Goal: Task Accomplishment & Management: Manage account settings

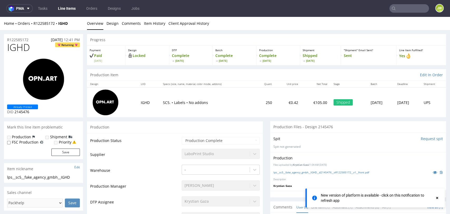
scroll to position [293, 0]
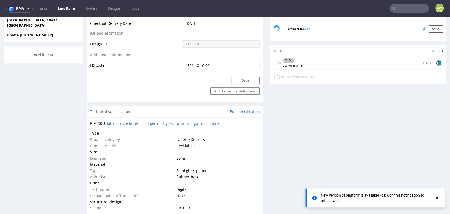
click at [314, 62] on div "To Do zwrot IGHD today EP" at bounding box center [357, 63] width 167 height 12
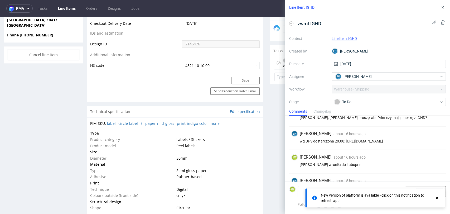
scroll to position [32, 0]
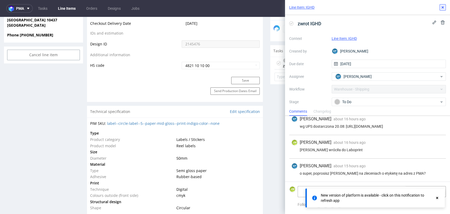
click at [443, 6] on icon at bounding box center [442, 7] width 4 height 4
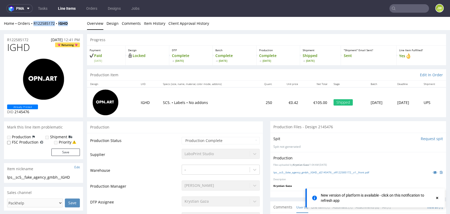
drag, startPoint x: 67, startPoint y: 26, endPoint x: 34, endPoint y: 26, distance: 33.7
click at [34, 27] on div "Home Orders R122585172 IGHD Overview Design Comments Item History Client Approv…" at bounding box center [225, 23] width 450 height 13
copy div "R122585172 IGHD"
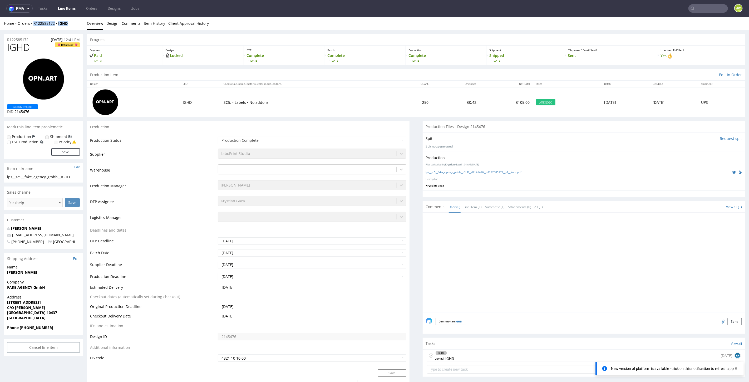
click at [75, 27] on div "Home Orders R122585172 IGHD Overview Design Comments Item History Client Approv…" at bounding box center [374, 23] width 749 height 13
click at [75, 26] on div "Home Orders R122585172 IGHD Overview Design Comments Item History Client Approv…" at bounding box center [374, 23] width 749 height 13
drag, startPoint x: 73, startPoint y: 21, endPoint x: 34, endPoint y: 24, distance: 39.7
click at [34, 24] on div "Home Orders R122585172 IGHD" at bounding box center [43, 23] width 79 height 5
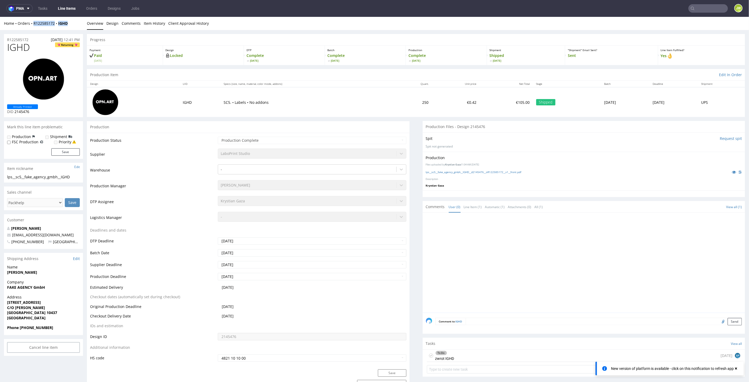
copy div "R122585172 IGHD"
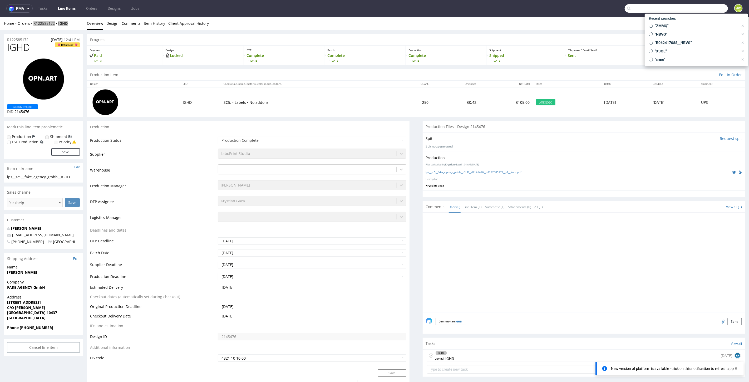
click at [450, 12] on input "text" at bounding box center [676, 8] width 103 height 8
paste input "DAFL"
type input "DAFL"
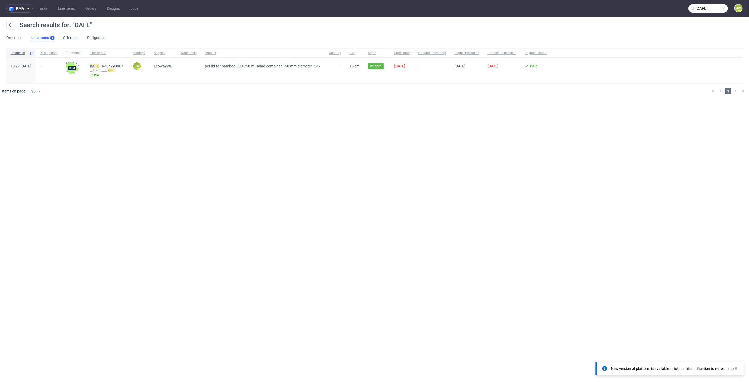
click at [99, 65] on mark "DAFL" at bounding box center [94, 66] width 9 height 4
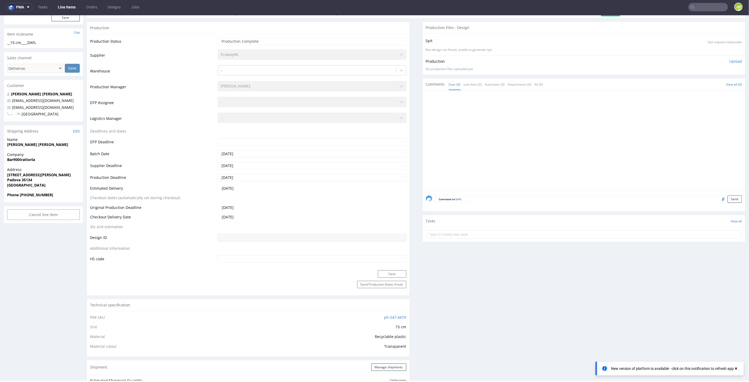
scroll to position [224, 0]
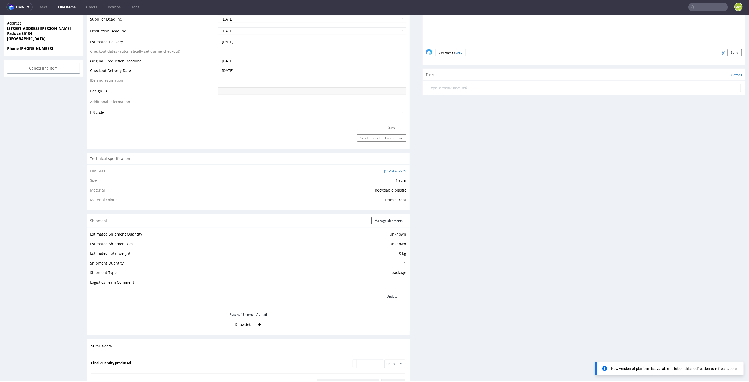
click at [248, 213] on div "Estimated Shipment Quantity Unknown Estimated Shipment Cost Unknown Estimated T…" at bounding box center [248, 279] width 323 height 104
click at [245, 213] on button "Show details" at bounding box center [248, 324] width 316 height 7
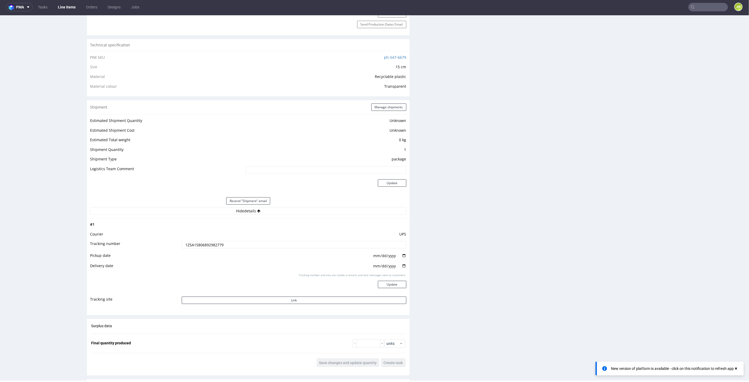
scroll to position [341, 0]
click at [194, 213] on input "1Z5A15806892982779" at bounding box center [294, 240] width 225 height 7
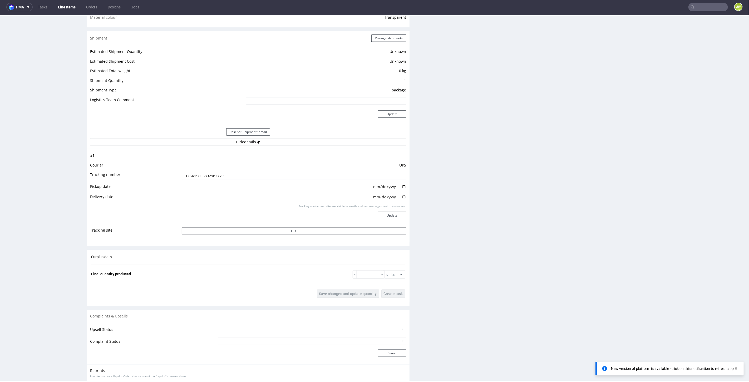
scroll to position [512, 0]
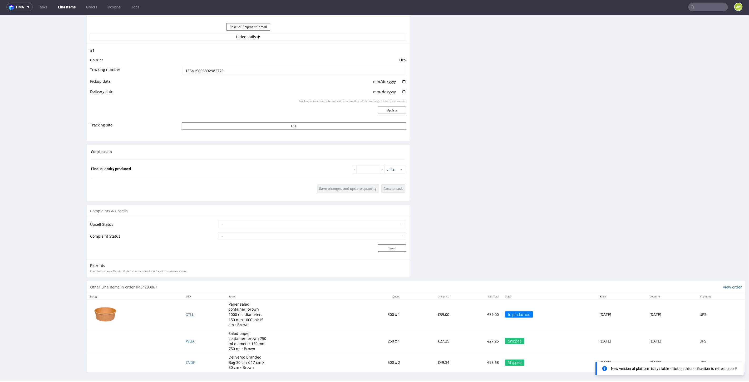
click at [186, 213] on span "XTLU" at bounding box center [190, 314] width 9 height 5
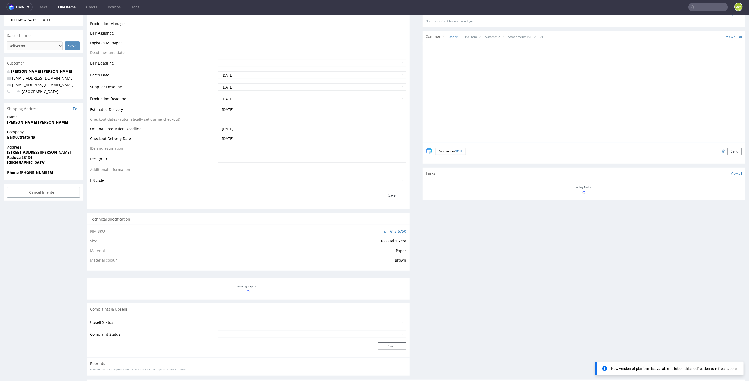
scroll to position [234, 0]
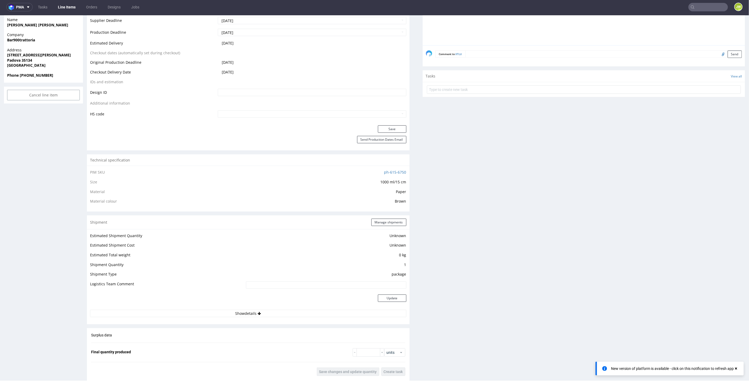
click at [239, 213] on div "Estimated Shipment Quantity Unknown Estimated Shipment Cost Unknown Estimated T…" at bounding box center [248, 274] width 323 height 91
click at [238, 213] on button "Show details" at bounding box center [248, 313] width 316 height 7
click at [237, 213] on input at bounding box center [294, 346] width 225 height 7
paste input "1Z5A15806892982779"
type input "1Z5A15806892982779"
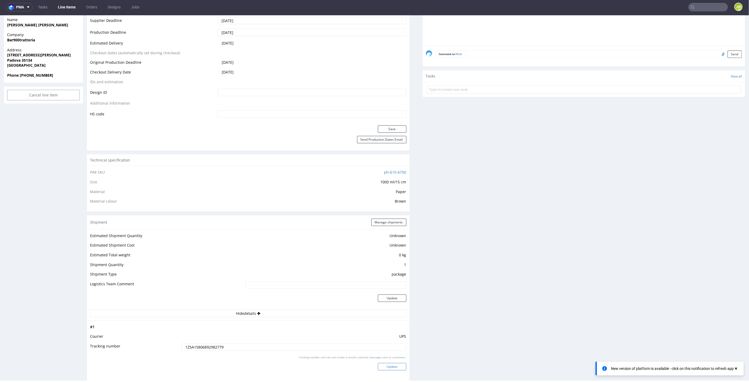
click at [387, 213] on button "Update" at bounding box center [392, 366] width 28 height 7
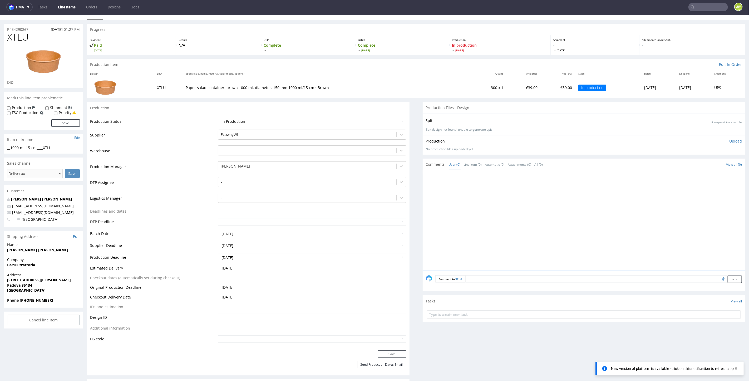
scroll to position [0, 0]
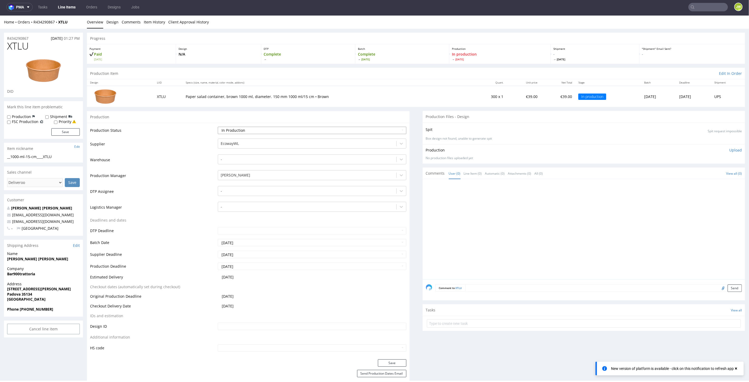
click at [230, 129] on select "Waiting for Artwork Waiting for Diecut Waiting for Mockup Waiting for DTP Waiti…" at bounding box center [312, 129] width 188 height 7
select select "production_complete"
click at [218, 126] on select "Waiting for Artwork Waiting for Diecut Waiting for Mockup Waiting for DTP Waiti…" at bounding box center [312, 129] width 188 height 7
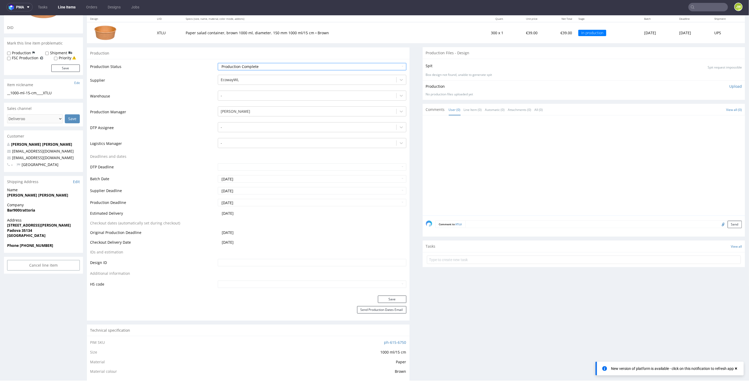
scroll to position [117, 0]
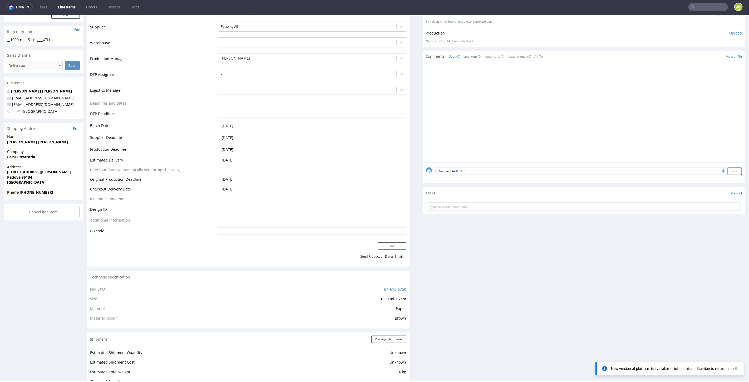
click at [387, 213] on div "Production Status Waiting for Artwork Waiting for Diecut Waiting for Mockup Wai…" at bounding box center [248, 124] width 323 height 237
click at [385, 213] on button "Save" at bounding box center [392, 245] width 28 height 7
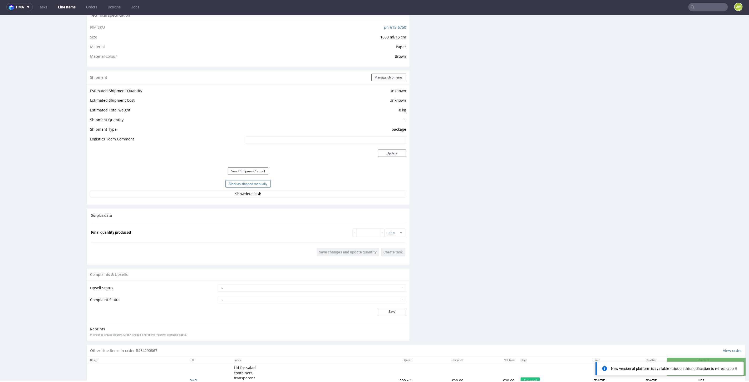
click at [248, 183] on button "Mark as shipped manually" at bounding box center [248, 183] width 45 height 7
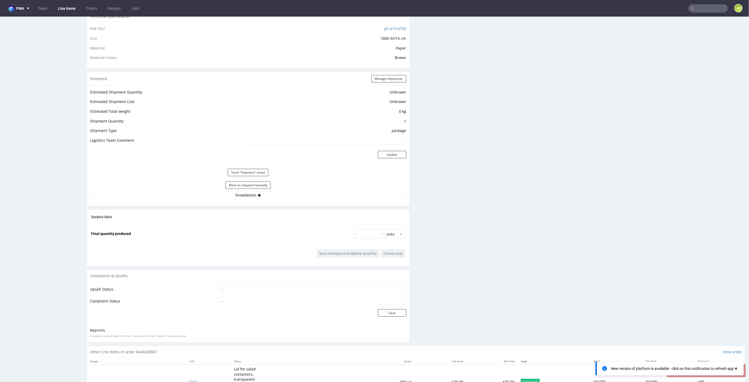
click at [450, 6] on input "text" at bounding box center [709, 8] width 40 height 8
paste input "YASP"
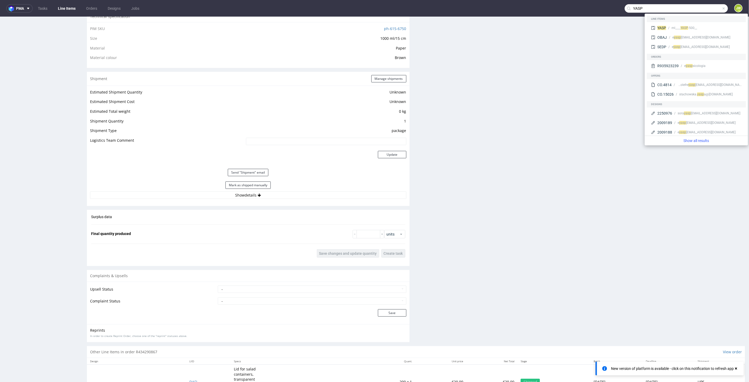
type input "YASP"
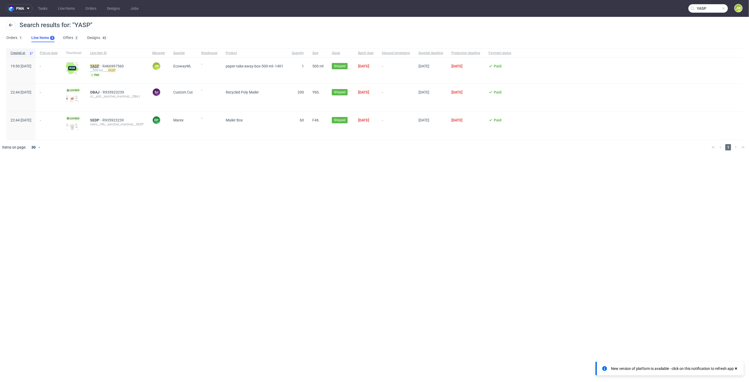
click at [99, 65] on mark "YASP" at bounding box center [94, 66] width 9 height 4
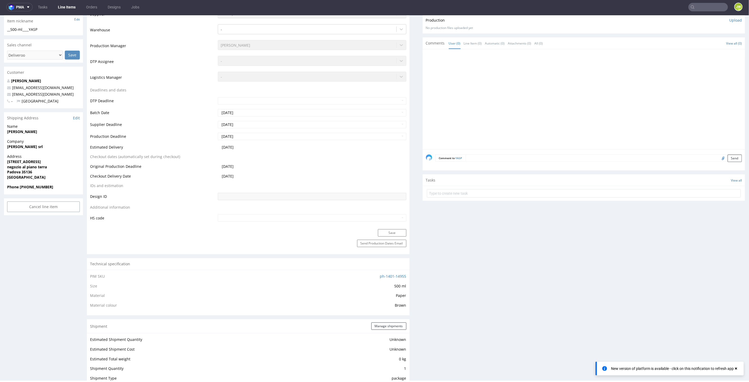
scroll to position [234, 0]
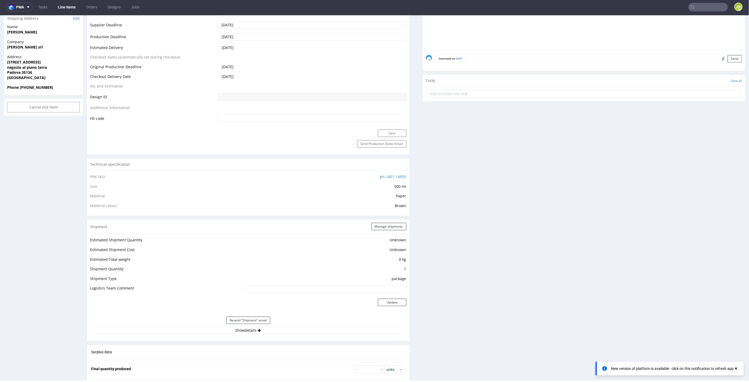
click at [243, 213] on div "Estimated Shipment Quantity Unknown Estimated Shipment Cost Unknown Estimated T…" at bounding box center [248, 285] width 323 height 104
click at [241, 213] on button "Show details" at bounding box center [248, 329] width 316 height 7
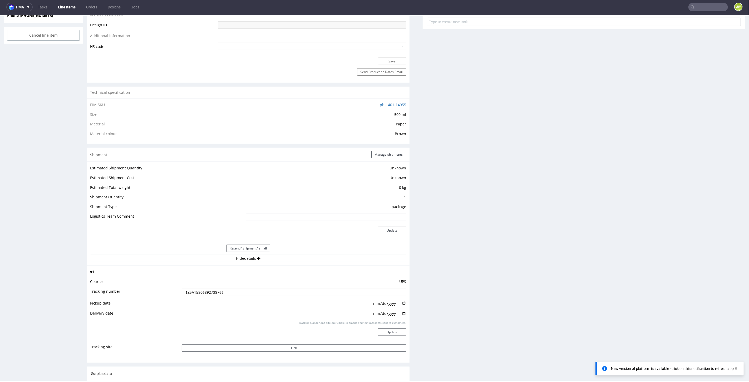
scroll to position [381, 0]
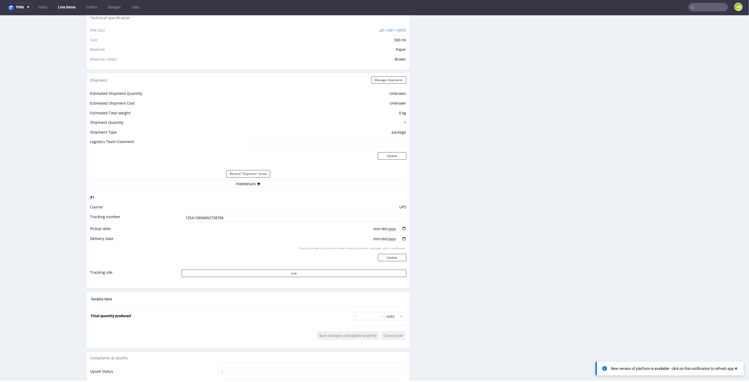
click at [198, 213] on input "1Z5A15806892738766" at bounding box center [294, 217] width 225 height 7
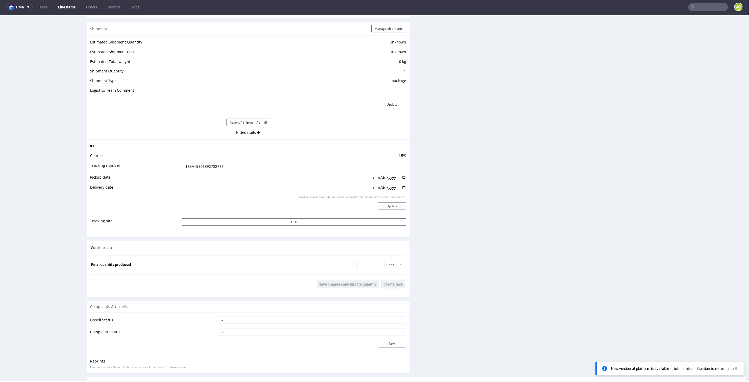
scroll to position [526, 0]
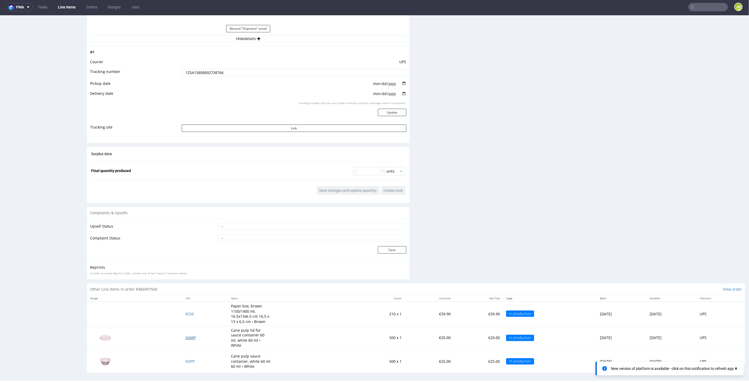
click at [186, 213] on span "XGMP" at bounding box center [191, 337] width 10 height 5
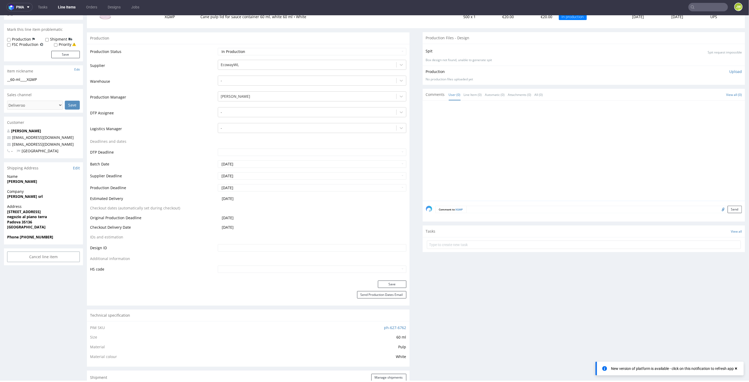
scroll to position [234, 0]
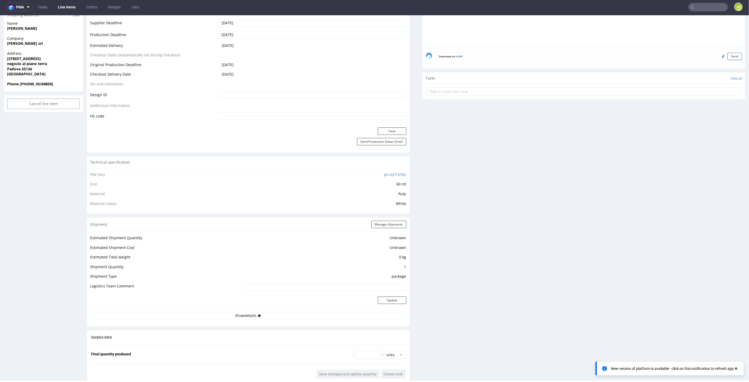
click at [238, 213] on button "Show details" at bounding box center [248, 315] width 316 height 7
click at [238, 213] on button "Hide details" at bounding box center [248, 315] width 316 height 7
click at [236, 213] on button "Show details" at bounding box center [248, 315] width 316 height 7
click at [226, 213] on td at bounding box center [294, 351] width 226 height 12
click at [224, 213] on input at bounding box center [294, 348] width 225 height 7
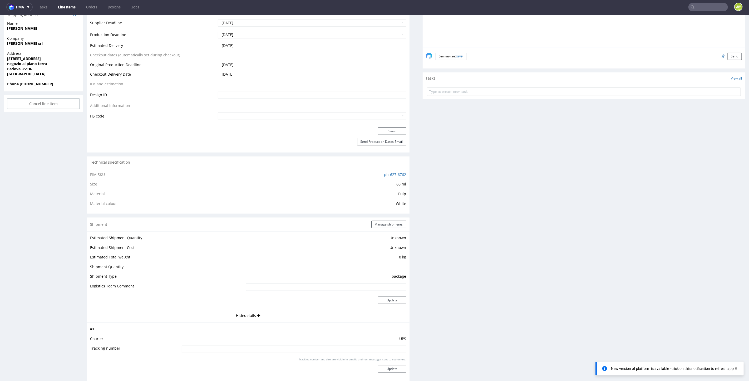
paste input "1Z5A15806892738766"
type input "1Z5A15806892738766"
click at [386, 213] on button "Update" at bounding box center [392, 368] width 28 height 7
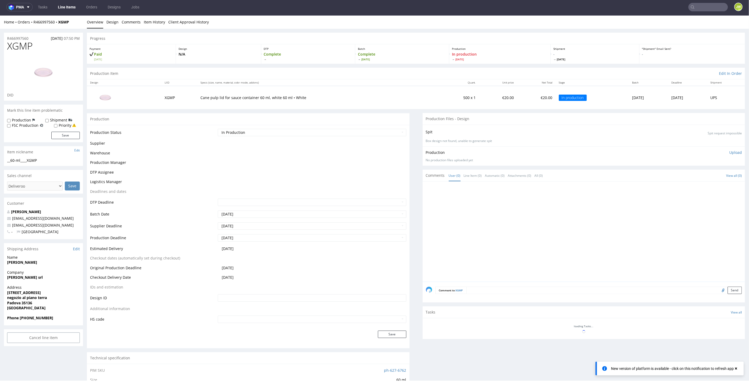
scroll to position [26, 0]
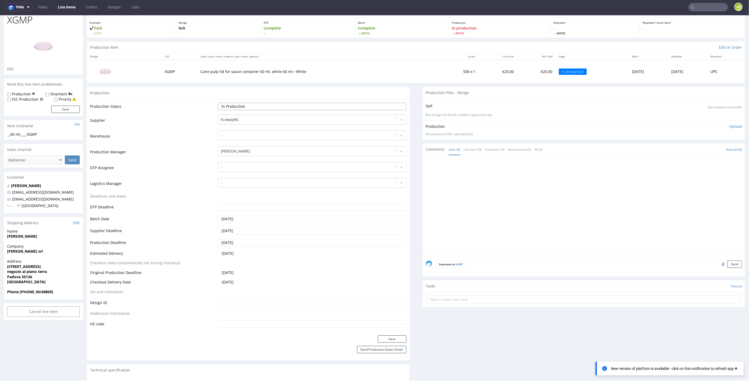
click at [230, 103] on select "Waiting for Artwork Waiting for Diecut Waiting for Mockup Waiting for DTP Waiti…" at bounding box center [312, 106] width 188 height 7
click at [232, 213] on td "2025-09-05" at bounding box center [312, 255] width 190 height 10
click at [380, 213] on button "Save" at bounding box center [392, 338] width 28 height 7
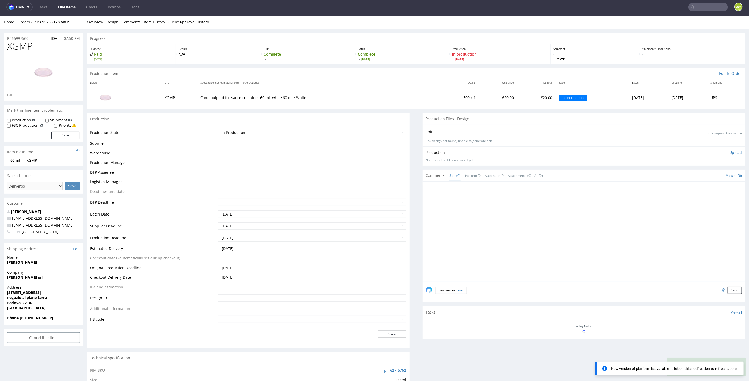
scroll to position [27, 0]
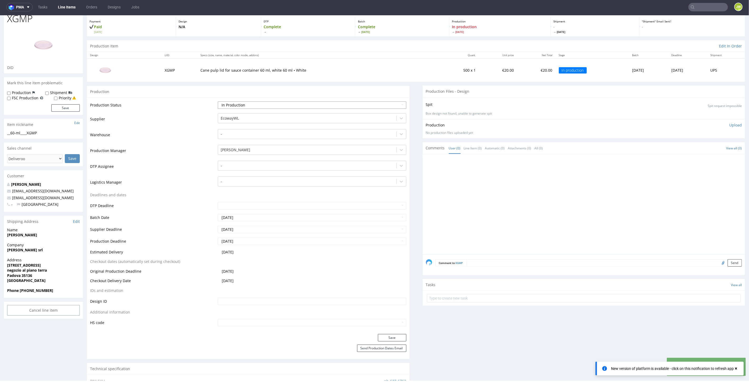
click at [237, 105] on select "Waiting for Artwork Waiting for Diecut Waiting for Mockup Waiting for DTP Waiti…" at bounding box center [312, 104] width 188 height 7
select select "production_complete"
click at [218, 101] on select "Waiting for Artwork Waiting for Diecut Waiting for Mockup Waiting for DTP Waiti…" at bounding box center [312, 104] width 188 height 7
click at [381, 213] on button "Save" at bounding box center [392, 337] width 28 height 7
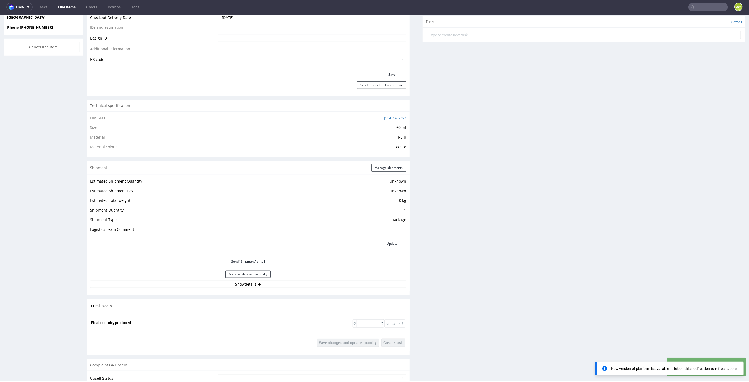
scroll to position [292, 0]
click at [244, 213] on button "Mark as shipped manually" at bounding box center [248, 272] width 45 height 7
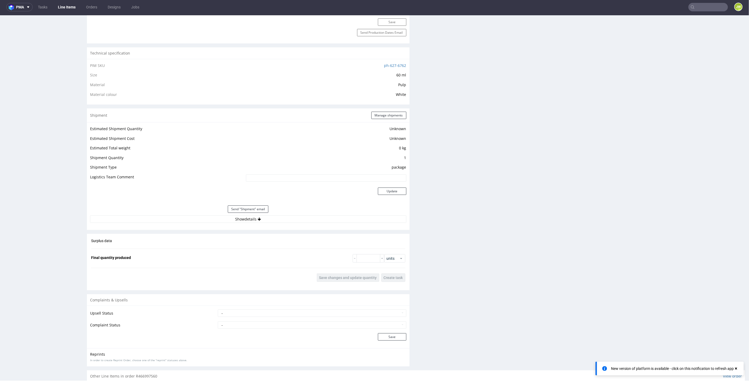
scroll to position [433, 0]
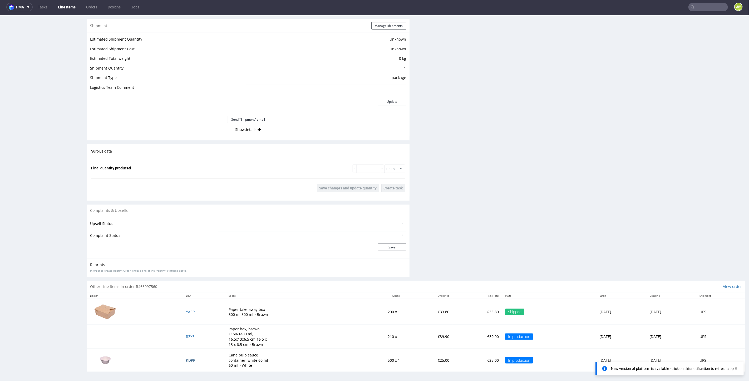
click at [186, 213] on span "KDPP" at bounding box center [190, 360] width 9 height 5
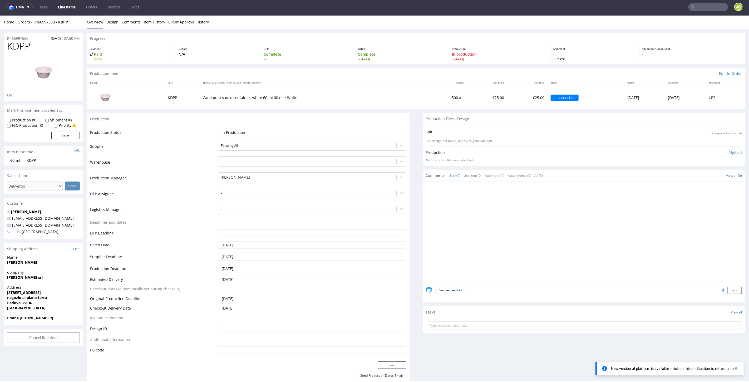
scroll to position [234, 0]
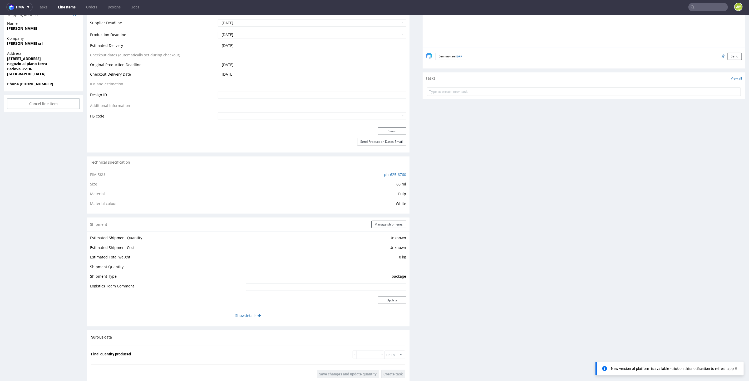
click at [230, 213] on button "Show details" at bounding box center [248, 315] width 316 height 7
click at [225, 213] on td "UPS" at bounding box center [294, 340] width 226 height 10
click at [223, 213] on input at bounding box center [294, 348] width 225 height 7
paste input "1Z5A15806892738766"
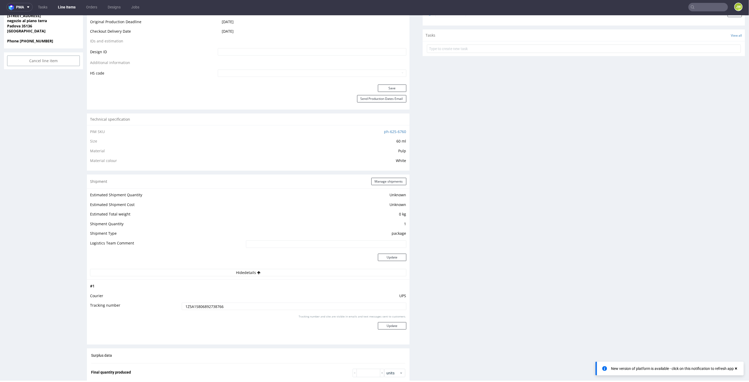
scroll to position [322, 0]
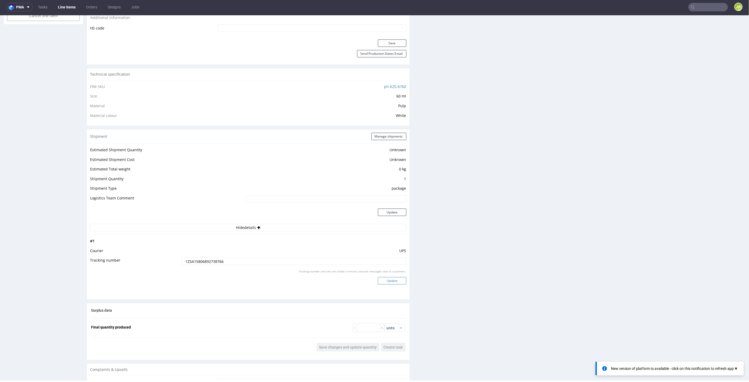
type input "1Z5A15806892738766"
click at [383, 213] on button "Update" at bounding box center [392, 280] width 28 height 7
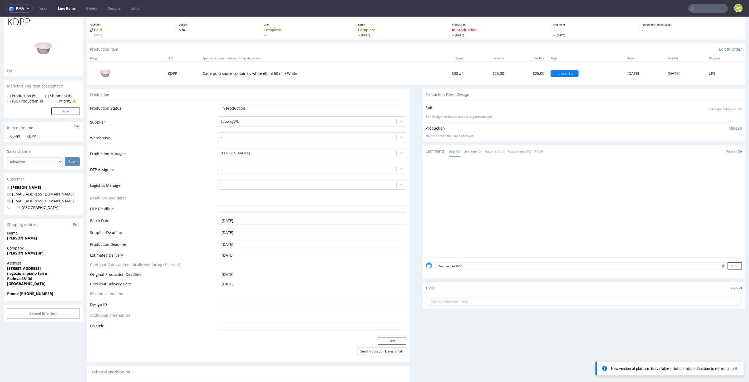
scroll to position [0, 0]
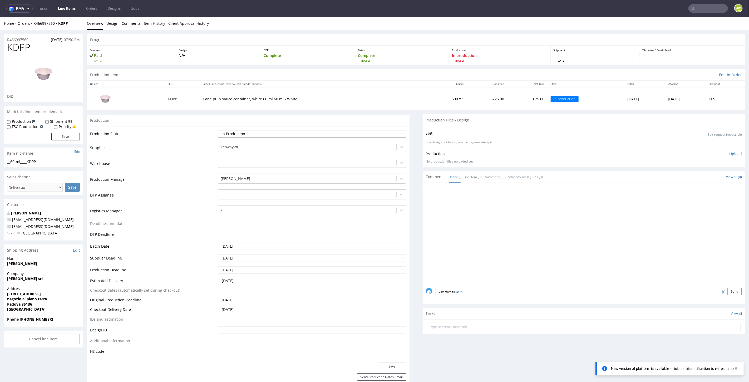
drag, startPoint x: 226, startPoint y: 130, endPoint x: 226, endPoint y: 135, distance: 4.8
click at [226, 130] on select "Waiting for Artwork Waiting for Diecut Waiting for Mockup Waiting for DTP Waiti…" at bounding box center [312, 133] width 188 height 7
select select "production_complete"
click at [218, 130] on select "Waiting for Artwork Waiting for Diecut Waiting for Mockup Waiting for DTP Waiti…" at bounding box center [312, 133] width 188 height 7
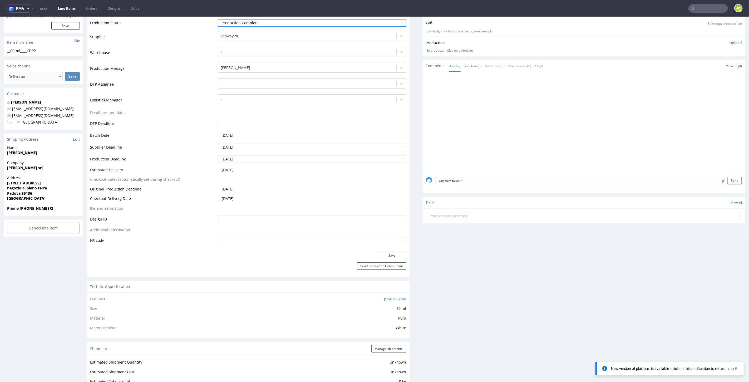
scroll to position [117, 0]
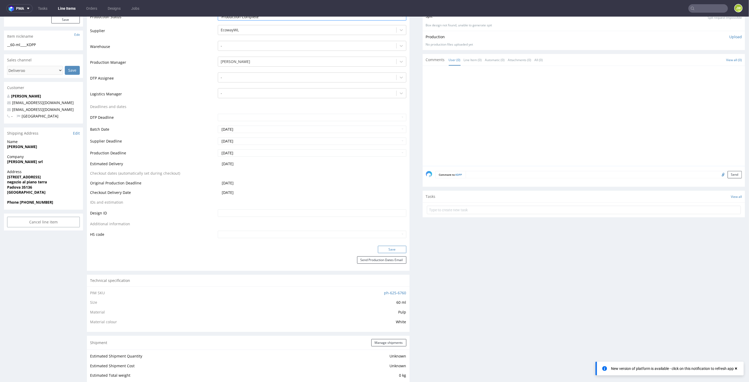
click at [381, 213] on button "Save" at bounding box center [392, 249] width 28 height 7
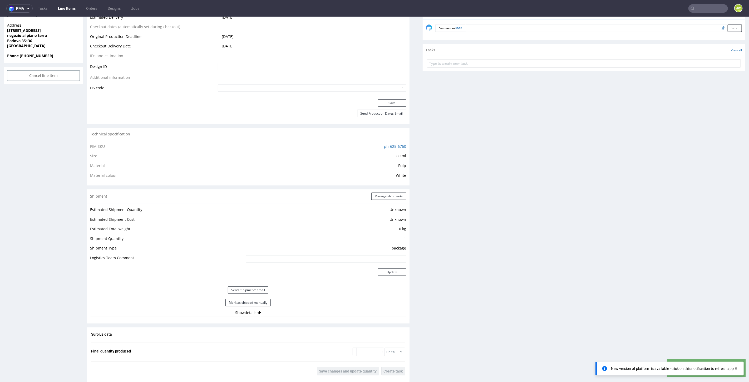
scroll to position [410, 0]
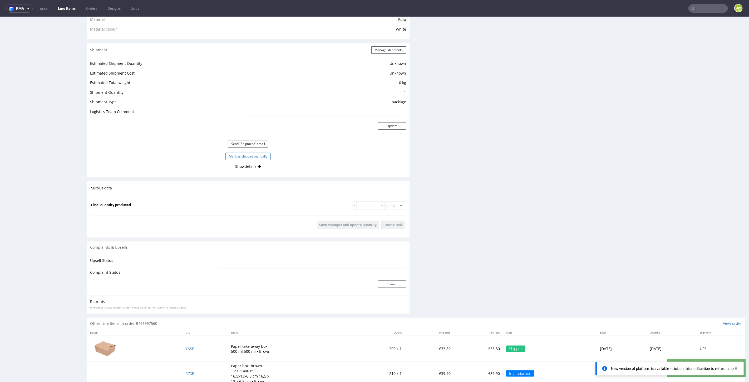
click at [232, 155] on button "Mark as shipped manually" at bounding box center [248, 156] width 45 height 7
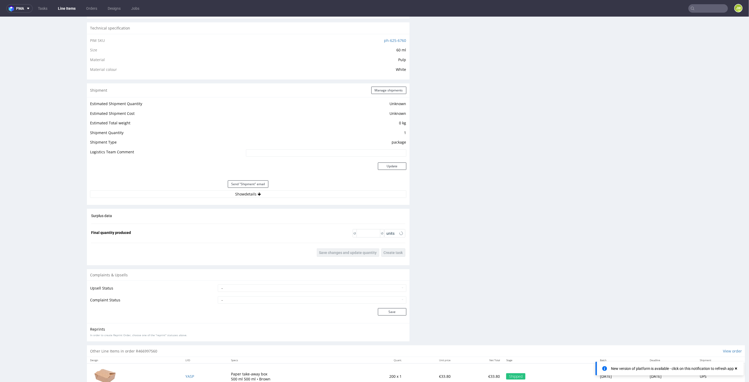
scroll to position [433, 0]
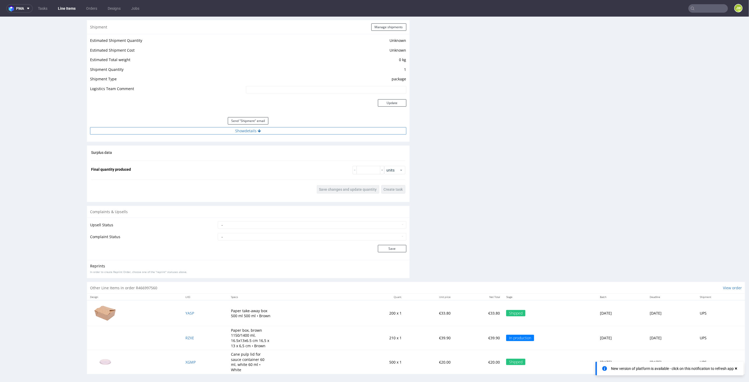
click at [240, 129] on button "Show details" at bounding box center [248, 130] width 316 height 7
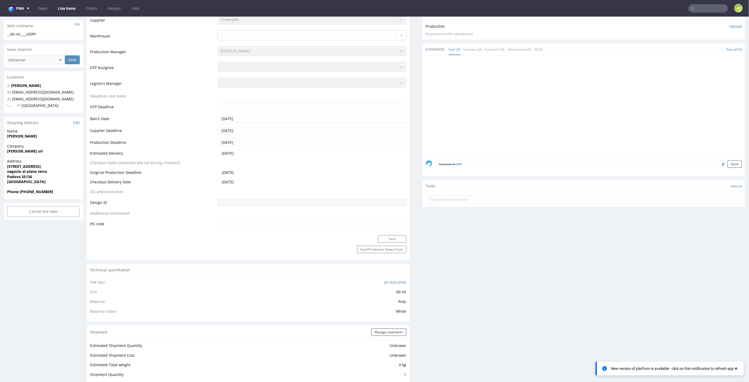
scroll to position [0, 0]
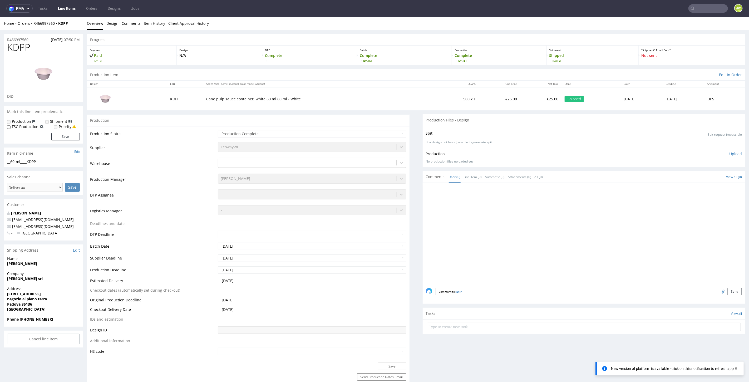
click at [450, 8] on icon at bounding box center [693, 8] width 4 height 4
click at [450, 8] on input "text" at bounding box center [676, 8] width 103 height 8
paste input "DFLR"
type input "DFLR"
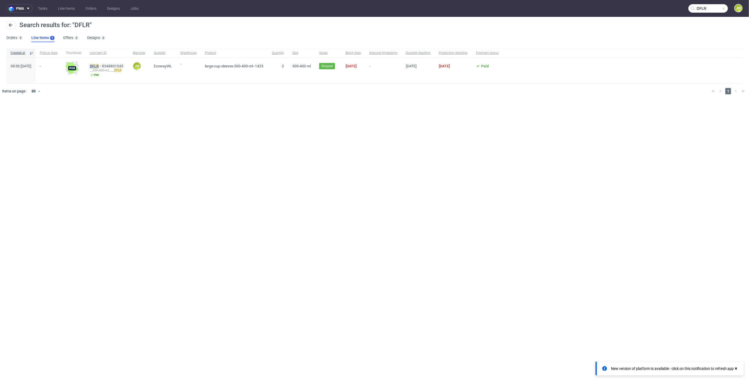
click at [99, 67] on mark "DFLR" at bounding box center [94, 66] width 9 height 4
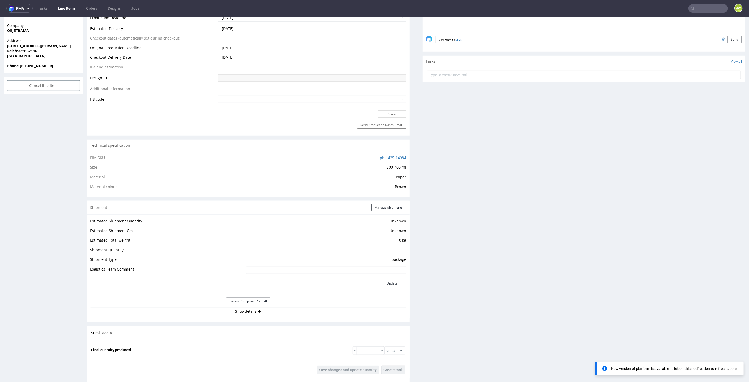
scroll to position [351, 0]
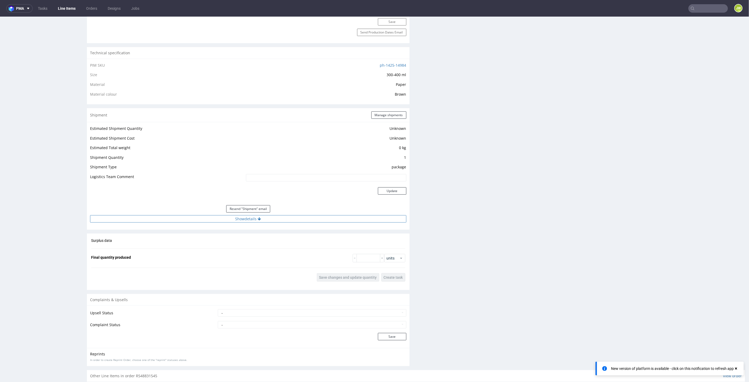
click at [248, 213] on button "Show details" at bounding box center [248, 218] width 316 height 7
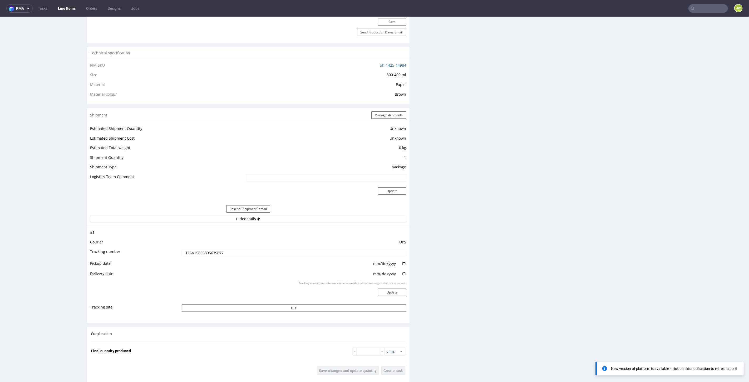
click at [195, 213] on td "UPS" at bounding box center [294, 244] width 226 height 10
click at [196, 213] on input "1Z5A15806895639877" at bounding box center [294, 252] width 225 height 7
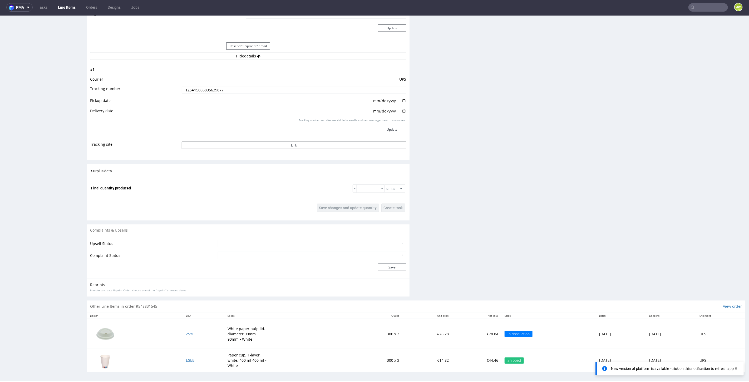
scroll to position [1, 0]
click at [186, 213] on span "ZSYI" at bounding box center [189, 333] width 7 height 5
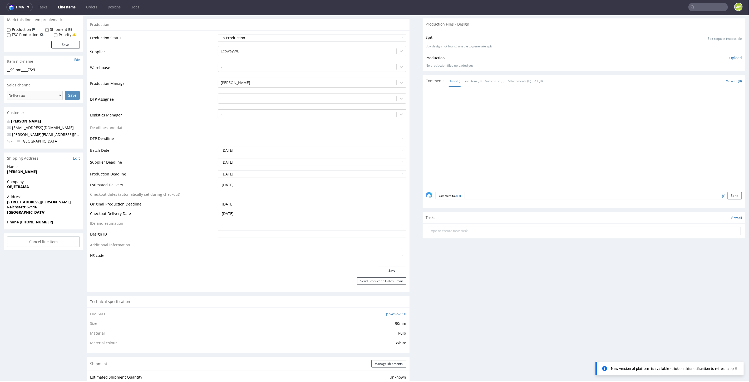
scroll to position [29, 0]
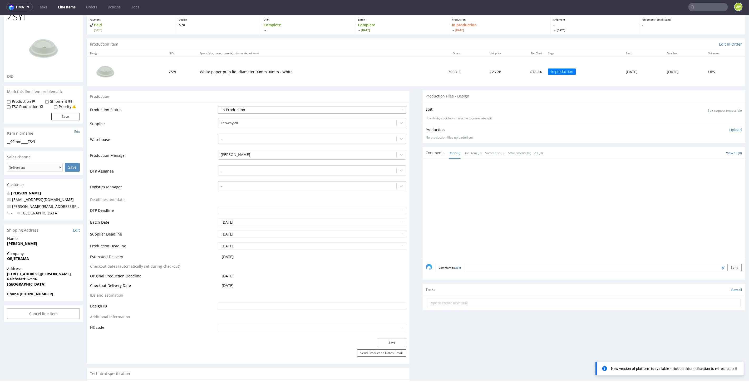
drag, startPoint x: 222, startPoint y: 108, endPoint x: 223, endPoint y: 111, distance: 3.2
click at [223, 108] on select "Waiting for Artwork Waiting for Diecut Waiting for Mockup Waiting for DTP Waiti…" at bounding box center [312, 109] width 188 height 7
select select "production_complete"
click at [218, 106] on select "Waiting for Artwork Waiting for Diecut Waiting for Mockup Waiting for DTP Waiti…" at bounding box center [312, 109] width 188 height 7
click at [385, 213] on button "Save" at bounding box center [392, 342] width 28 height 7
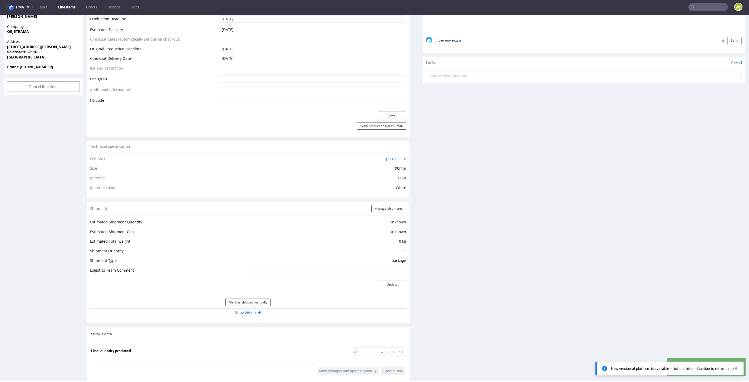
scroll to position [265, 0]
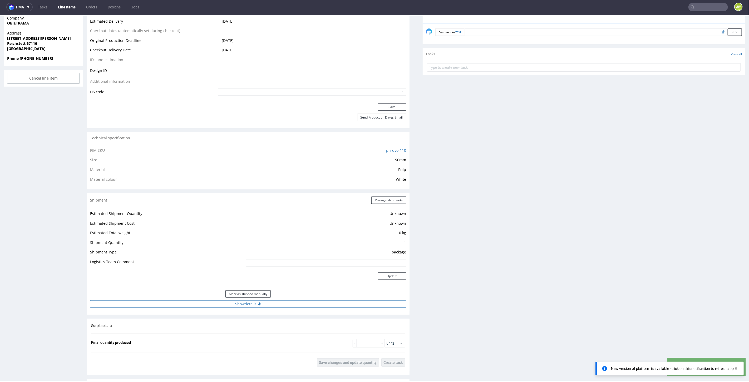
click at [249, 213] on button "Show details" at bounding box center [248, 303] width 316 height 7
click at [233, 213] on td at bounding box center [294, 339] width 226 height 12
click at [230, 213] on input at bounding box center [294, 337] width 225 height 7
paste input "1Z5A15806895639877"
type input "1Z5A15806895639877"
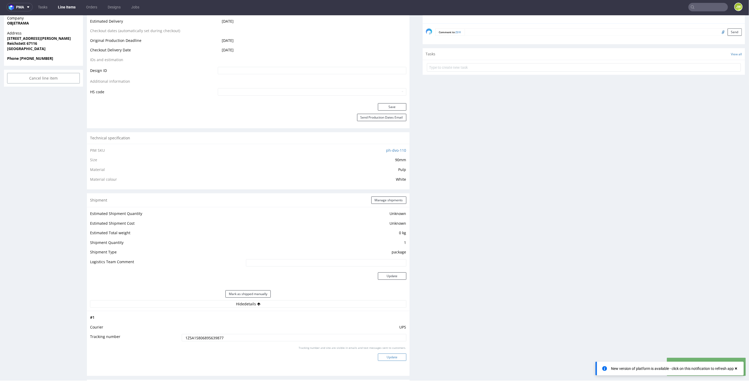
click at [383, 213] on button "Update" at bounding box center [392, 356] width 28 height 7
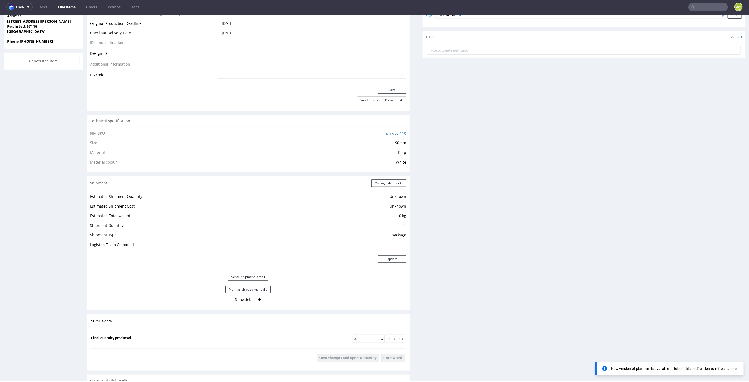
scroll to position [432, 0]
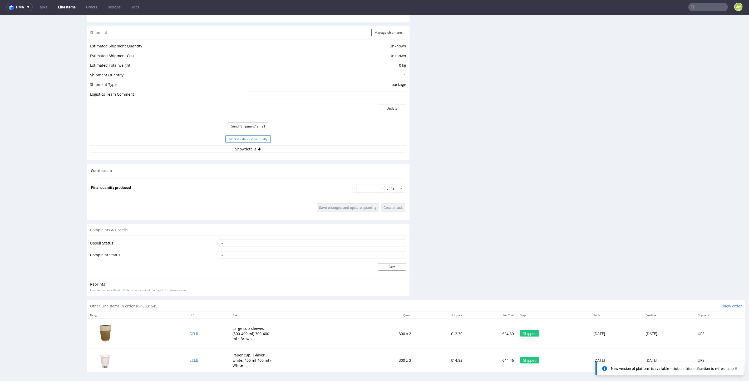
drag, startPoint x: 243, startPoint y: 135, endPoint x: 246, endPoint y: 137, distance: 3.2
click at [244, 135] on button "Mark as shipped manually" at bounding box center [248, 138] width 45 height 7
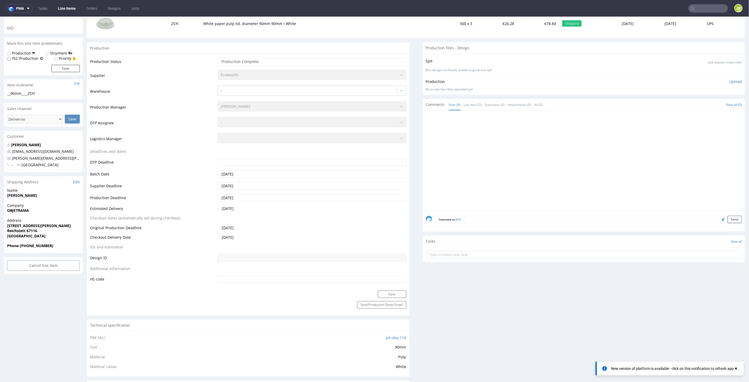
scroll to position [0, 0]
click at [450, 8] on input "text" at bounding box center [709, 8] width 40 height 8
paste input "TQRE"
type input "TQRE"
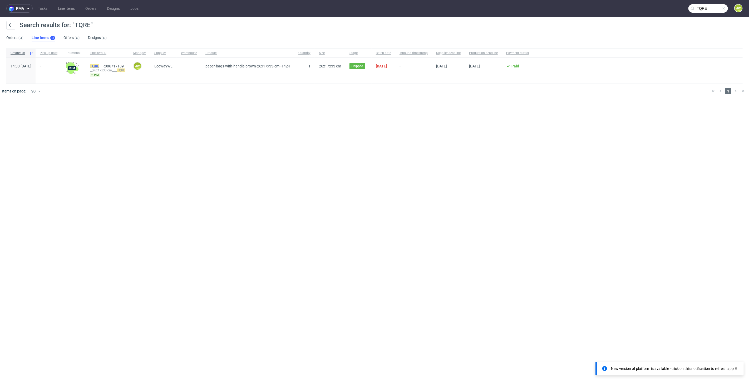
click at [99, 66] on mark "TQRE" at bounding box center [94, 66] width 9 height 4
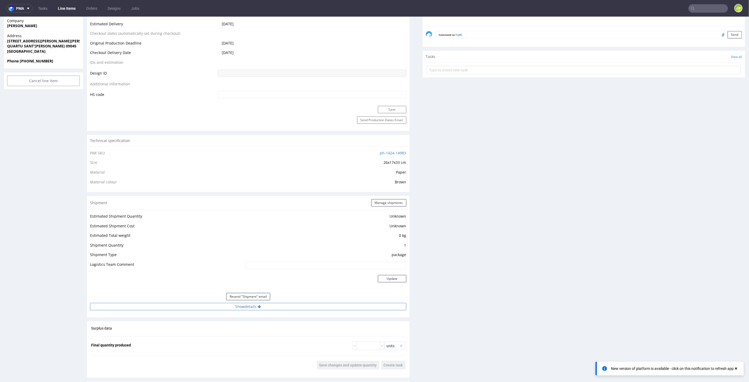
click at [240, 213] on button "Show details" at bounding box center [248, 306] width 316 height 7
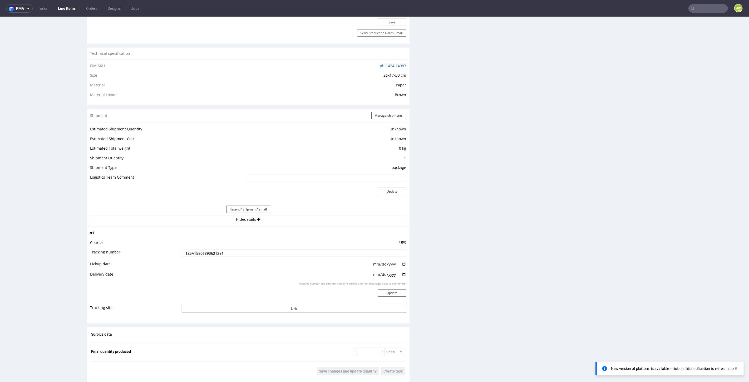
scroll to position [468, 0]
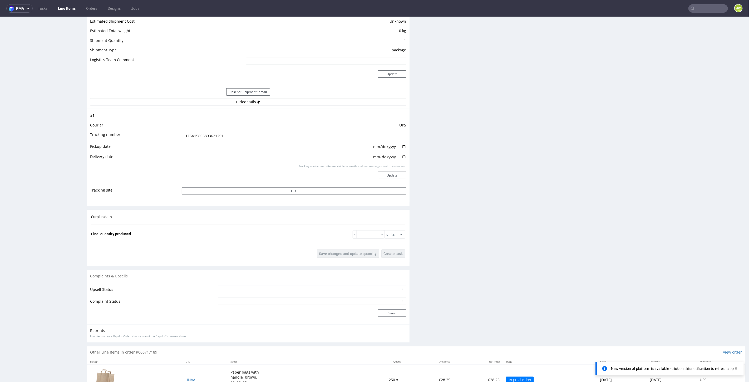
click at [189, 135] on input "1Z5A15806893621291" at bounding box center [294, 135] width 225 height 7
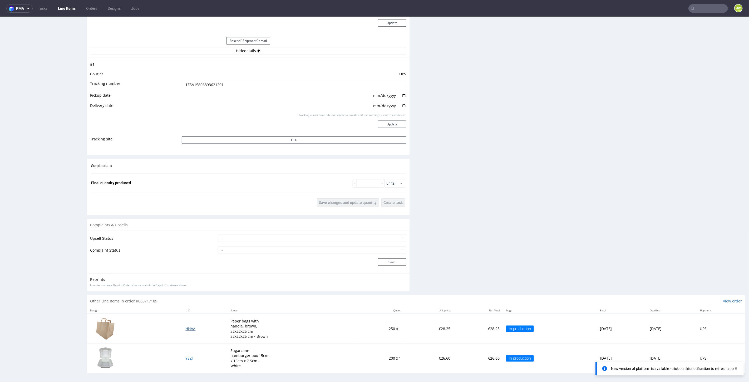
click at [186, 213] on span "HNVA" at bounding box center [191, 328] width 10 height 5
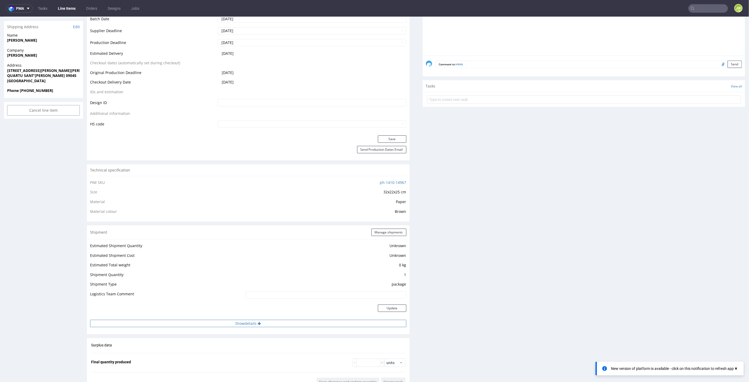
drag, startPoint x: 232, startPoint y: 323, endPoint x: 231, endPoint y: 319, distance: 4.3
click at [232, 213] on button "Show details" at bounding box center [248, 323] width 316 height 7
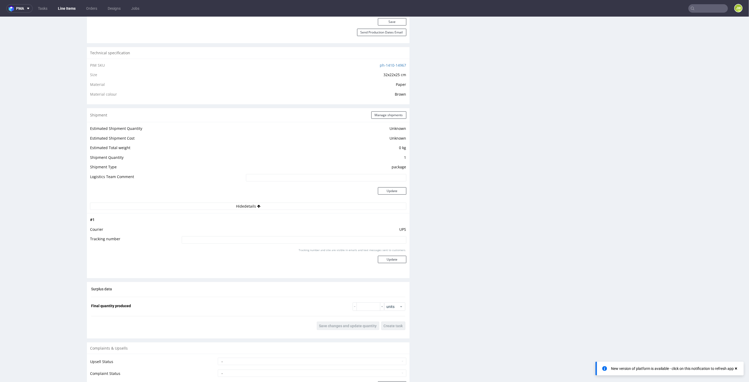
click at [200, 213] on input at bounding box center [294, 239] width 225 height 7
paste input "1Z5A15806893621291"
type input "1Z5A15806893621291"
click at [382, 213] on button "Update" at bounding box center [392, 259] width 28 height 7
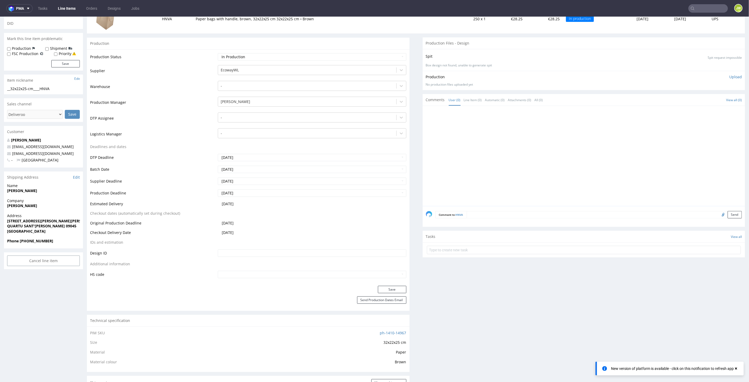
scroll to position [0, 0]
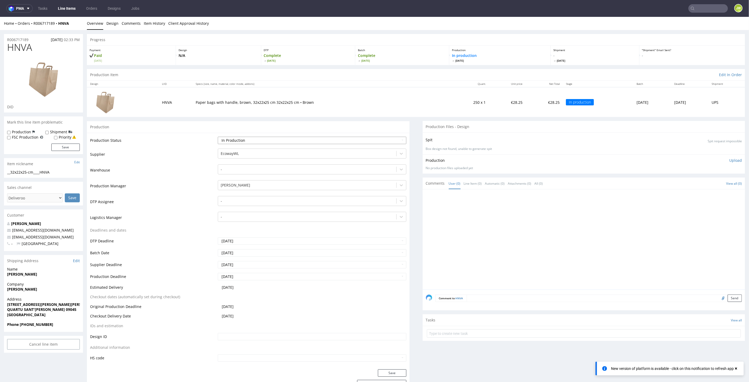
click at [234, 140] on select "Waiting for Artwork Waiting for Diecut Waiting for Mockup Waiting for DTP Waiti…" at bounding box center [312, 140] width 188 height 7
select select "production_complete"
click at [218, 137] on select "Waiting for Artwork Waiting for Diecut Waiting for Mockup Waiting for DTP Waiti…" at bounding box center [312, 140] width 188 height 7
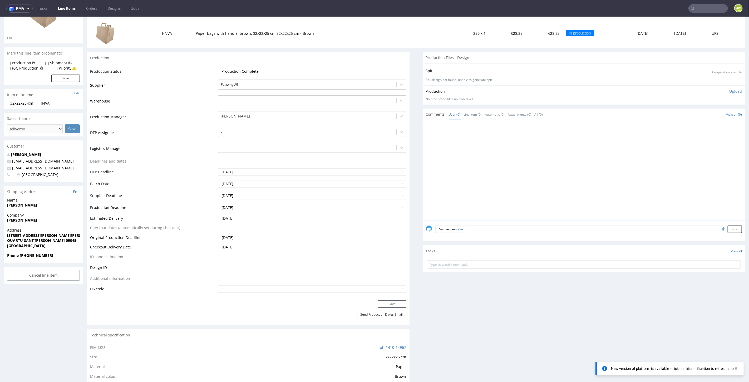
scroll to position [146, 0]
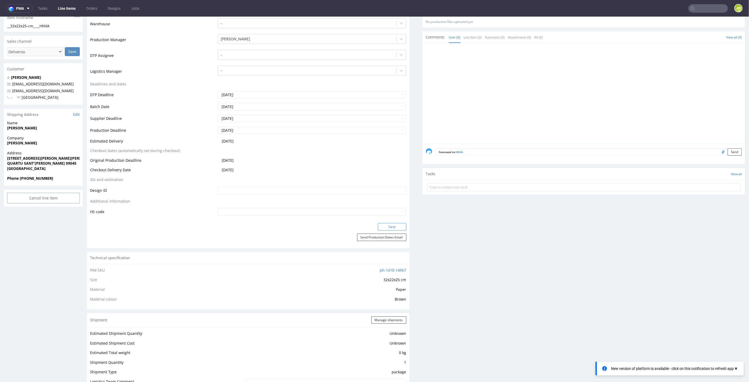
click at [379, 213] on button "Save" at bounding box center [392, 226] width 28 height 7
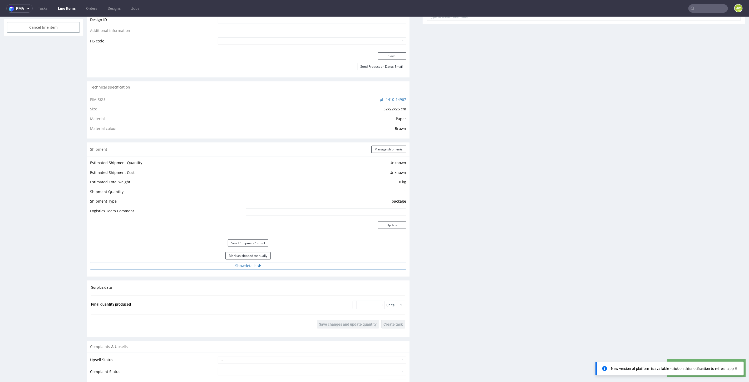
scroll to position [319, 0]
click at [244, 213] on button "Show details" at bounding box center [248, 263] width 316 height 7
click at [238, 213] on button "Mark as shipped manually" at bounding box center [248, 253] width 45 height 7
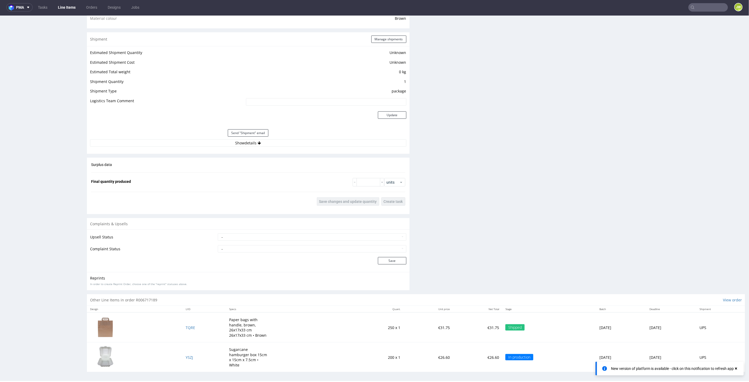
scroll to position [1, 0]
click at [186, 213] on span "YSZJ" at bounding box center [189, 356] width 7 height 5
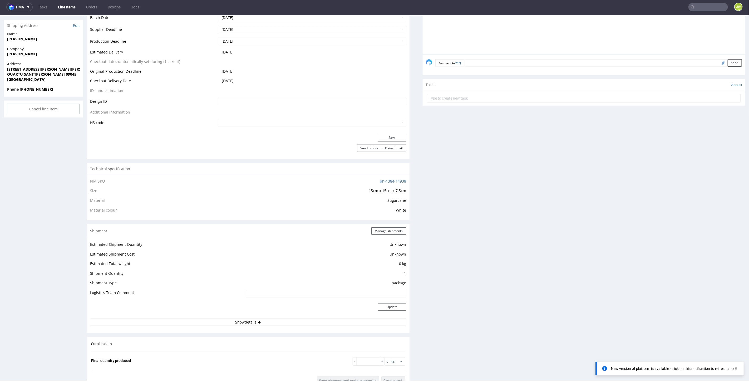
scroll to position [381, 0]
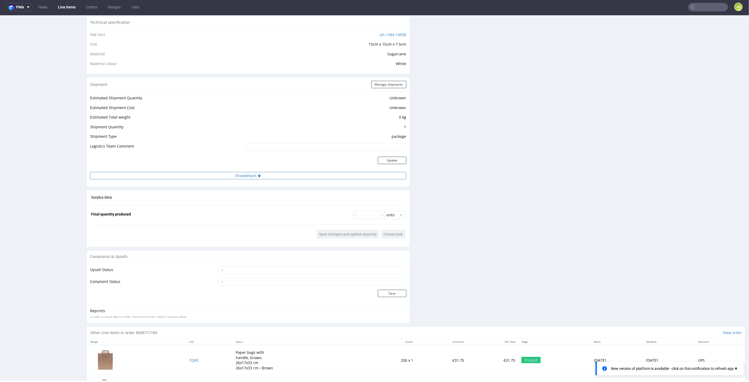
click at [235, 174] on button "Show details" at bounding box center [248, 175] width 316 height 7
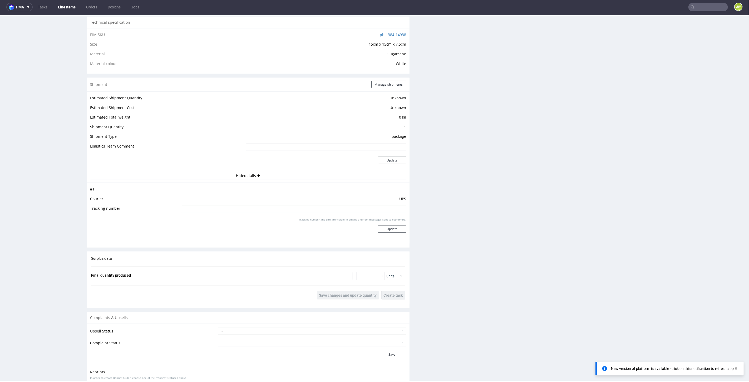
click at [216, 200] on td "UPS" at bounding box center [294, 201] width 226 height 10
click at [216, 208] on input at bounding box center [294, 209] width 225 height 7
paste input "1Z5A15806893621291"
type input "1Z5A15806893621291"
click at [391, 213] on button "Update" at bounding box center [392, 228] width 28 height 7
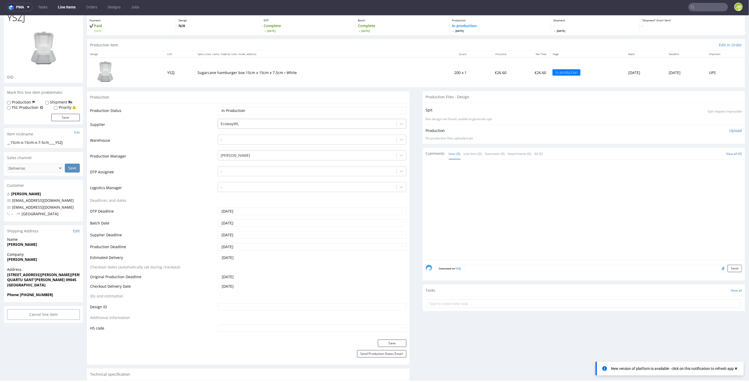
scroll to position [27, 0]
click at [232, 110] on select "Waiting for Artwork Waiting for Diecut Waiting for Mockup Waiting for DTP Waiti…" at bounding box center [312, 112] width 188 height 7
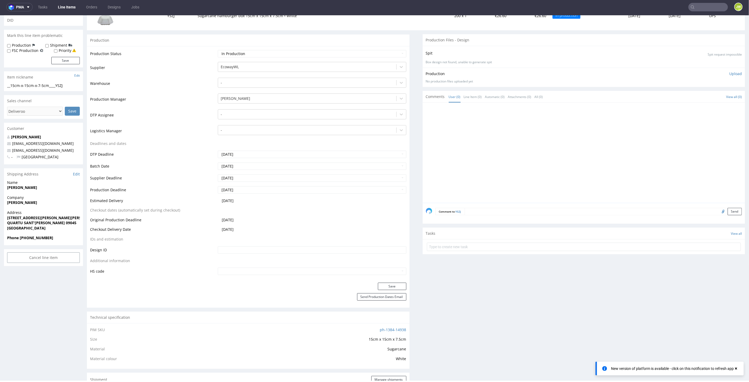
scroll to position [85, 0]
click at [223, 57] on td "Waiting for Artwork Waiting for Diecut Waiting for Mockup Waiting for DTP Waiti…" at bounding box center [312, 56] width 190 height 12
click at [223, 54] on select "Waiting for Artwork Waiting for Diecut Waiting for Mockup Waiting for DTP Waiti…" at bounding box center [312, 53] width 188 height 7
select select "production_complete"
click at [218, 50] on select "Waiting for Artwork Waiting for Diecut Waiting for Mockup Waiting for DTP Waiti…" at bounding box center [312, 53] width 188 height 7
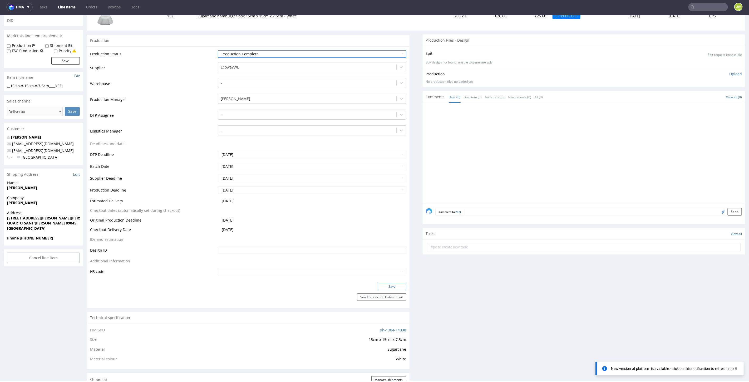
drag, startPoint x: 379, startPoint y: 285, endPoint x: 376, endPoint y: 283, distance: 2.9
click at [379, 213] on button "Save" at bounding box center [392, 286] width 28 height 7
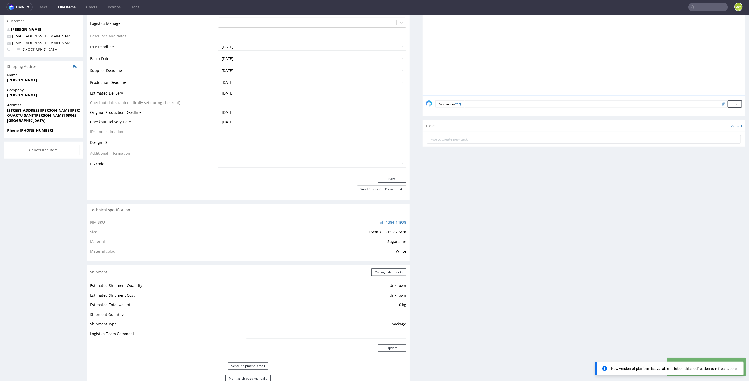
scroll to position [319, 0]
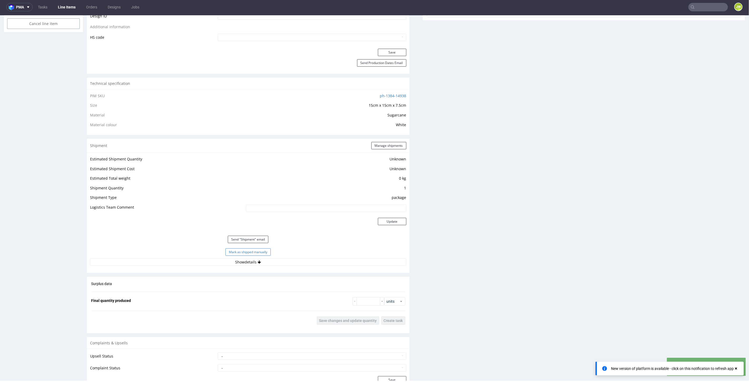
click at [229, 213] on button "Mark as shipped manually" at bounding box center [248, 251] width 45 height 7
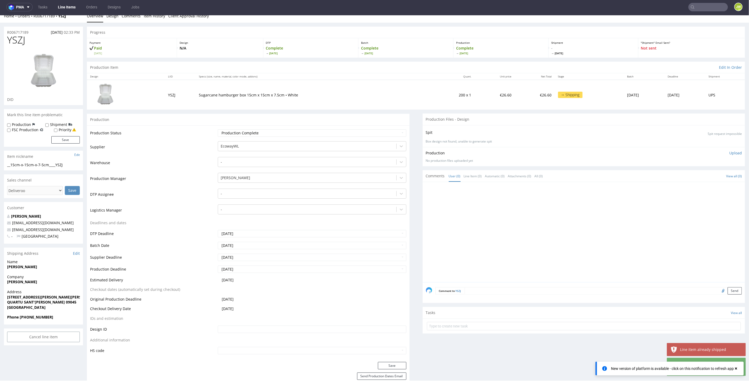
scroll to position [0, 0]
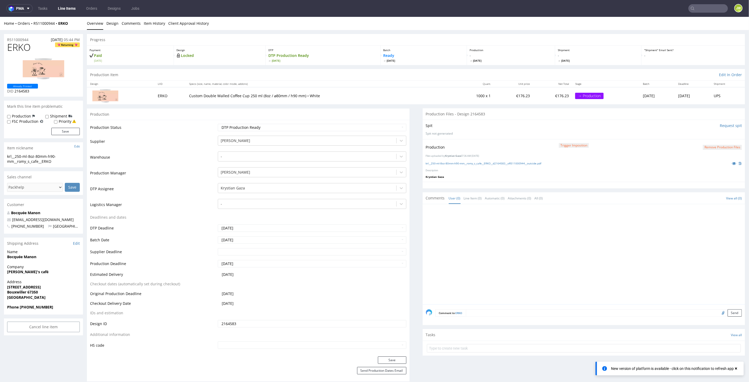
drag, startPoint x: 430, startPoint y: 279, endPoint x: 415, endPoint y: 269, distance: 18.1
click at [430, 278] on div at bounding box center [586, 255] width 320 height 97
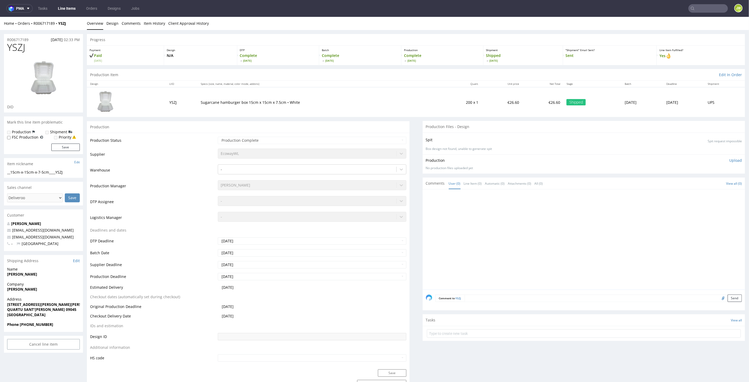
click at [63, 10] on link "Line Items" at bounding box center [67, 8] width 24 height 8
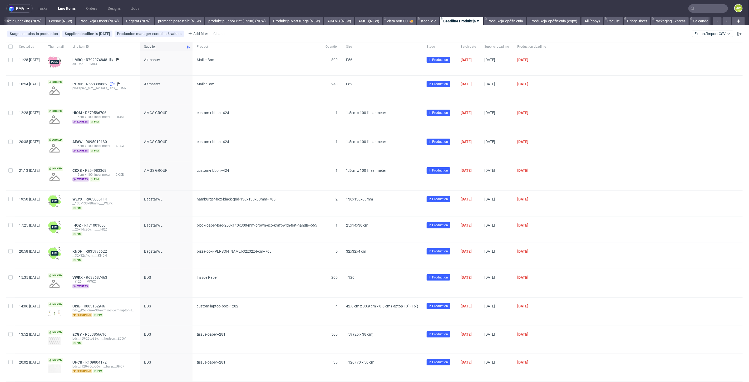
scroll to position [0, 1090]
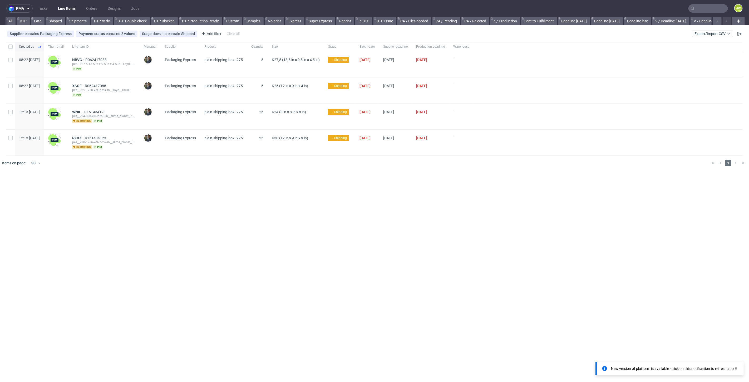
scroll to position [0, 1085]
click at [206, 238] on div "pma Tasks Line Items Orders Designs Jobs JW All DTP Late Shipped Shipments DTP …" at bounding box center [374, 191] width 749 height 382
click at [721, 33] on span "Export/Import CSV" at bounding box center [713, 34] width 36 height 4
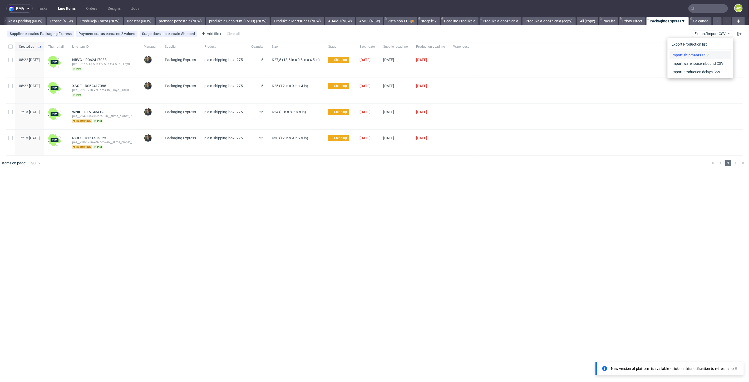
click at [683, 56] on link "Import shipments CSV" at bounding box center [701, 55] width 62 height 8
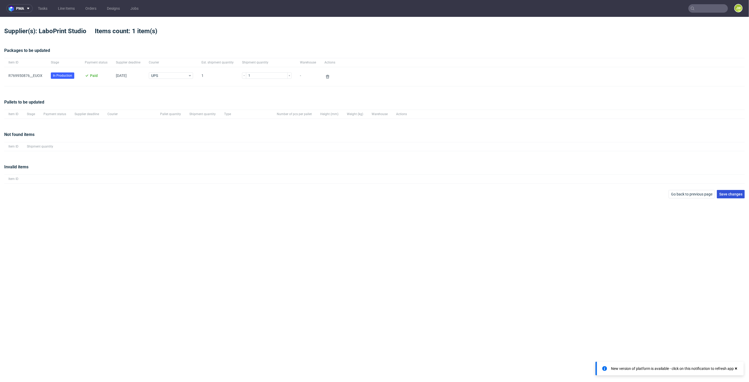
click at [733, 192] on span "Save changes" at bounding box center [731, 194] width 23 height 4
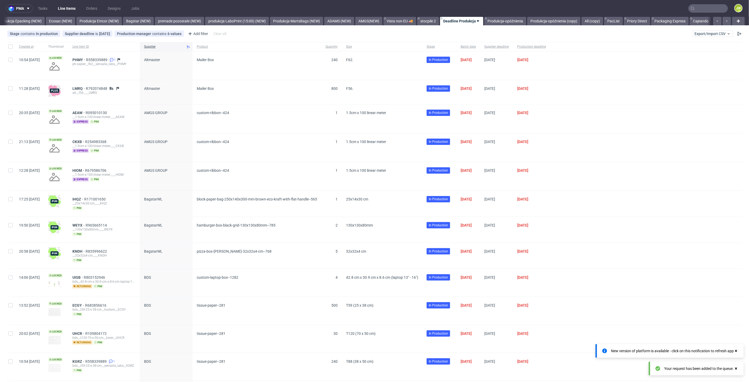
scroll to position [0, 1090]
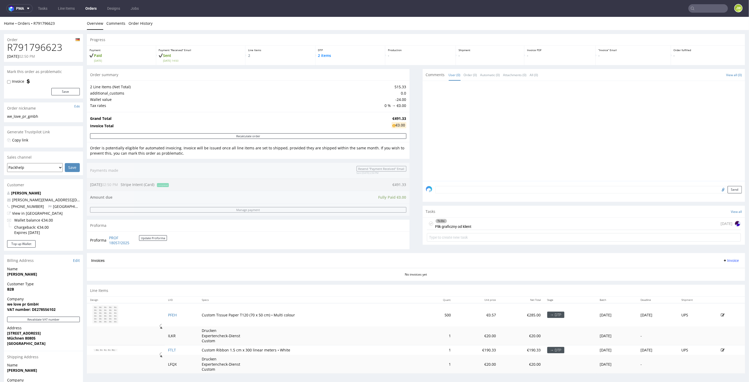
scroll to position [29, 0]
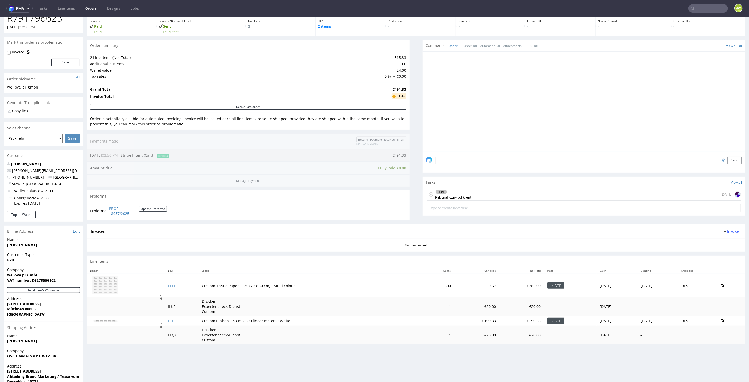
click at [1, 182] on div "Order R791796623 [DATE] 02:50 PM Mark this order as problematic Invoice Save Or…" at bounding box center [374, 204] width 749 height 407
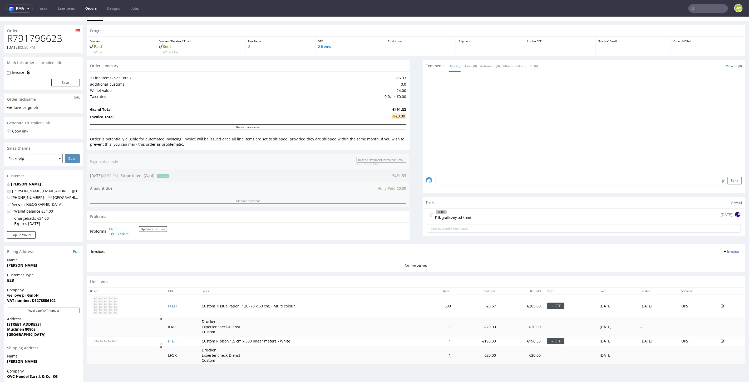
scroll to position [0, 0]
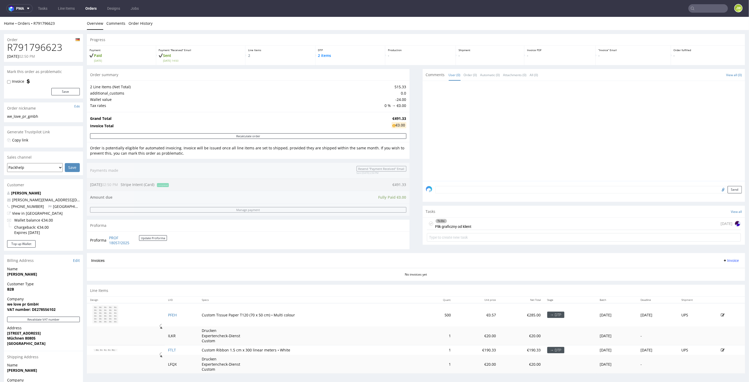
click at [703, 11] on input "text" at bounding box center [709, 8] width 40 height 8
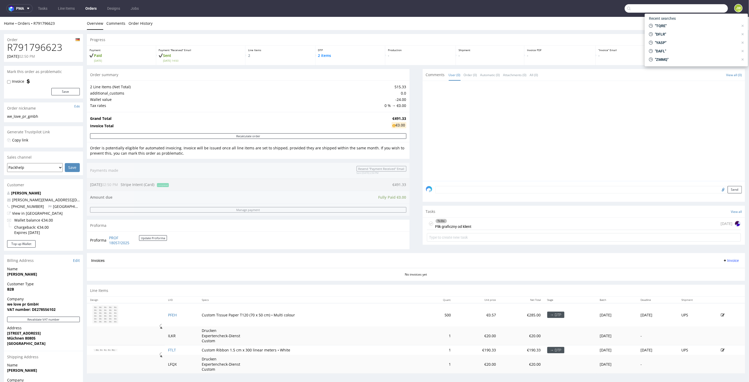
paste input "R488155727"
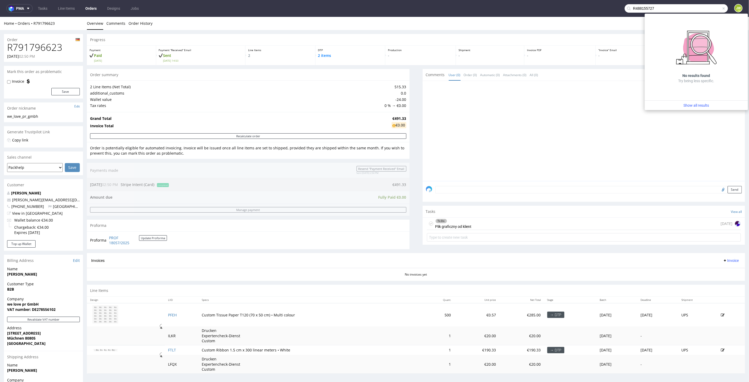
type input "R488155727"
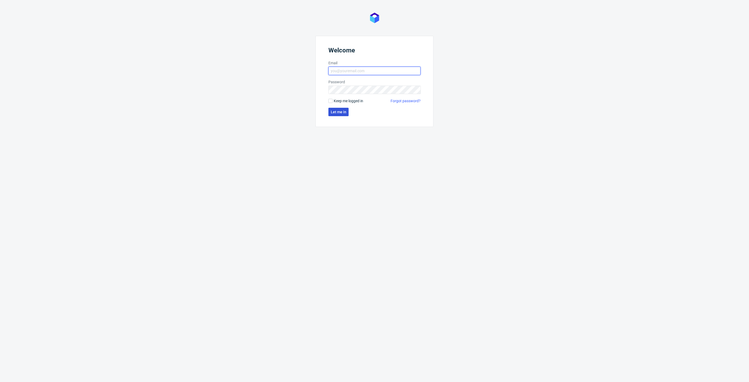
type input "[PERSON_NAME][EMAIL_ADDRESS][DOMAIN_NAME]"
click at [347, 115] on button "Let me in" at bounding box center [339, 112] width 20 height 8
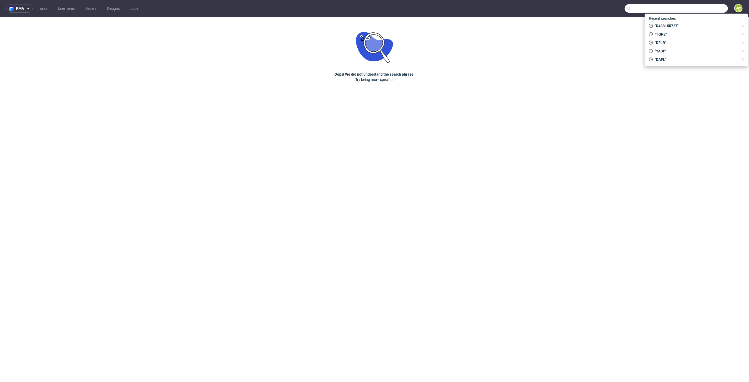
click at [714, 7] on input "text" at bounding box center [676, 8] width 103 height 8
paste input "R488155727"
type input "R488155727"
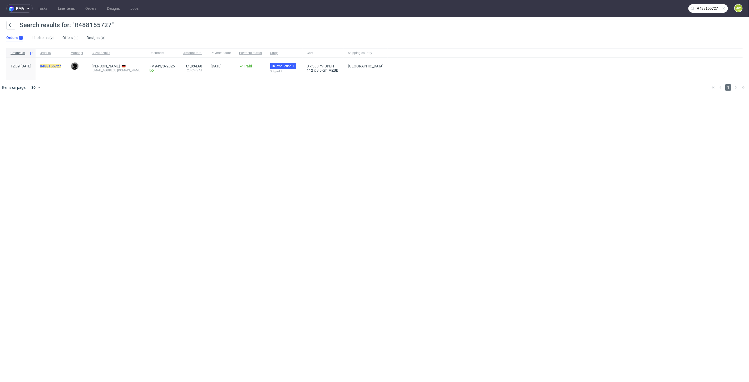
click at [59, 65] on mark "R488155727" at bounding box center [50, 66] width 21 height 4
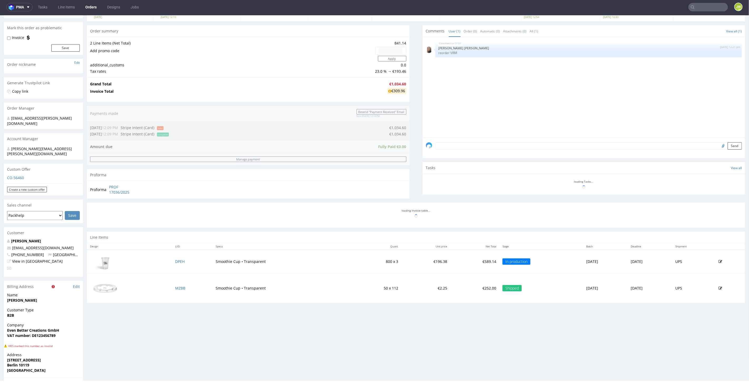
scroll to position [140, 0]
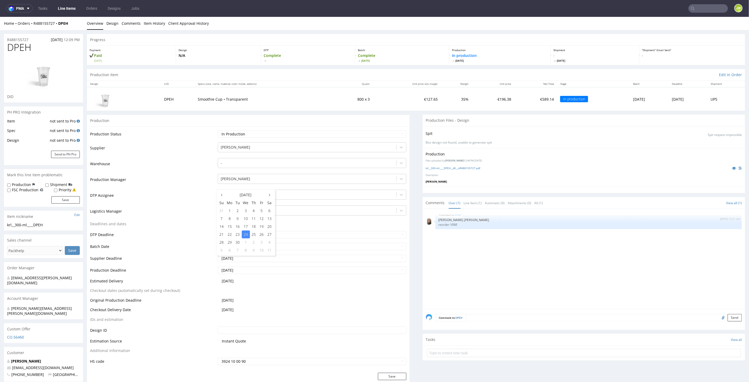
drag, startPoint x: 249, startPoint y: 259, endPoint x: 210, endPoint y: 255, distance: 38.9
click at [211, 255] on tr "Supplier Deadline 2025-09-24" at bounding box center [248, 260] width 316 height 12
click at [79, 8] on ul "Tasks Line Items Orders Designs Jobs" at bounding box center [89, 8] width 112 height 8
click at [73, 10] on link "Line Items" at bounding box center [67, 8] width 24 height 8
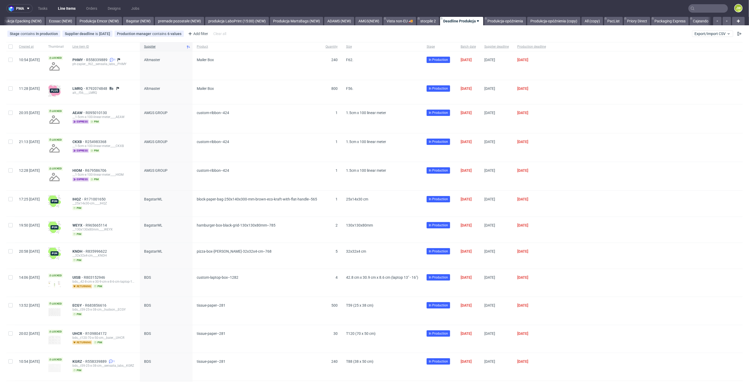
scroll to position [0, 1090]
click at [703, 23] on link "Cajeando" at bounding box center [701, 21] width 22 height 8
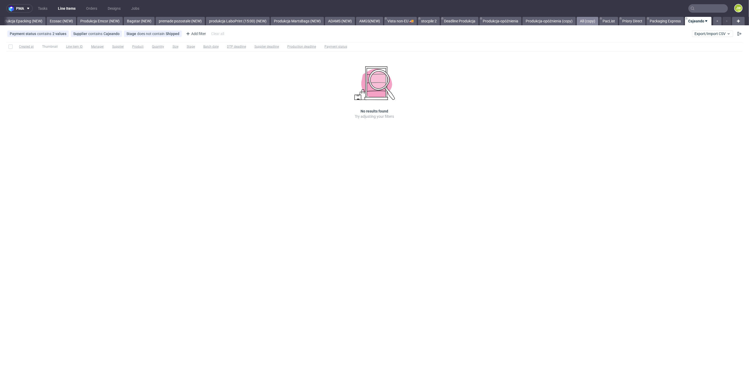
click at [587, 21] on link "All (copy)" at bounding box center [588, 21] width 22 height 8
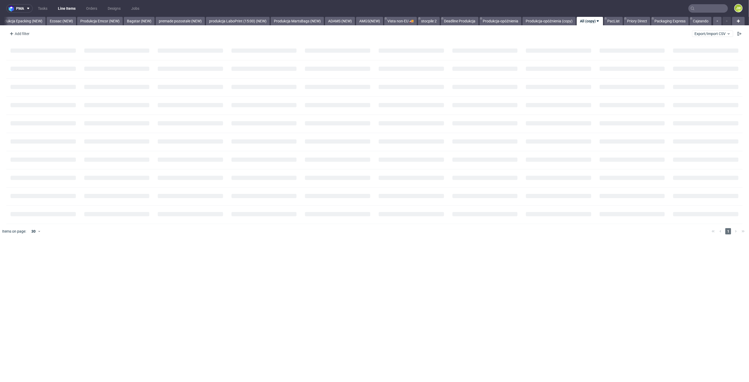
scroll to position [0, 1085]
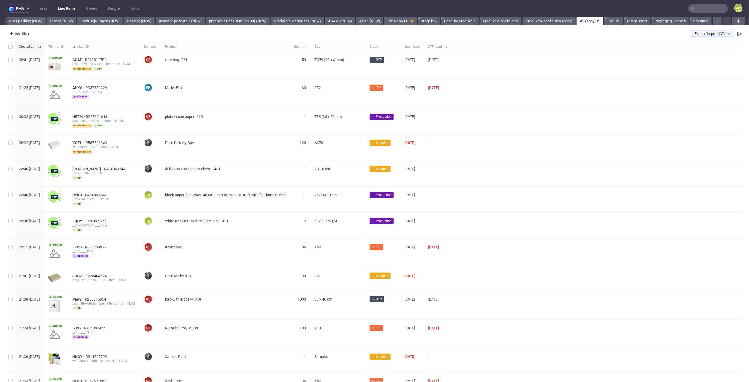
click at [703, 33] on span "Export/Import CSV" at bounding box center [713, 34] width 36 height 4
click at [21, 32] on div "Add filter" at bounding box center [18, 34] width 23 height 8
click at [26, 48] on input "text" at bounding box center [40, 45] width 63 height 8
type input "sup"
click at [32, 67] on div "Supplier" at bounding box center [40, 65] width 63 height 7
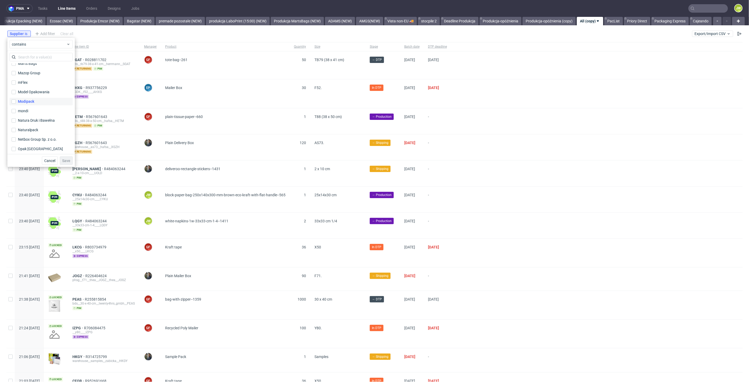
scroll to position [908, 0]
click at [27, 53] on input "text" at bounding box center [40, 57] width 63 height 8
type input "labop"
click at [39, 70] on label "LaboPrint" at bounding box center [40, 68] width 63 height 7
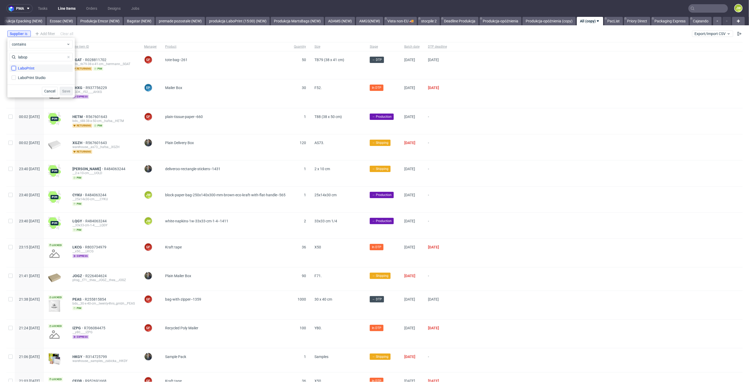
click at [16, 70] on input "LaboPrint" at bounding box center [14, 68] width 4 height 4
checkbox input "true"
click at [39, 77] on div "LaboPrint Studio" at bounding box center [32, 77] width 28 height 5
click at [16, 77] on input "LaboPrint Studio" at bounding box center [14, 78] width 4 height 4
checkbox input "true"
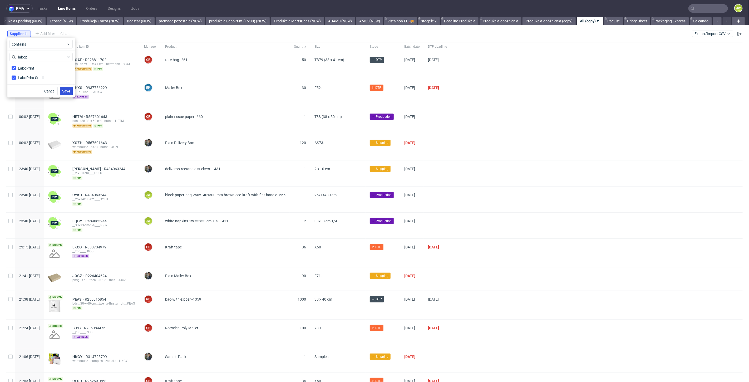
click at [67, 89] on span "Save" at bounding box center [66, 91] width 8 height 4
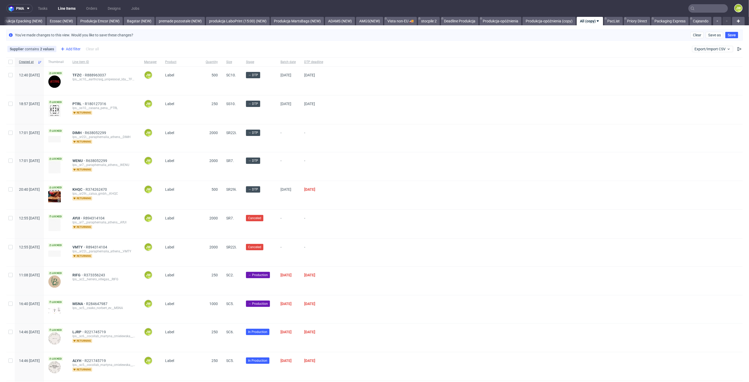
click at [69, 47] on div "Add filter" at bounding box center [70, 49] width 23 height 8
click at [73, 62] on input "text" at bounding box center [91, 60] width 63 height 8
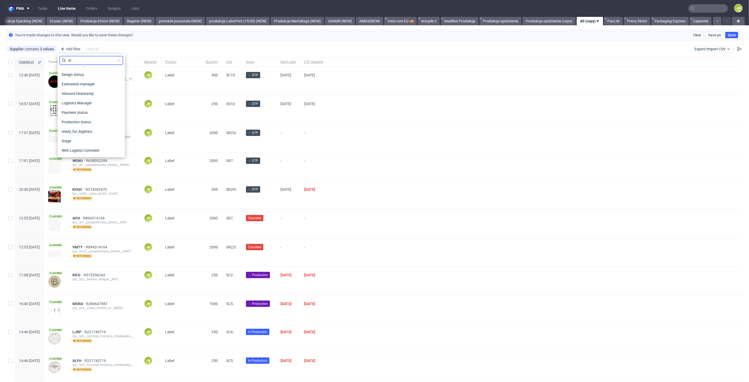
scroll to position [0, 0]
type input "stag"
click at [70, 71] on span "Stage" at bounding box center [67, 71] width 14 height 7
click at [69, 106] on div "In production" at bounding box center [79, 105] width 22 height 5
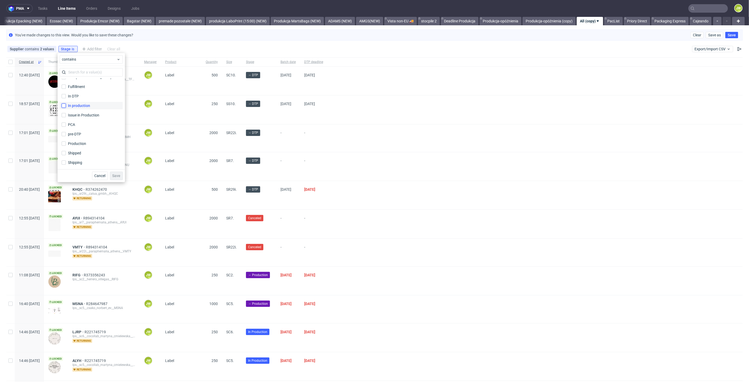
click at [66, 106] on input "In production" at bounding box center [64, 106] width 4 height 4
checkbox input "true"
click at [116, 176] on span "Save" at bounding box center [117, 176] width 8 height 4
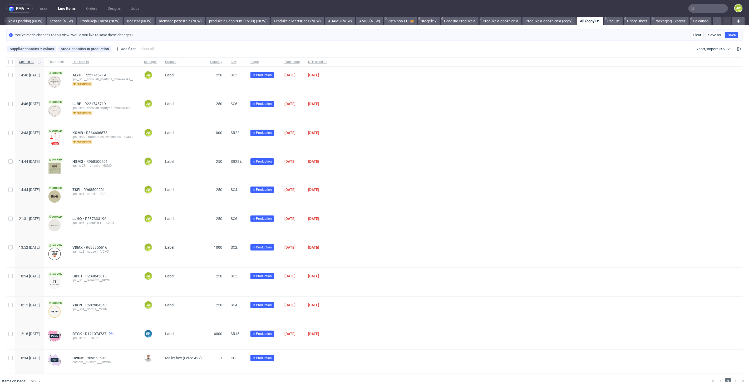
scroll to position [8, 0]
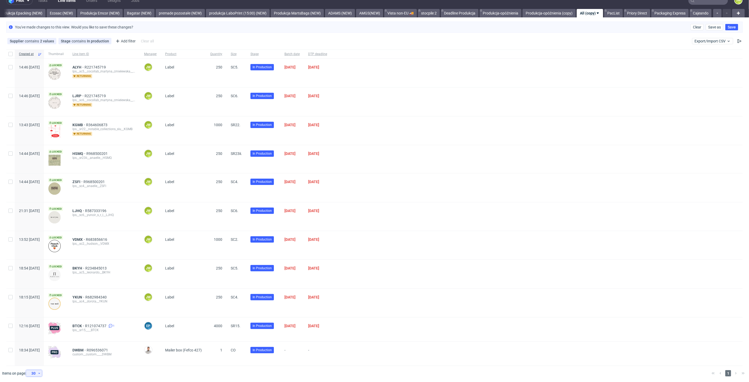
click at [36, 371] on div "30" at bounding box center [32, 373] width 9 height 7
click at [36, 359] on div "120" at bounding box center [36, 359] width 11 height 7
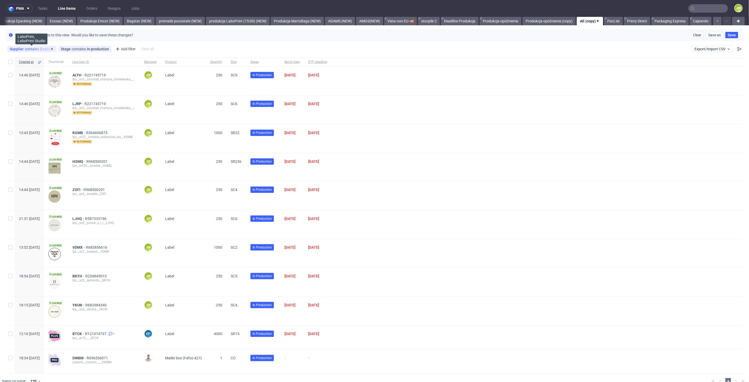
click at [37, 48] on div "Supplier contains 2 values" at bounding box center [32, 49] width 44 height 4
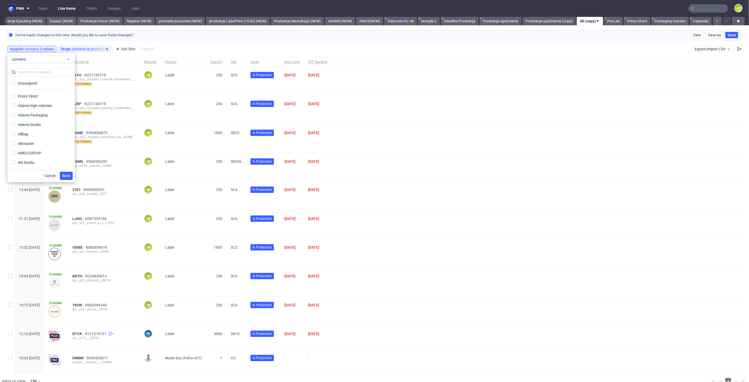
click at [89, 48] on div "Stage contains In production" at bounding box center [85, 49] width 48 height 4
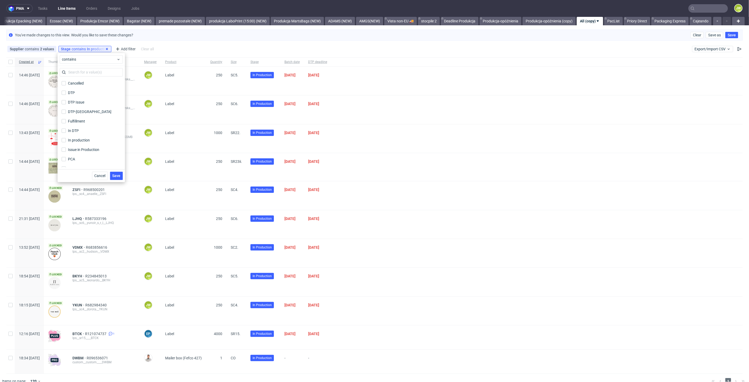
click at [105, 50] on icon at bounding box center [107, 49] width 4 height 4
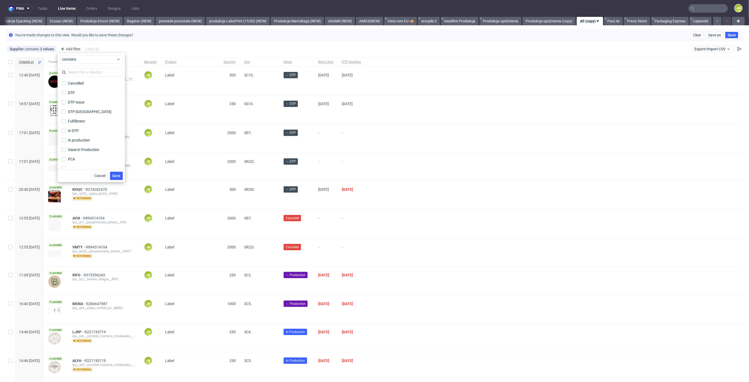
click at [165, 43] on div "Supplier contains 2 values LaboPrint, LaboPrint Studio Add filter Hide filters …" at bounding box center [374, 49] width 749 height 13
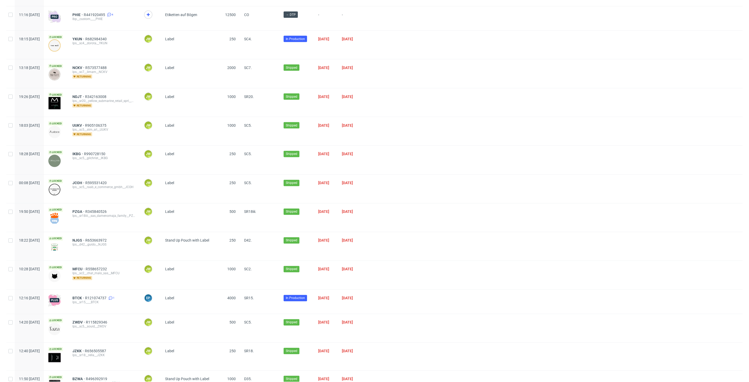
scroll to position [732, 0]
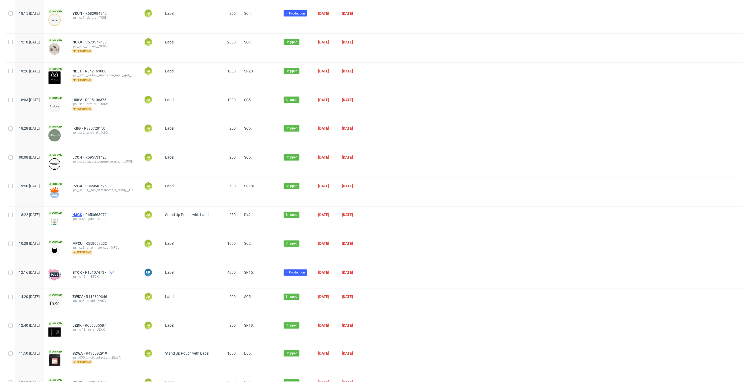
click at [85, 213] on span "NJGS" at bounding box center [78, 215] width 13 height 4
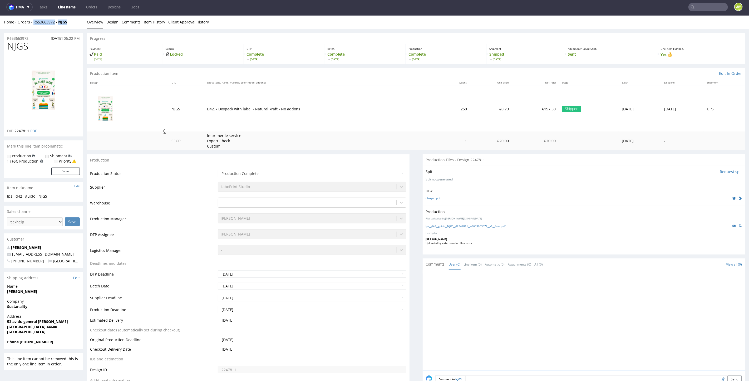
drag, startPoint x: 73, startPoint y: 23, endPoint x: 32, endPoint y: 24, distance: 40.9
click at [32, 25] on div "Home Orders R653663972 NJGS Overview Design Comments Item History Client Approv…" at bounding box center [374, 21] width 749 height 13
copy div "R653663972 NJGS"
drag, startPoint x: 204, startPoint y: 107, endPoint x: 270, endPoint y: 112, distance: 65.8
click at [270, 112] on td "D42. • Doypack with label • Natural kraft • No addons" at bounding box center [320, 109] width 233 height 46
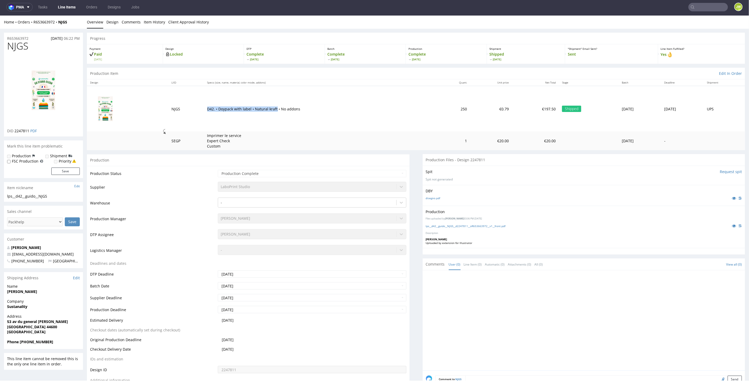
copy p "D42. • Doypack with label • Natural kraft"
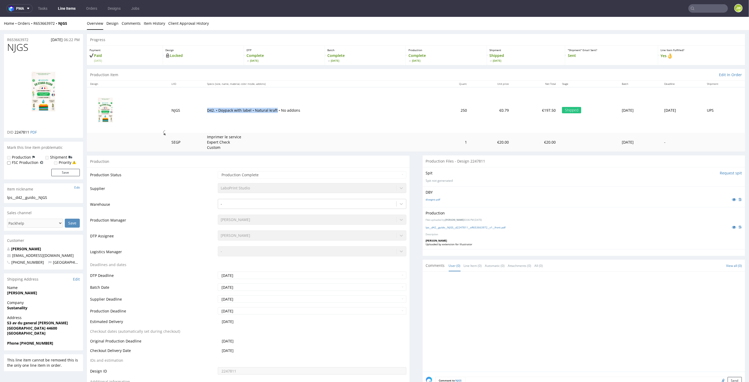
drag, startPoint x: 72, startPoint y: 26, endPoint x: 71, endPoint y: 23, distance: 2.9
click at [72, 26] on div "Home Orders R653663972 NJGS Overview Design Comments Item History Client Approv…" at bounding box center [374, 23] width 749 height 13
drag, startPoint x: 71, startPoint y: 23, endPoint x: 28, endPoint y: 25, distance: 43.8
click at [28, 25] on div "Home Orders R653663972 NJGS" at bounding box center [43, 23] width 79 height 5
click at [69, 23] on div "Home Orders R653663972 NJGS" at bounding box center [43, 23] width 79 height 5
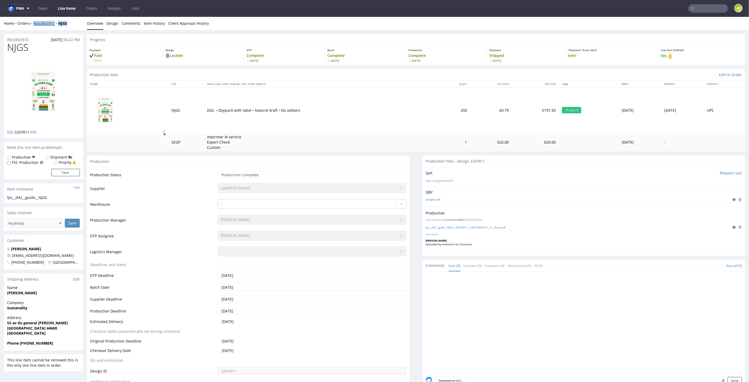
drag, startPoint x: 69, startPoint y: 24, endPoint x: 34, endPoint y: 25, distance: 35.3
click at [34, 25] on div "Home Orders R653663972 NJGS" at bounding box center [43, 23] width 79 height 5
copy div "R653663972 NJGS"
drag, startPoint x: 29, startPoint y: 13, endPoint x: 16, endPoint y: 9, distance: 13.5
click at [29, 13] on nav "pma Tasks Line Items Orders Designs Jobs JW" at bounding box center [374, 8] width 749 height 17
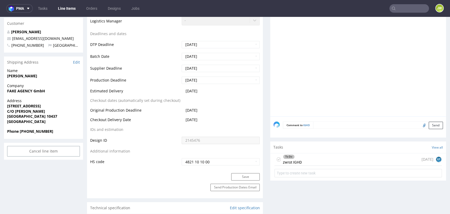
scroll to position [234, 0]
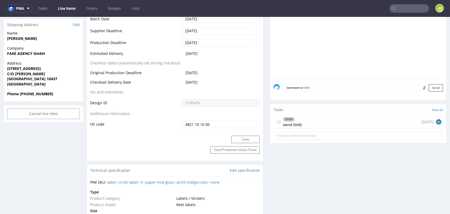
click at [293, 119] on div "To Do" at bounding box center [292, 119] width 18 height 4
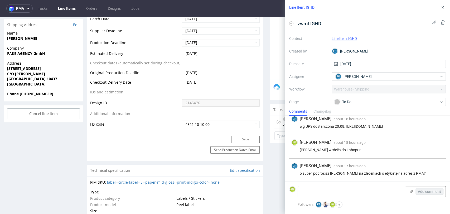
scroll to position [32, 0]
drag, startPoint x: 169, startPoint y: 140, endPoint x: 186, endPoint y: 144, distance: 18.3
click at [169, 140] on div "Save" at bounding box center [175, 140] width 176 height 11
click at [305, 190] on textarea at bounding box center [352, 191] width 108 height 11
paste textarea "ID: R122585172__IGHD_Reshipping"
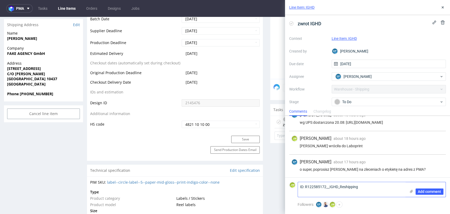
scroll to position [0, 0]
click at [179, 148] on div "Send Production Dates Email" at bounding box center [175, 153] width 176 height 14
click at [364, 188] on textarea "ID: R122585172__IGHD_Reshipping" at bounding box center [352, 189] width 108 height 15
paste textarea "1Z5A15806893961745"
type textarea "ID: R122585172__IGHD_Reshipping TN: 1Z5A15806893961745"
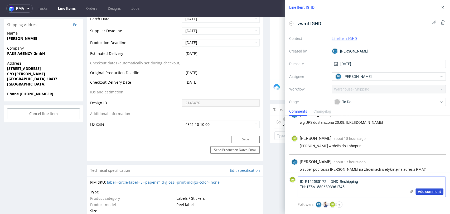
click at [425, 192] on span "Add comment" at bounding box center [429, 191] width 23 height 4
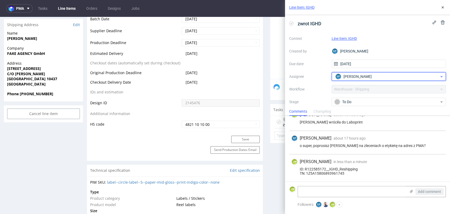
click at [347, 76] on span "[PERSON_NAME]" at bounding box center [357, 76] width 28 height 5
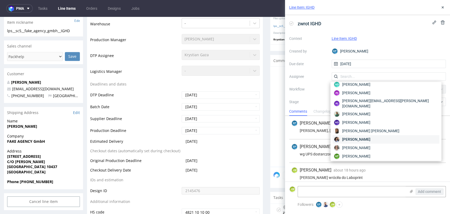
scroll to position [0, 0]
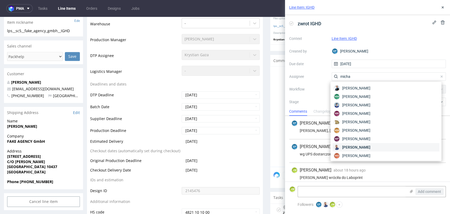
type input "micha"
click at [350, 145] on span "Michał Rachański" at bounding box center [356, 146] width 28 height 5
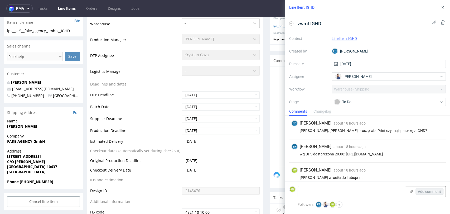
click at [325, 93] on div "Context Line Item: IGHD Created by EP Ewa Prus Due date 27/08/2025 Assignee Mic…" at bounding box center [367, 84] width 157 height 101
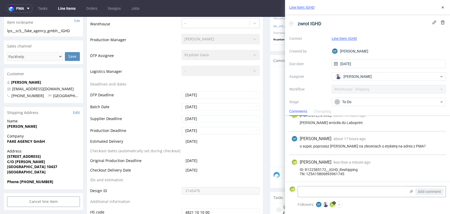
scroll to position [59, 0]
click at [341, 203] on button "+" at bounding box center [339, 204] width 6 height 6
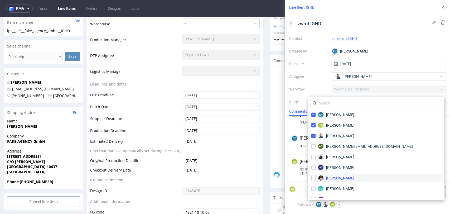
scroll to position [29, 0]
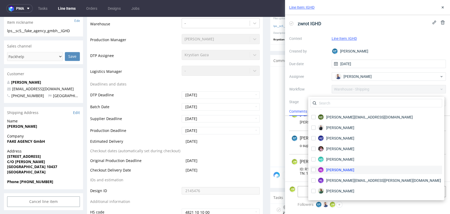
click at [331, 170] on span "Aleksandra Łętowska" at bounding box center [340, 169] width 28 height 5
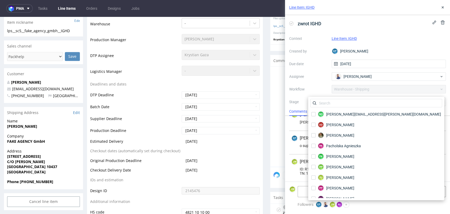
scroll to position [1288, 0]
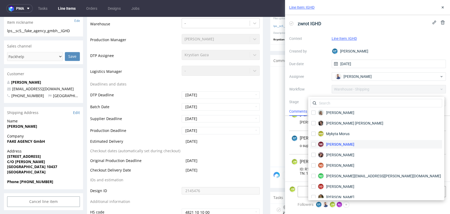
click at [333, 143] on span "Natalia Kaczorowska" at bounding box center [340, 144] width 28 height 5
click at [411, 113] on div "Comments Changelog" at bounding box center [367, 111] width 165 height 8
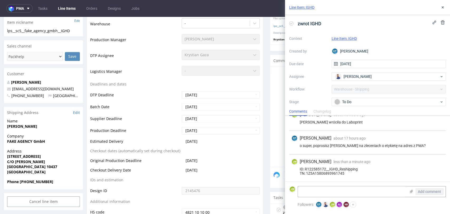
drag, startPoint x: 442, startPoint y: 14, endPoint x: 441, endPoint y: 11, distance: 3.3
click at [442, 13] on div "Line Item: IGHD" at bounding box center [367, 7] width 165 height 15
click at [441, 11] on div "Line Item: IGHD" at bounding box center [367, 7] width 165 height 15
click at [441, 9] on icon at bounding box center [442, 7] width 4 height 4
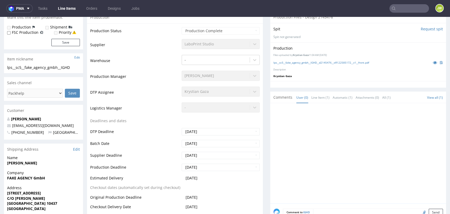
scroll to position [29, 0]
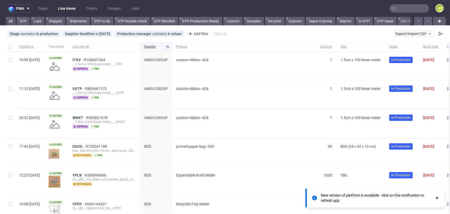
scroll to position [0, 1343]
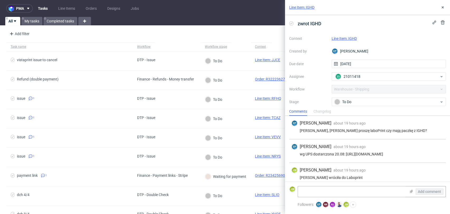
scroll to position [59, 0]
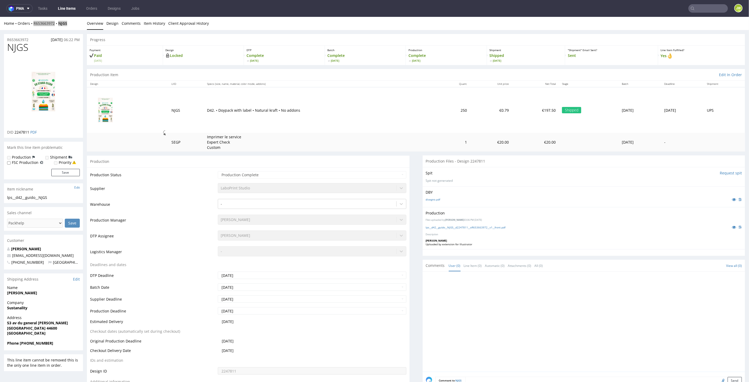
click at [65, 7] on link "Line Items" at bounding box center [67, 8] width 24 height 8
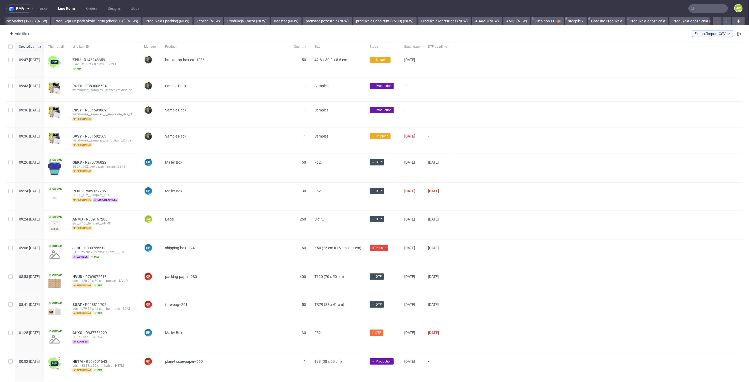
click at [714, 37] on button "Export/Import CSV" at bounding box center [713, 34] width 41 height 6
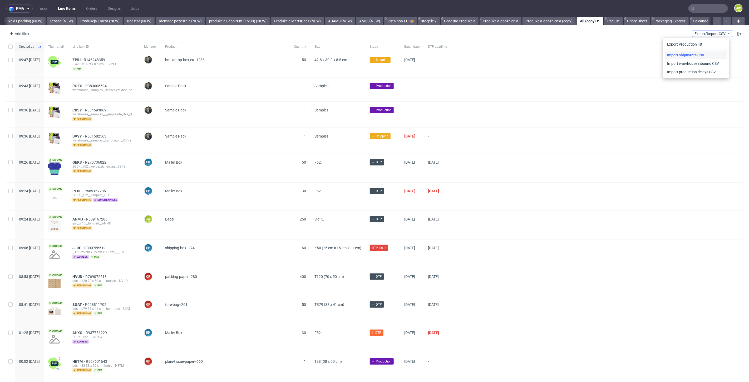
scroll to position [0, 1090]
click at [699, 52] on link "Import shipments CSV" at bounding box center [697, 55] width 62 height 8
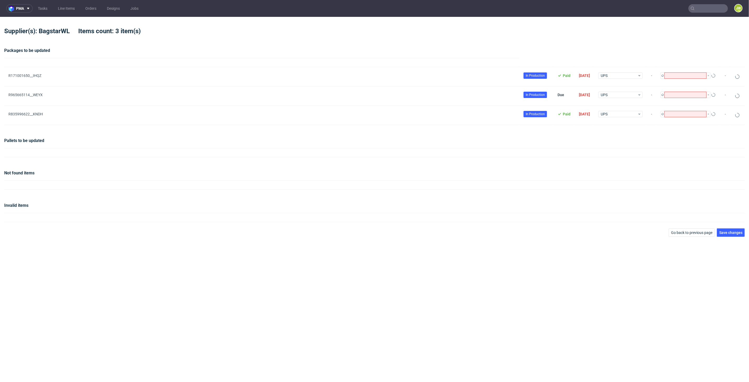
type input "1"
type input "5"
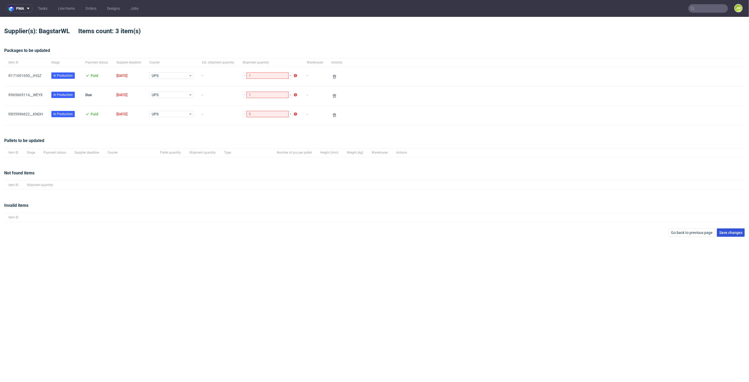
click at [730, 234] on span "Save changes" at bounding box center [731, 233] width 23 height 4
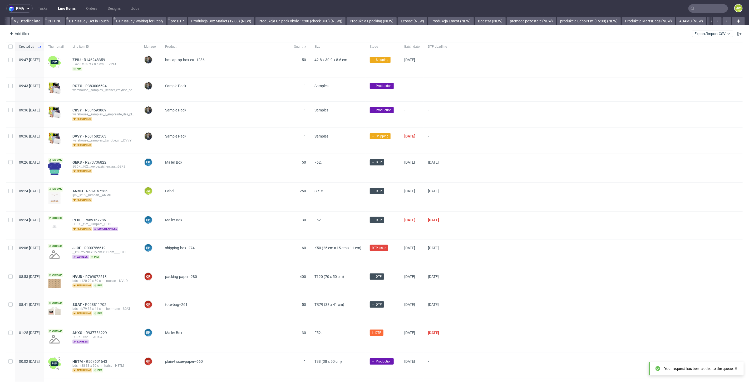
click at [355, 280] on span "T120 (70 x 50 cm)" at bounding box center [338, 282] width 47 height 15
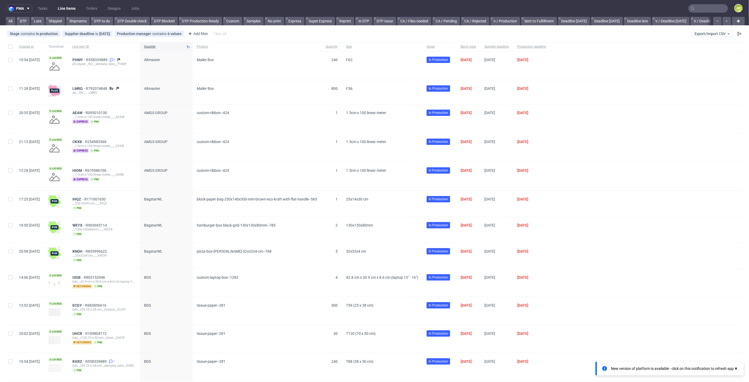
scroll to position [0, 1090]
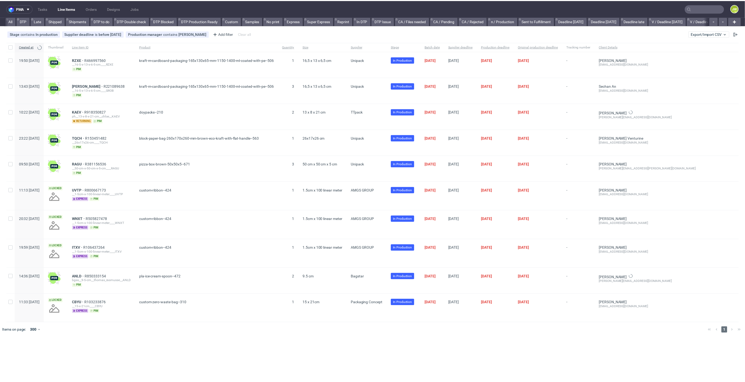
scroll to position [0, 1086]
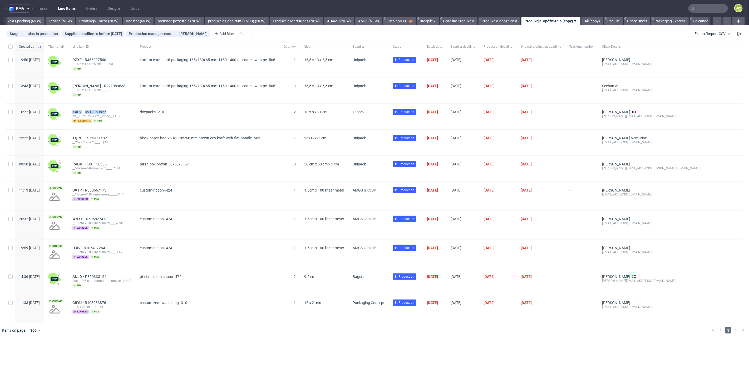
drag, startPoint x: 126, startPoint y: 111, endPoint x: 86, endPoint y: 108, distance: 40.1
click at [88, 109] on div "KAEV R918350827 ph__13-x-8-x-21-cm__chloe__KAEV returning pim" at bounding box center [101, 117] width 67 height 26
copy div "KAEV R918350827"
click at [9, 190] on input "checkbox" at bounding box center [10, 190] width 4 height 4
checkbox input "true"
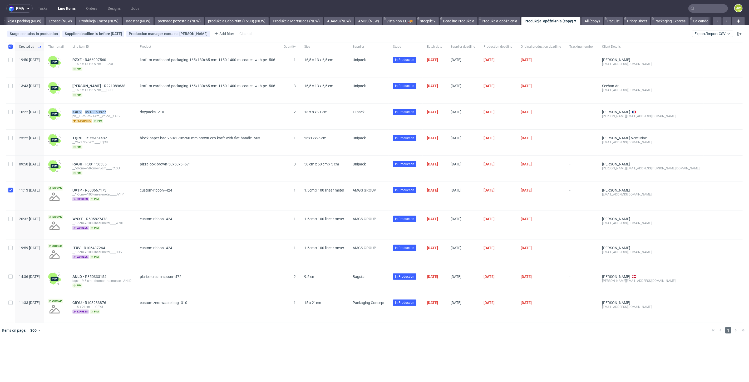
checkbox input "true"
click at [10, 220] on input "checkbox" at bounding box center [10, 219] width 4 height 4
checkbox input "true"
drag, startPoint x: 7, startPoint y: 246, endPoint x: 10, endPoint y: 246, distance: 2.9
click at [8, 246] on div at bounding box center [10, 254] width 8 height 28
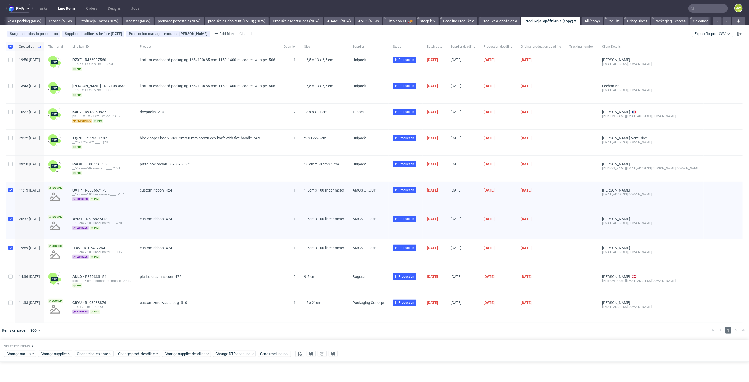
checkbox input "true"
click at [310, 354] on button at bounding box center [311, 354] width 9 height 6
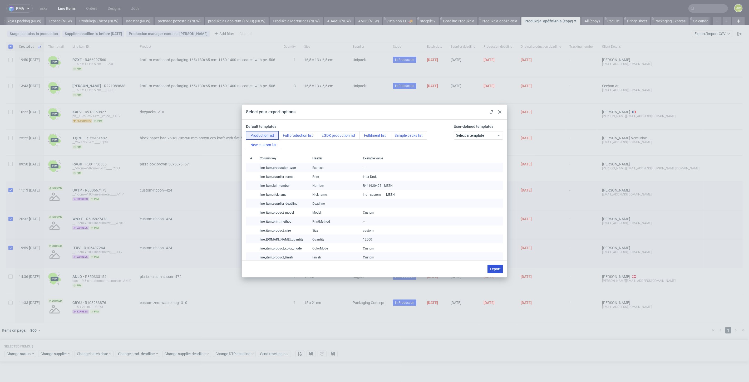
click at [497, 270] on span "Export" at bounding box center [495, 269] width 11 height 4
checkbox input "false"
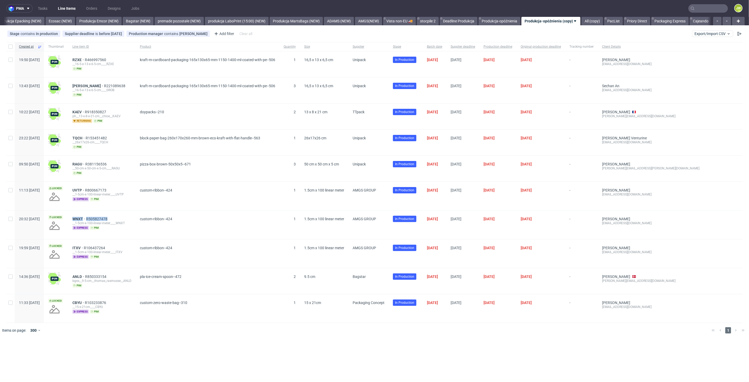
drag, startPoint x: 128, startPoint y: 216, endPoint x: 87, endPoint y: 218, distance: 40.7
click at [87, 218] on div "WNXT R505827478 __1-5cm-x-100-linear-meter____WNXT express pim" at bounding box center [101, 225] width 67 height 28
copy div "WNXT R505827478"
click at [384, 47] on span "Supplier" at bounding box center [369, 47] width 32 height 4
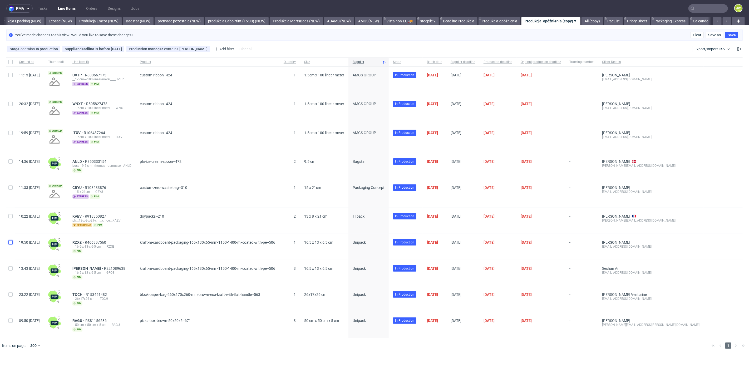
click at [11, 242] on input "checkbox" at bounding box center [10, 242] width 4 height 4
checkbox input "true"
click at [10, 272] on div at bounding box center [10, 273] width 8 height 26
checkbox input "true"
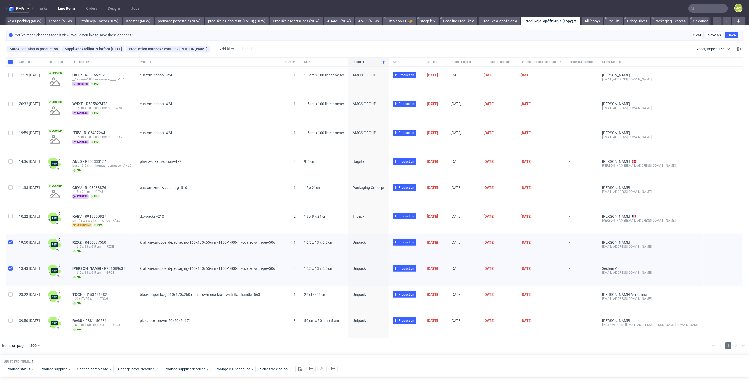
drag, startPoint x: 7, startPoint y: 291, endPoint x: 15, endPoint y: 303, distance: 14.7
click at [7, 292] on div at bounding box center [10, 299] width 8 height 26
checkbox input "true"
click at [11, 319] on input "checkbox" at bounding box center [10, 321] width 4 height 4
checkbox input "true"
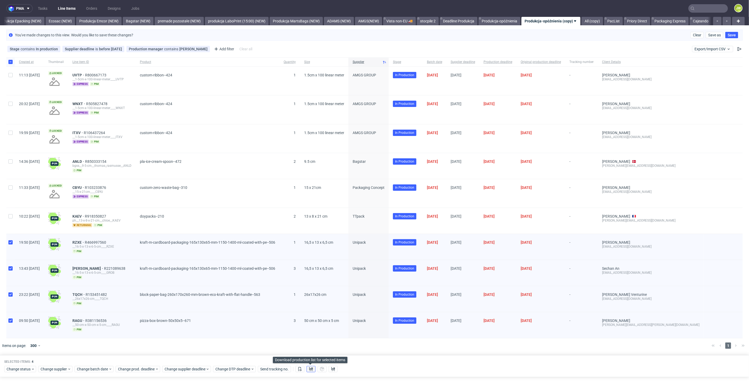
click at [309, 369] on icon at bounding box center [311, 369] width 4 height 4
click at [311, 367] on icon at bounding box center [311, 369] width 4 height 4
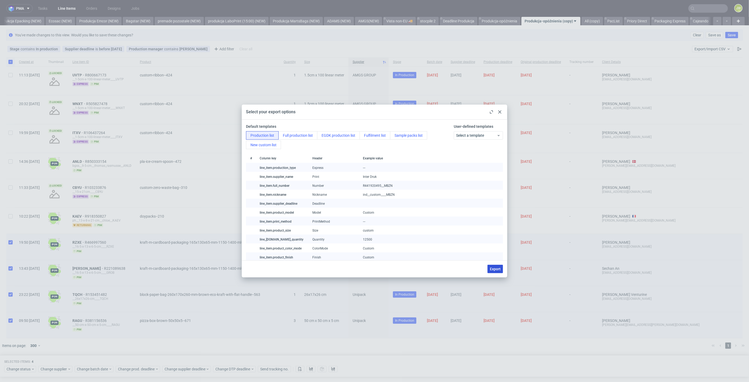
click at [498, 267] on span "Export" at bounding box center [495, 269] width 11 height 4
checkbox input "false"
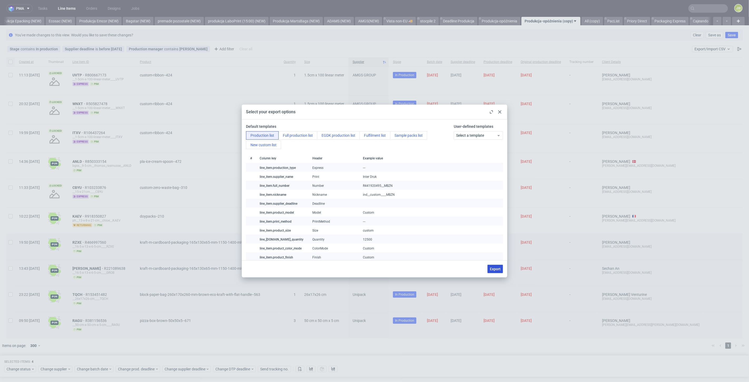
checkbox input "false"
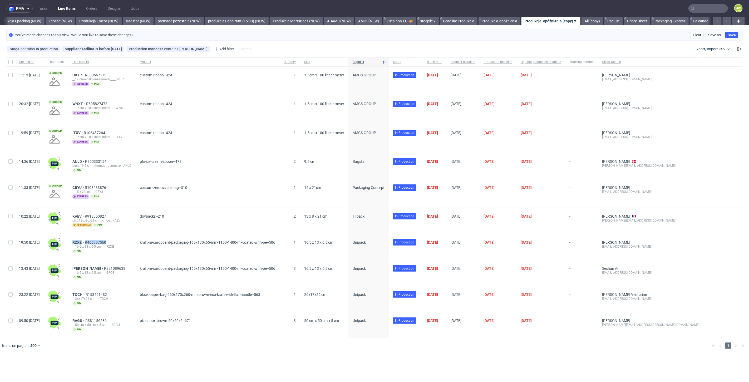
drag, startPoint x: 126, startPoint y: 243, endPoint x: 86, endPoint y: 241, distance: 40.3
click at [86, 242] on div "RZXE R466997560 __16-5-x-13-x-6-5-cm____RZXE pim" at bounding box center [101, 247] width 67 height 26
copy div "RZXE R466997560"
drag, startPoint x: 222, startPoint y: 361, endPoint x: 218, endPoint y: 357, distance: 5.6
click at [221, 361] on div "pma Tasks Line Items Orders Designs Jobs JW All DTP Late Shipped Shipments DTP …" at bounding box center [374, 191] width 749 height 382
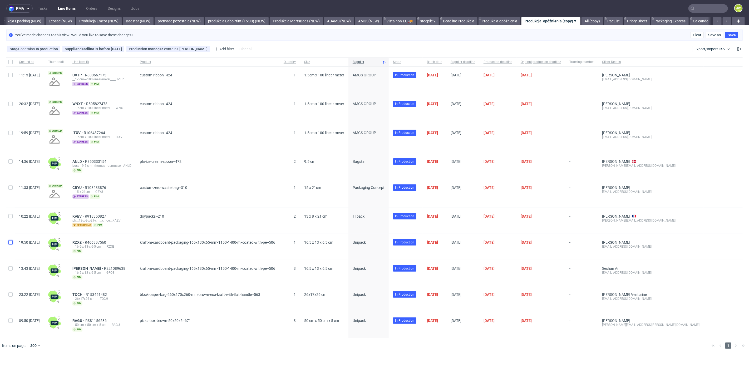
click at [10, 242] on input "checkbox" at bounding box center [10, 242] width 4 height 4
checkbox input "true"
click at [9, 268] on input "checkbox" at bounding box center [10, 268] width 4 height 4
checkbox input "true"
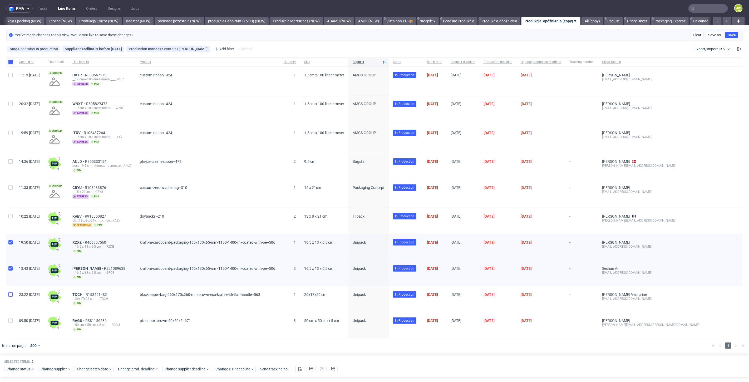
drag, startPoint x: 9, startPoint y: 293, endPoint x: 12, endPoint y: 313, distance: 20.5
click at [10, 294] on input "checkbox" at bounding box center [10, 295] width 4 height 4
checkbox input "true"
click at [12, 321] on input "checkbox" at bounding box center [10, 321] width 4 height 4
checkbox input "true"
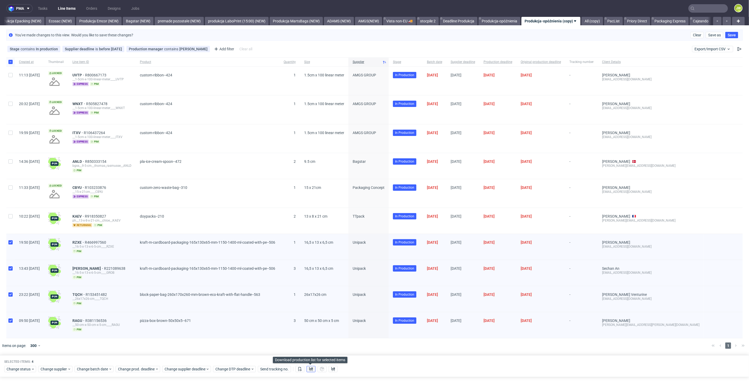
click at [309, 367] on icon at bounding box center [311, 369] width 4 height 4
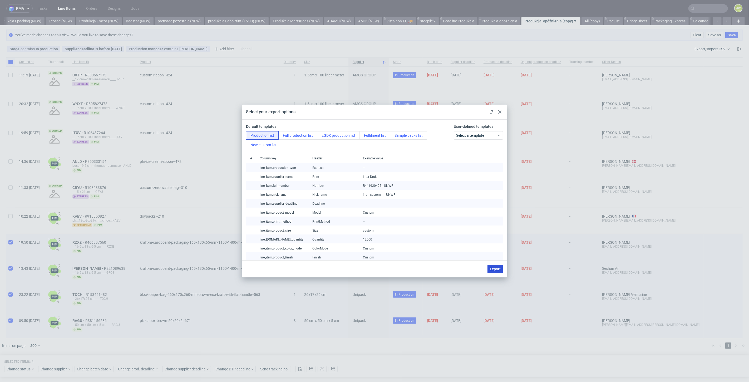
click at [497, 267] on span "Export" at bounding box center [495, 269] width 11 height 4
checkbox input "false"
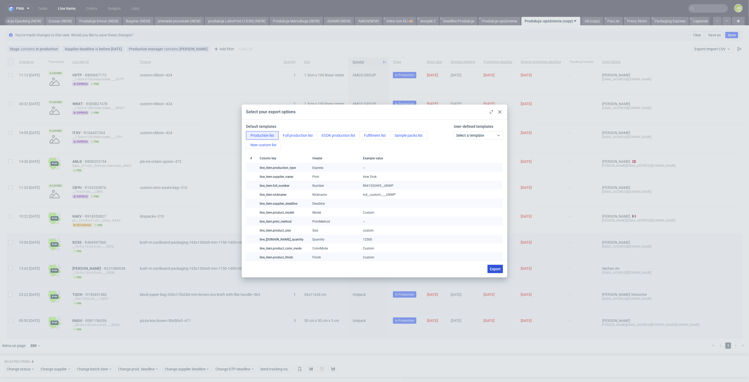
checkbox input "false"
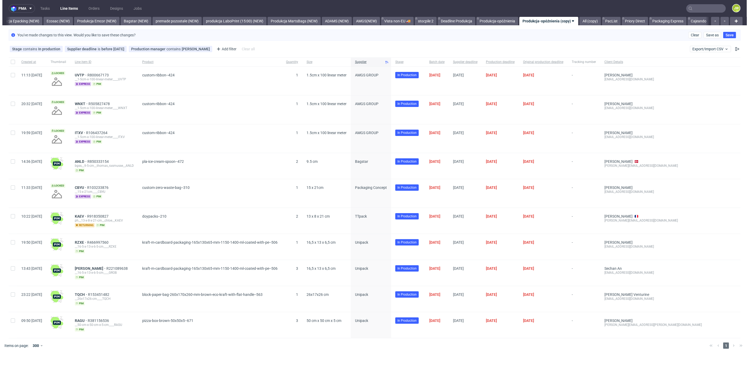
scroll to position [0, 1086]
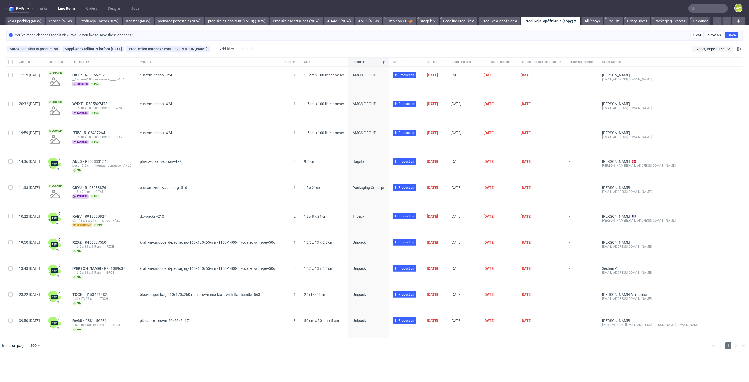
click at [708, 51] on button "Export/Import CSV" at bounding box center [713, 49] width 41 height 6
click at [698, 67] on link "Import shipments CSV" at bounding box center [701, 70] width 62 height 8
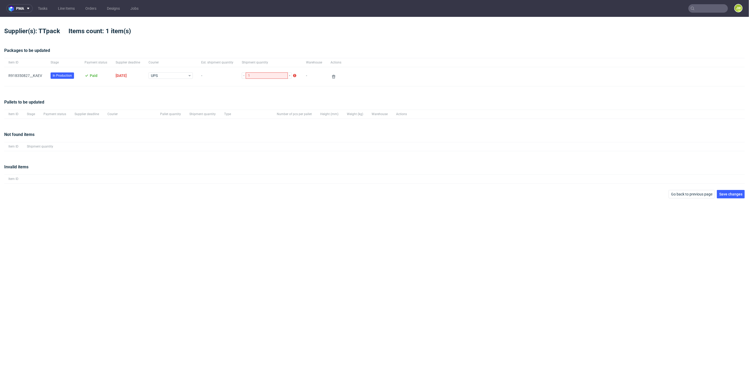
click at [102, 101] on div "Pallets to be updated" at bounding box center [374, 104] width 741 height 11
click at [733, 194] on span "Save changes" at bounding box center [731, 194] width 23 height 4
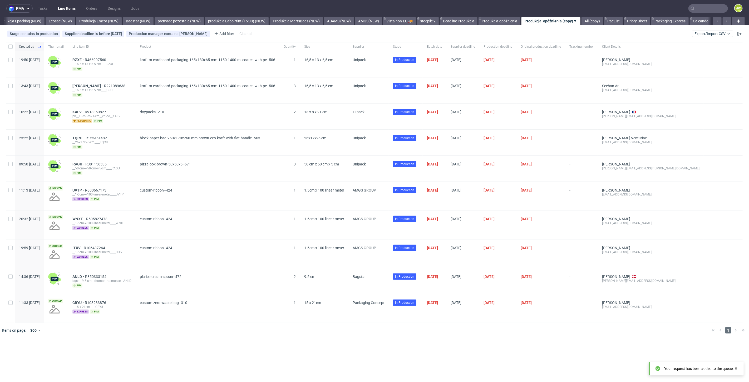
scroll to position [0, 1086]
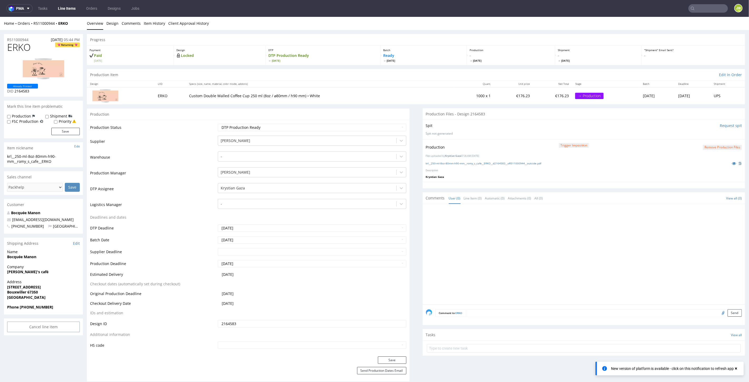
click at [70, 10] on link "Line Items" at bounding box center [67, 8] width 24 height 8
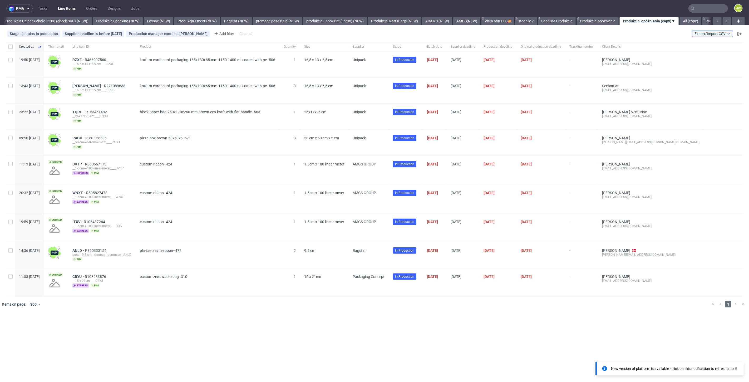
click at [703, 35] on span "Export/Import CSV" at bounding box center [713, 34] width 36 height 4
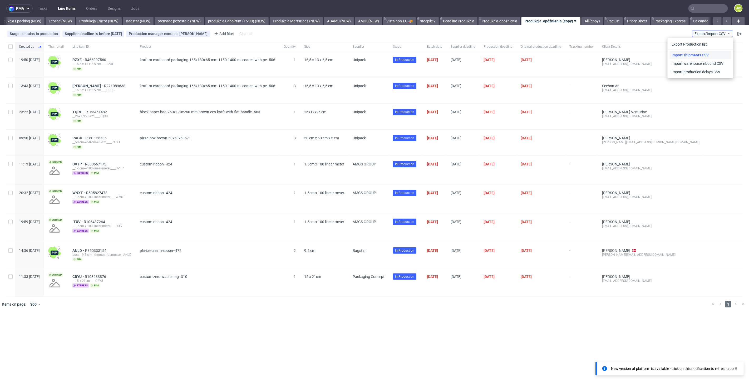
scroll to position [0, 1086]
click at [695, 53] on link "Import shipments CSV" at bounding box center [701, 55] width 62 height 8
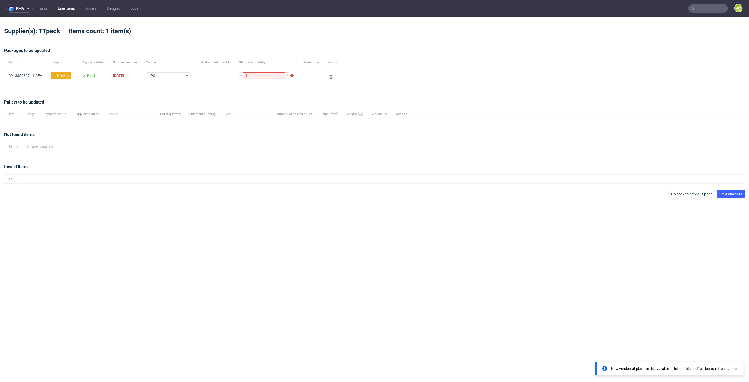
click at [64, 10] on link "Line Items" at bounding box center [66, 8] width 23 height 8
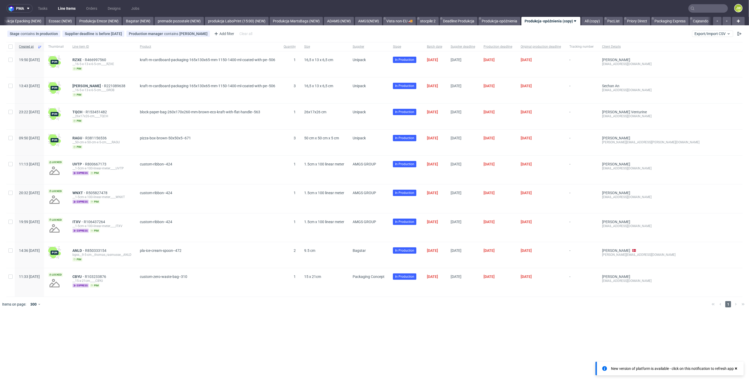
scroll to position [0, 1086]
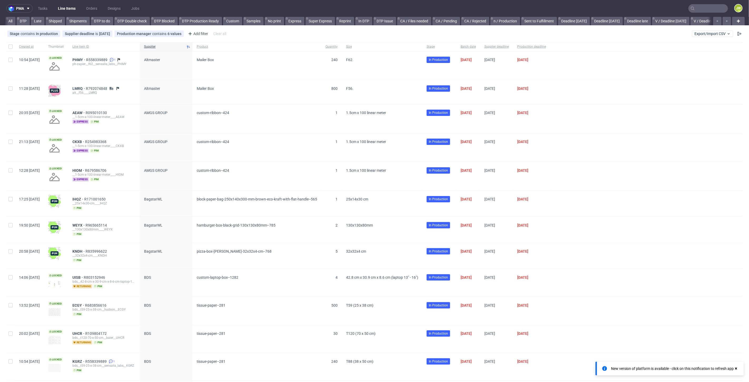
scroll to position [0, 1090]
click at [543, 21] on link "Produkcja-opóźnienia (copy)" at bounding box center [554, 21] width 53 height 8
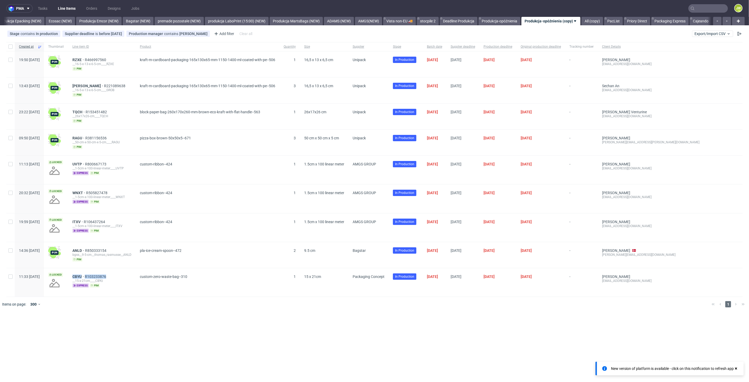
drag, startPoint x: 128, startPoint y: 274, endPoint x: 88, endPoint y: 275, distance: 40.3
click at [88, 275] on div "CBYU R103233876 __15-x-21cm____CBYU express pim" at bounding box center [101, 282] width 67 height 28
copy div "CBYU R103233876"
click at [131, 275] on div "CBYU R103233876" at bounding box center [101, 277] width 59 height 4
drag, startPoint x: 114, startPoint y: 276, endPoint x: 84, endPoint y: 272, distance: 30.8
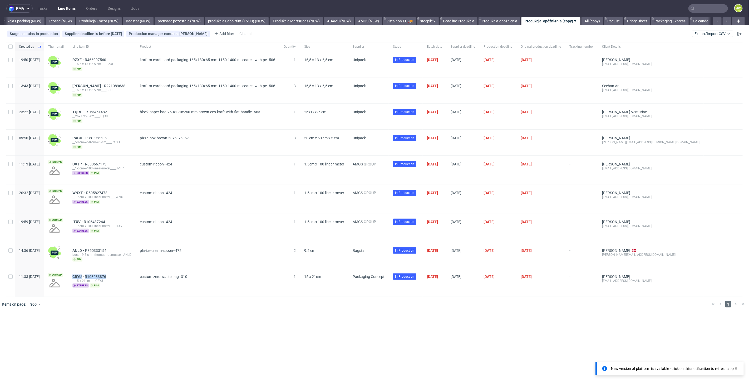
click at [84, 274] on div "CBYU R103233876 __15-x-21cm____CBYU express pim" at bounding box center [101, 282] width 67 height 28
copy div "CBYU R103233876"
click at [63, 12] on link "Line Items" at bounding box center [67, 8] width 24 height 8
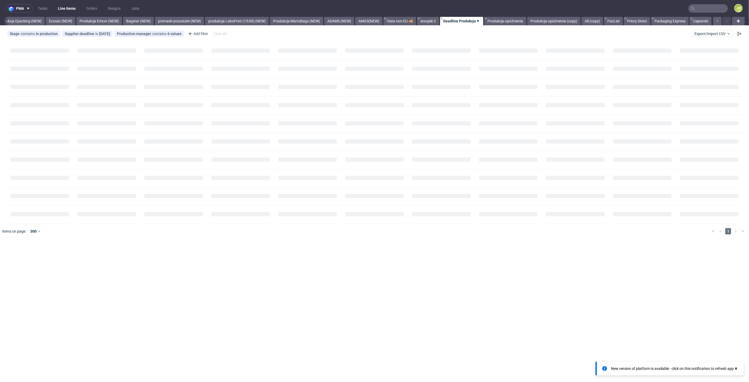
scroll to position [0, 1085]
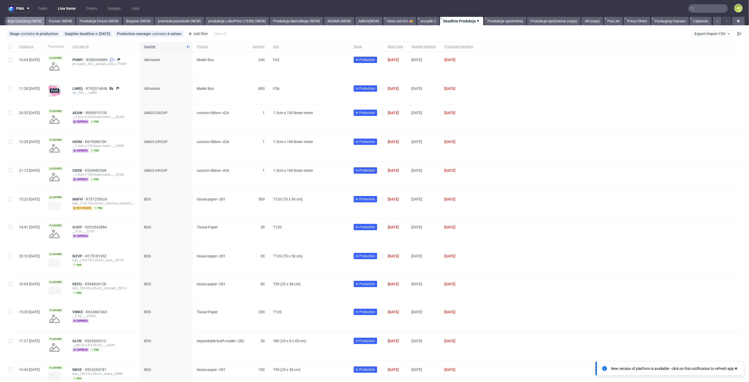
click at [21, 22] on link "Produkcja Epacking (NEW)" at bounding box center [20, 21] width 50 height 8
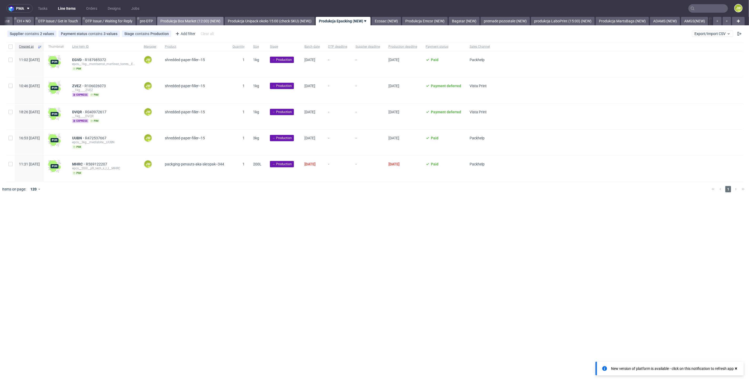
click at [189, 17] on link "Produkcja Box Market (12:00) (NEW)" at bounding box center [190, 21] width 66 height 8
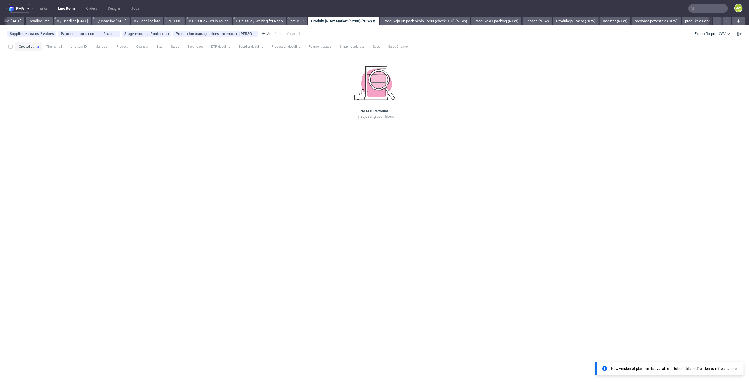
scroll to position [0, 598]
click at [498, 23] on link "Produkcja Epacking (NEW)" at bounding box center [497, 21] width 50 height 8
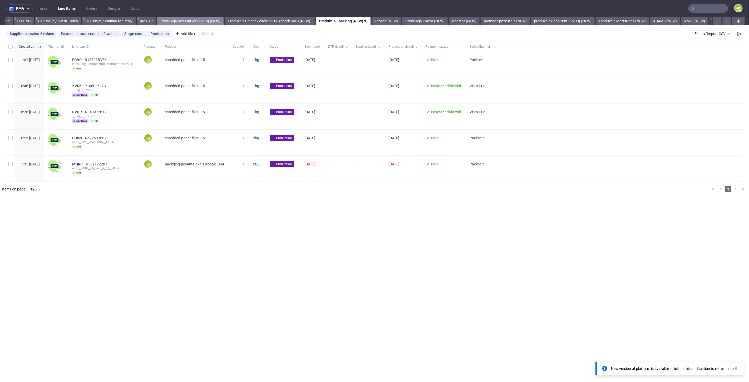
click at [211, 21] on link "Produkcja Box Market (12:00) (NEW)" at bounding box center [190, 21] width 66 height 8
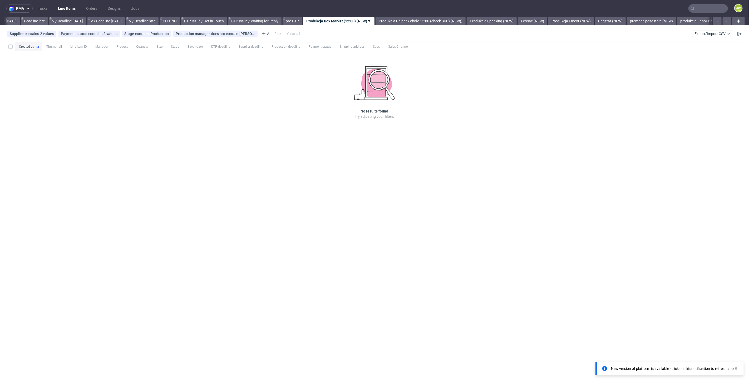
scroll to position [0, 598]
click at [511, 22] on link "Produkcja Epacking (NEW)" at bounding box center [497, 21] width 50 height 8
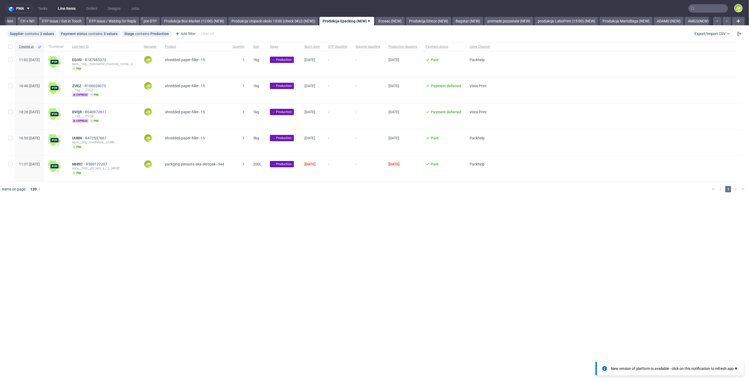
scroll to position [0, 749]
click at [180, 374] on div "pma Tasks Line Items Orders Designs Jobs JW All DTP Late Shipped Shipments DTP …" at bounding box center [374, 191] width 749 height 382
drag, startPoint x: 9, startPoint y: 48, endPoint x: 11, endPoint y: 52, distance: 4.0
click at [9, 48] on input "checkbox" at bounding box center [10, 47] width 4 height 4
checkbox input "true"
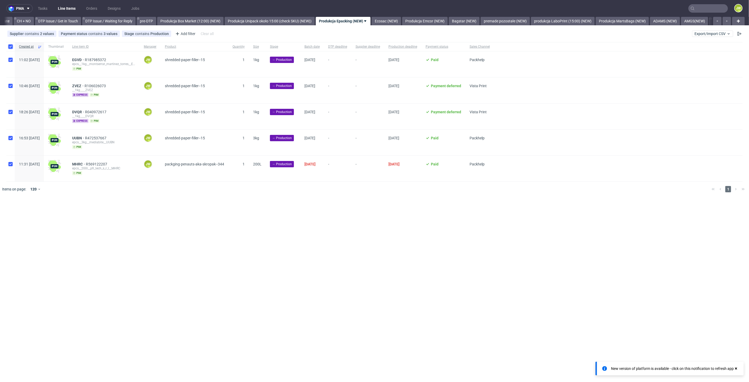
checkbox input "true"
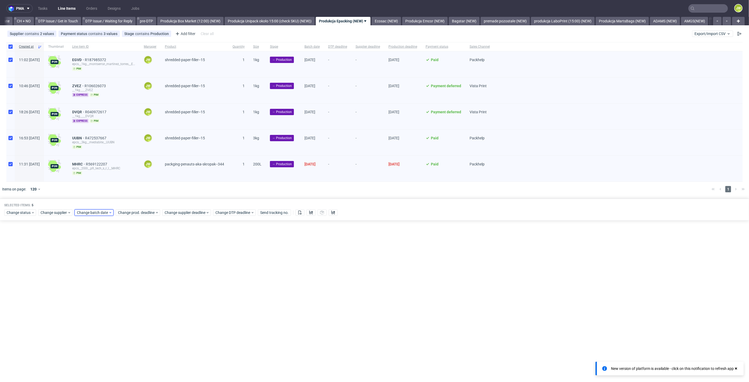
click at [90, 211] on span "Change batch date" at bounding box center [93, 212] width 32 height 5
drag, startPoint x: 119, startPoint y: 278, endPoint x: 140, endPoint y: 310, distance: 38.2
click at [120, 278] on span "28" at bounding box center [118, 278] width 4 height 5
click at [134, 303] on button "Save" at bounding box center [137, 300] width 13 height 8
click at [132, 212] on span "Change prod. deadline" at bounding box center [136, 212] width 37 height 5
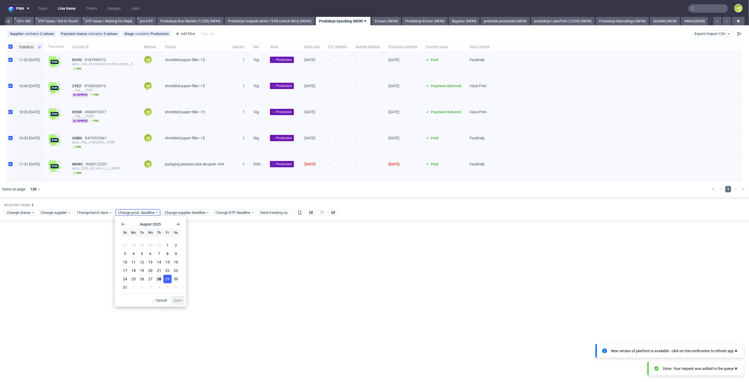
click at [167, 280] on span "29" at bounding box center [167, 278] width 4 height 5
click at [177, 301] on span "Save" at bounding box center [178, 301] width 8 height 4
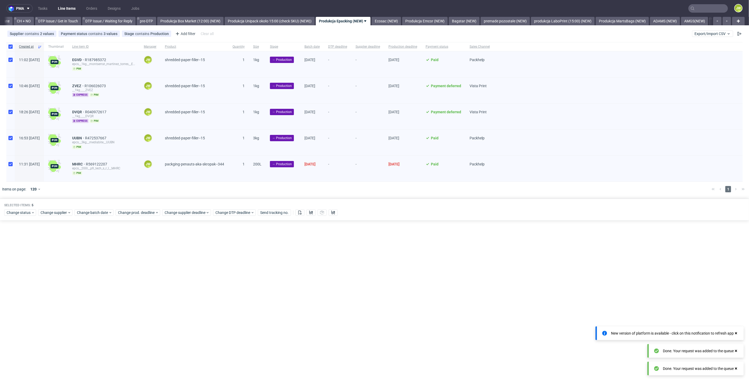
click at [173, 216] on div "Selected items: 5 Change status Change supplier Change batch date Change prod. …" at bounding box center [374, 210] width 749 height 22
click at [172, 213] on span "Change supplier deadline" at bounding box center [185, 212] width 41 height 5
click at [213, 278] on span "29" at bounding box center [214, 278] width 4 height 5
click at [224, 300] on span "Save" at bounding box center [225, 301] width 8 height 4
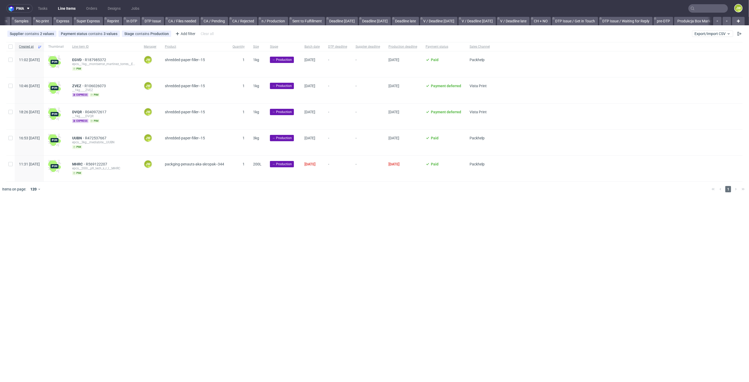
scroll to position [0, 498]
click at [324, 213] on div "pma Tasks Line Items Orders Designs Jobs JW All DTP Late Shipped Shipments DTP …" at bounding box center [374, 191] width 749 height 382
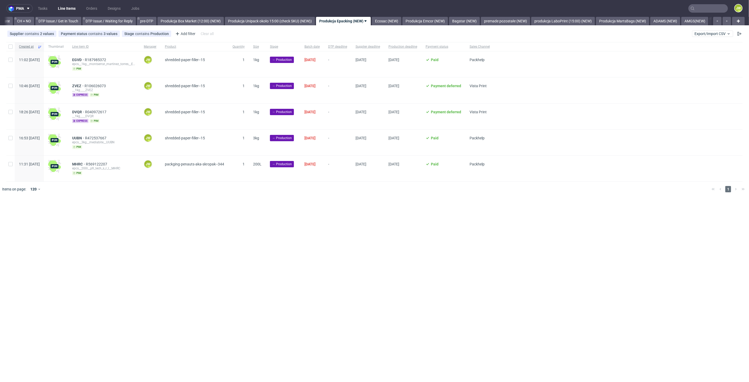
scroll to position [0, 749]
click at [8, 47] on input "checkbox" at bounding box center [10, 47] width 4 height 4
checkbox input "true"
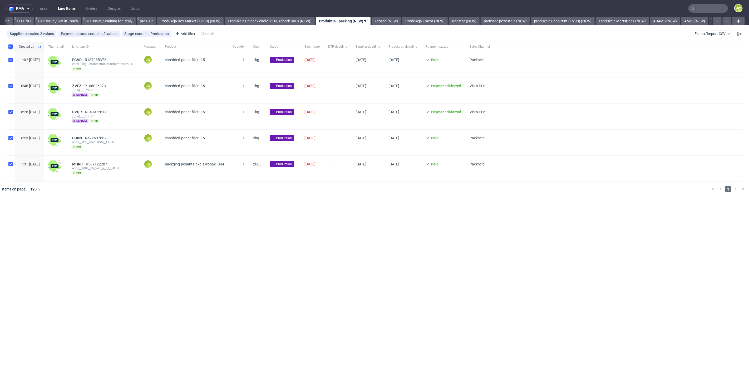
checkbox input "true"
click at [309, 213] on icon at bounding box center [311, 213] width 4 height 4
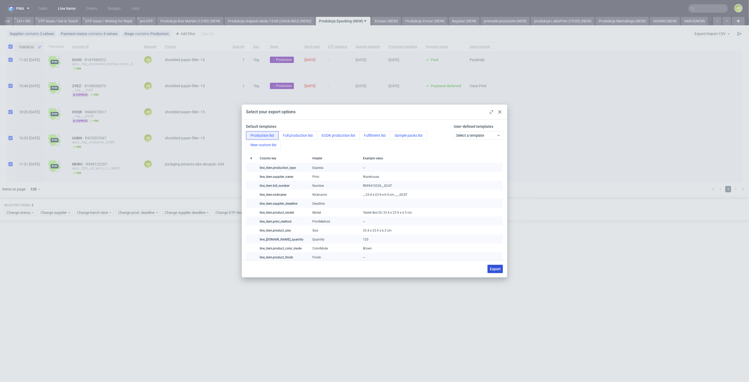
click at [497, 270] on span "Export" at bounding box center [495, 269] width 11 height 4
checkbox input "false"
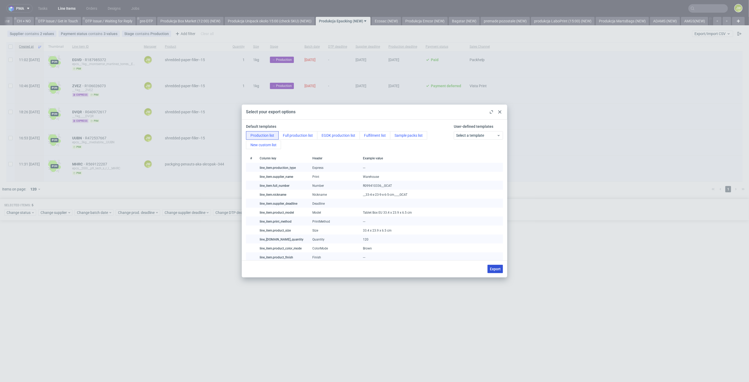
checkbox input "false"
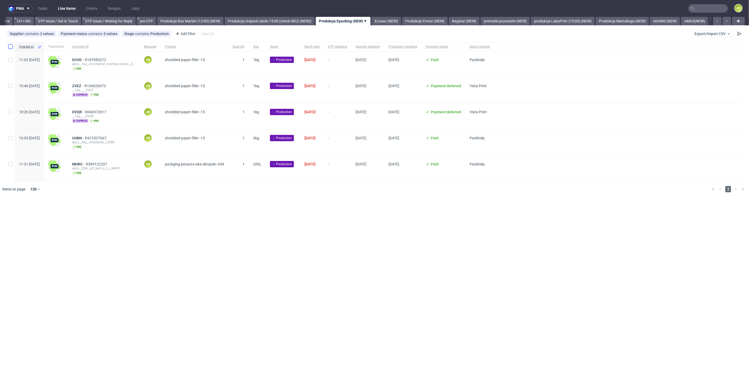
click at [10, 48] on input "checkbox" at bounding box center [10, 47] width 4 height 4
checkbox input "true"
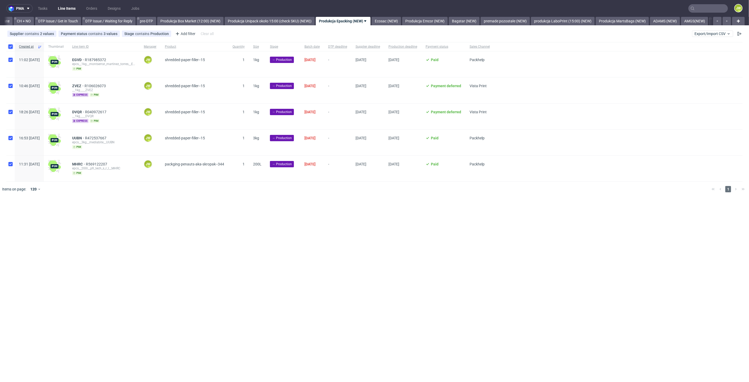
checkbox input "true"
click at [16, 210] on span "Change status" at bounding box center [19, 212] width 25 height 5
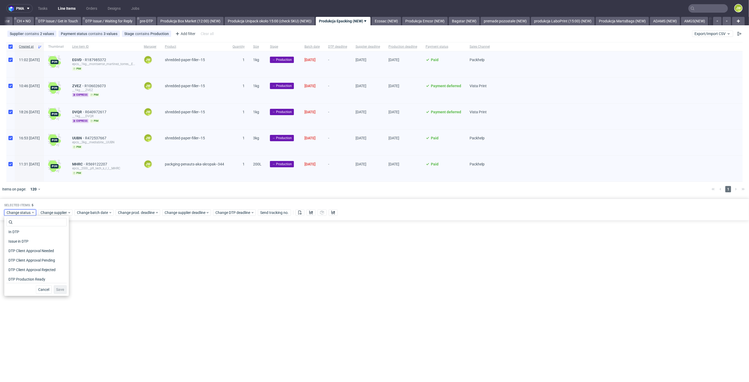
scroll to position [29, 0]
click at [14, 278] on span "In Production" at bounding box center [19, 279] width 27 height 7
click at [62, 290] on button "Save" at bounding box center [60, 289] width 13 height 8
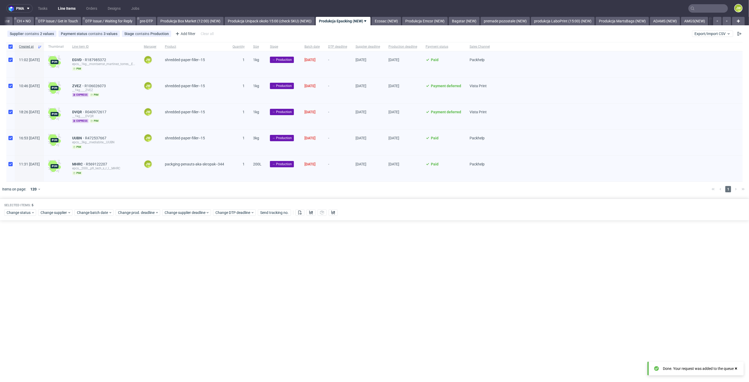
scroll to position [0, 749]
click at [393, 16] on nav "pma Tasks Line Items Orders Designs Jobs JW" at bounding box center [374, 8] width 749 height 17
click at [400, 27] on div "pma Tasks Line Items Orders Designs Jobs JW All DTP Late Shipped Shipments DTP …" at bounding box center [374, 191] width 749 height 382
click at [398, 22] on link "Ecosac (NEW)" at bounding box center [387, 21] width 30 height 8
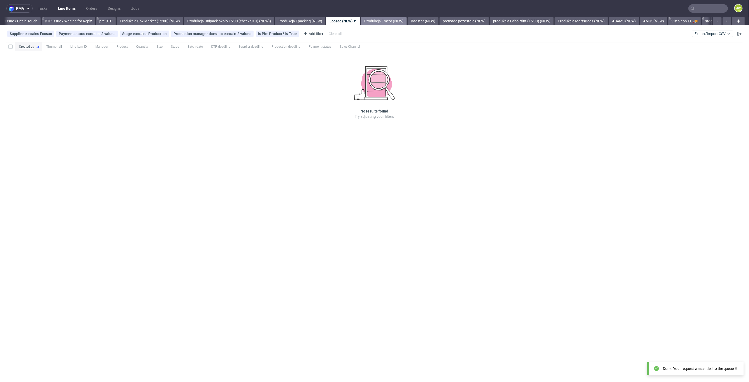
click at [397, 22] on link "Produkcja Emcor (NEW)" at bounding box center [384, 21] width 46 height 8
click at [396, 22] on link "Bagstar (NEW)" at bounding box center [384, 21] width 31 height 8
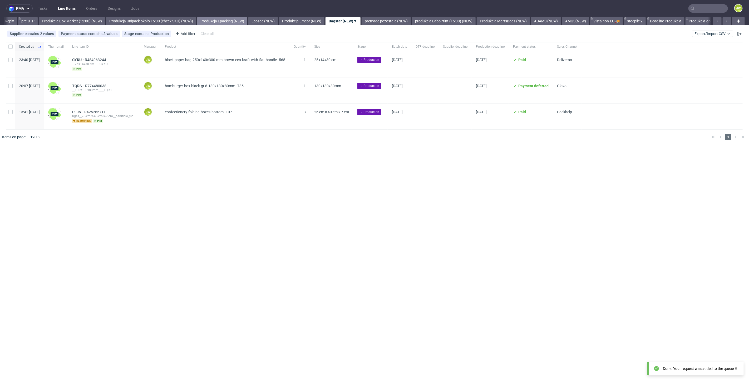
click at [237, 19] on link "Produkcja Epacking (NEW)" at bounding box center [222, 21] width 50 height 8
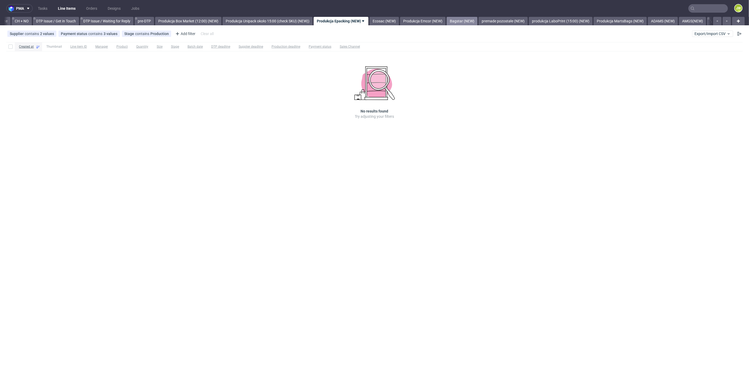
click at [474, 19] on link "Bagstar (NEW)" at bounding box center [462, 21] width 31 height 8
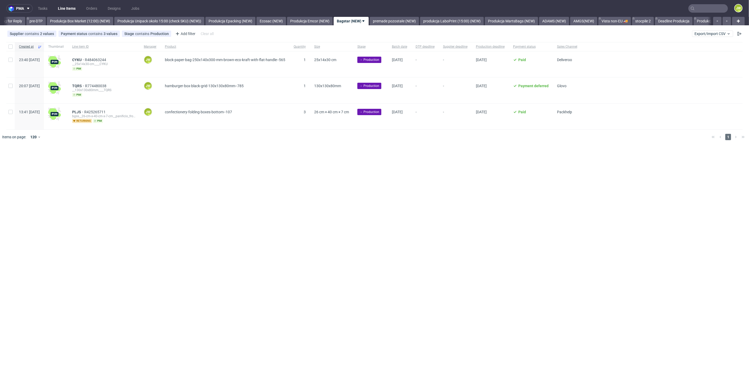
scroll to position [0, 868]
drag, startPoint x: 206, startPoint y: 174, endPoint x: 140, endPoint y: 133, distance: 77.9
click at [206, 174] on div "pma Tasks Line Items Orders Designs Jobs JW All DTP Late Shipped Shipments DTP …" at bounding box center [374, 191] width 749 height 382
click at [11, 48] on input "checkbox" at bounding box center [10, 47] width 4 height 4
checkbox input "true"
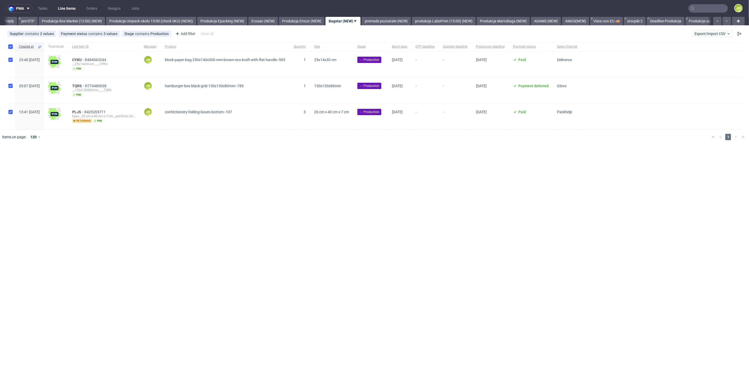
checkbox input "true"
click at [114, 231] on div "pma Tasks Line Items Orders Designs Jobs JW All DTP Late Shipped Shipments DTP …" at bounding box center [374, 191] width 749 height 382
click at [285, 215] on div "pma Tasks Line Items Orders Designs Jobs JW All DTP Late Shipped Shipments DTP …" at bounding box center [374, 191] width 749 height 382
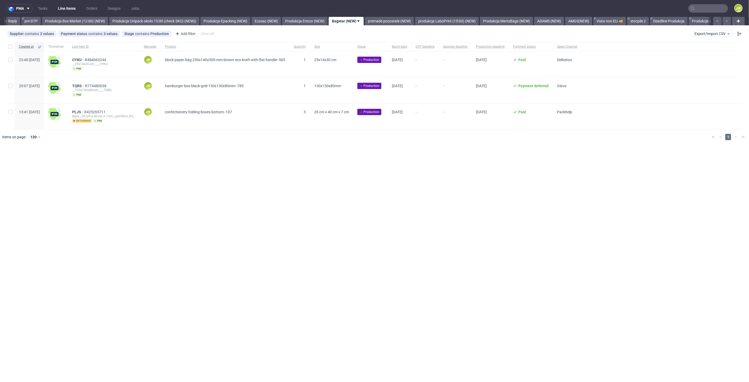
scroll to position [0, 868]
click at [10, 46] on input "checkbox" at bounding box center [10, 47] width 4 height 4
checkbox input "true"
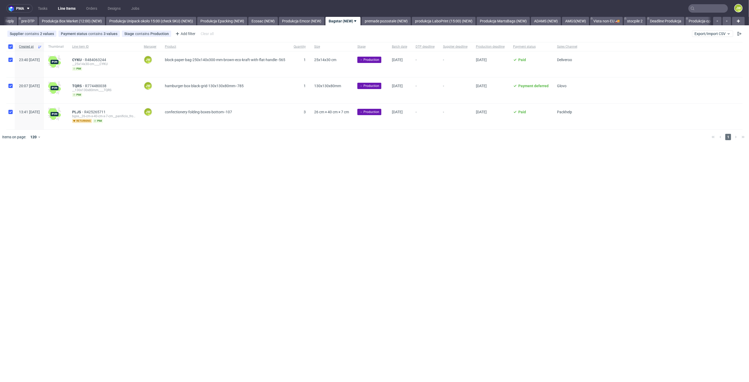
checkbox input "true"
click at [140, 163] on div "Change prod. deadline" at bounding box center [138, 160] width 45 height 6
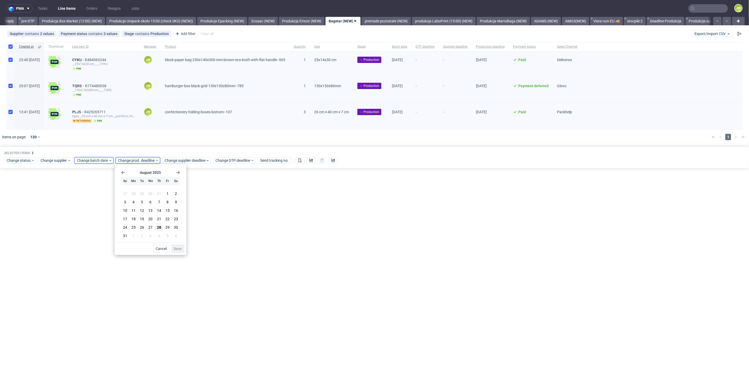
click at [94, 161] on span "Change batch date" at bounding box center [93, 160] width 32 height 5
click at [118, 228] on span "28" at bounding box center [118, 227] width 4 height 5
click at [137, 250] on span "Save" at bounding box center [137, 249] width 8 height 4
click at [136, 158] on span "Change prod. deadline" at bounding box center [136, 160] width 37 height 5
click at [165, 230] on button "29" at bounding box center [167, 227] width 8 height 8
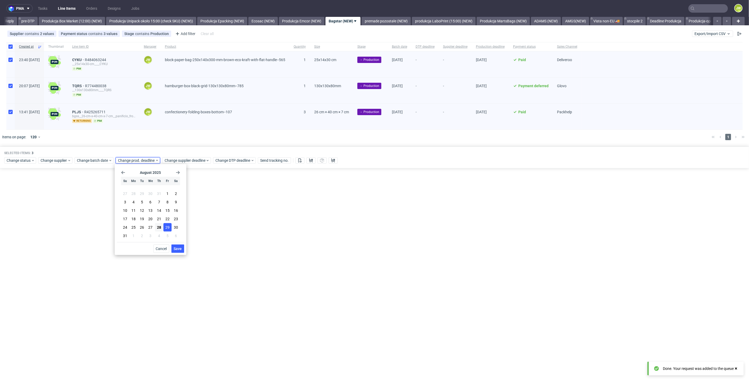
click at [179, 250] on span "Save" at bounding box center [178, 249] width 8 height 4
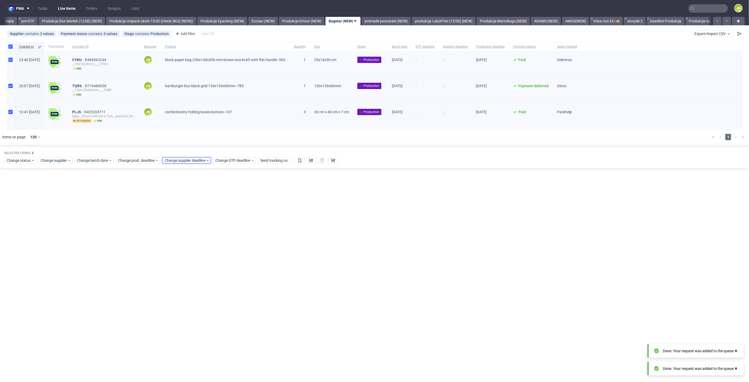
click at [184, 159] on span "Change supplier deadline" at bounding box center [185, 160] width 41 height 5
click at [214, 227] on span "29" at bounding box center [214, 227] width 4 height 5
click at [224, 248] on span "Save" at bounding box center [225, 249] width 8 height 4
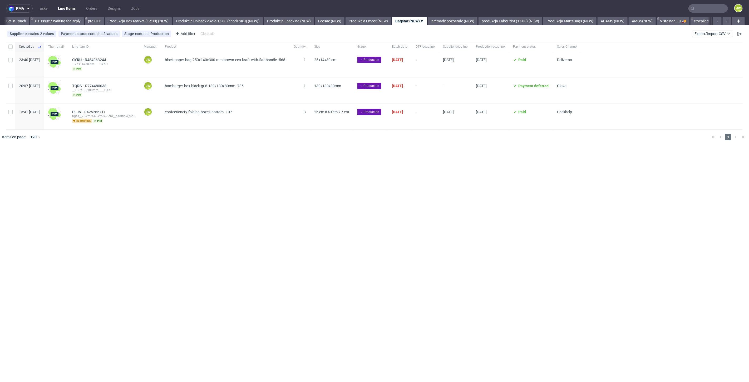
scroll to position [0, 836]
click at [329, 201] on div "pma Tasks Line Items Orders Designs Jobs JW All DTP Late Shipped Shipments DTP …" at bounding box center [374, 191] width 749 height 382
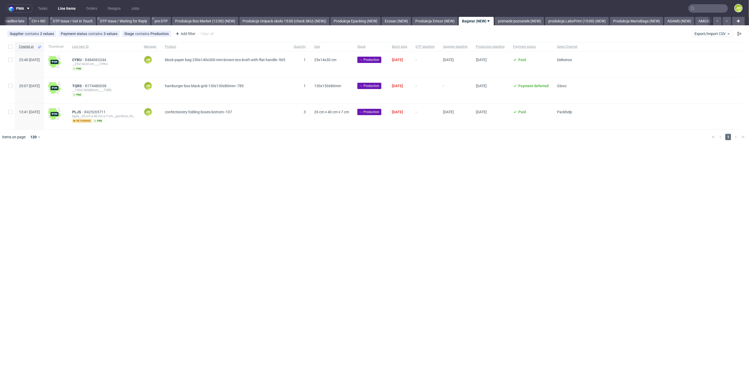
click at [401, 204] on div "pma Tasks Line Items Orders Designs Jobs JW All DTP Late Shipped Shipments DTP …" at bounding box center [374, 191] width 749 height 382
click at [386, 19] on link "premade pozostałe (NEW)" at bounding box center [386, 21] width 49 height 8
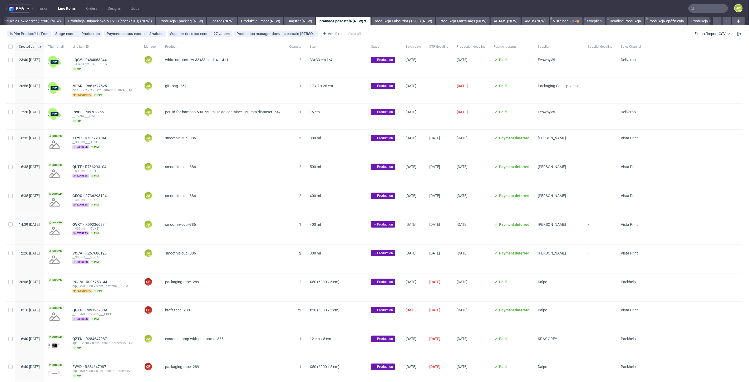
scroll to position [0, 911]
click at [310, 22] on link "Bagstar (NEW)" at bounding box center [297, 21] width 31 height 8
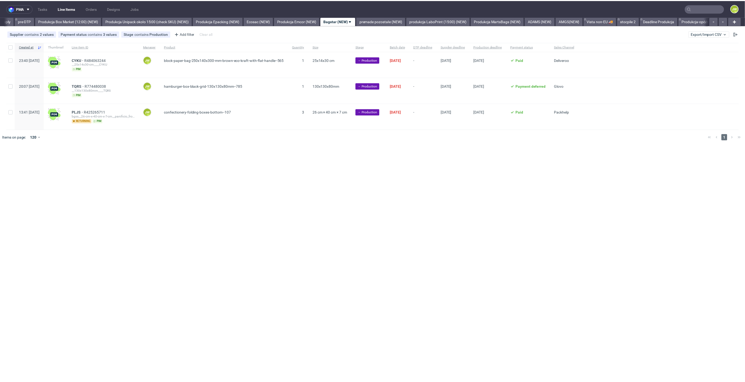
scroll to position [0, 868]
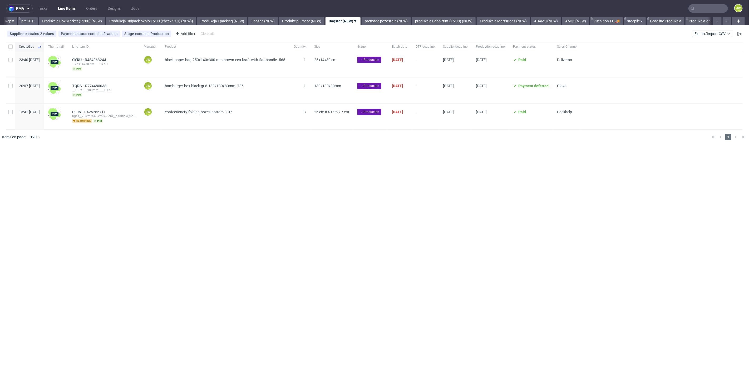
click at [345, 191] on div "pma Tasks Line Items Orders Designs Jobs JW All DTP Late Shipped Shipments DTP …" at bounding box center [374, 191] width 749 height 382
click at [11, 45] on input "checkbox" at bounding box center [10, 47] width 4 height 4
checkbox input "true"
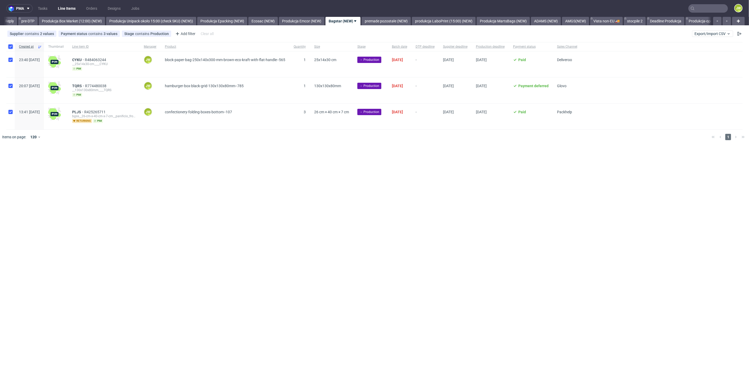
checkbox input "true"
click at [309, 159] on use at bounding box center [311, 160] width 4 height 4
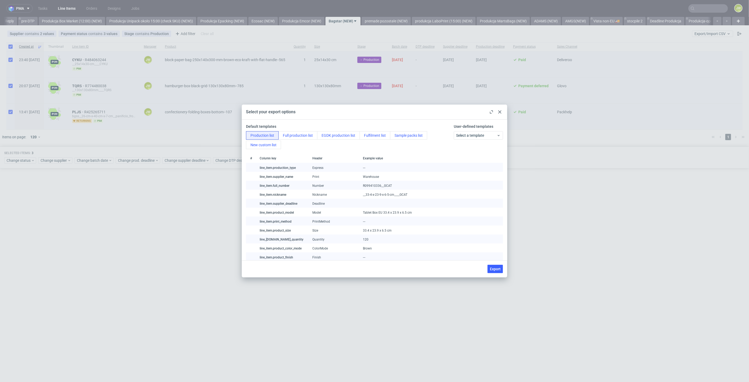
drag, startPoint x: 499, startPoint y: 274, endPoint x: 465, endPoint y: 118, distance: 159.3
click at [499, 274] on div "Export" at bounding box center [375, 268] width 266 height 17
click at [488, 266] on button "Export" at bounding box center [496, 269] width 16 height 8
checkbox input "false"
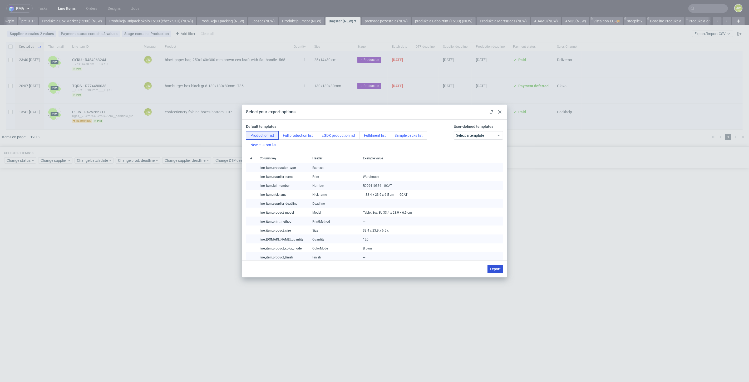
checkbox input "false"
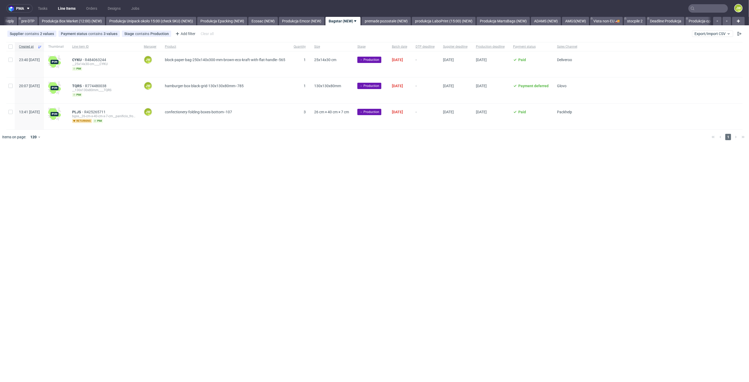
click at [122, 159] on div "pma Tasks Line Items Orders Designs Jobs JW All DTP Late Shipped Shipments DTP …" at bounding box center [374, 191] width 749 height 382
drag, startPoint x: 8, startPoint y: 47, endPoint x: 12, endPoint y: 57, distance: 10.9
click at [8, 47] on div at bounding box center [10, 46] width 8 height 9
checkbox input "true"
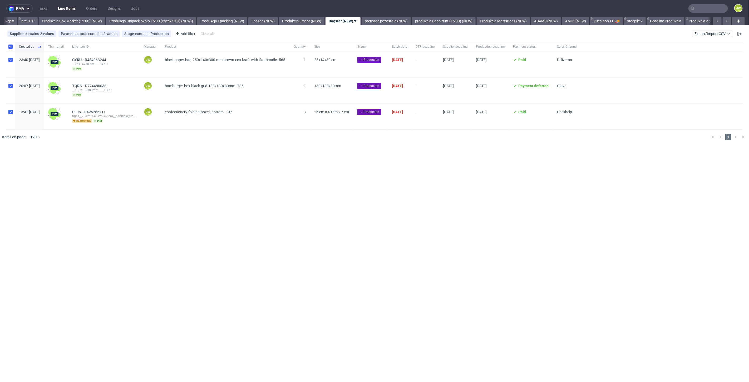
checkbox input "true"
click at [12, 160] on span "Change status" at bounding box center [19, 160] width 25 height 5
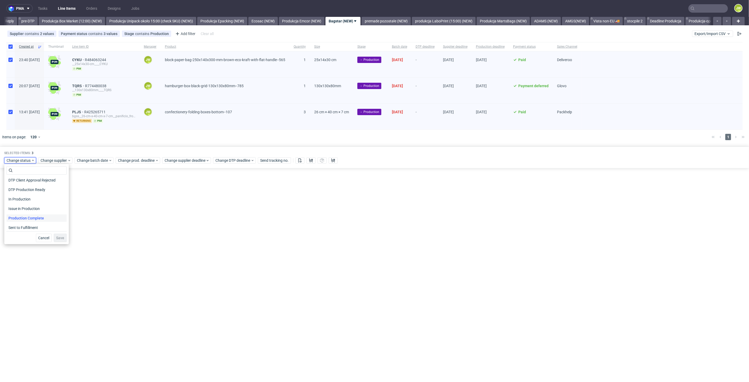
scroll to position [59, 0]
click at [13, 200] on span "In Production" at bounding box center [19, 198] width 27 height 7
click at [57, 236] on span "Save" at bounding box center [60, 238] width 8 height 4
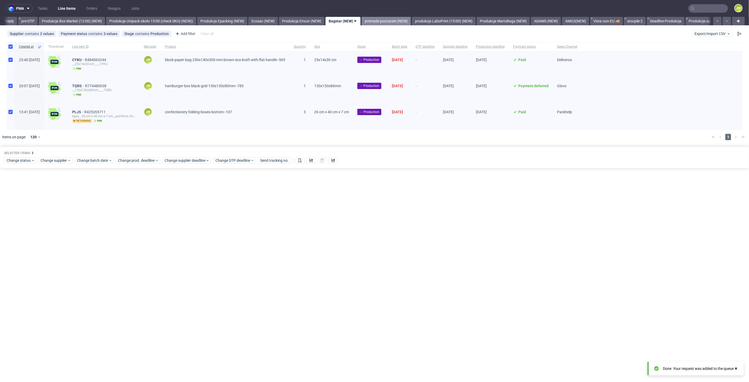
click at [398, 19] on link "premade pozostałe (NEW)" at bounding box center [386, 21] width 49 height 8
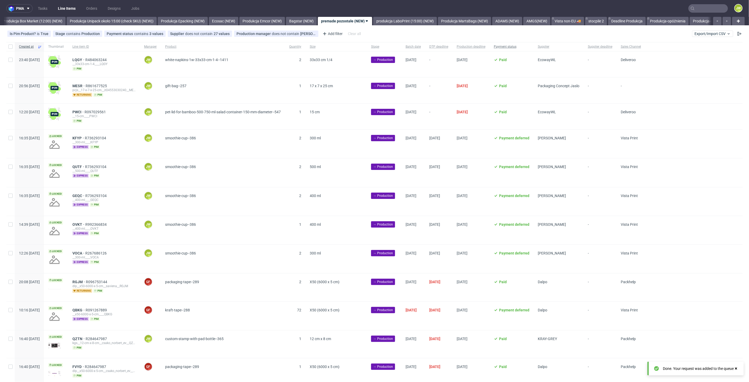
scroll to position [0, 911]
click at [580, 46] on span "Supplier" at bounding box center [559, 47] width 42 height 4
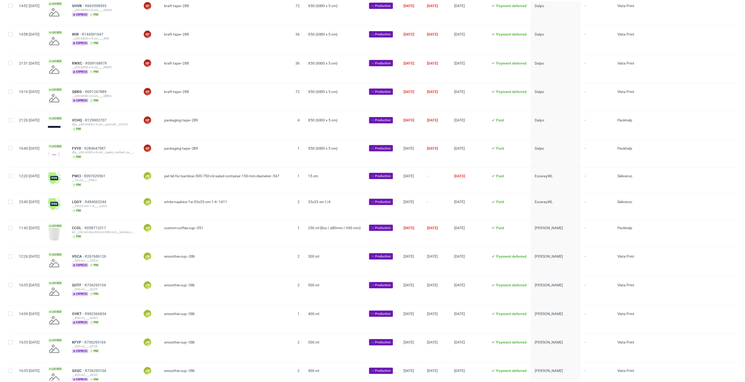
scroll to position [498, 0]
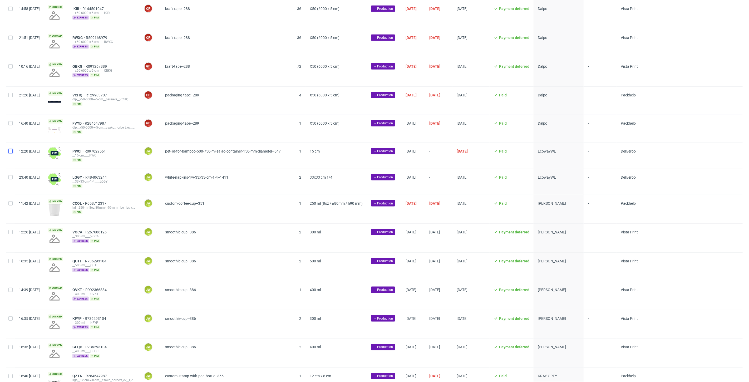
drag, startPoint x: 10, startPoint y: 149, endPoint x: 10, endPoint y: 163, distance: 13.2
click at [9, 149] on input "checkbox" at bounding box center [10, 151] width 4 height 4
checkbox input "true"
drag, startPoint x: 10, startPoint y: 181, endPoint x: 11, endPoint y: 178, distance: 2.9
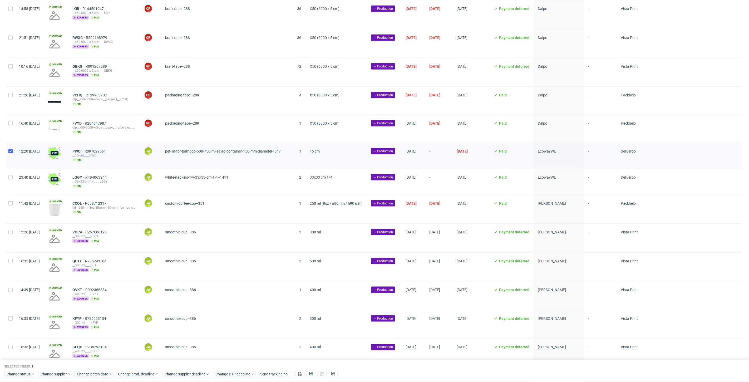
click at [11, 179] on div at bounding box center [10, 182] width 8 height 26
checkbox input "true"
click at [92, 377] on span "Change batch date" at bounding box center [93, 374] width 32 height 5
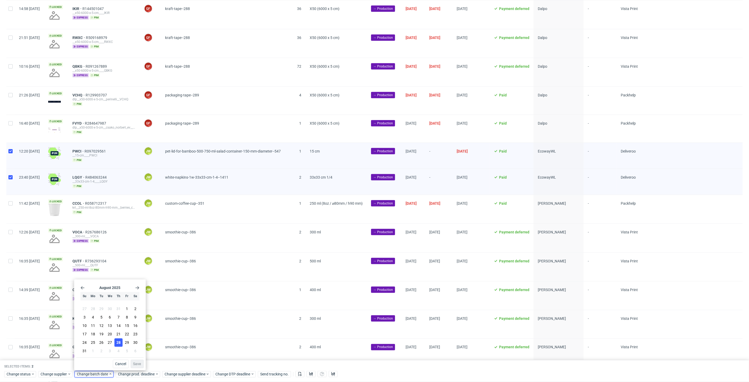
click at [118, 343] on span "28" at bounding box center [118, 342] width 4 height 5
click at [136, 365] on span "Save" at bounding box center [137, 364] width 8 height 4
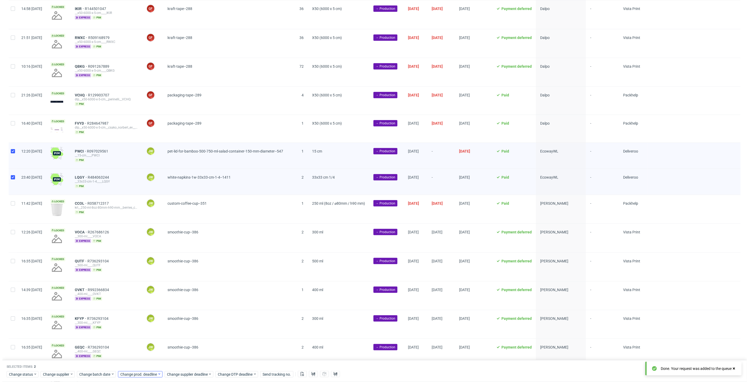
scroll to position [0, 911]
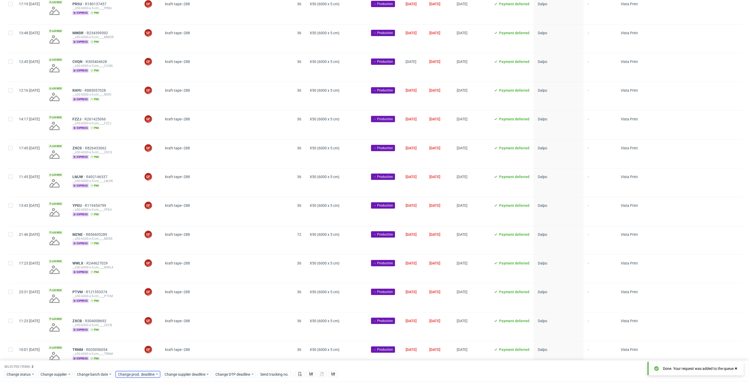
click at [133, 375] on span "Change prod. deadline" at bounding box center [136, 374] width 37 height 5
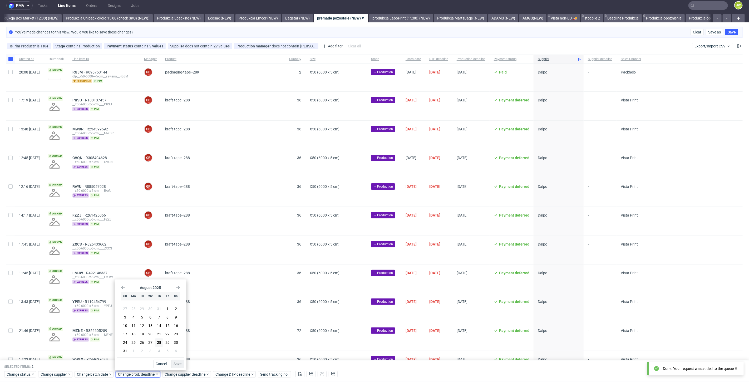
scroll to position [0, 0]
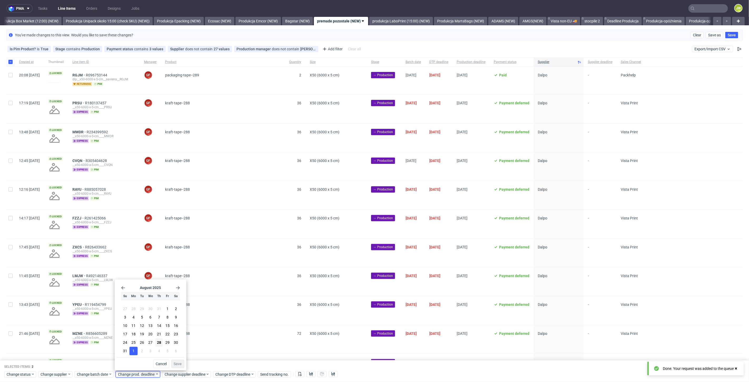
click at [133, 352] on span "1" at bounding box center [134, 351] width 2 height 5
click at [174, 364] on span "Save" at bounding box center [178, 364] width 8 height 4
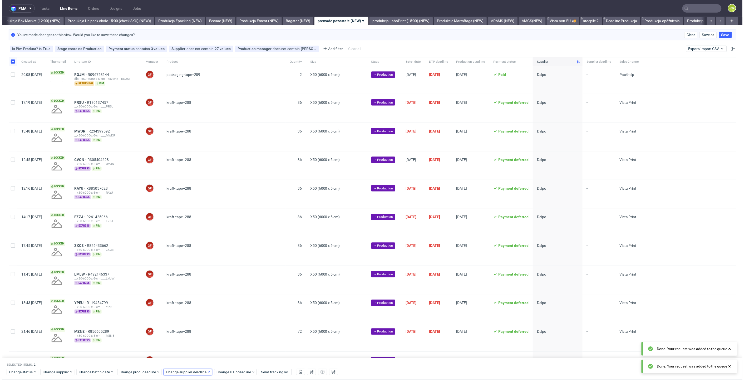
scroll to position [0, 911]
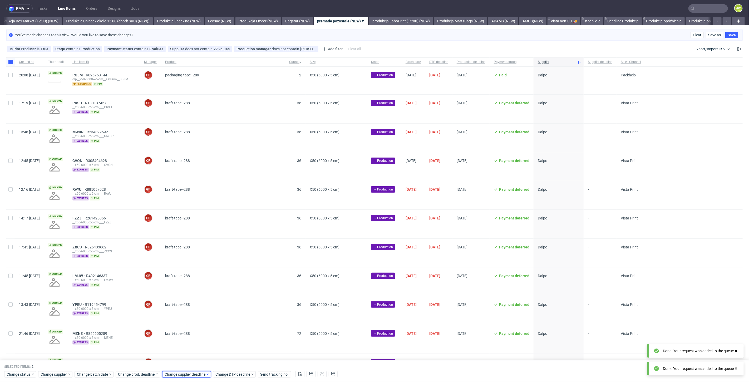
click at [174, 375] on span "Change supplier deadline" at bounding box center [185, 374] width 41 height 5
click at [180, 351] on span "1" at bounding box center [180, 351] width 2 height 5
click at [221, 363] on span "Save" at bounding box center [225, 364] width 8 height 4
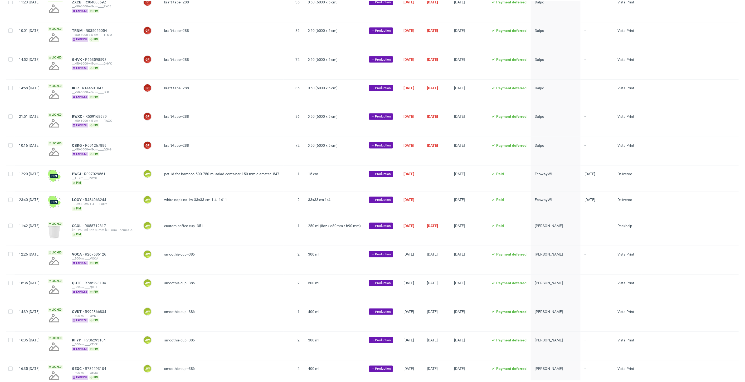
scroll to position [498, 0]
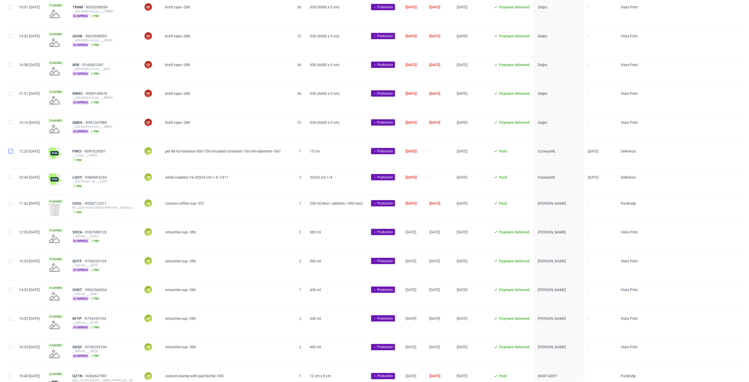
drag, startPoint x: 11, startPoint y: 149, endPoint x: 12, endPoint y: 168, distance: 19.5
click at [11, 149] on input "checkbox" at bounding box center [10, 151] width 4 height 4
checkbox input "true"
click at [10, 176] on input "checkbox" at bounding box center [10, 177] width 4 height 4
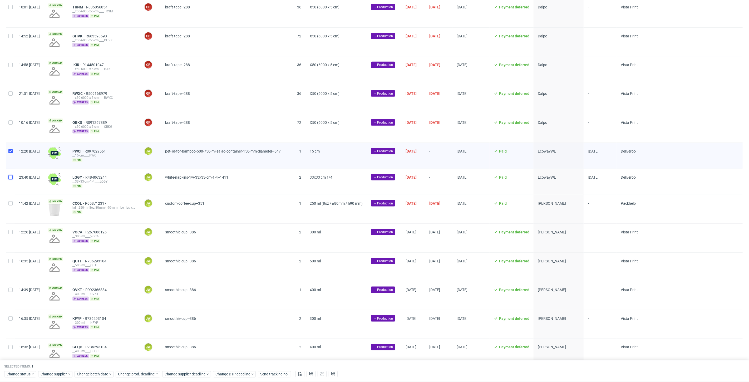
checkbox input "true"
click at [311, 375] on use at bounding box center [311, 374] width 4 height 4
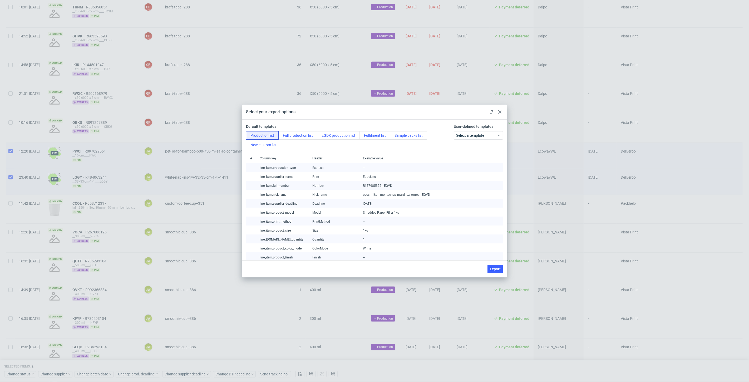
click at [494, 269] on span "Export" at bounding box center [495, 269] width 11 height 4
checkbox input "false"
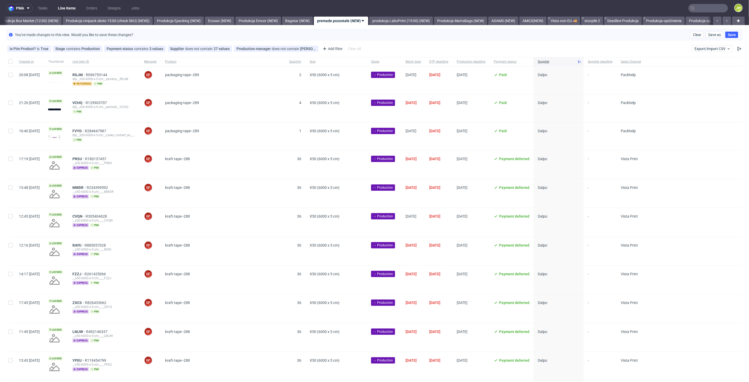
scroll to position [0, 0]
click at [165, 41] on div "You've made changes to this view. Would you like to save these changes? Clear S…" at bounding box center [374, 34] width 749 height 15
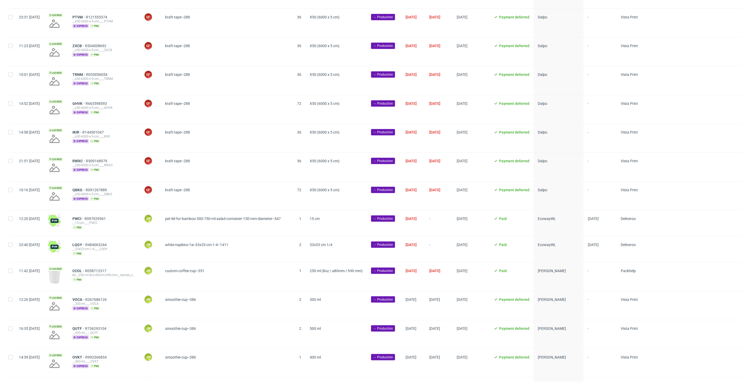
scroll to position [468, 0]
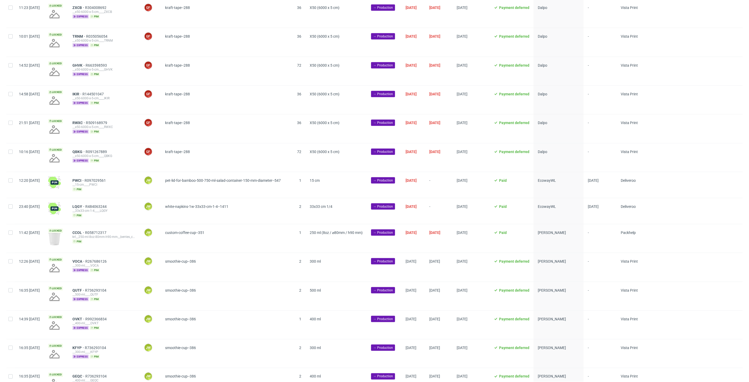
click at [12, 181] on div at bounding box center [10, 185] width 8 height 26
checkbox input "true"
click at [12, 207] on div at bounding box center [10, 211] width 8 height 26
checkbox input "true"
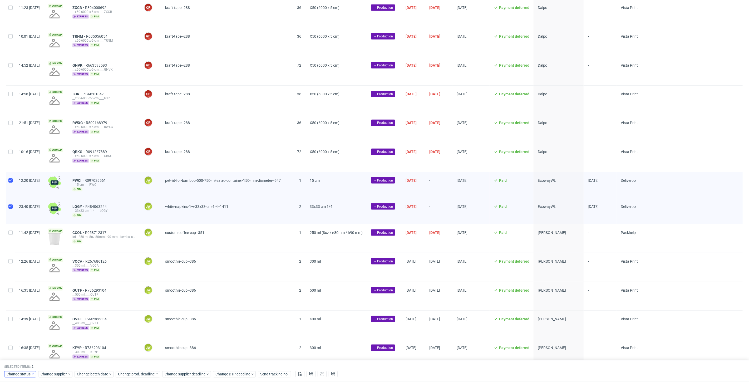
drag, startPoint x: 25, startPoint y: 380, endPoint x: 23, endPoint y: 377, distance: 3.2
click at [24, 379] on div "Selected items: 2 Change status Change supplier Change batch date Change prod. …" at bounding box center [374, 371] width 749 height 22
click at [23, 377] on span "Change status" at bounding box center [19, 374] width 25 height 5
click at [19, 326] on span "In Production" at bounding box center [19, 324] width 27 height 7
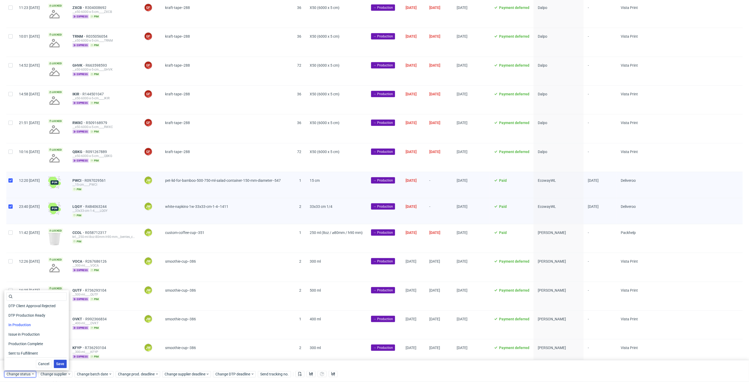
click at [59, 363] on span "Save" at bounding box center [60, 364] width 8 height 4
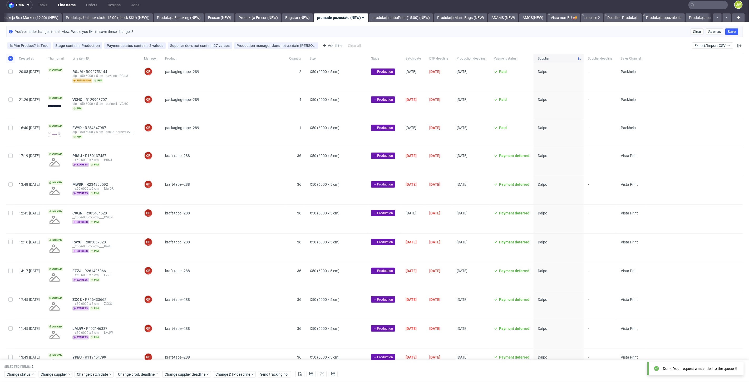
scroll to position [0, 0]
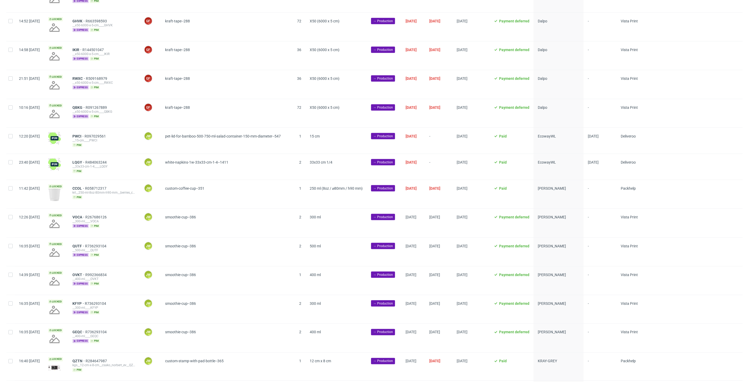
scroll to position [520, 0]
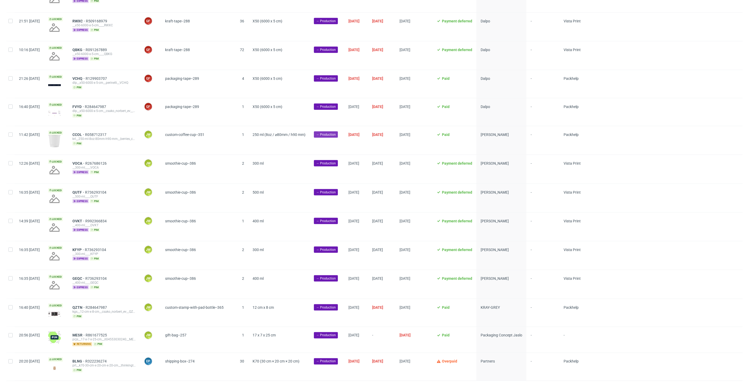
scroll to position [527, 0]
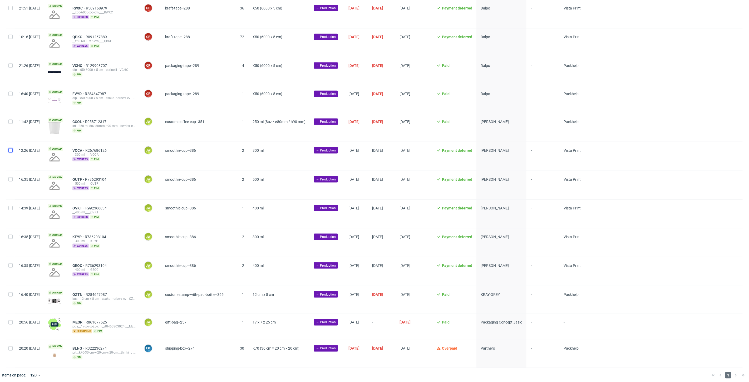
click at [9, 150] on input "checkbox" at bounding box center [10, 150] width 4 height 4
checkbox input "true"
click at [13, 175] on div at bounding box center [10, 185] width 8 height 28
checkbox input "true"
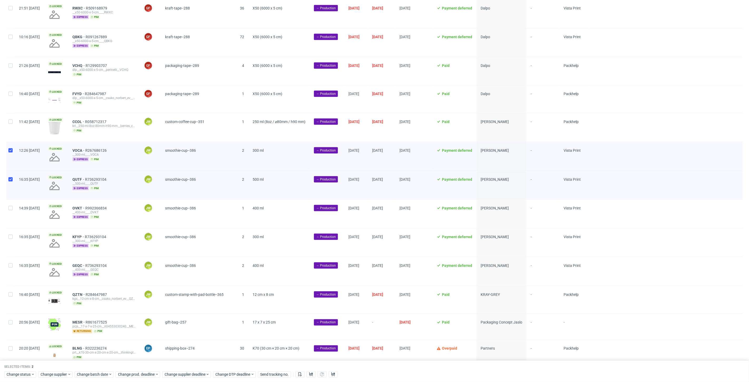
click at [10, 208] on div at bounding box center [10, 214] width 8 height 28
checkbox input "true"
click at [9, 231] on div at bounding box center [10, 242] width 8 height 28
click at [9, 253] on div at bounding box center [10, 242] width 8 height 28
checkbox input "false"
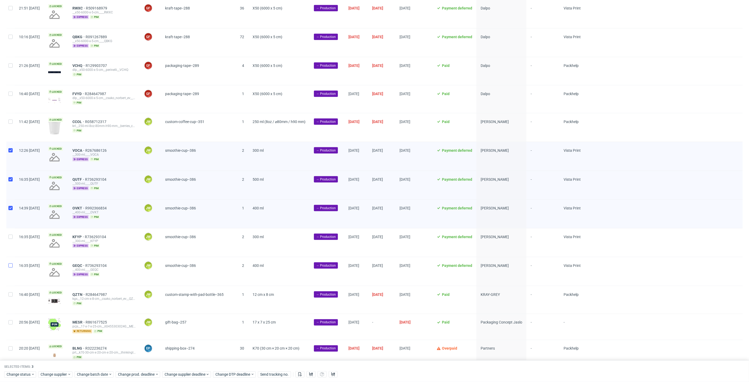
drag, startPoint x: 8, startPoint y: 266, endPoint x: 9, endPoint y: 261, distance: 5.0
click at [9, 265] on div at bounding box center [10, 271] width 8 height 28
checkbox input "true"
click at [10, 235] on input "checkbox" at bounding box center [10, 237] width 4 height 4
checkbox input "true"
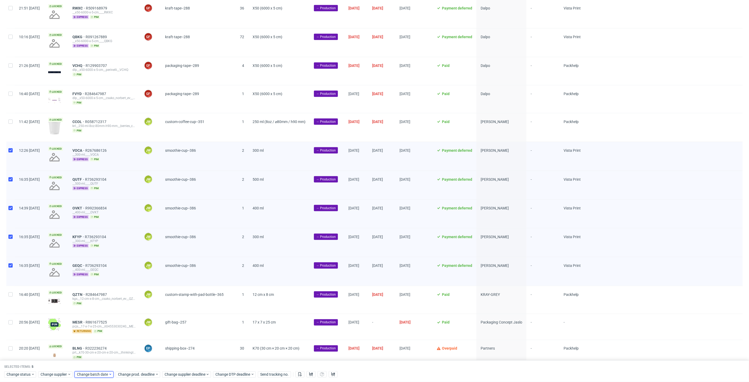
click at [96, 376] on span "Change batch date" at bounding box center [93, 374] width 32 height 5
click at [116, 341] on button "28" at bounding box center [118, 343] width 8 height 8
click at [135, 364] on span "Save" at bounding box center [137, 364] width 8 height 4
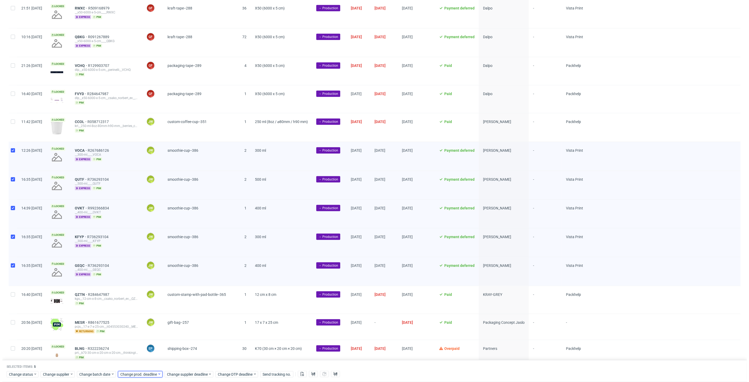
scroll to position [0, 911]
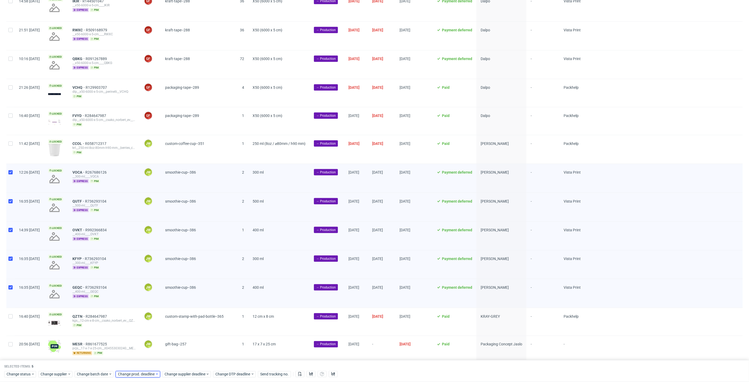
click at [132, 377] on div "Change prod. deadline" at bounding box center [138, 374] width 45 height 6
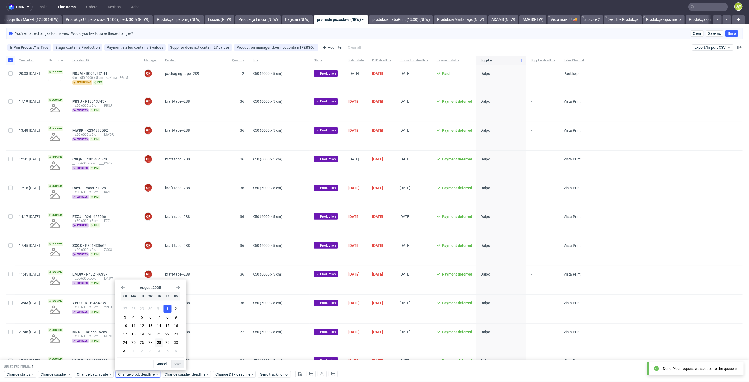
scroll to position [0, 0]
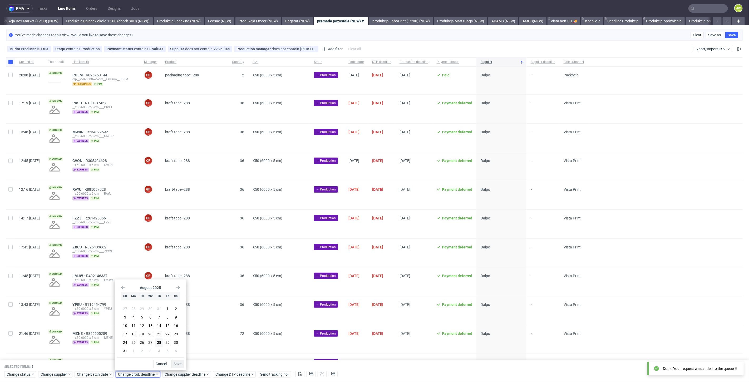
click at [179, 288] on use "Go forward 1 month" at bounding box center [178, 287] width 4 height 3
click at [180, 287] on icon "Go forward 1 month" at bounding box center [178, 288] width 4 height 4
click at [143, 318] on span "7" at bounding box center [142, 318] width 2 height 5
click at [177, 364] on span "Save" at bounding box center [178, 364] width 8 height 4
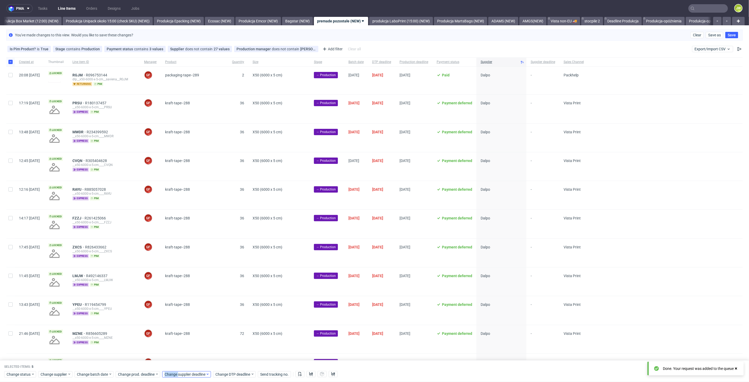
click at [176, 372] on div "Change status Change supplier Change batch date Change prod. deadline Change su…" at bounding box center [374, 374] width 741 height 8
click at [182, 374] on span "Change supplier deadline" at bounding box center [185, 374] width 41 height 5
click at [226, 286] on icon "Go forward 1 month" at bounding box center [225, 288] width 4 height 4
click at [225, 286] on icon "Go forward 1 month" at bounding box center [225, 288] width 4 height 4
click at [185, 323] on section "28 29 30 1 2 3 4 5 6 7 8 9 10 11 12 13 14 15 16 17 18 19 20 21 22 23 24 25 26 2…" at bounding box center [197, 328] width 59 height 46
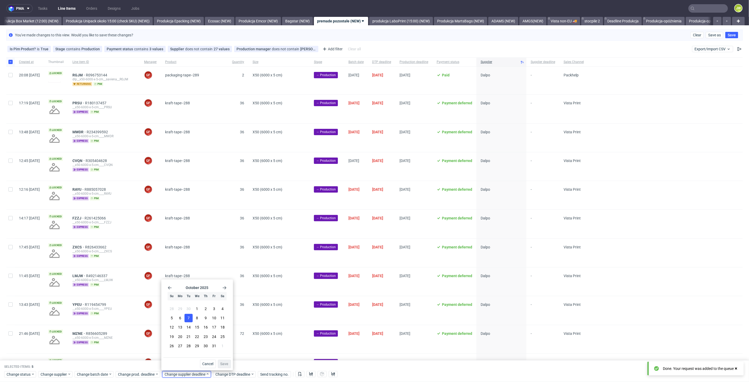
click at [188, 319] on span "7" at bounding box center [189, 318] width 2 height 5
click at [222, 364] on span "Save" at bounding box center [225, 364] width 8 height 4
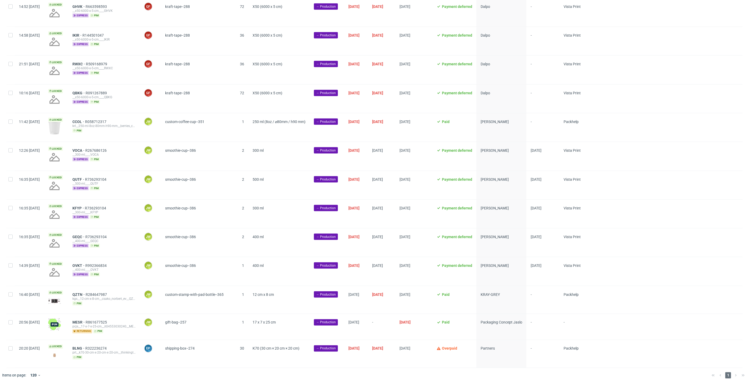
scroll to position [527, 0]
click at [85, 120] on span "CCOL" at bounding box center [78, 122] width 13 height 4
click at [10, 121] on input "checkbox" at bounding box center [10, 122] width 4 height 4
checkbox input "true"
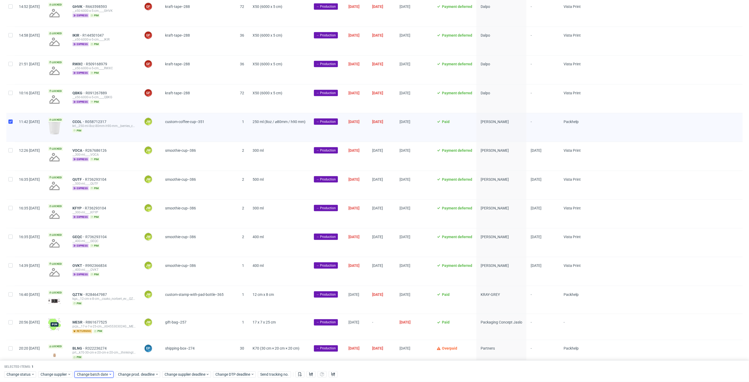
click at [98, 372] on span "Change batch date" at bounding box center [93, 374] width 32 height 5
click at [121, 346] on button "28" at bounding box center [118, 343] width 8 height 8
click at [139, 365] on span "Save" at bounding box center [137, 364] width 8 height 4
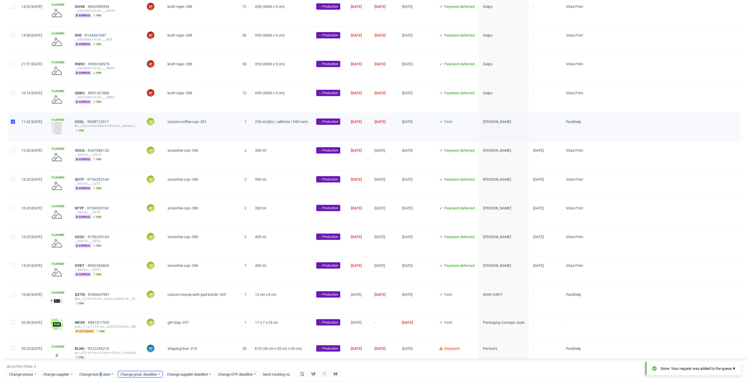
scroll to position [0, 911]
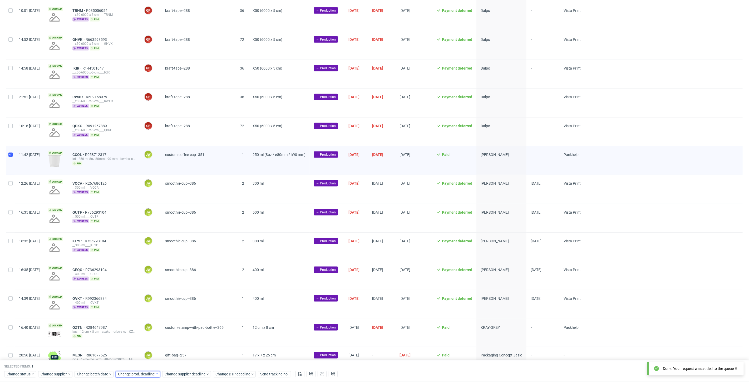
click at [137, 375] on span "Change prod. deadline" at bounding box center [136, 374] width 37 height 5
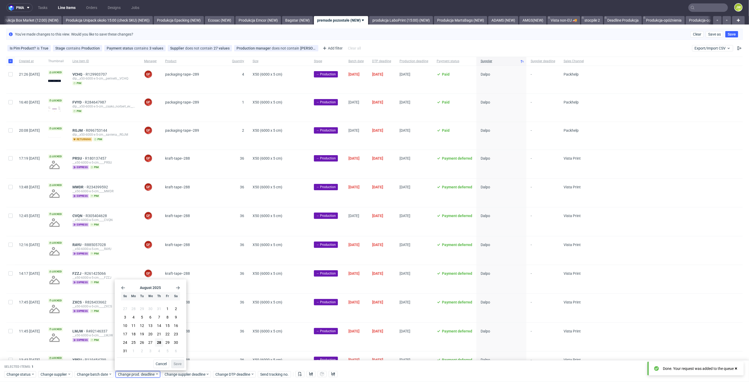
scroll to position [0, 0]
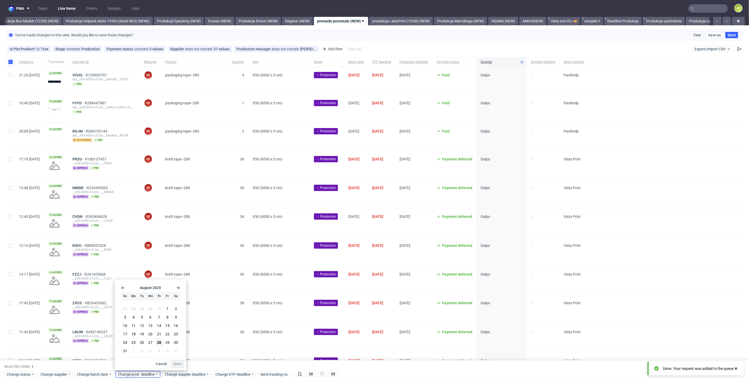
click at [178, 289] on icon "Go forward 1 month" at bounding box center [178, 288] width 4 height 4
click at [142, 335] on span "23" at bounding box center [142, 336] width 4 height 5
click at [177, 363] on span "Save" at bounding box center [178, 364] width 8 height 4
click at [174, 374] on span "Change supplier deadline" at bounding box center [185, 374] width 41 height 5
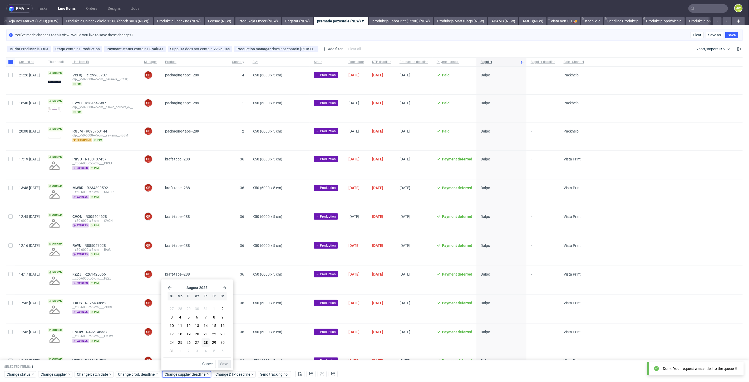
click at [224, 289] on icon "Go forward 1 month" at bounding box center [225, 288] width 4 height 4
click at [190, 337] on span "23" at bounding box center [189, 336] width 4 height 5
click at [220, 365] on button "Save" at bounding box center [224, 364] width 13 height 8
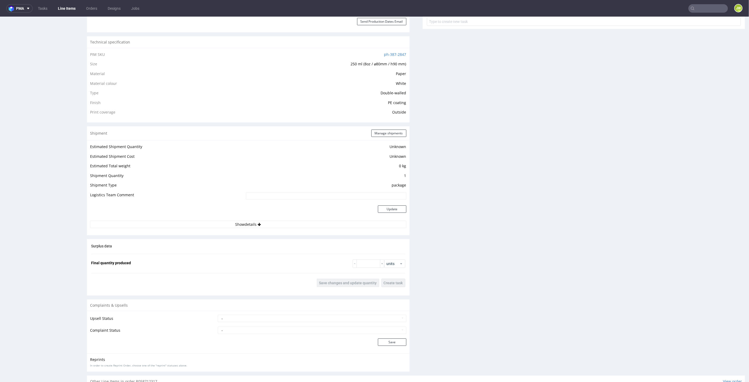
scroll to position [383, 0]
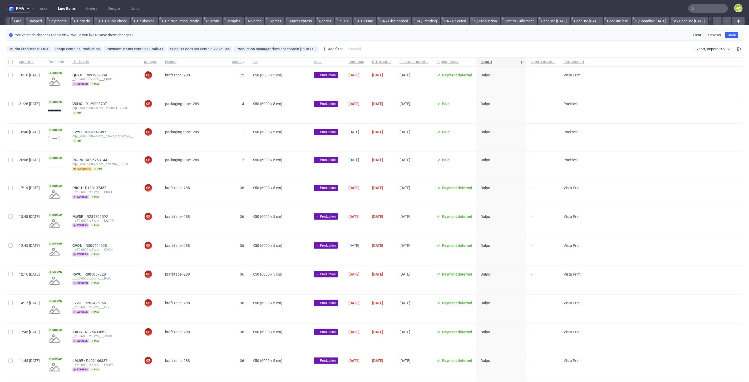
scroll to position [0, 507]
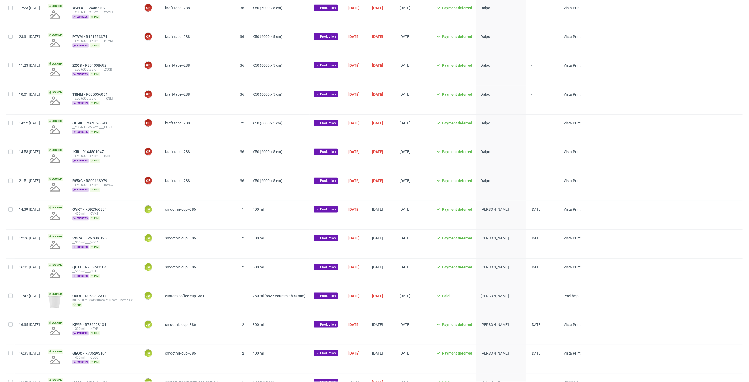
scroll to position [498, 0]
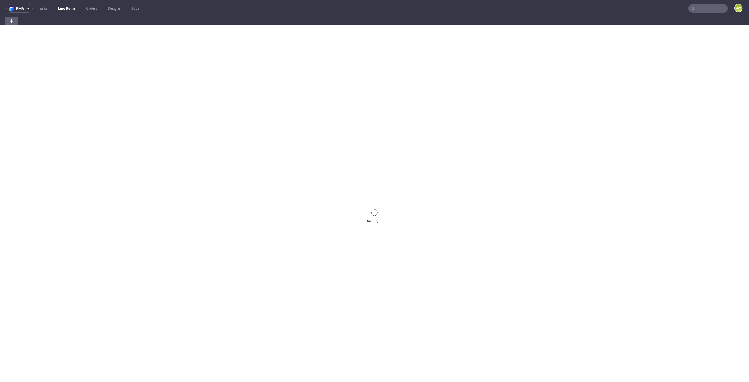
scroll to position [0, 14]
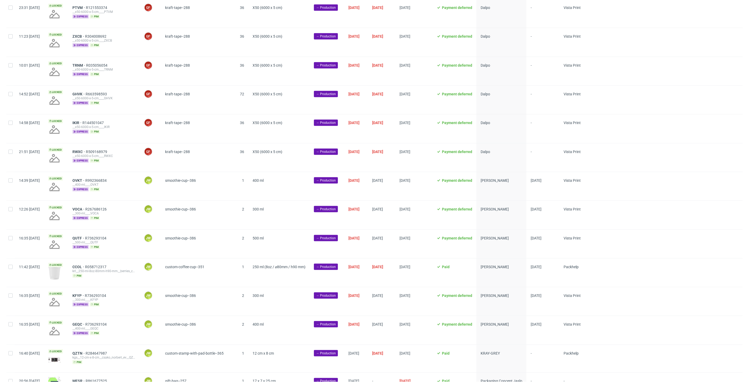
scroll to position [527, 0]
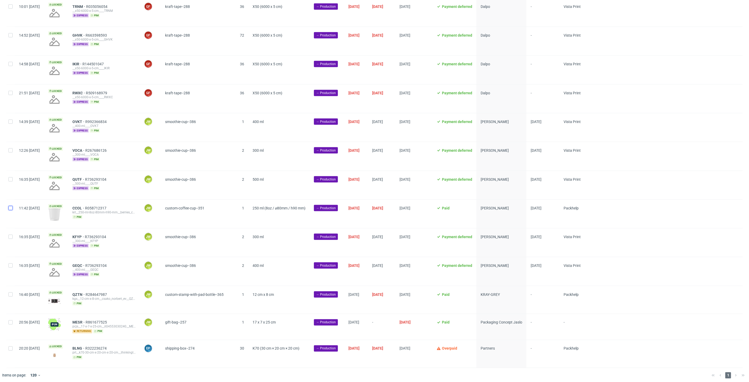
click at [11, 206] on input "checkbox" at bounding box center [10, 208] width 4 height 4
checkbox input "true"
click at [136, 128] on div "OVKT R992366834 __400-ml____OVKT express pim" at bounding box center [103, 126] width 63 height 13
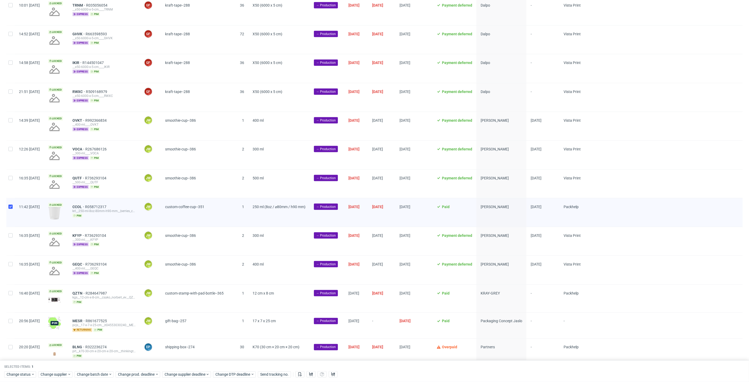
scroll to position [519, 0]
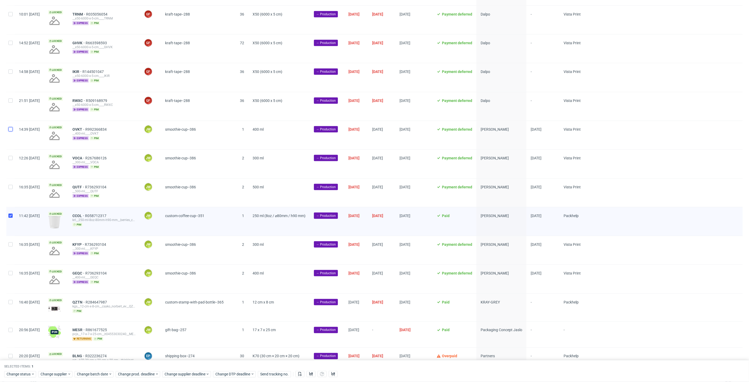
drag, startPoint x: 9, startPoint y: 128, endPoint x: 11, endPoint y: 133, distance: 5.3
click at [9, 128] on input "checkbox" at bounding box center [10, 129] width 4 height 4
checkbox input "true"
click at [11, 214] on input "checkbox" at bounding box center [10, 216] width 4 height 4
checkbox input "false"
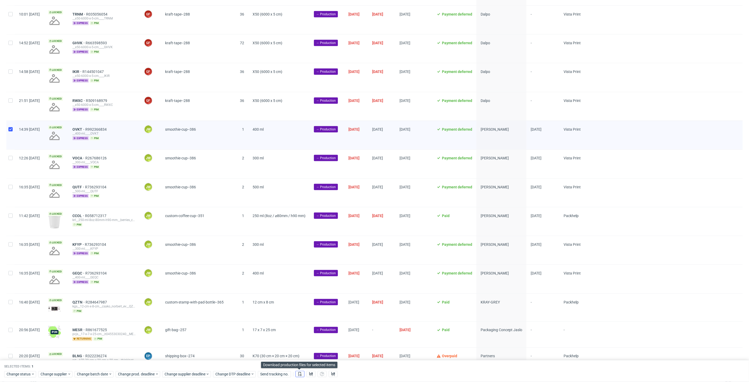
click at [301, 377] on button at bounding box center [300, 374] width 9 height 6
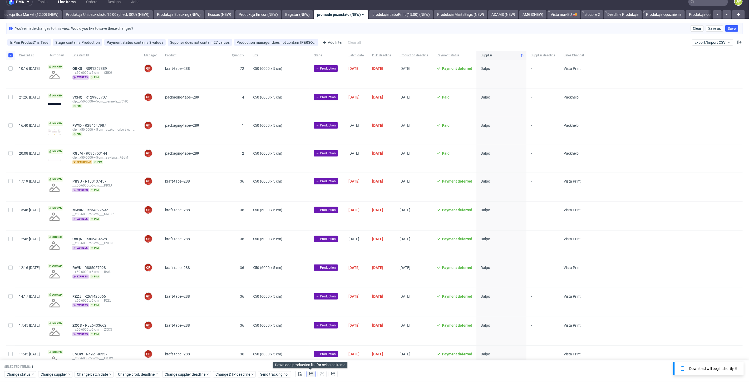
scroll to position [0, 0]
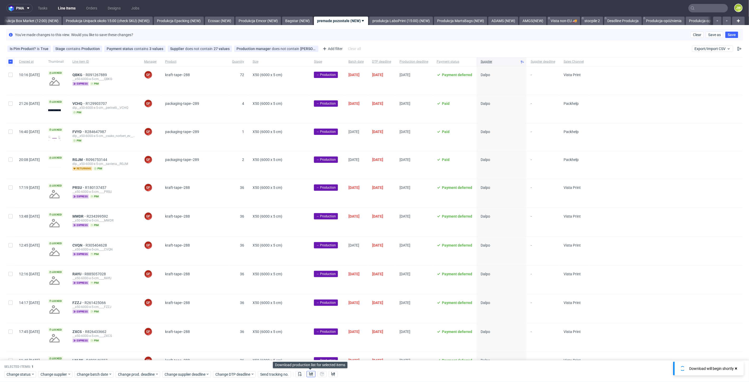
click at [310, 374] on icon at bounding box center [311, 374] width 4 height 4
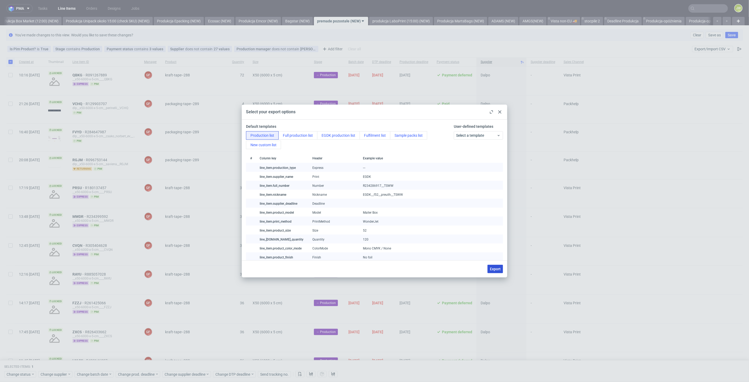
click at [490, 268] on button "Export" at bounding box center [496, 269] width 16 height 8
checkbox input "false"
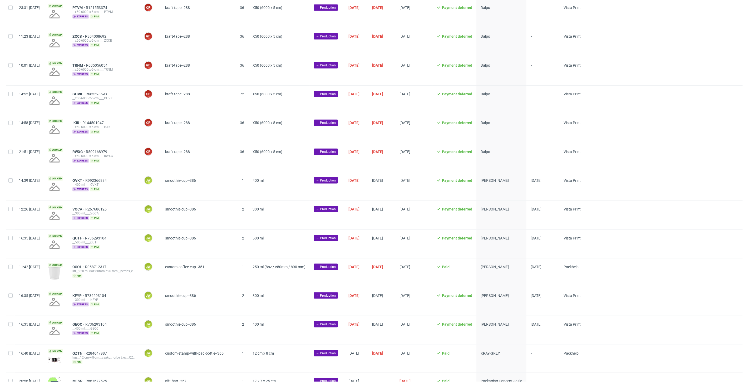
scroll to position [527, 0]
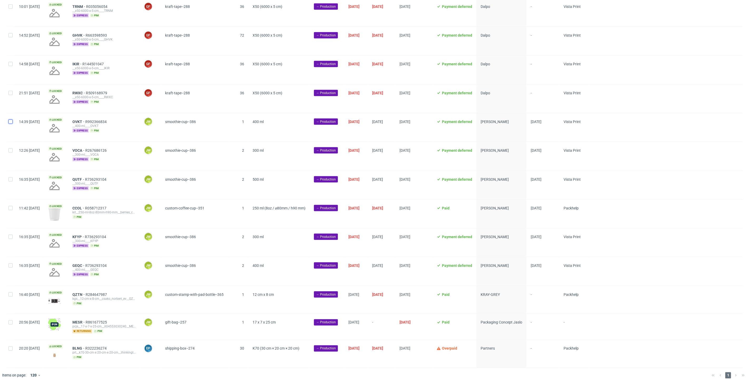
click at [11, 120] on input "checkbox" at bounding box center [10, 122] width 4 height 4
checkbox input "true"
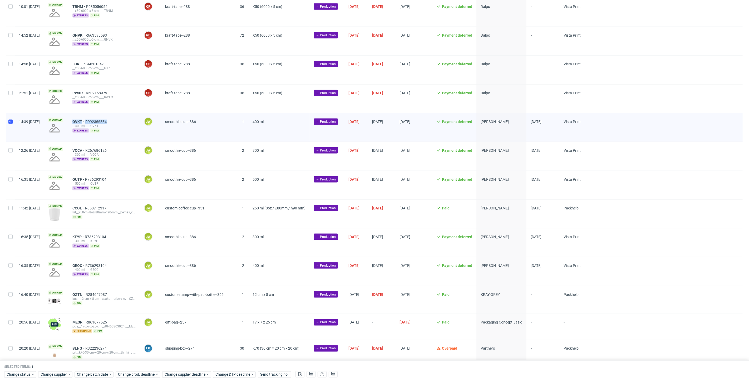
drag, startPoint x: 129, startPoint y: 119, endPoint x: 85, endPoint y: 118, distance: 43.8
click at [85, 118] on div "OVKT R992366834 __400-ml____OVKT express pim" at bounding box center [104, 127] width 72 height 28
copy div "OVKT R992366834"
click at [15, 374] on span "Change status" at bounding box center [19, 374] width 25 height 5
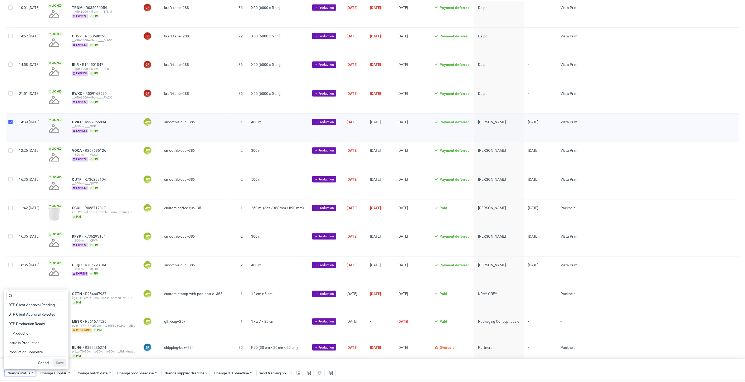
scroll to position [59, 0]
click at [14, 326] on span "In Production" at bounding box center [19, 324] width 27 height 7
click at [56, 362] on span "Save" at bounding box center [60, 364] width 8 height 4
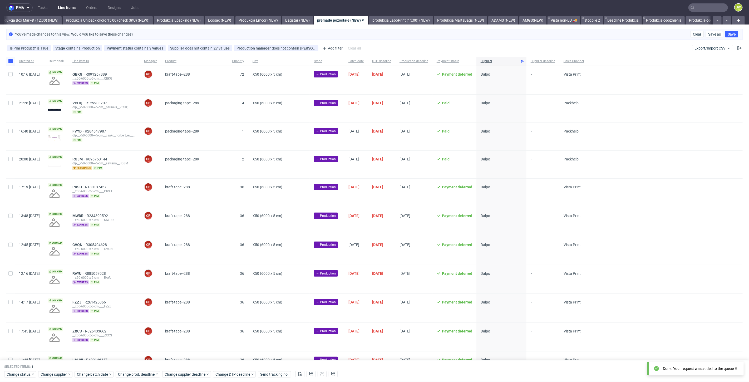
scroll to position [0, 0]
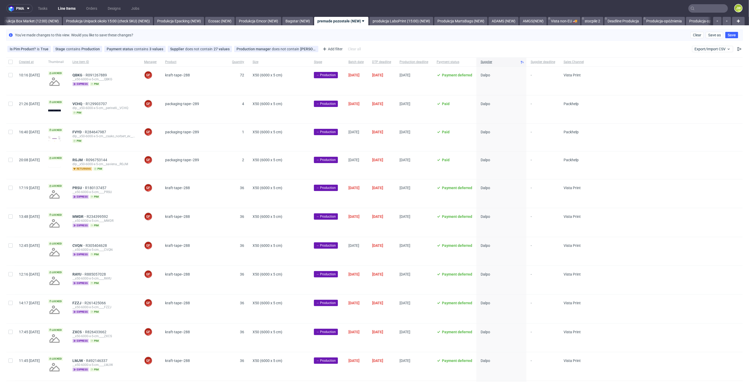
scroll to position [0, 911]
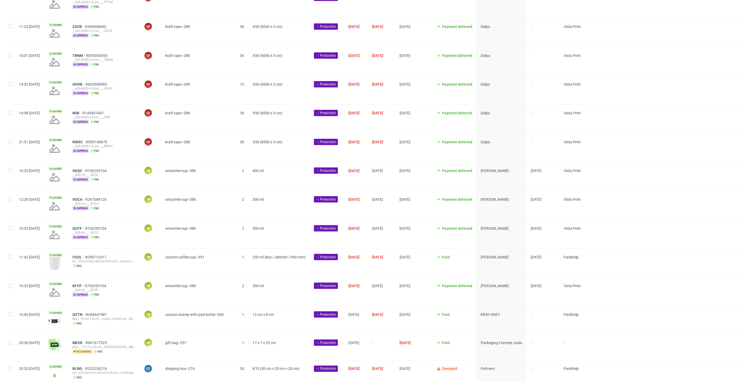
scroll to position [469, 0]
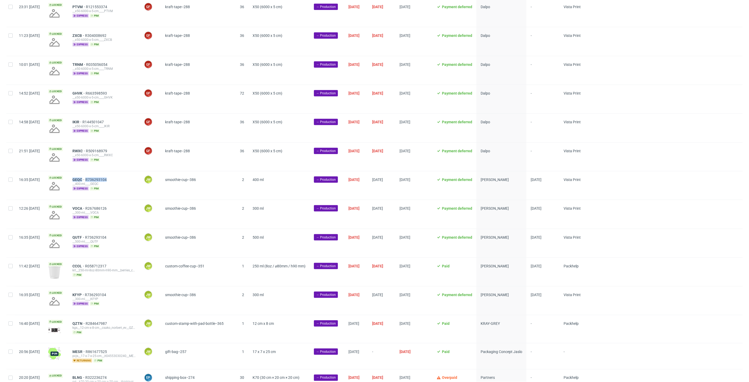
drag, startPoint x: 132, startPoint y: 175, endPoint x: 85, endPoint y: 175, distance: 47.7
click at [85, 175] on div "GEQC R736293104 __400-ml____GEQC express pim" at bounding box center [104, 185] width 72 height 28
copy div "GEQC R736293104"
click at [10, 179] on div at bounding box center [10, 185] width 8 height 28
checkbox input "true"
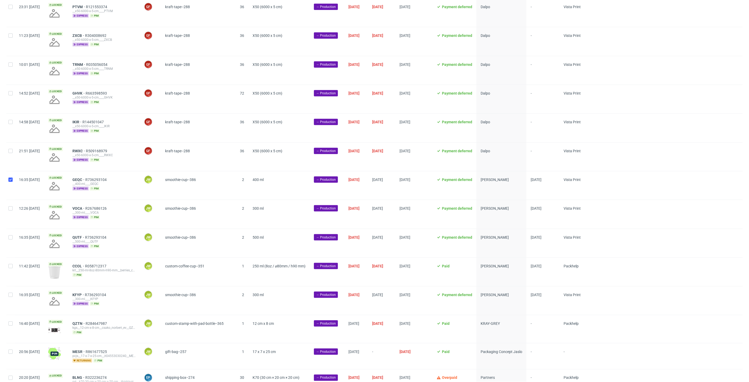
checkbox input "true"
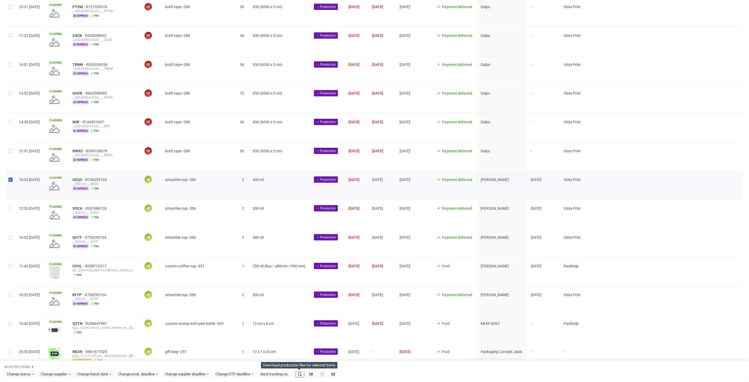
click at [296, 374] on button at bounding box center [300, 374] width 9 height 6
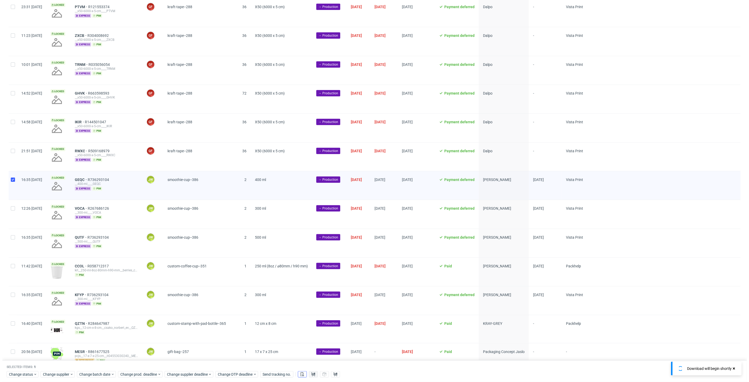
scroll to position [0, 911]
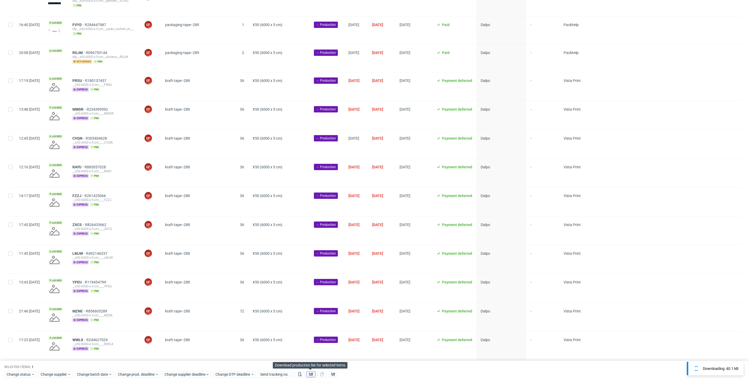
click at [312, 376] on icon at bounding box center [311, 374] width 4 height 4
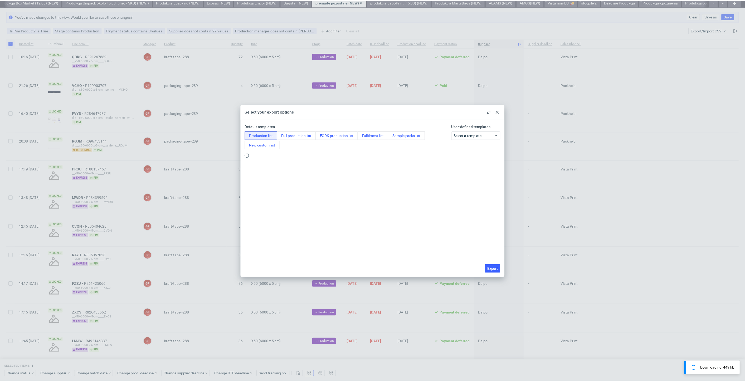
scroll to position [0, 0]
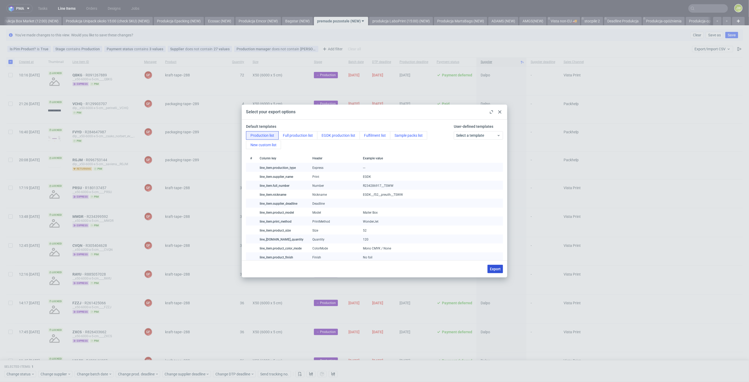
click at [497, 272] on button "Export" at bounding box center [496, 269] width 16 height 8
checkbox input "false"
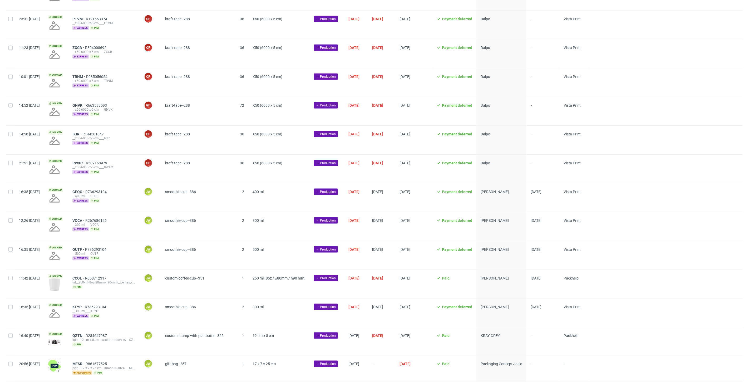
scroll to position [498, 0]
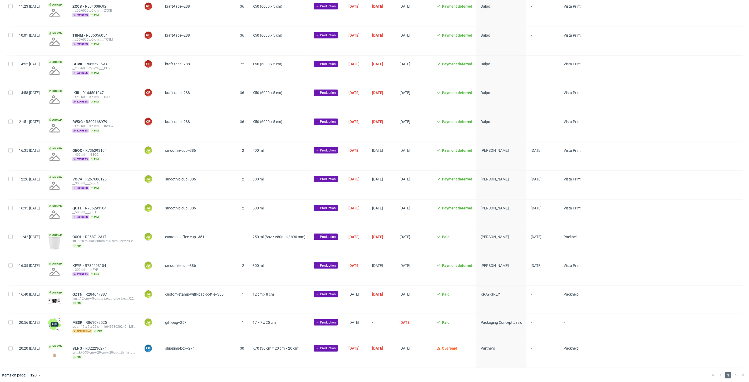
click at [224, 159] on span "smoothie-cup--386" at bounding box center [194, 156] width 59 height 16
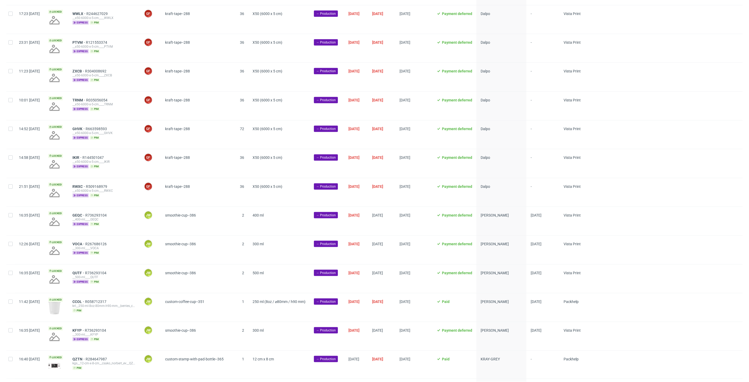
scroll to position [439, 0]
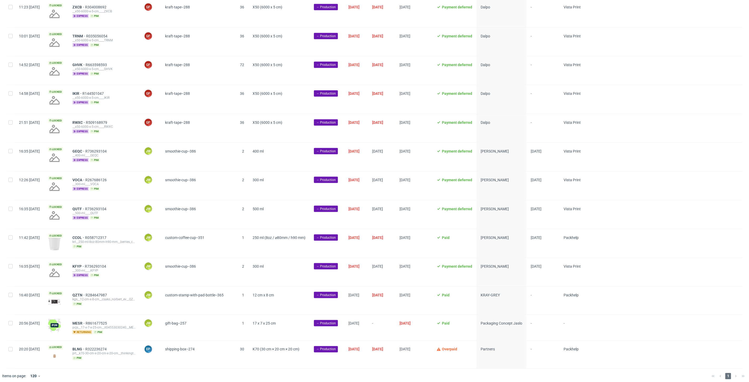
scroll to position [498, 0]
click at [12, 150] on input "checkbox" at bounding box center [10, 151] width 4 height 4
checkbox input "true"
click at [7, 376] on span "Change status" at bounding box center [19, 374] width 25 height 5
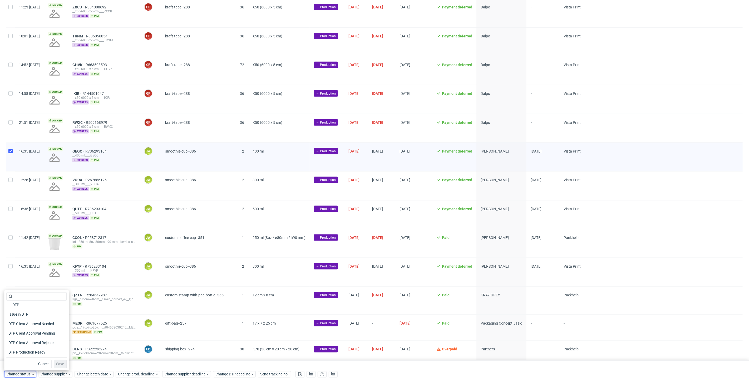
scroll to position [59, 0]
click at [15, 326] on span "In Production" at bounding box center [19, 324] width 27 height 7
click at [60, 368] on button "Save" at bounding box center [60, 364] width 13 height 8
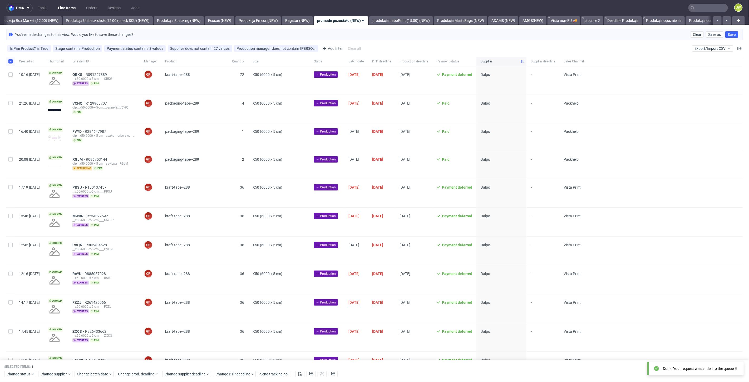
scroll to position [0, 0]
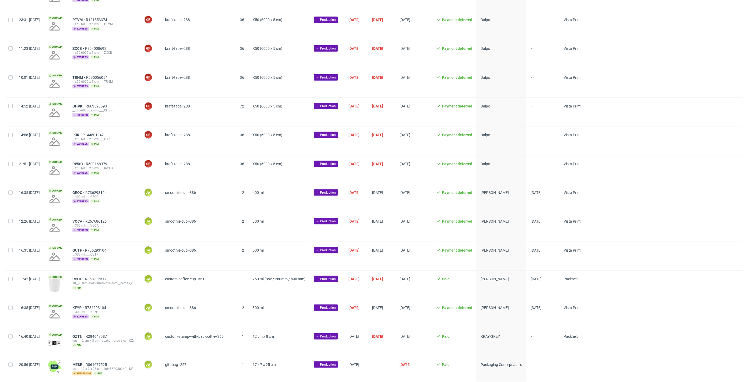
scroll to position [498, 0]
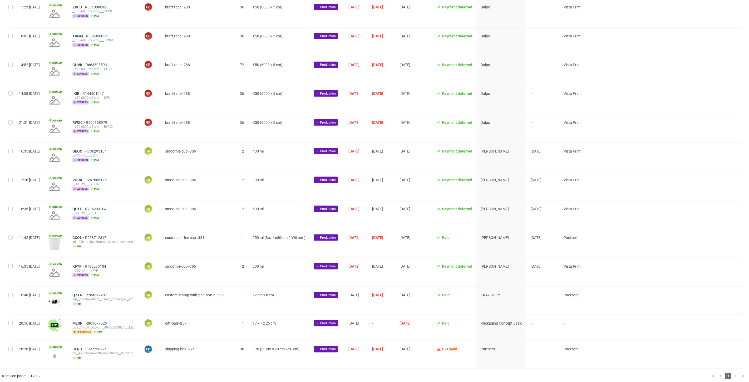
click at [136, 153] on div "__400-ml____GEQC" at bounding box center [103, 155] width 63 height 4
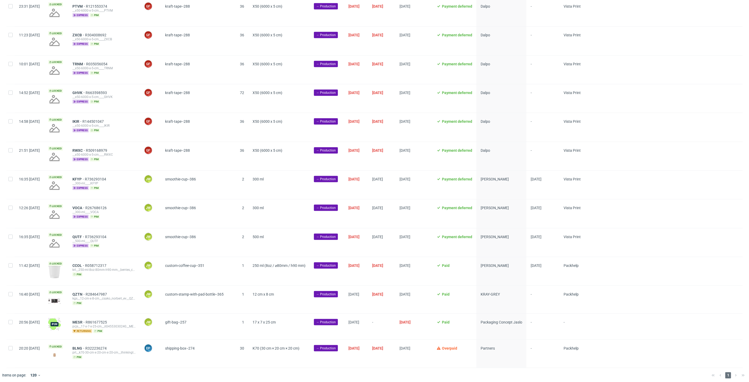
scroll to position [0, 911]
drag, startPoint x: 140, startPoint y: 176, endPoint x: 82, endPoint y: 176, distance: 58.0
click at [87, 177] on div "KFYP R736293104 __300-ml____KFYP express pim" at bounding box center [104, 185] width 72 height 28
copy div "KFYP R736293104"
click at [12, 179] on div at bounding box center [10, 185] width 8 height 28
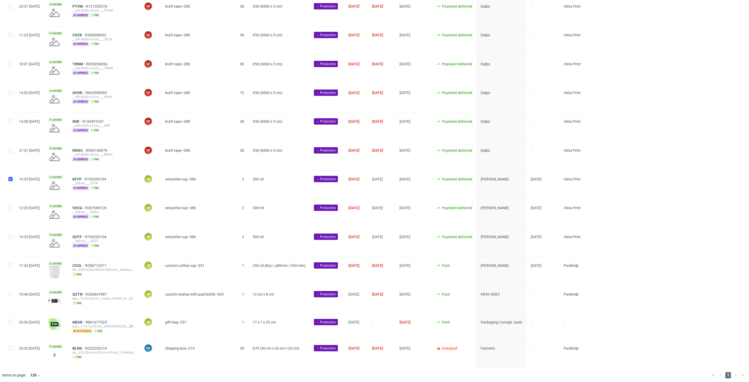
checkbox input "true"
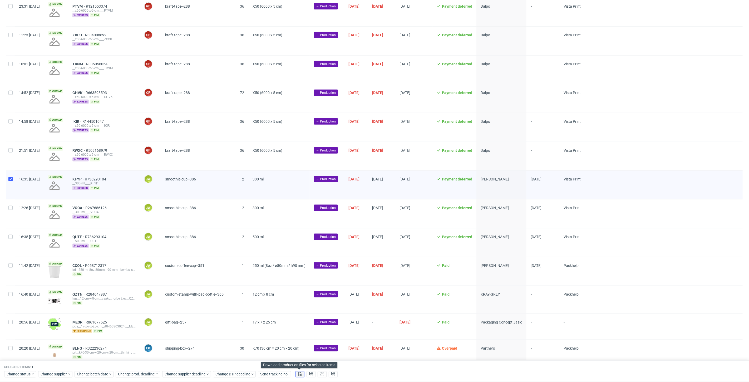
click at [298, 373] on icon at bounding box center [300, 374] width 4 height 4
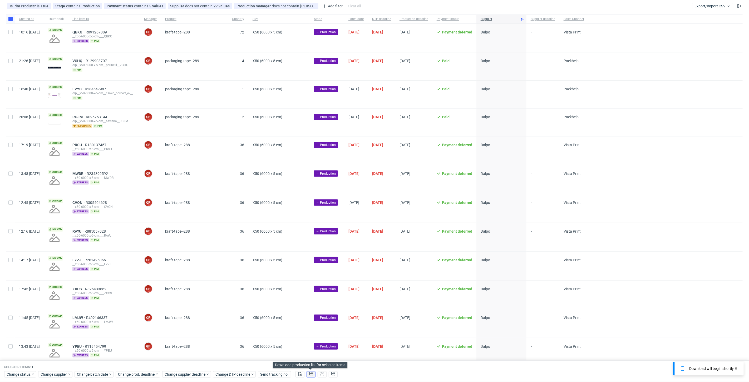
click at [310, 374] on icon at bounding box center [311, 374] width 4 height 4
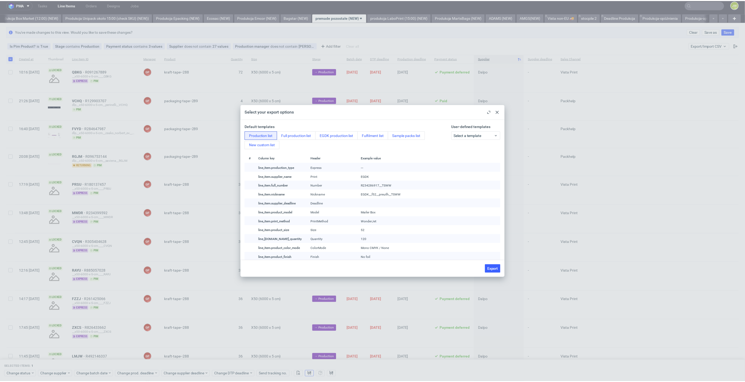
scroll to position [0, 0]
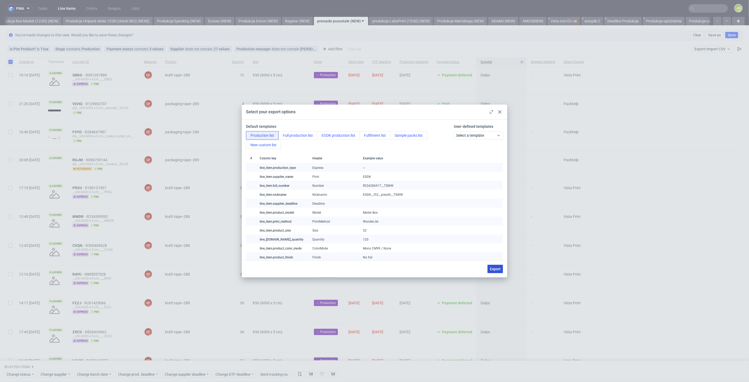
click at [498, 272] on button "Export" at bounding box center [496, 269] width 16 height 8
checkbox input "false"
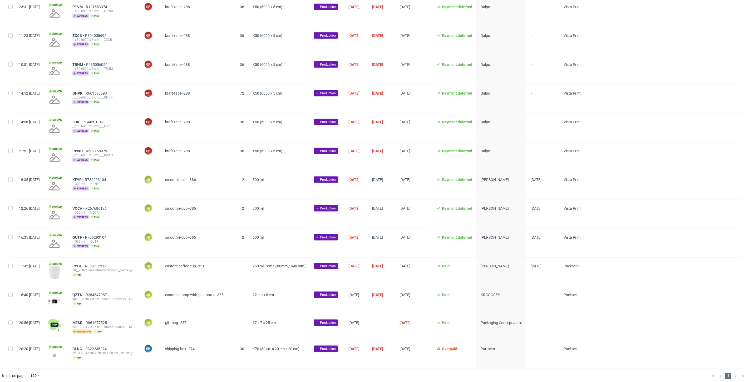
scroll to position [470, 0]
click at [38, 187] on span "16:35 [DATE]" at bounding box center [29, 185] width 21 height 16
click at [11, 174] on div at bounding box center [10, 185] width 8 height 28
checkbox input "true"
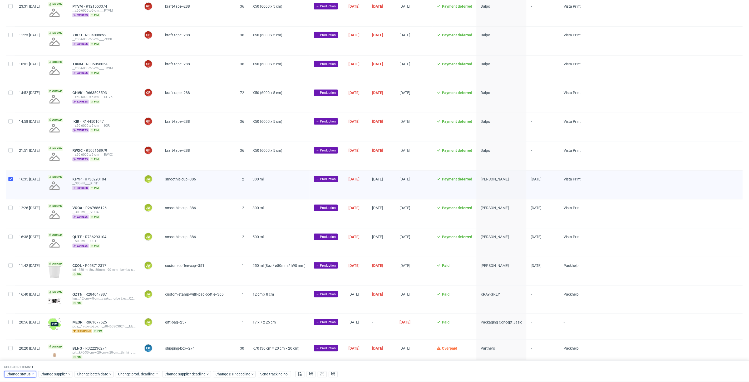
click at [16, 377] on span "Change status" at bounding box center [19, 374] width 25 height 5
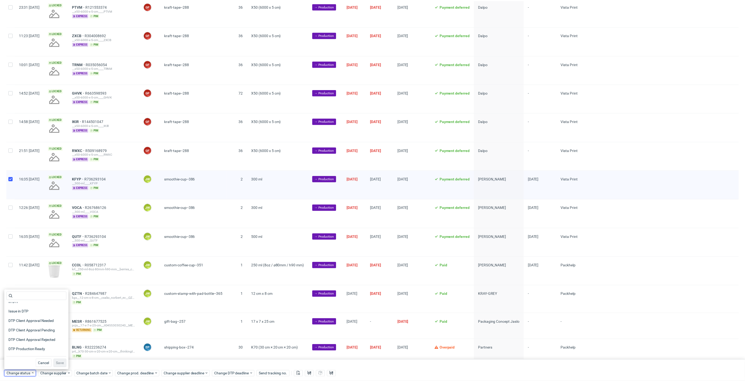
scroll to position [59, 0]
click at [16, 325] on span "In Production" at bounding box center [19, 324] width 27 height 7
click at [59, 367] on button "Save" at bounding box center [60, 364] width 13 height 8
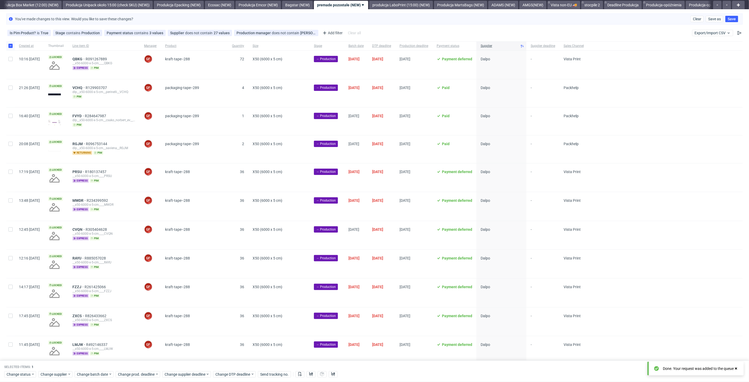
scroll to position [0, 0]
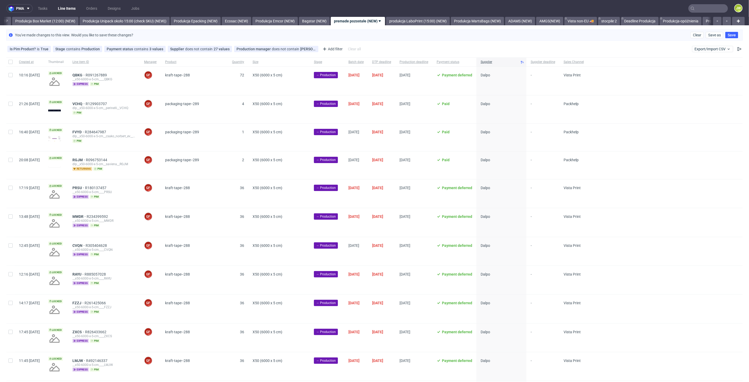
scroll to position [0, 911]
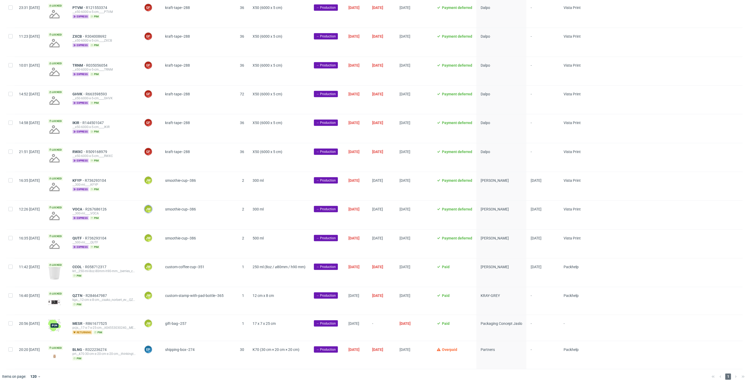
scroll to position [470, 0]
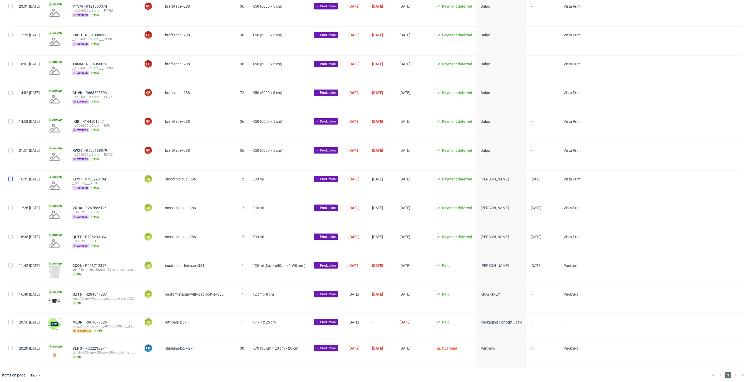
click at [10, 179] on input "checkbox" at bounding box center [10, 179] width 4 height 4
checkbox input "true"
click at [21, 378] on div "Selected items: 1 Change status Change supplier Change batch date Change prod. …" at bounding box center [374, 371] width 749 height 22
click at [20, 376] on span "Change status" at bounding box center [19, 374] width 25 height 5
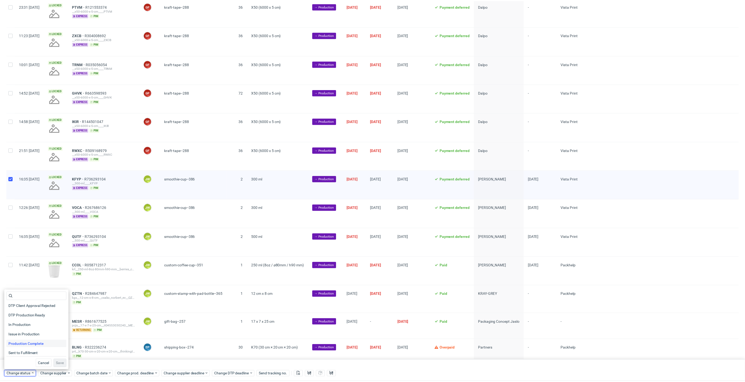
scroll to position [59, 0]
click at [13, 323] on span "In Production" at bounding box center [19, 324] width 27 height 7
click at [60, 364] on span "Save" at bounding box center [60, 364] width 8 height 4
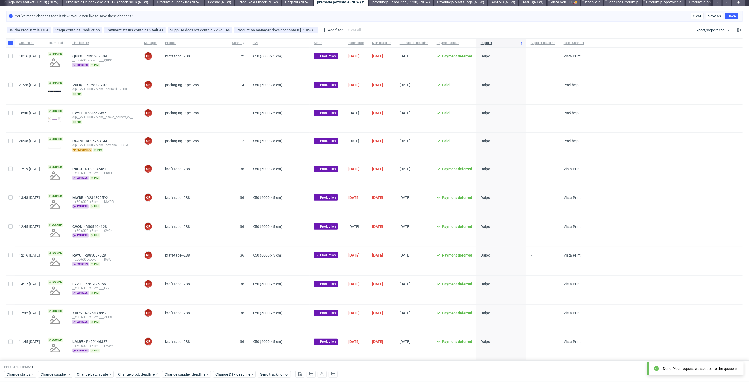
scroll to position [4, 0]
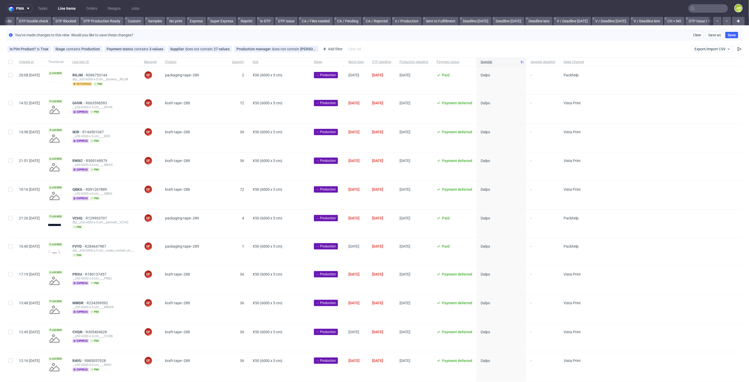
scroll to position [0, 154]
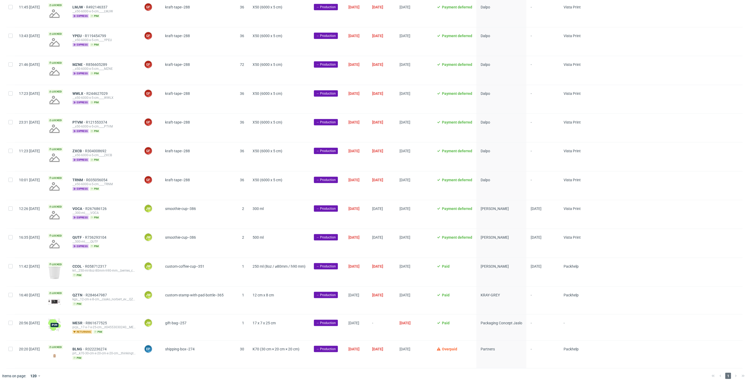
scroll to position [441, 0]
drag, startPoint x: 119, startPoint y: 204, endPoint x: 88, endPoint y: 205, distance: 30.6
click at [88, 206] on div "VOCA R267686126" at bounding box center [103, 208] width 63 height 4
copy div "VOCA R267686126"
click at [140, 213] on div "VOCA R267686126 __300-ml____VOCA express pim" at bounding box center [104, 213] width 72 height 28
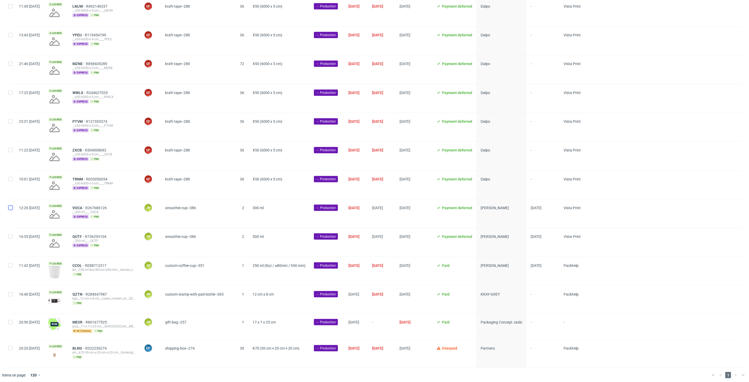
click at [9, 207] on input "checkbox" at bounding box center [10, 208] width 4 height 4
checkbox input "true"
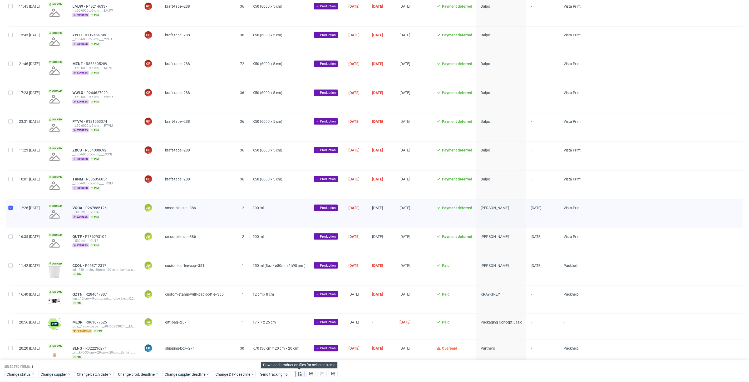
click at [299, 375] on use at bounding box center [300, 374] width 3 height 4
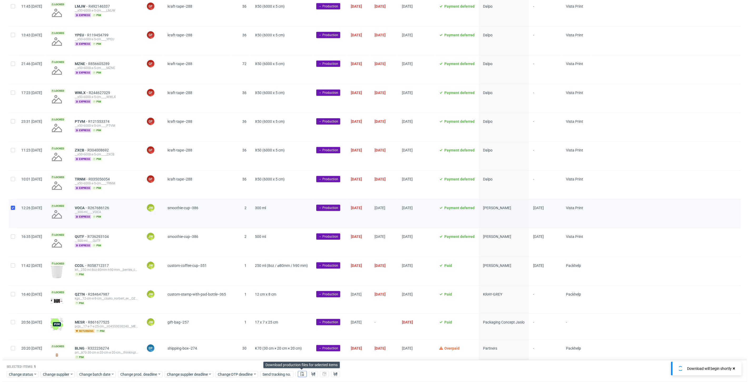
scroll to position [0, 911]
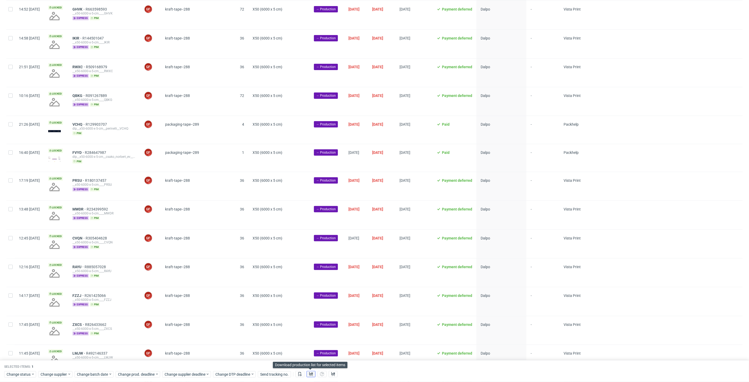
click at [309, 374] on icon at bounding box center [311, 374] width 4 height 4
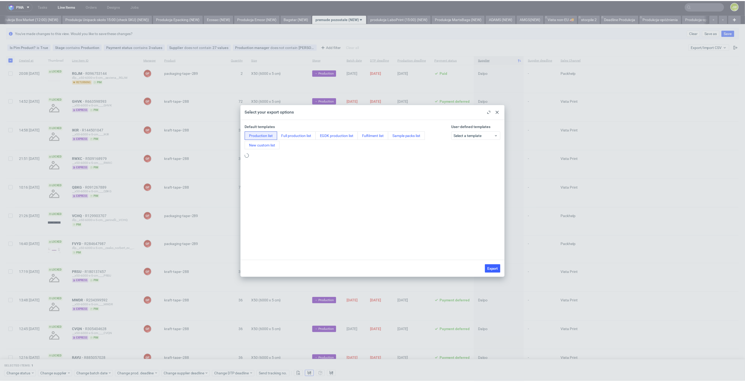
scroll to position [0, 0]
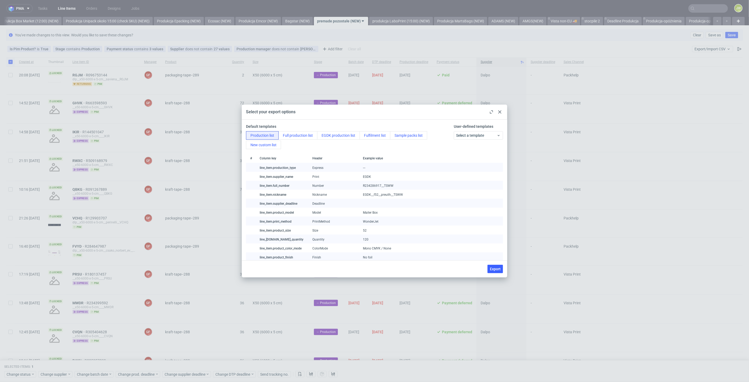
click at [496, 271] on span "Export" at bounding box center [495, 269] width 11 height 4
checkbox input "false"
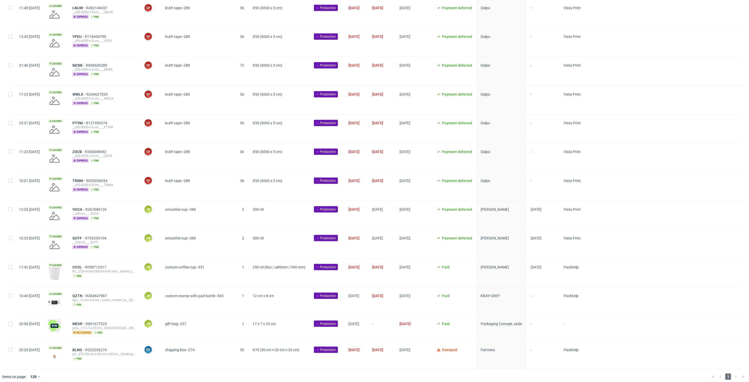
scroll to position [441, 0]
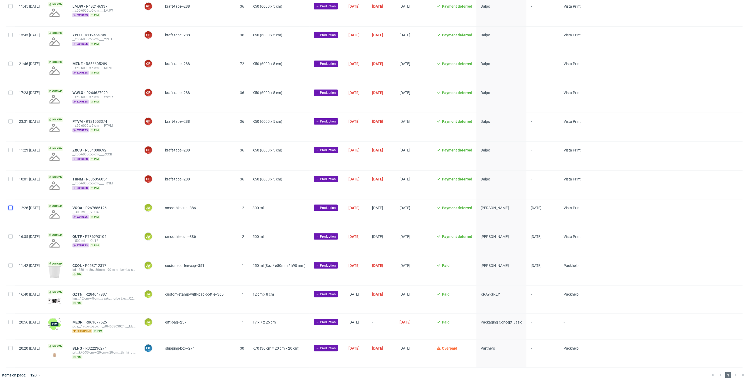
click at [11, 206] on input "checkbox" at bounding box center [10, 208] width 4 height 4
checkbox input "true"
click at [15, 374] on span "Change status" at bounding box center [19, 374] width 25 height 5
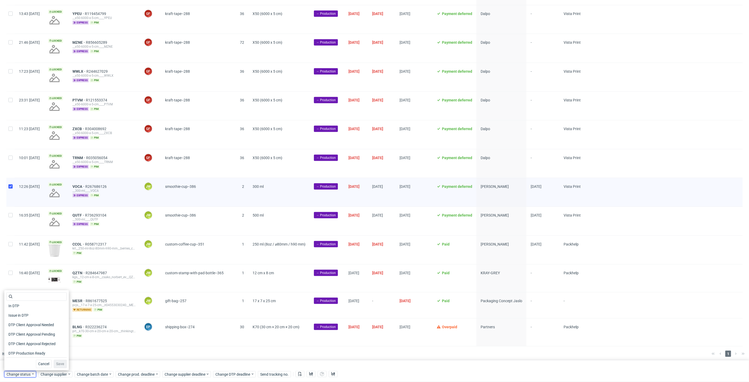
scroll to position [59, 0]
click at [16, 328] on span "In Production" at bounding box center [19, 324] width 27 height 7
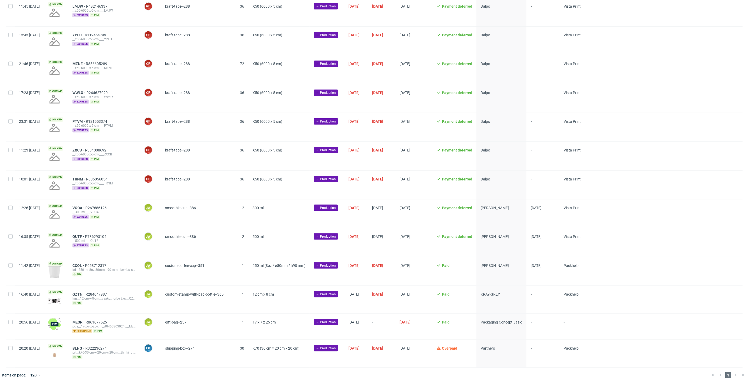
scroll to position [0, 911]
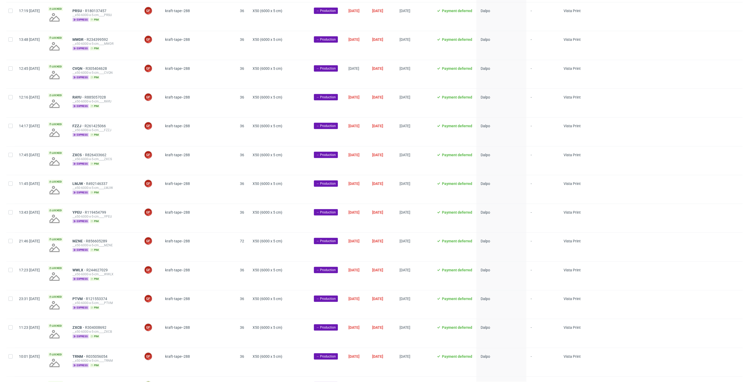
scroll to position [441, 0]
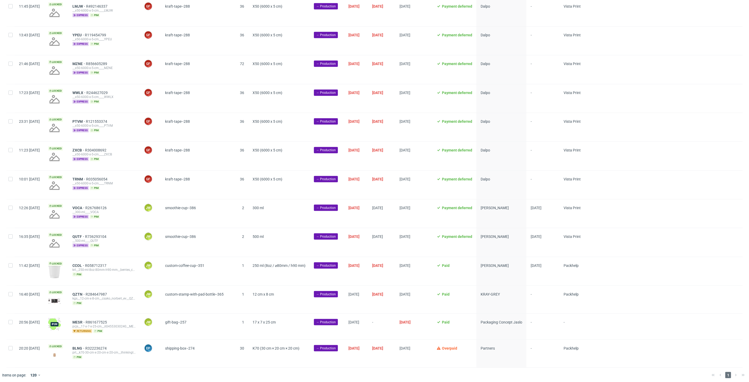
scroll to position [0, 911]
click at [10, 207] on input "checkbox" at bounding box center [10, 208] width 4 height 4
checkbox input "true"
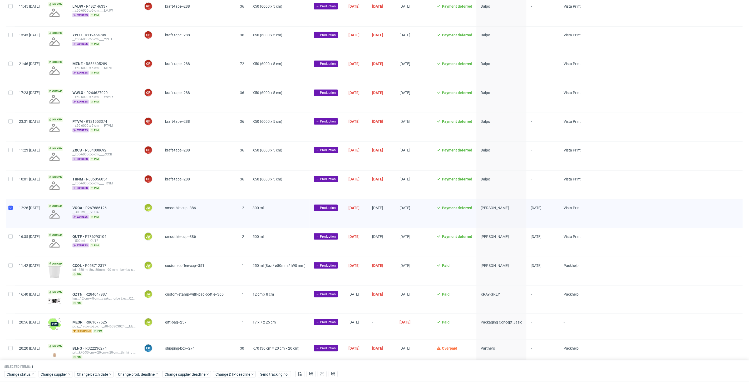
click at [21, 370] on div "Change status Change supplier Change batch date Change prod. deadline Change su…" at bounding box center [374, 374] width 741 height 8
click at [20, 378] on div "Selected items: 1 Change status Change supplier Change batch date Change prod. …" at bounding box center [374, 371] width 749 height 22
click at [19, 375] on span "Change status" at bounding box center [19, 374] width 25 height 5
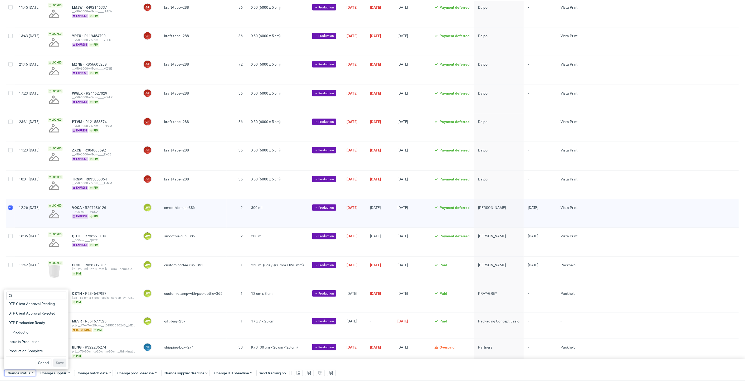
scroll to position [59, 0]
click at [20, 324] on span "In Production" at bounding box center [19, 324] width 27 height 7
click at [57, 363] on span "Save" at bounding box center [60, 364] width 8 height 4
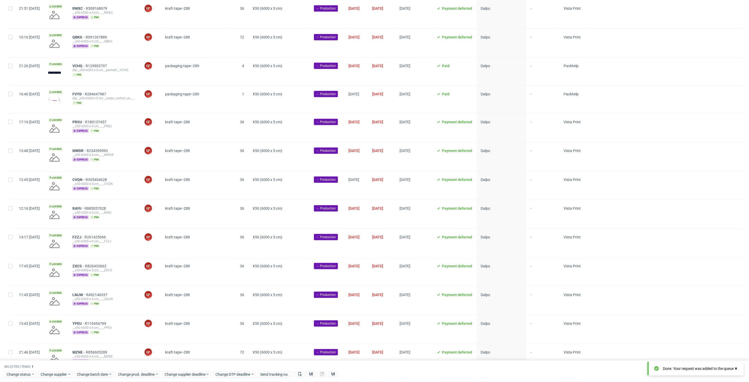
scroll to position [176, 0]
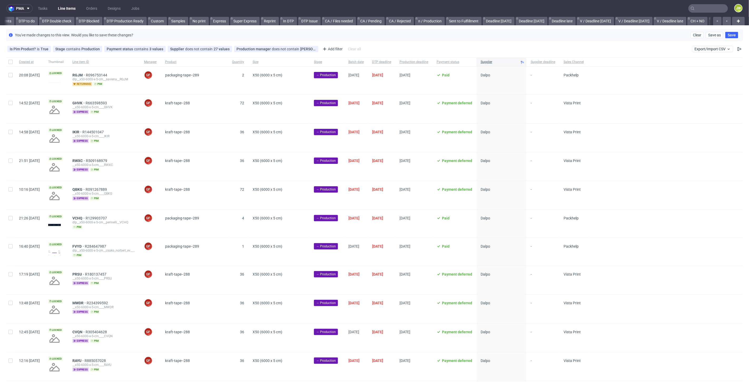
scroll to position [0, 337]
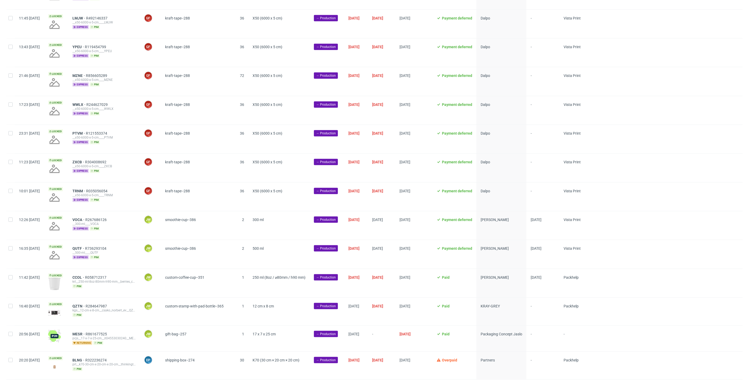
scroll to position [441, 0]
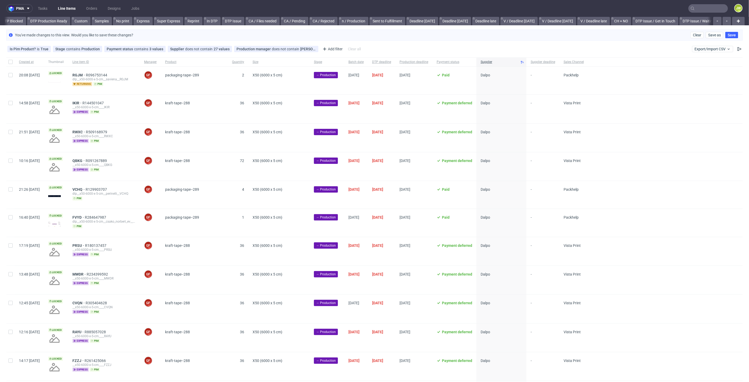
scroll to position [0, 315]
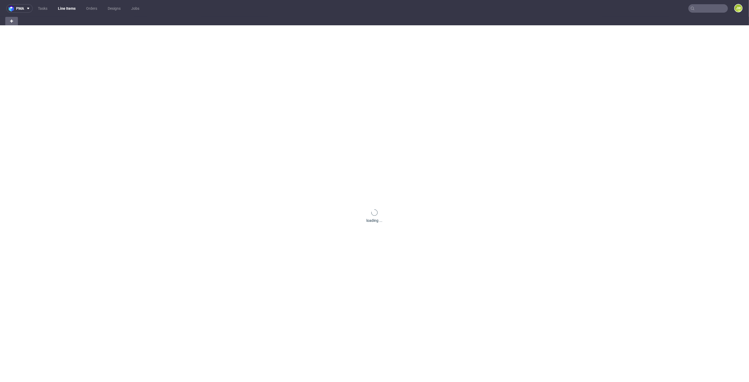
scroll to position [0, 14]
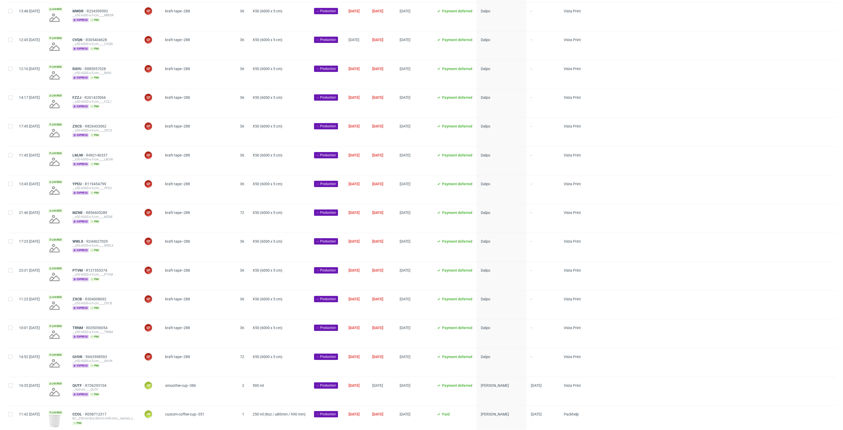
scroll to position [365, 0]
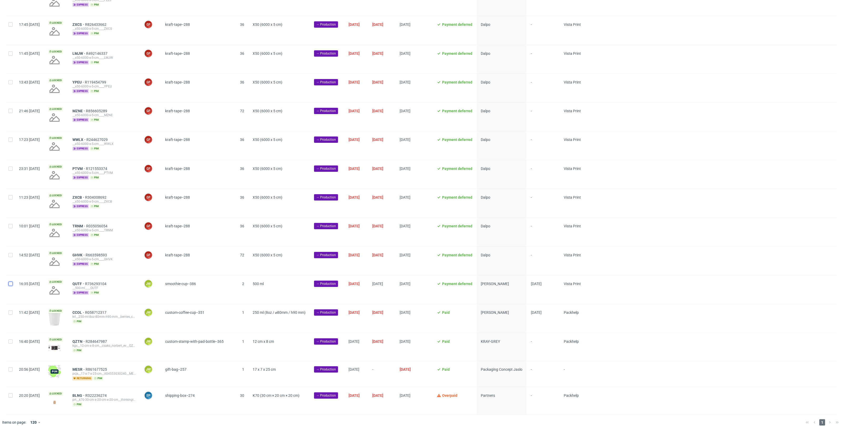
drag, startPoint x: 9, startPoint y: 284, endPoint x: 16, endPoint y: 286, distance: 7.0
click at [9, 284] on input "checkbox" at bounding box center [10, 284] width 4 height 4
checkbox input "true"
click at [301, 423] on use at bounding box center [300, 422] width 3 height 4
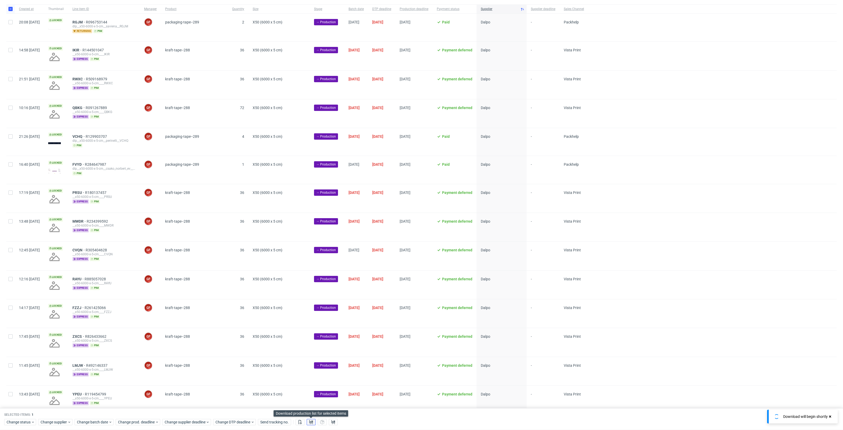
click at [313, 422] on button at bounding box center [311, 422] width 9 height 6
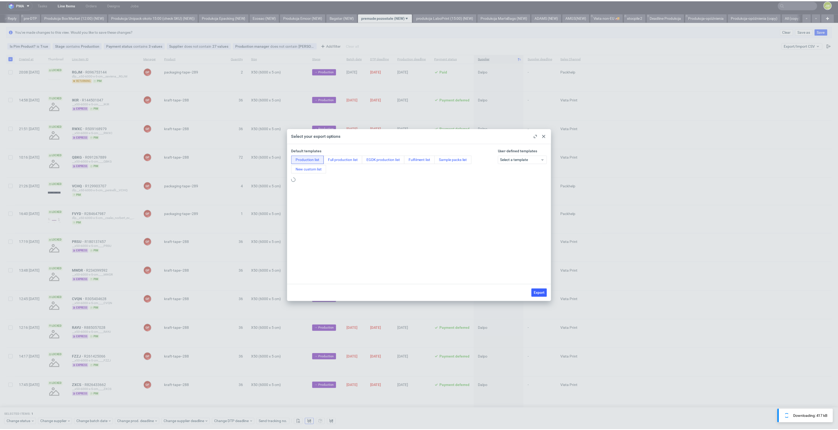
scroll to position [0, 0]
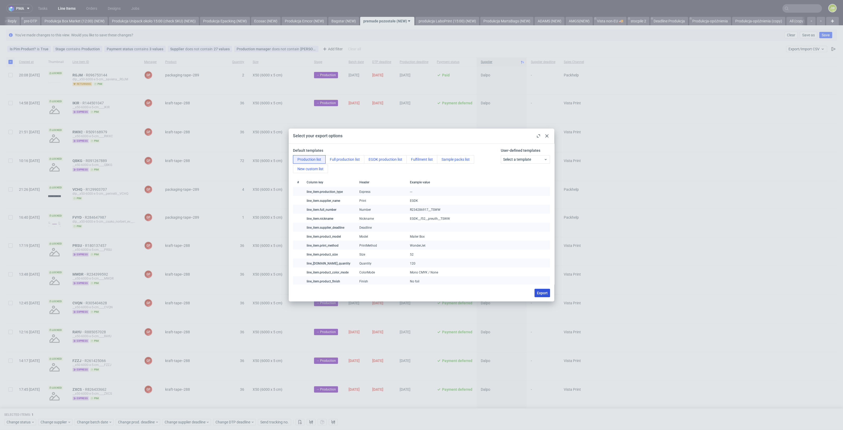
click at [538, 293] on span "Export" at bounding box center [542, 293] width 11 height 4
checkbox input "false"
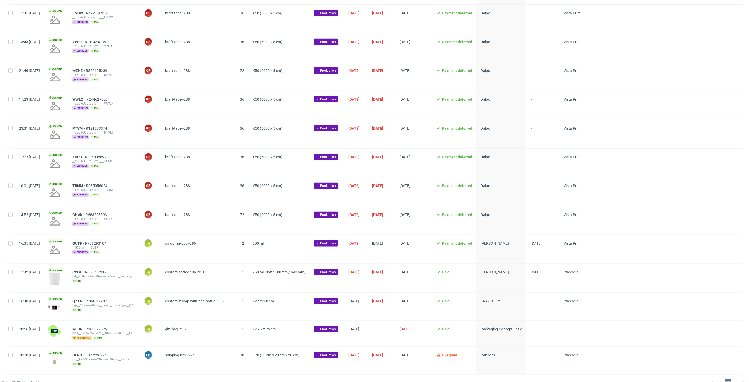
scroll to position [412, 0]
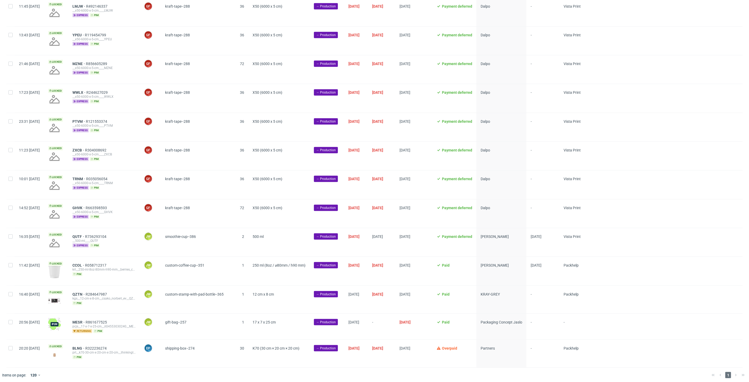
click at [422, 221] on div "[DATE]" at bounding box center [414, 213] width 37 height 28
drag, startPoint x: 134, startPoint y: 232, endPoint x: 87, endPoint y: 234, distance: 46.9
click at [88, 234] on div "QUTF R736293104 __500-ml____QUTF express pim" at bounding box center [104, 242] width 72 height 28
copy div "QUTF R736293104"
click at [12, 235] on input "checkbox" at bounding box center [10, 237] width 4 height 4
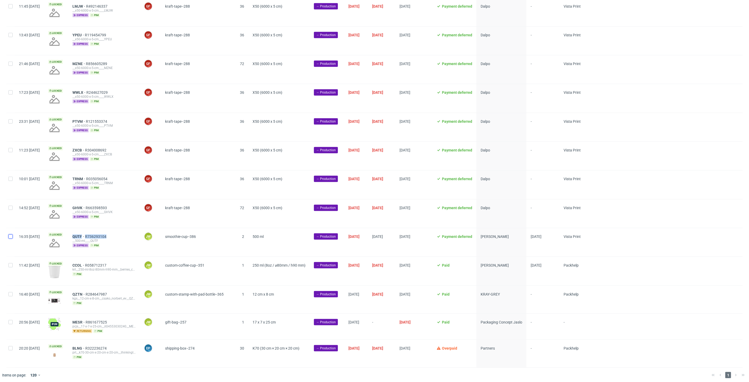
checkbox input "true"
click at [18, 374] on span "Change status" at bounding box center [19, 374] width 25 height 5
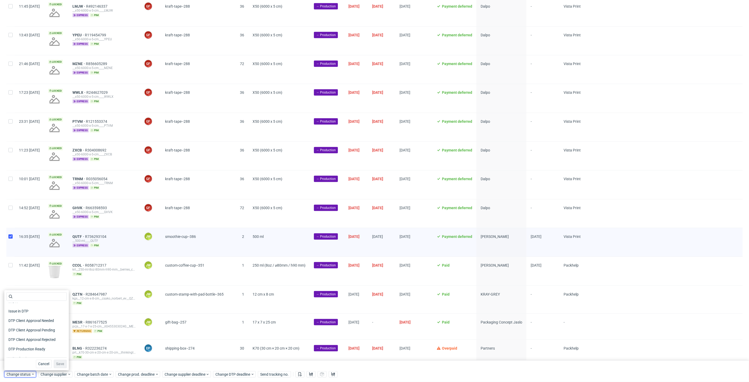
scroll to position [59, 0]
click at [17, 328] on span "In Production" at bounding box center [19, 324] width 27 height 7
click at [56, 362] on span "Save" at bounding box center [60, 364] width 8 height 4
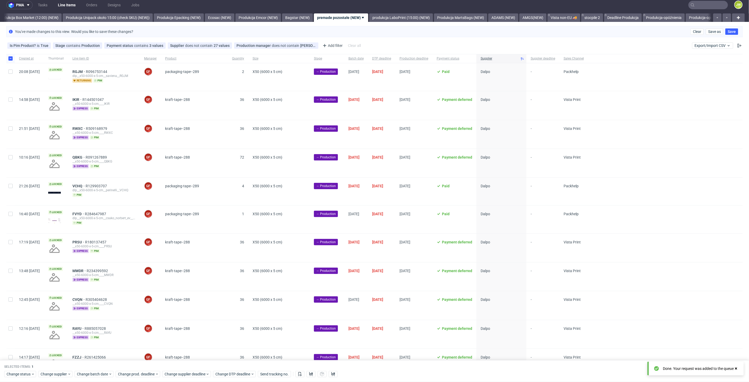
scroll to position [0, 0]
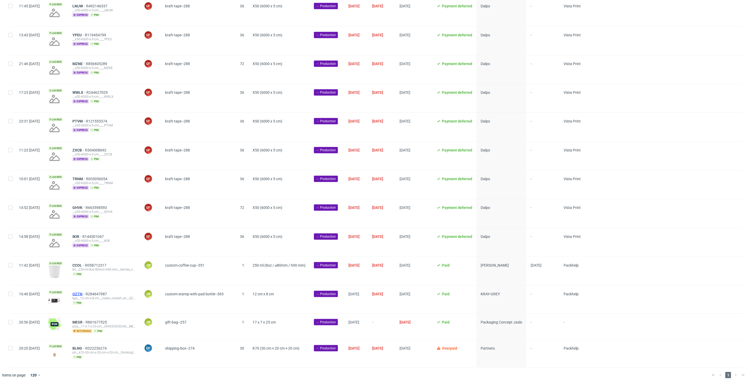
scroll to position [0, 911]
click at [9, 265] on input "checkbox" at bounding box center [10, 265] width 4 height 4
checkbox input "true"
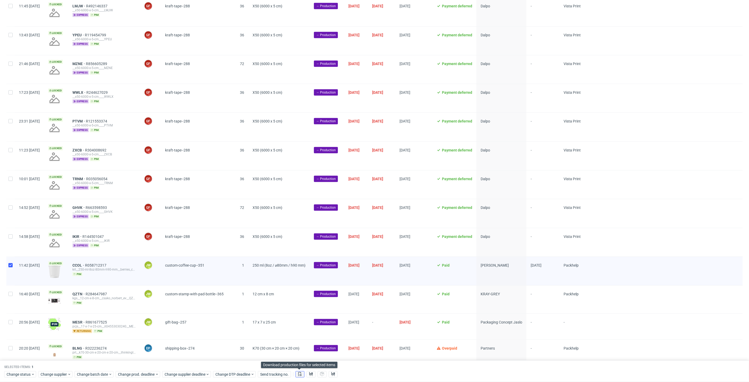
click at [299, 375] on icon at bounding box center [300, 374] width 4 height 4
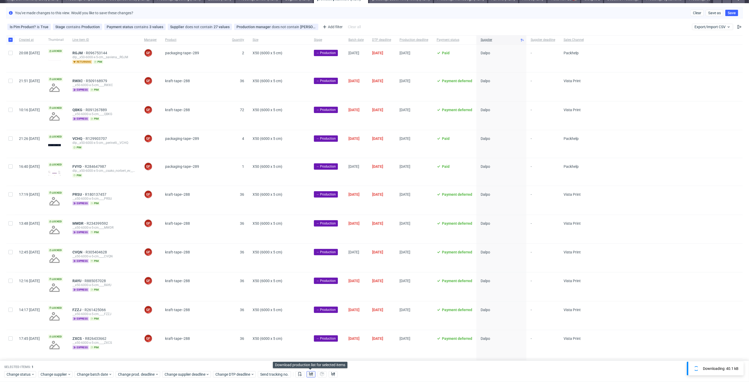
click at [311, 373] on use at bounding box center [311, 374] width 4 height 4
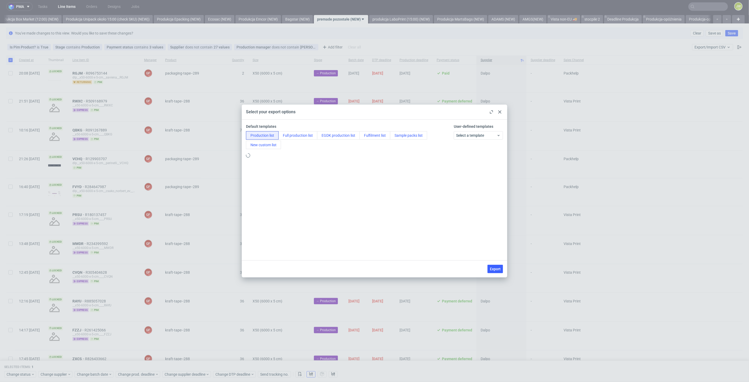
scroll to position [0, 0]
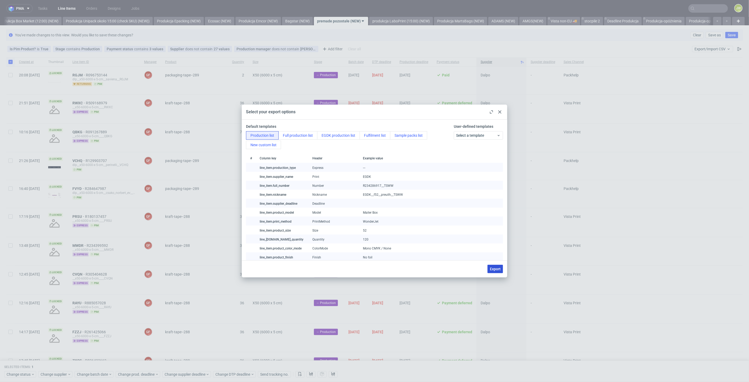
click at [496, 267] on span "Export" at bounding box center [495, 269] width 11 height 4
checkbox input "false"
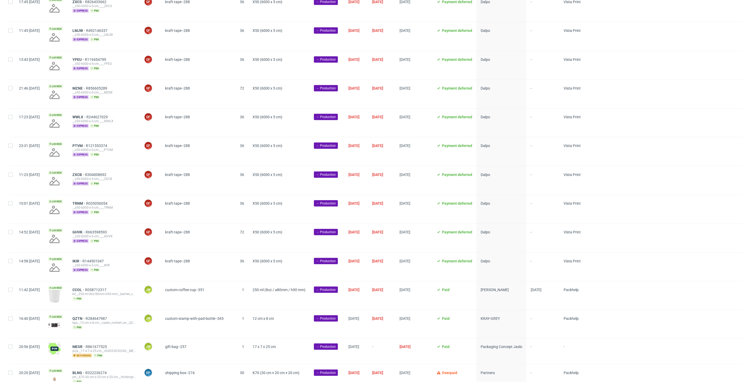
scroll to position [383, 0]
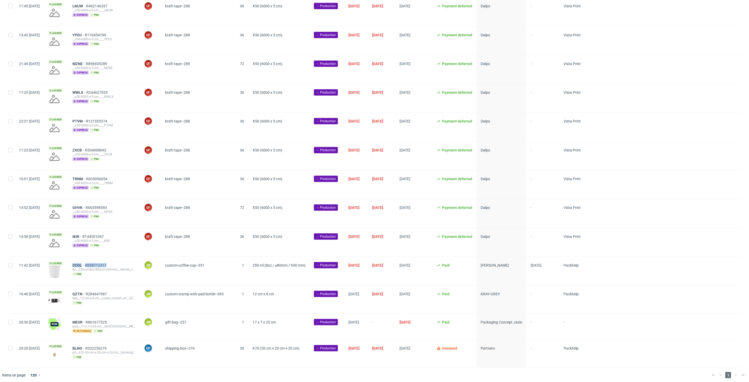
drag, startPoint x: 131, startPoint y: 262, endPoint x: 87, endPoint y: 263, distance: 44.0
click at [87, 263] on div "CCOL R058712317 krl__250-ml-8oz-80mm-h90-mm__berries_co__CCOL pim" at bounding box center [104, 271] width 72 height 28
copy div "CCOL R058712317"
drag, startPoint x: 554, startPoint y: 365, endPoint x: 458, endPoint y: 349, distance: 97.8
click at [553, 365] on div "-" at bounding box center [543, 354] width 33 height 28
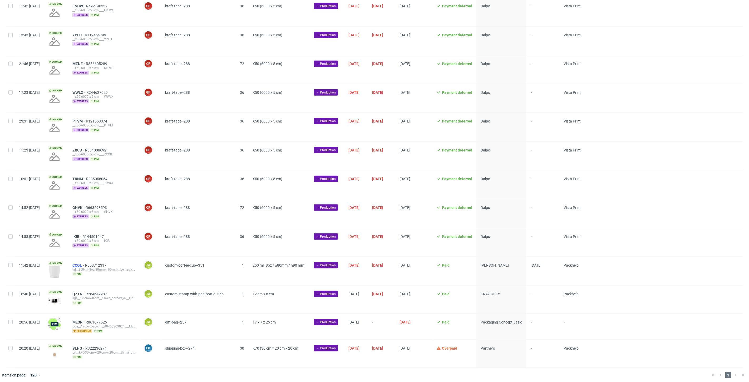
click at [85, 264] on span "CCOL" at bounding box center [78, 265] width 13 height 4
click at [10, 264] on input "checkbox" at bounding box center [10, 265] width 4 height 4
checkbox input "true"
click at [19, 375] on span "Change status" at bounding box center [19, 374] width 25 height 5
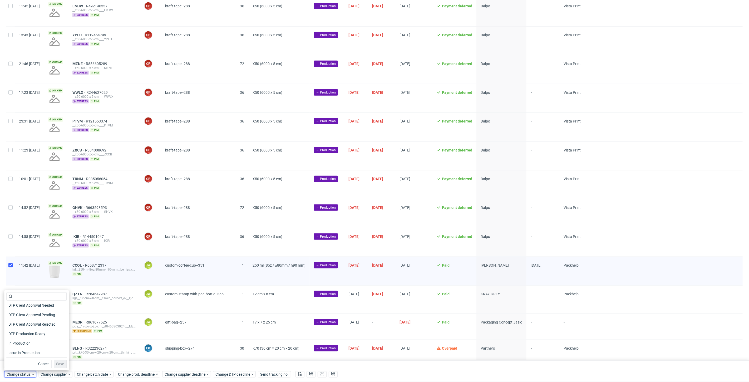
scroll to position [59, 0]
click at [18, 325] on span "In Production" at bounding box center [19, 324] width 27 height 7
click at [56, 362] on span "Save" at bounding box center [60, 364] width 8 height 4
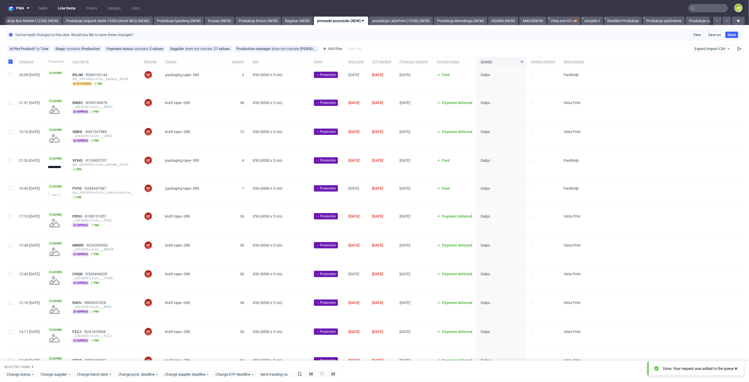
scroll to position [0, 0]
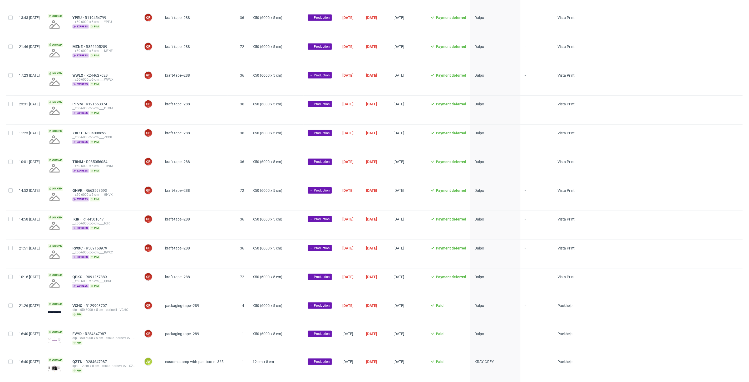
scroll to position [355, 0]
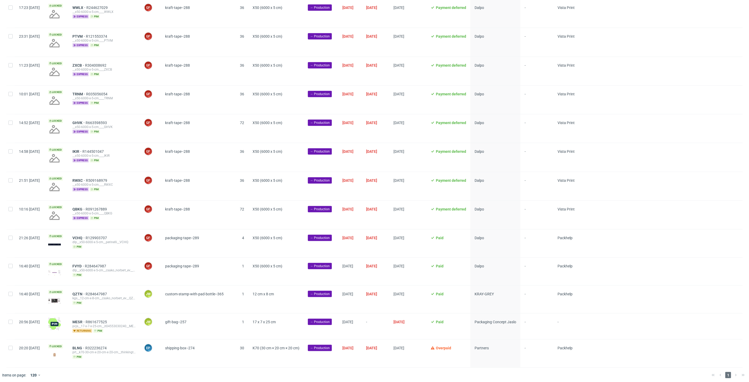
click at [11, 295] on div at bounding box center [10, 300] width 8 height 28
checkbox input "true"
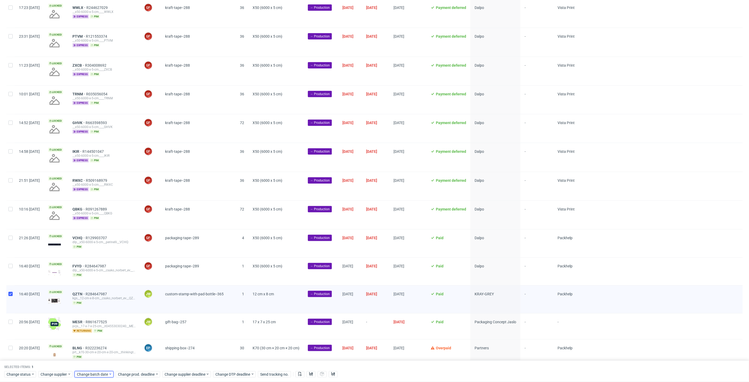
click at [89, 375] on span "Change batch date" at bounding box center [93, 374] width 32 height 5
click at [118, 342] on span "28" at bounding box center [118, 342] width 4 height 5
click at [136, 363] on span "Save" at bounding box center [137, 364] width 8 height 4
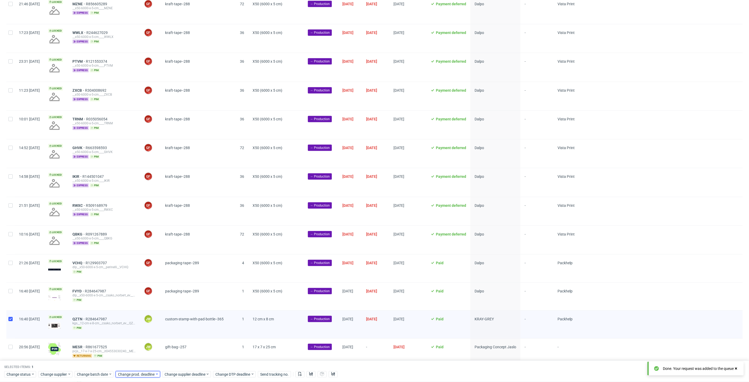
click at [134, 372] on span "Change prod. deadline" at bounding box center [136, 374] width 37 height 5
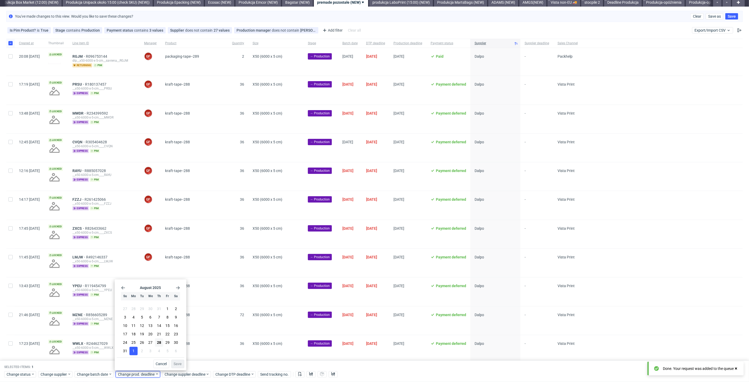
scroll to position [0, 0]
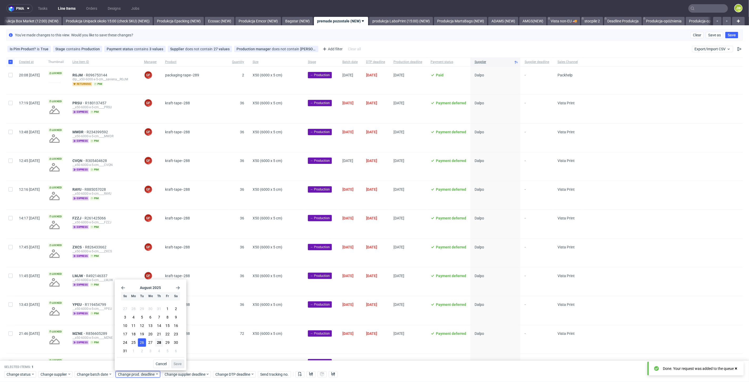
click at [141, 343] on span "26" at bounding box center [142, 342] width 4 height 5
click at [143, 352] on button "2" at bounding box center [142, 351] width 8 height 8
click at [177, 363] on span "Save" at bounding box center [178, 364] width 8 height 4
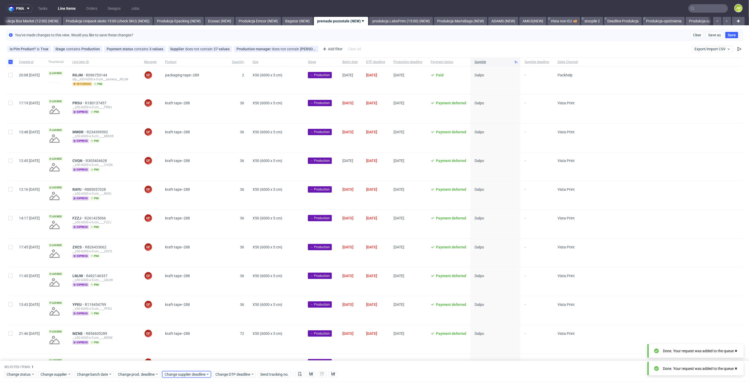
scroll to position [0, 911]
click at [173, 373] on span "Change supplier deadline" at bounding box center [185, 374] width 41 height 5
click at [187, 351] on button "2" at bounding box center [189, 351] width 8 height 8
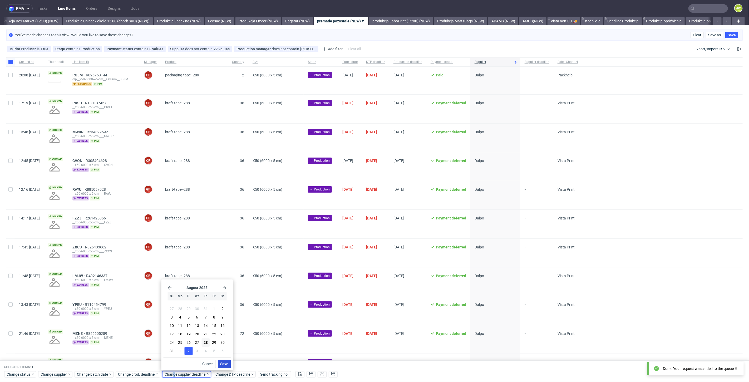
click at [228, 365] on span "Save" at bounding box center [225, 364] width 8 height 4
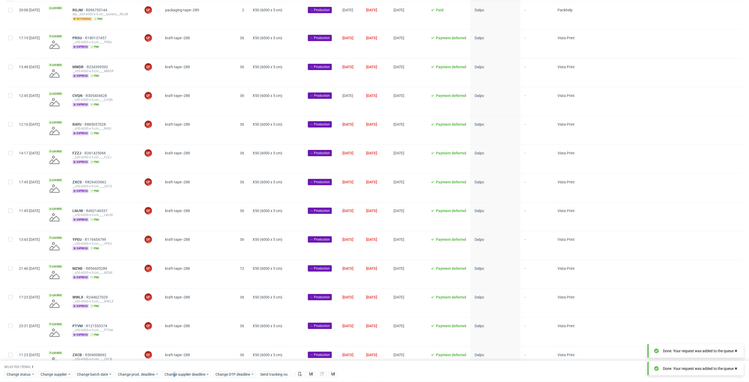
scroll to position [146, 0]
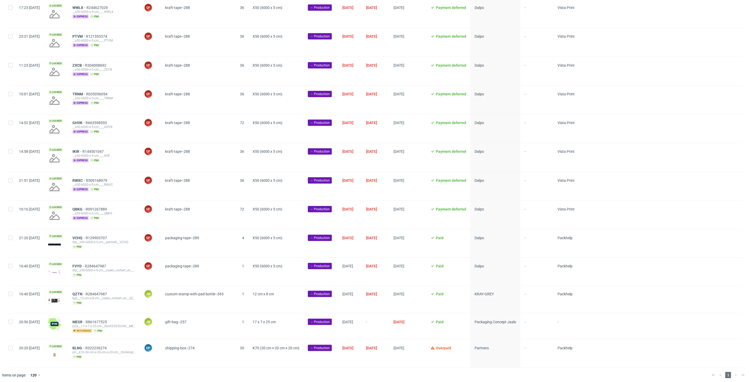
scroll to position [0, 894]
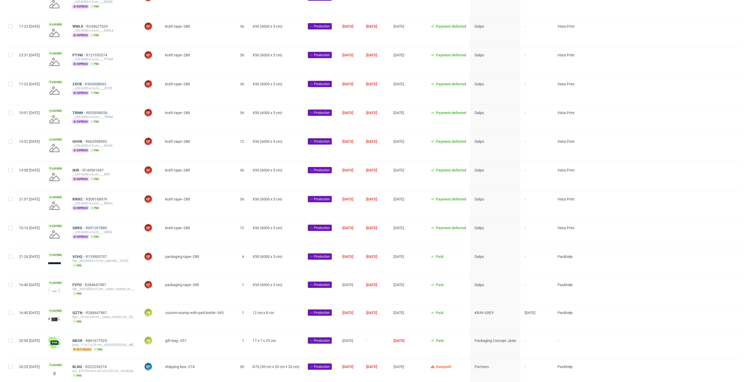
scroll to position [0, 911]
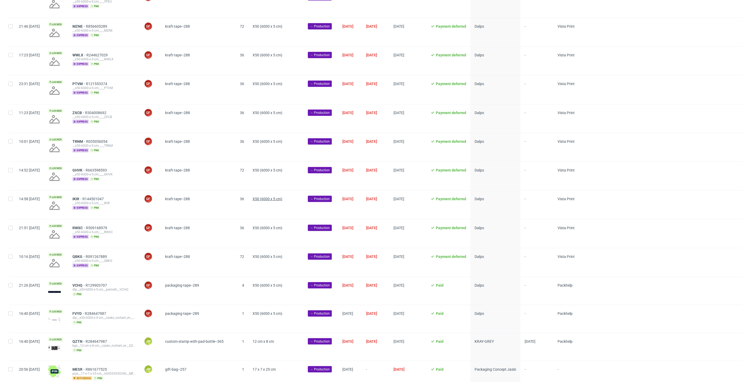
scroll to position [0, 904]
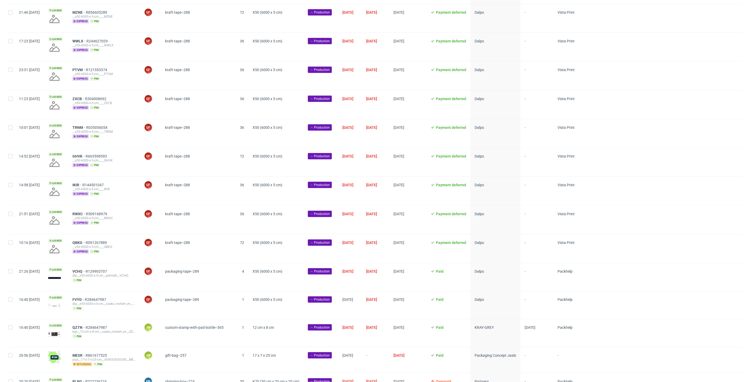
scroll to position [355, 0]
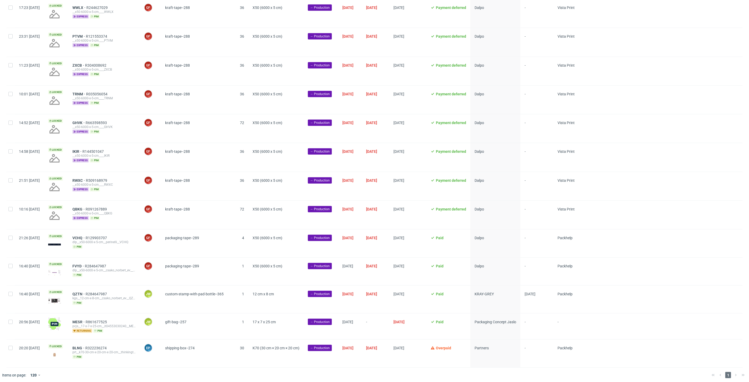
click at [7, 294] on div at bounding box center [10, 300] width 8 height 28
checkbox input "true"
click at [10, 292] on input "checkbox" at bounding box center [10, 294] width 4 height 4
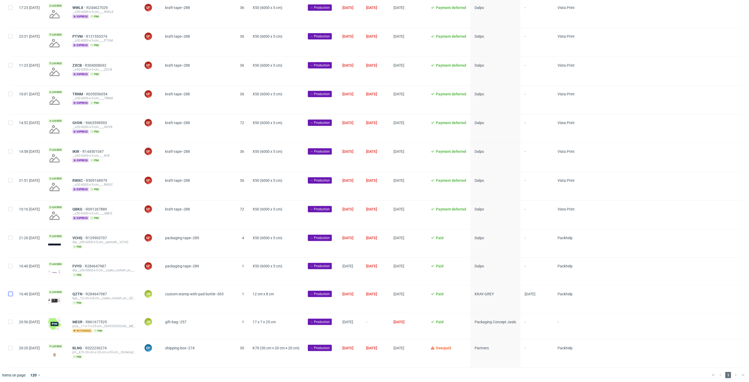
checkbox input "true"
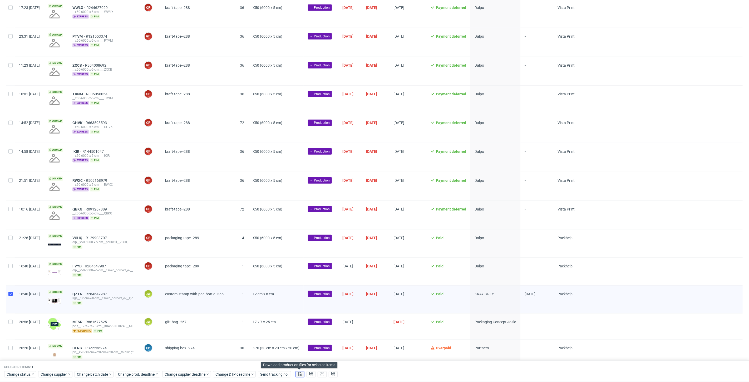
click at [301, 374] on use at bounding box center [300, 374] width 3 height 4
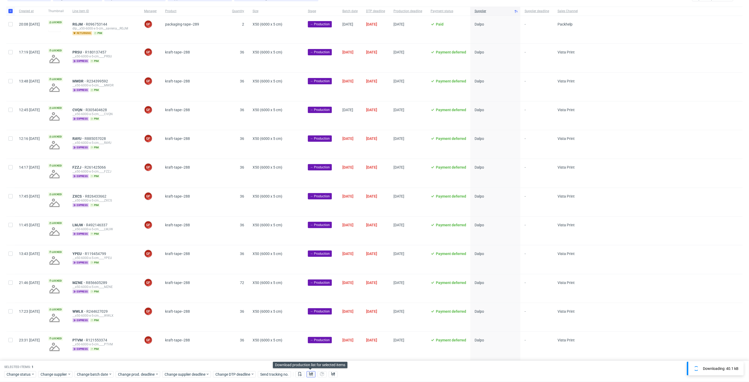
click at [309, 374] on use at bounding box center [311, 374] width 4 height 4
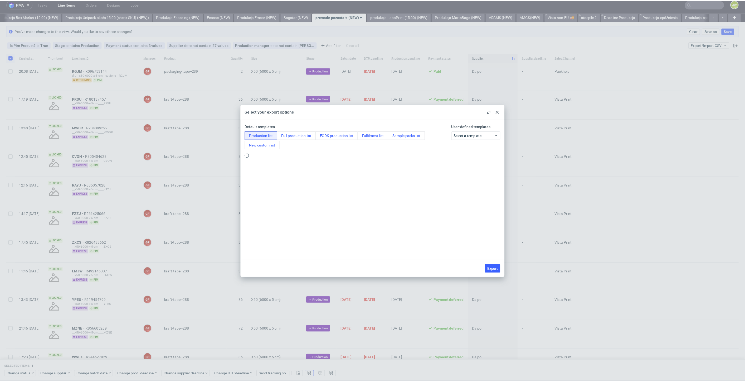
scroll to position [0, 0]
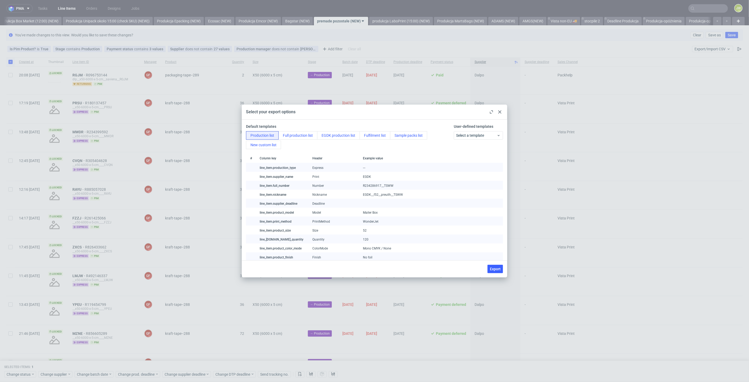
click at [493, 270] on span "Export" at bounding box center [495, 269] width 11 height 4
checkbox input "false"
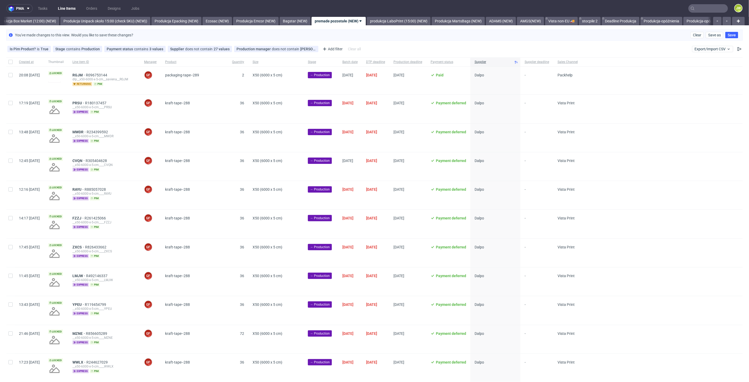
scroll to position [0, 911]
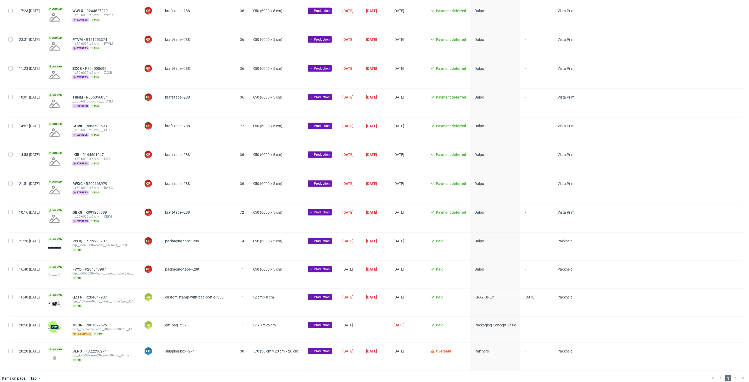
scroll to position [355, 0]
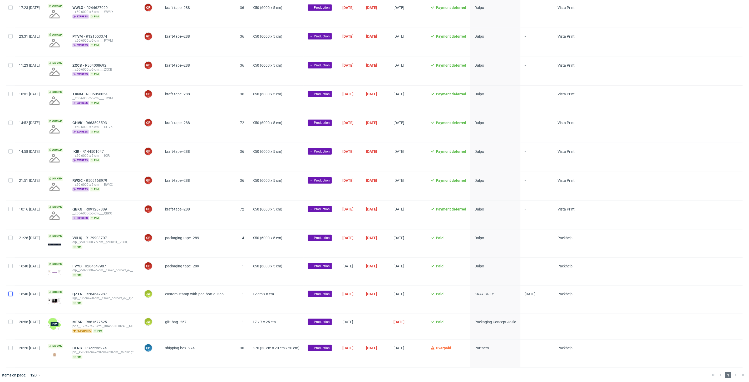
click at [8, 292] on input "checkbox" at bounding box center [10, 294] width 4 height 4
checkbox input "true"
click at [16, 372] on span "Change status" at bounding box center [19, 374] width 25 height 5
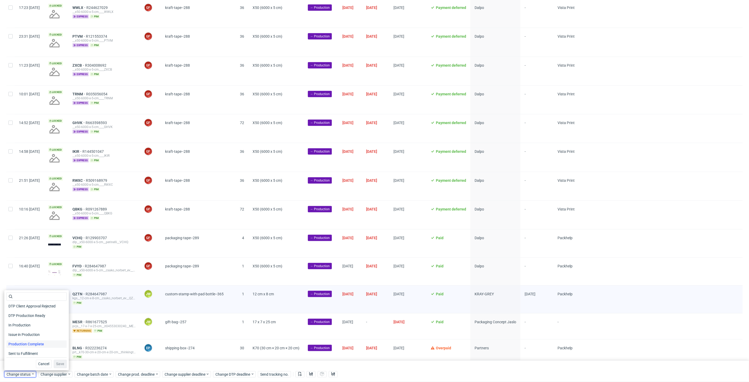
scroll to position [59, 0]
click at [13, 325] on span "In Production" at bounding box center [19, 324] width 27 height 7
click at [58, 362] on span "Save" at bounding box center [60, 364] width 8 height 4
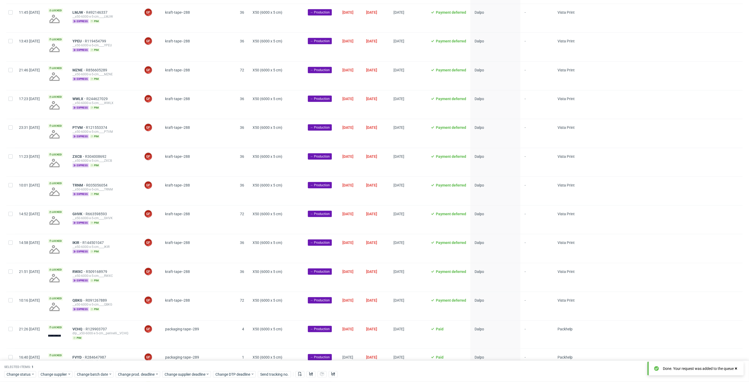
scroll to position [376, 0]
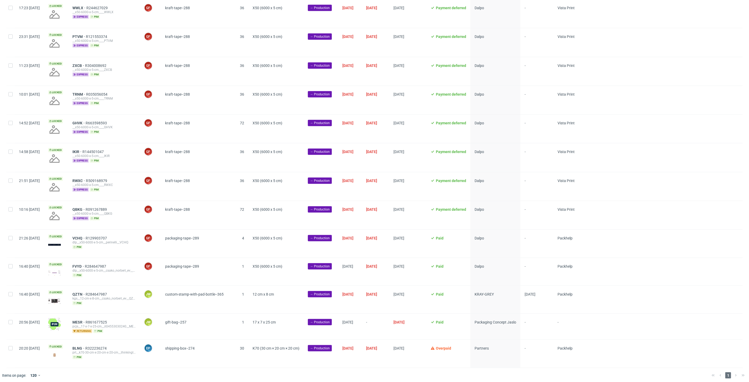
scroll to position [355, 0]
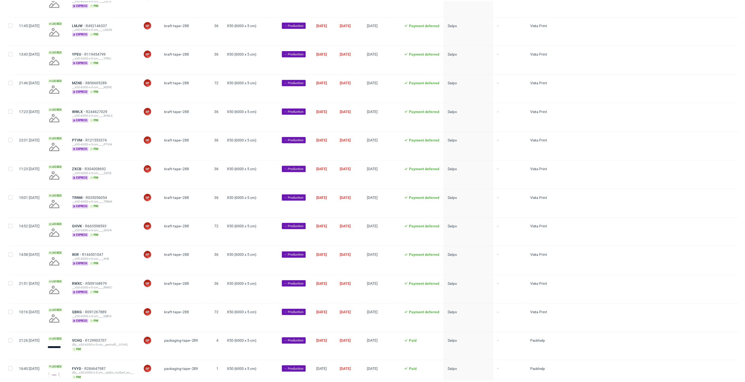
scroll to position [327, 0]
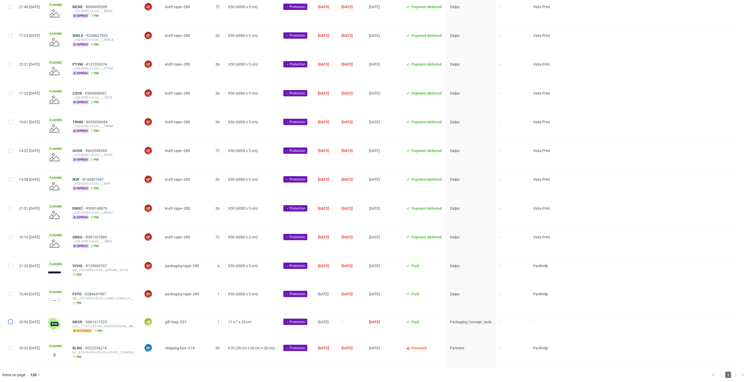
click at [11, 320] on input "checkbox" at bounding box center [10, 322] width 4 height 4
checkbox input "true"
click at [88, 377] on div "Change batch date" at bounding box center [94, 374] width 39 height 6
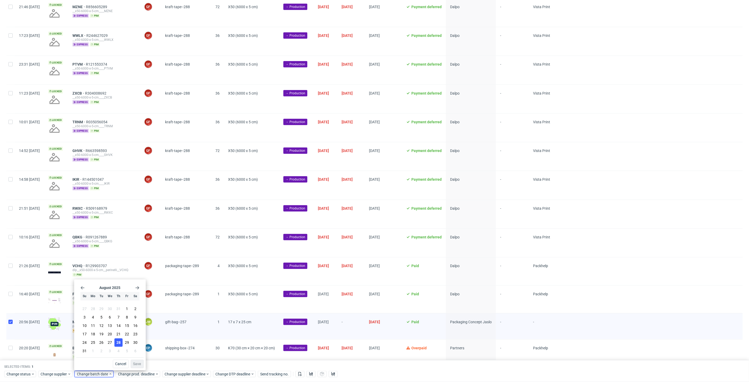
click at [117, 340] on button "28" at bounding box center [118, 343] width 8 height 8
click at [132, 362] on button "Save" at bounding box center [137, 364] width 13 height 8
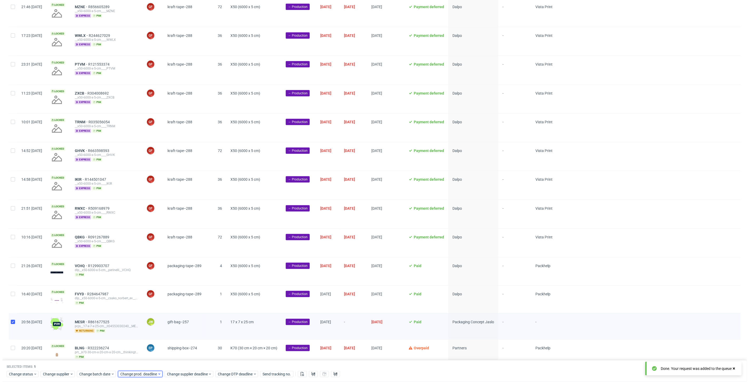
scroll to position [0, 911]
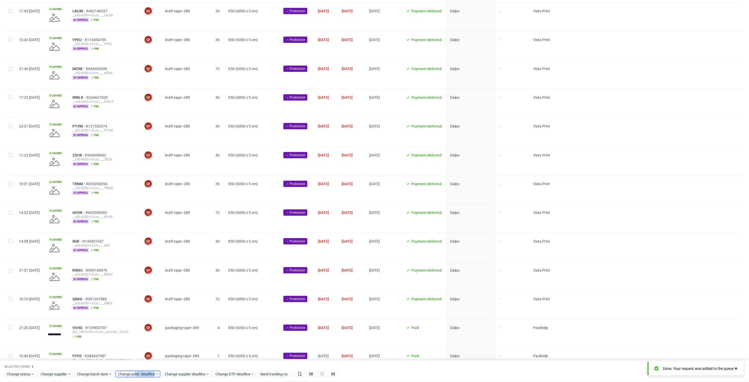
click at [134, 378] on div "Selected items: 1 Change status Change supplier Change batch date Change prod. …" at bounding box center [374, 371] width 749 height 22
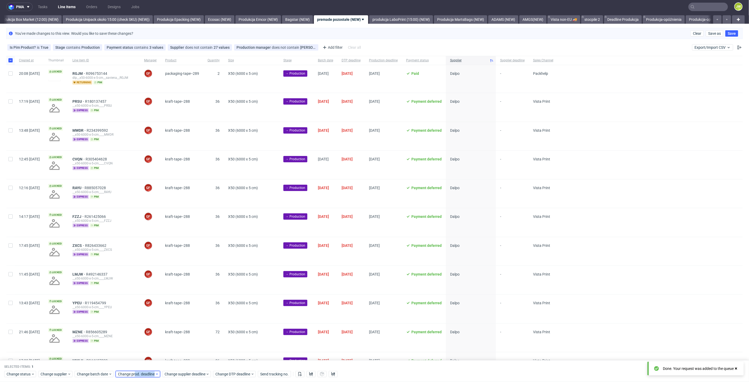
scroll to position [0, 0]
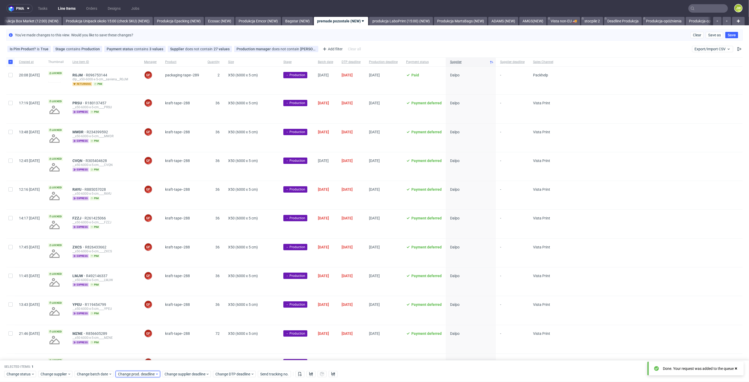
click at [125, 375] on span "Change prod. deadline" at bounding box center [136, 374] width 37 height 5
click at [166, 342] on span "29" at bounding box center [167, 342] width 4 height 5
click at [175, 364] on span "Save" at bounding box center [178, 364] width 8 height 4
click at [177, 375] on span "Change supplier deadline" at bounding box center [185, 374] width 41 height 5
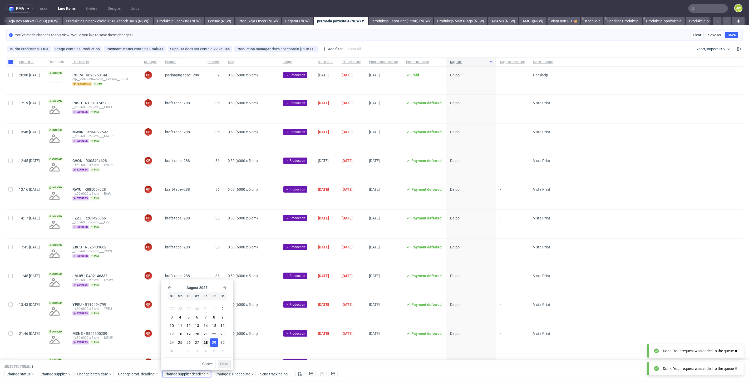
click at [211, 345] on button "29" at bounding box center [214, 343] width 8 height 8
click at [225, 364] on span "Save" at bounding box center [225, 364] width 8 height 4
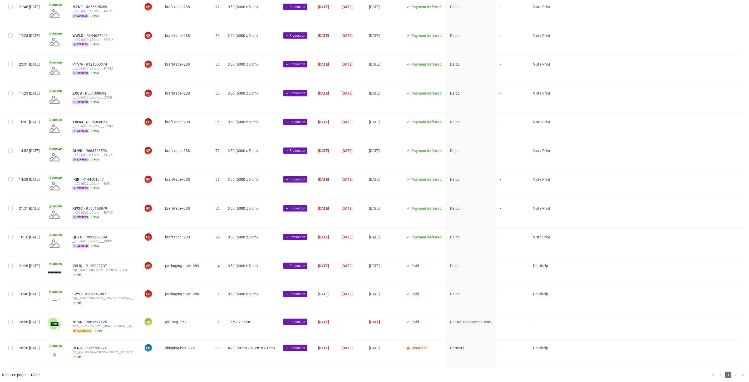
scroll to position [0, 911]
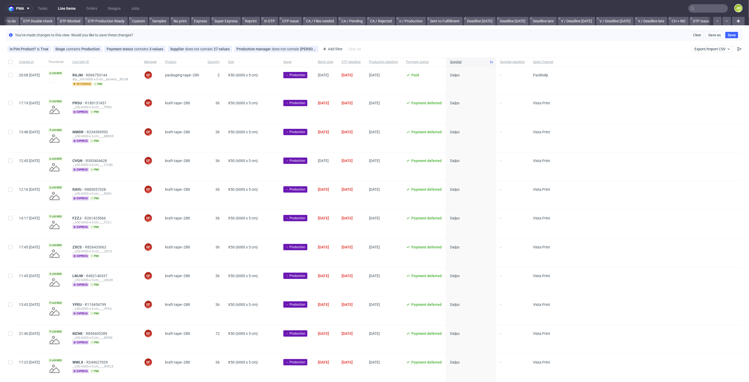
scroll to position [0, 757]
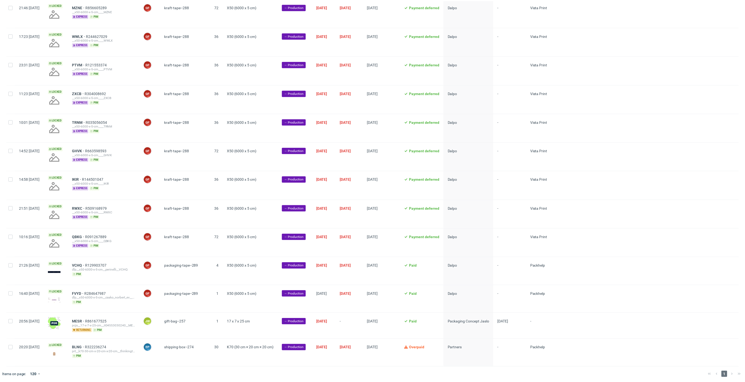
scroll to position [0, 911]
click at [8, 322] on div at bounding box center [10, 327] width 8 height 26
checkbox input "true"
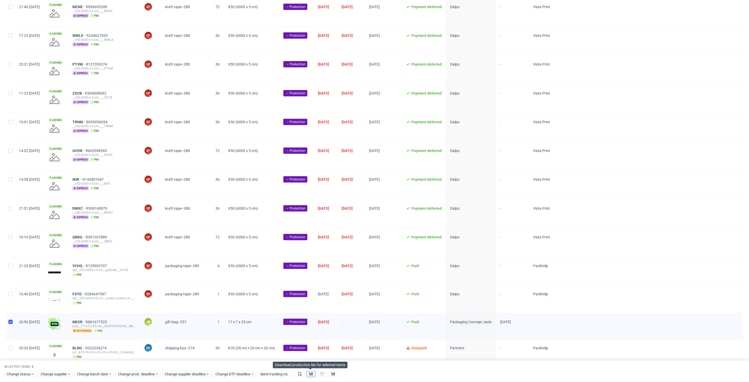
click at [309, 373] on use at bounding box center [311, 374] width 4 height 4
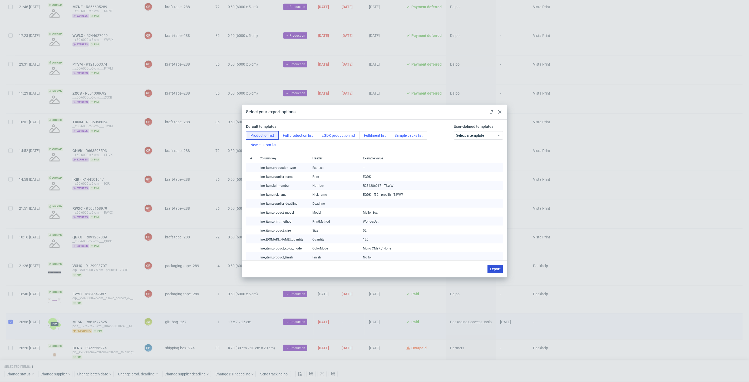
click at [491, 270] on span "Export" at bounding box center [495, 269] width 11 height 4
checkbox input "false"
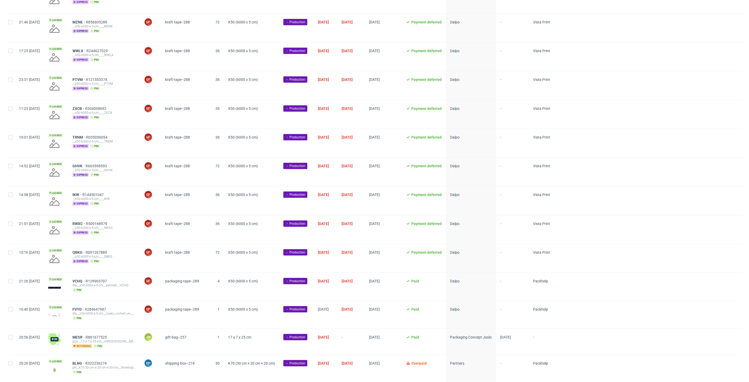
scroll to position [327, 0]
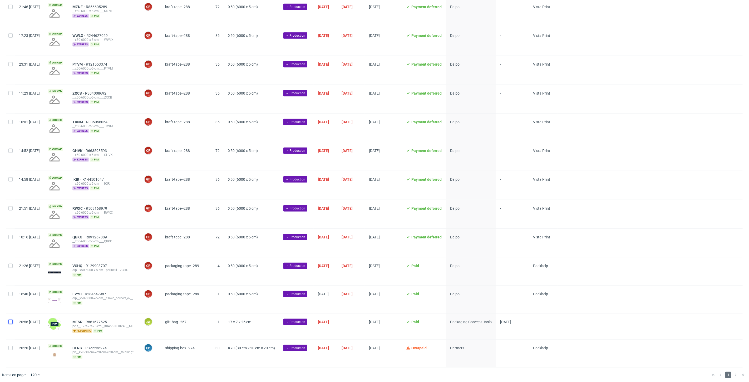
click at [10, 320] on input "checkbox" at bounding box center [10, 322] width 4 height 4
checkbox input "true"
click at [20, 374] on span "Change status" at bounding box center [19, 374] width 25 height 5
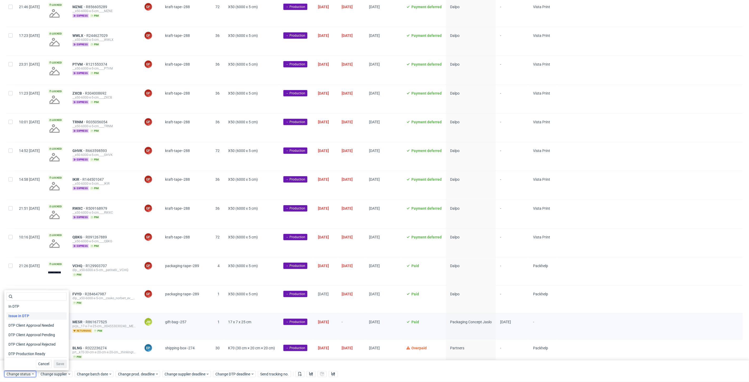
scroll to position [59, 0]
click at [21, 327] on span "In Production" at bounding box center [19, 324] width 27 height 7
click at [58, 362] on span "Save" at bounding box center [60, 364] width 8 height 4
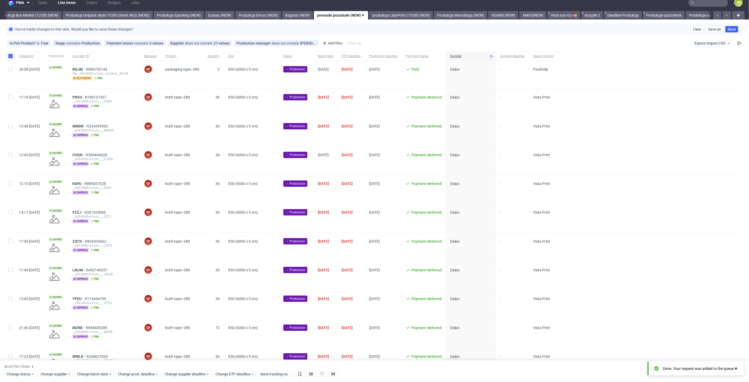
scroll to position [0, 0]
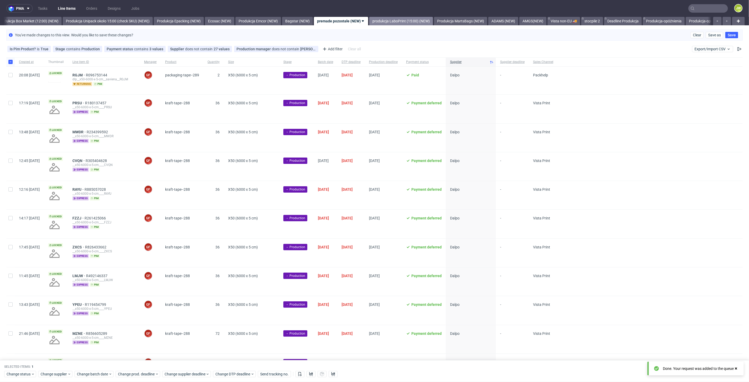
click at [404, 19] on link "produkcja LaboPrint (15:00) (NEW)" at bounding box center [401, 21] width 64 height 8
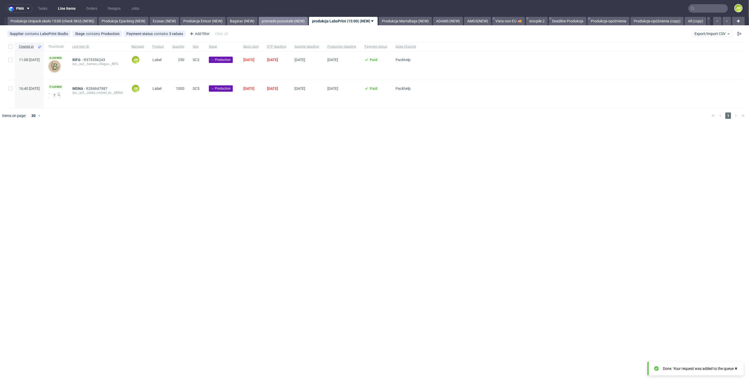
click at [301, 20] on link "premade pozostałe (NEW)" at bounding box center [283, 21] width 49 height 8
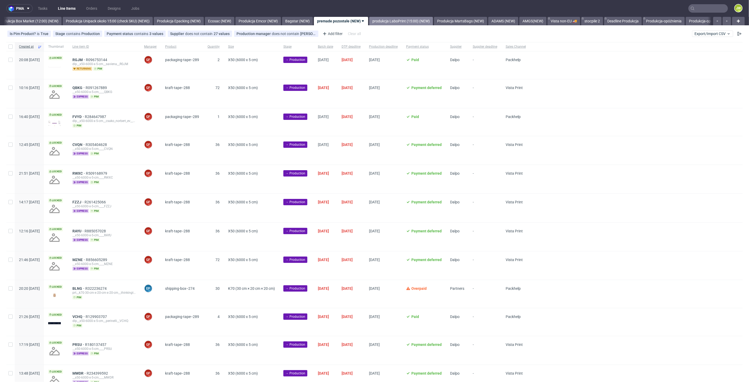
click at [418, 24] on link "produkcja LaboPrint (15:00) (NEW)" at bounding box center [401, 21] width 64 height 8
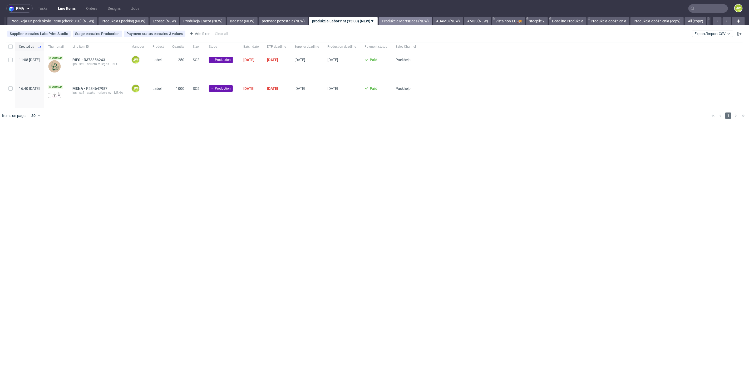
click at [418, 20] on link "Produkcja MartsBags (NEW)" at bounding box center [405, 21] width 53 height 8
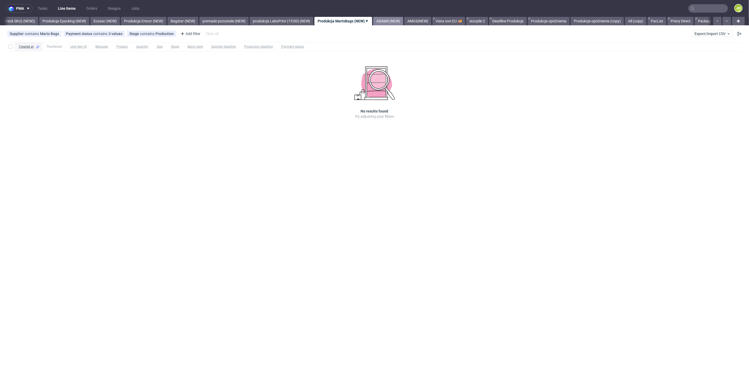
click at [403, 21] on link "ADAMS (NEW)" at bounding box center [388, 21] width 30 height 8
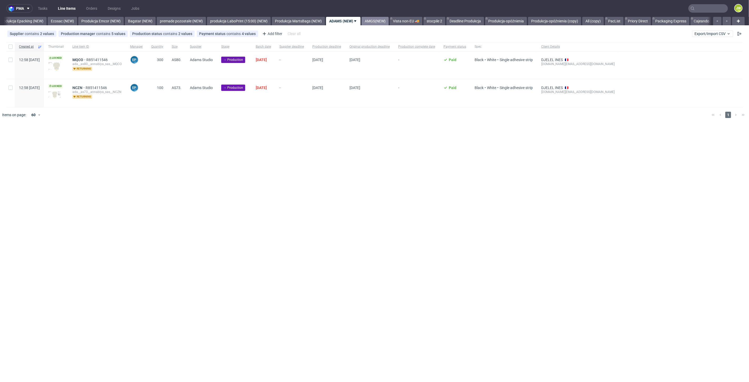
click at [385, 21] on link "AMGS(NEW)" at bounding box center [375, 21] width 27 height 8
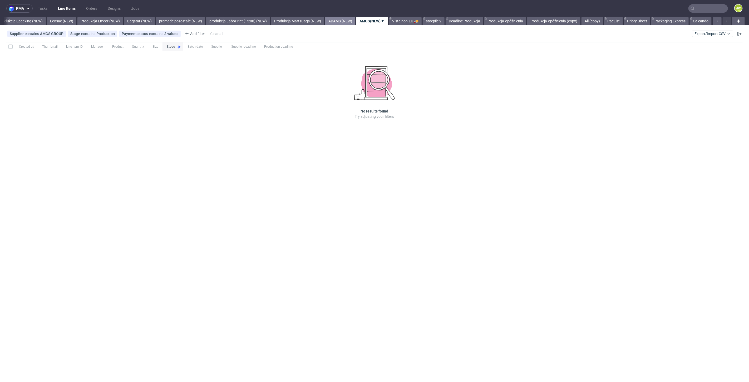
drag, startPoint x: 339, startPoint y: 18, endPoint x: 332, endPoint y: 19, distance: 6.6
click at [338, 18] on link "ADAMS (NEW)" at bounding box center [340, 21] width 30 height 8
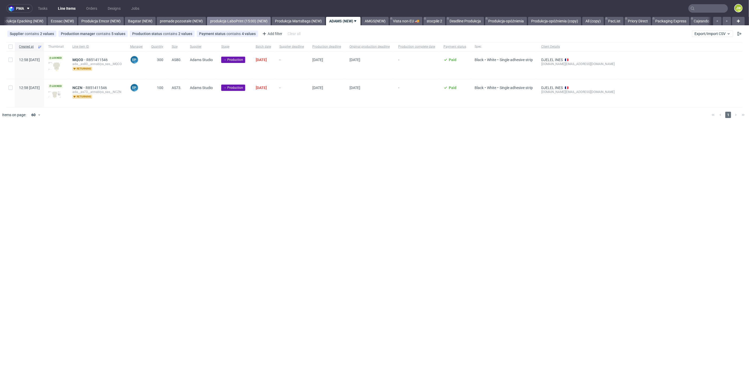
click at [271, 21] on link "produkcja LaboPrint (15:00) (NEW)" at bounding box center [239, 21] width 64 height 8
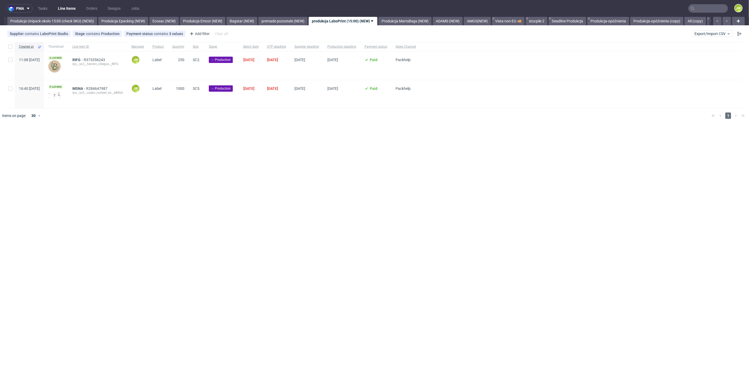
scroll to position [0, 967]
click at [13, 50] on div at bounding box center [10, 46] width 8 height 9
checkbox input "true"
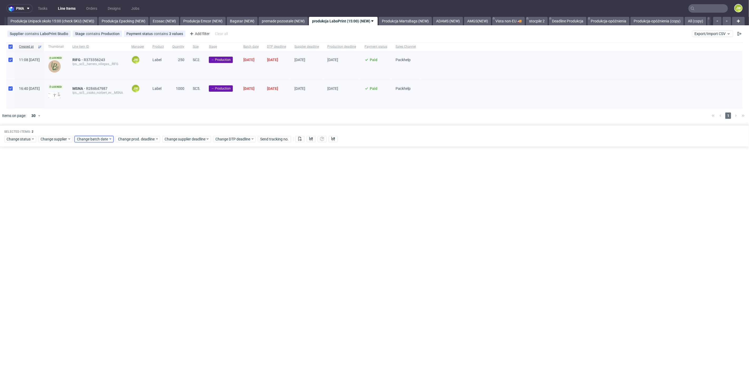
click at [94, 140] on span "Change batch date" at bounding box center [93, 139] width 32 height 5
drag, startPoint x: 114, startPoint y: 203, endPoint x: 118, endPoint y: 207, distance: 5.2
click at [114, 204] on button "28" at bounding box center [118, 206] width 8 height 8
click at [135, 226] on span "Save" at bounding box center [137, 228] width 8 height 4
click at [127, 139] on span "Change prod. deadline" at bounding box center [136, 139] width 37 height 5
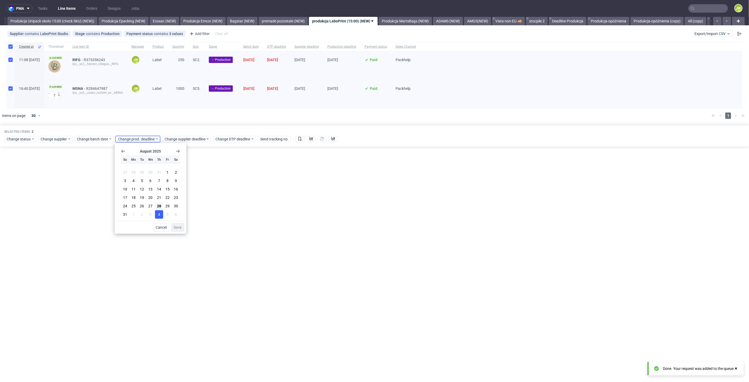
click at [159, 211] on button "4" at bounding box center [159, 214] width 8 height 8
click at [171, 226] on div "Cancel Save" at bounding box center [150, 226] width 67 height 11
click at [181, 227] on span "Save" at bounding box center [178, 228] width 8 height 4
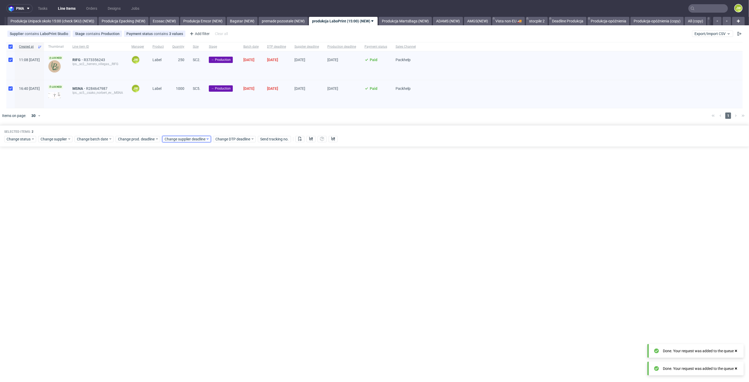
click at [189, 137] on span "Change supplier deadline" at bounding box center [185, 139] width 41 height 5
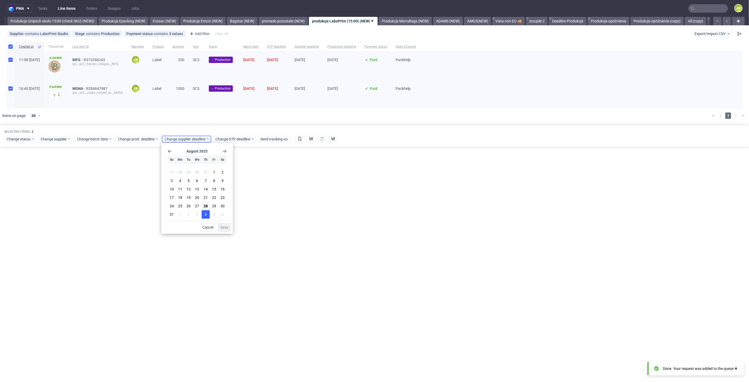
click at [205, 214] on span "4" at bounding box center [206, 214] width 2 height 5
click at [225, 228] on span "Save" at bounding box center [225, 228] width 8 height 4
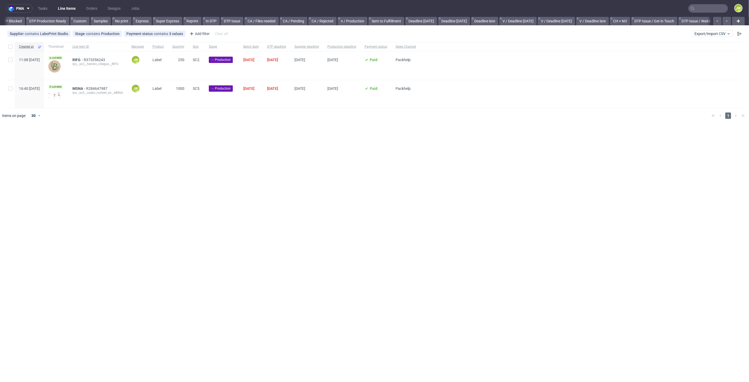
scroll to position [0, 513]
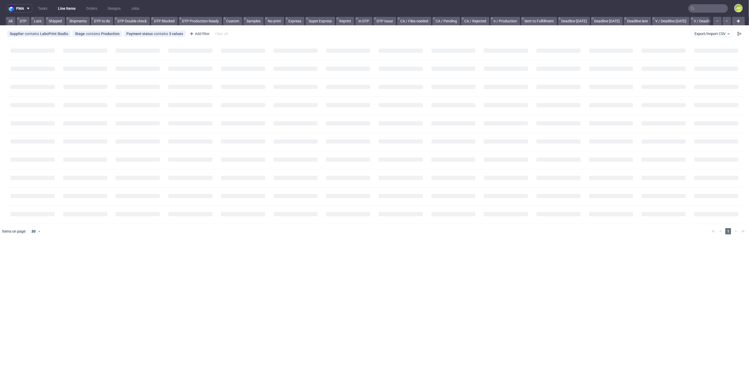
scroll to position [0, 120]
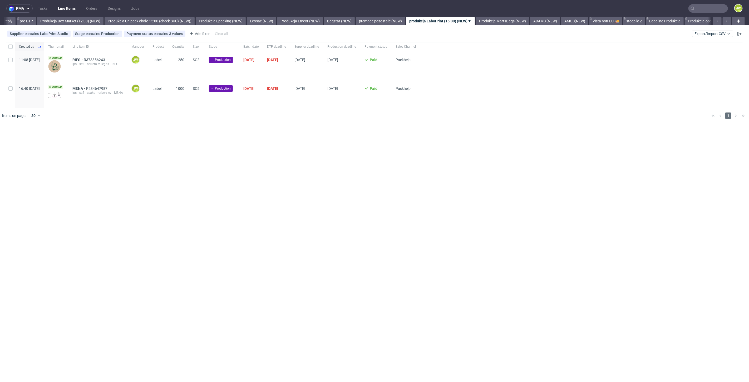
click at [223, 162] on div "pma Tasks Line Items Orders Designs Jobs JW All DTP Late Shipped Shipments DTP …" at bounding box center [374, 191] width 749 height 382
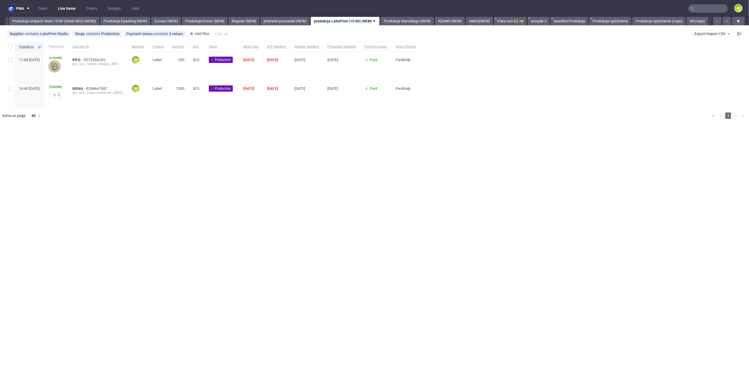
scroll to position [0, 967]
click at [13, 48] on div at bounding box center [10, 46] width 8 height 9
checkbox input "true"
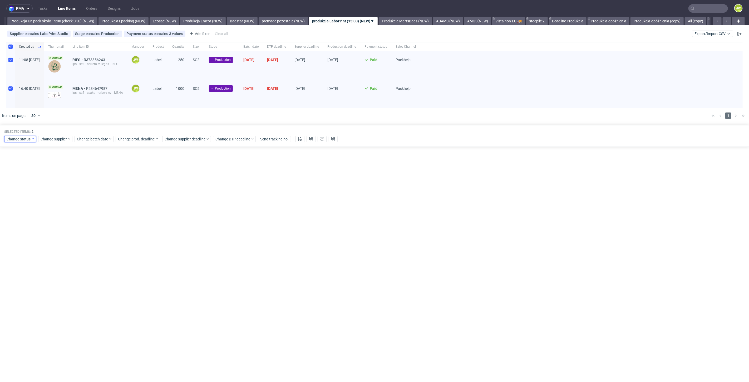
click at [18, 141] on span "Change status" at bounding box center [19, 139] width 25 height 5
click at [213, 176] on div "pma Tasks Line Items Orders Designs Jobs JW All DTP Late Shipped Shipments DTP …" at bounding box center [374, 191] width 749 height 382
drag, startPoint x: 299, startPoint y: 140, endPoint x: 307, endPoint y: 137, distance: 9.0
click at [300, 140] on button at bounding box center [300, 139] width 9 height 6
click at [309, 137] on icon at bounding box center [311, 139] width 4 height 4
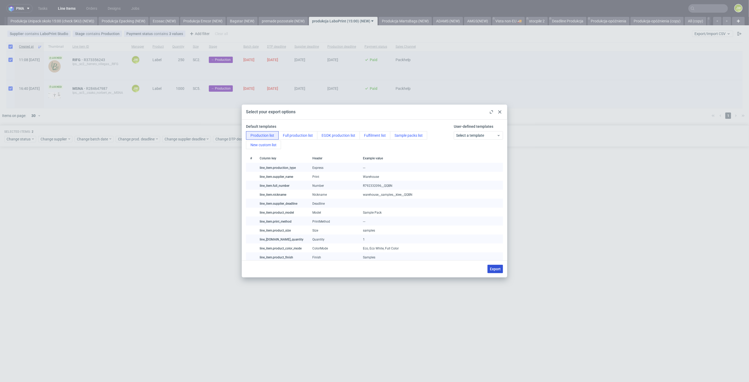
drag, startPoint x: 499, startPoint y: 271, endPoint x: 494, endPoint y: 269, distance: 5.0
click at [499, 271] on span "Export" at bounding box center [495, 269] width 11 height 4
checkbox input "false"
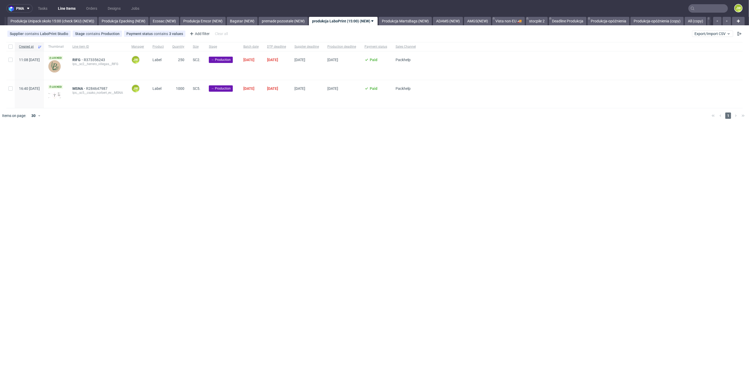
click at [322, 152] on div "pma Tasks Line Items Orders Designs Jobs JW All DTP Late Shipped Shipments DTP …" at bounding box center [374, 191] width 749 height 382
click at [7, 47] on div at bounding box center [10, 46] width 8 height 9
checkbox input "true"
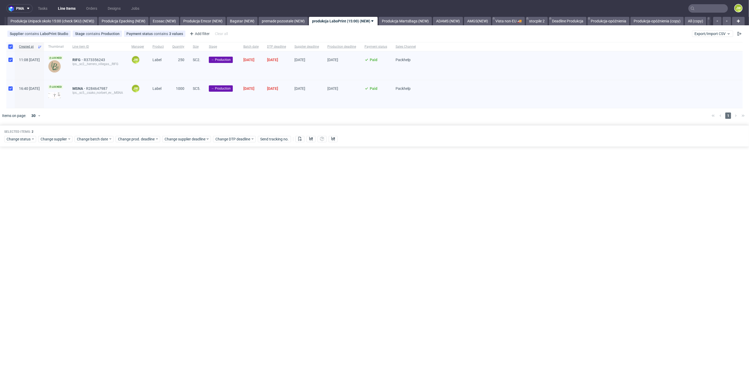
click at [10, 47] on input "checkbox" at bounding box center [10, 47] width 4 height 4
checkbox input "false"
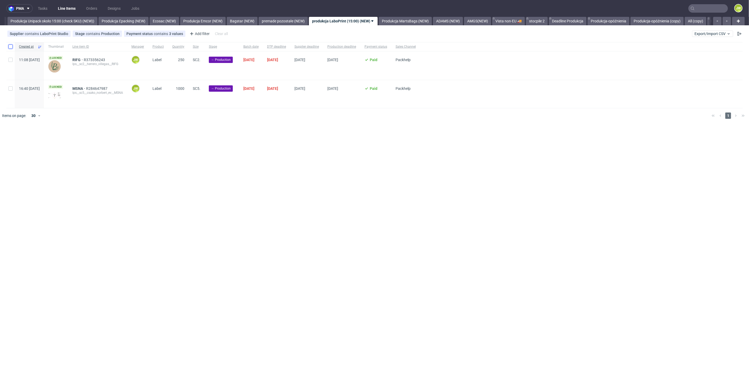
click at [11, 47] on input "checkbox" at bounding box center [10, 47] width 4 height 4
checkbox input "true"
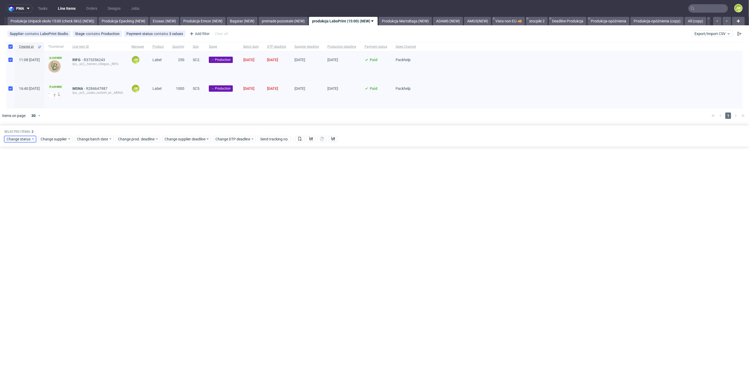
click at [21, 140] on span "Change status" at bounding box center [19, 139] width 25 height 5
click at [13, 179] on span "In Production" at bounding box center [19, 177] width 27 height 7
click at [58, 215] on span "Save" at bounding box center [60, 217] width 8 height 4
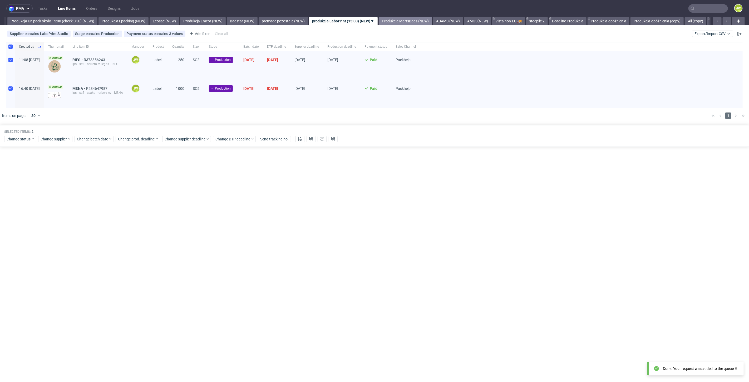
click at [427, 21] on link "Produkcja MartsBags (NEW)" at bounding box center [405, 21] width 53 height 8
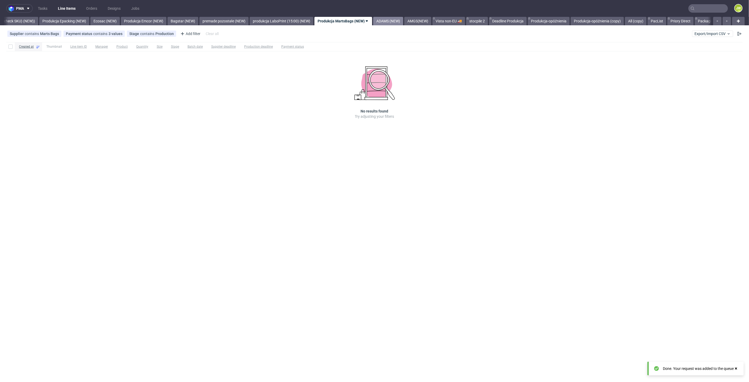
click at [395, 21] on link "ADAMS (NEW)" at bounding box center [388, 21] width 30 height 8
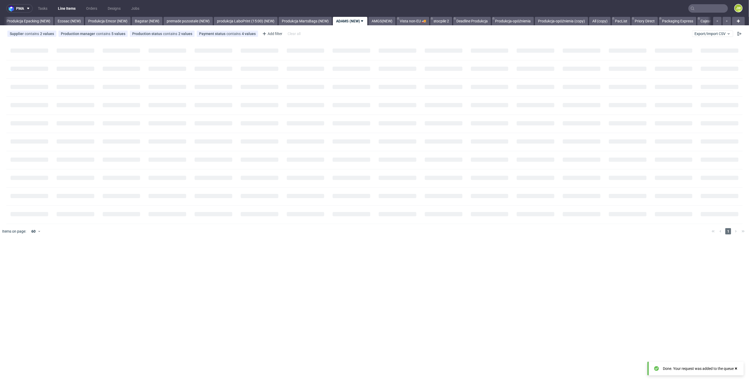
scroll to position [0, 1069]
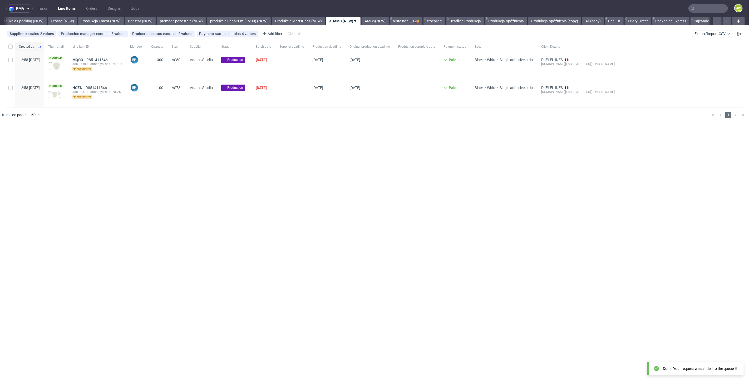
click at [188, 134] on div "pma Tasks Line Items Orders Designs Jobs JW All DTP Late Shipped Shipments DTP …" at bounding box center [374, 191] width 749 height 382
click at [9, 47] on input "checkbox" at bounding box center [10, 47] width 4 height 4
checkbox input "true"
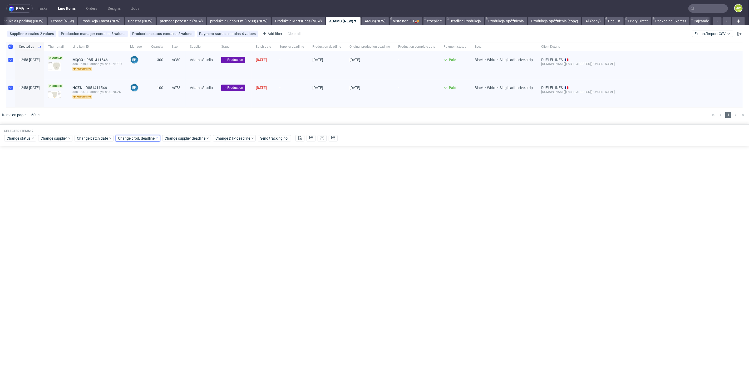
drag, startPoint x: 117, startPoint y: 135, endPoint x: 121, endPoint y: 136, distance: 4.3
click at [118, 135] on div "Change prod. deadline" at bounding box center [138, 138] width 45 height 6
click at [89, 139] on span "Change batch date" at bounding box center [93, 138] width 32 height 5
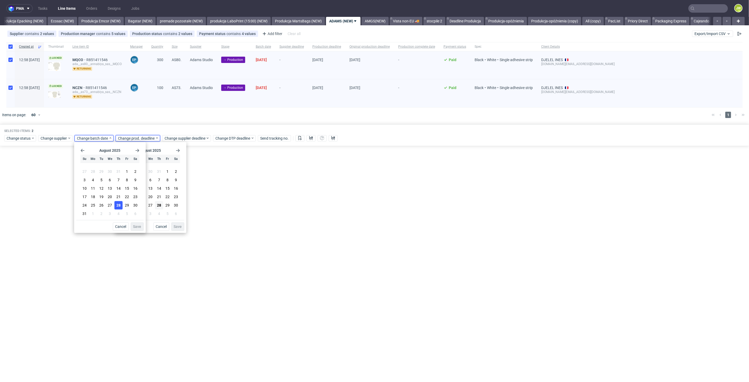
click at [121, 203] on button "28" at bounding box center [118, 205] width 8 height 8
click at [144, 231] on div "August 2025 Su Mo Tu We Th Fr Sa 27 28 29 30 31 1 2 3 4 5 6 7 8 9 10 11 12 13 1…" at bounding box center [110, 187] width 72 height 91
click at [132, 226] on button "Save" at bounding box center [137, 226] width 13 height 8
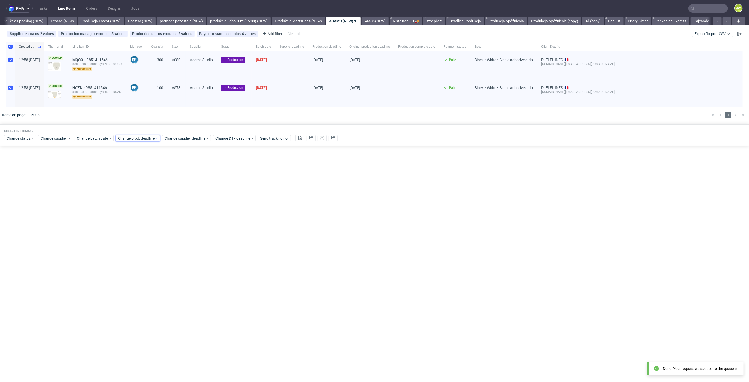
click at [128, 137] on span "Change prod. deadline" at bounding box center [136, 138] width 37 height 5
click at [177, 148] on icon "Go forward 1 month" at bounding box center [178, 150] width 4 height 4
click at [135, 181] on span "8" at bounding box center [134, 180] width 2 height 5
drag, startPoint x: 178, startPoint y: 229, endPoint x: 183, endPoint y: 187, distance: 42.9
click at [179, 229] on button "Save" at bounding box center [178, 226] width 13 height 8
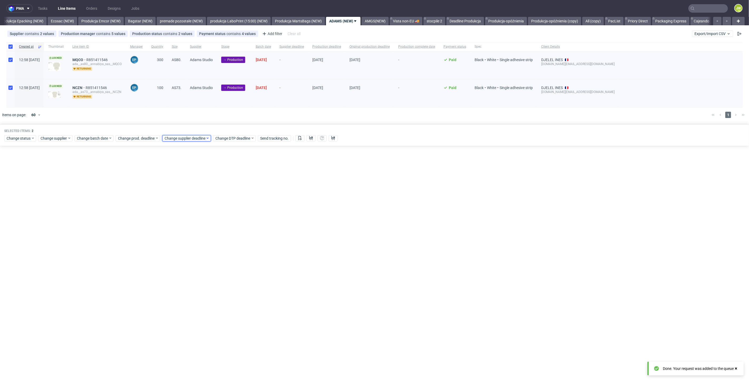
click at [177, 140] on span "Change supplier deadline" at bounding box center [185, 138] width 41 height 5
click at [223, 148] on icon "Go forward 1 month" at bounding box center [225, 150] width 4 height 4
click at [182, 179] on button "8" at bounding box center [180, 181] width 8 height 8
click at [224, 228] on span "Save" at bounding box center [225, 227] width 8 height 4
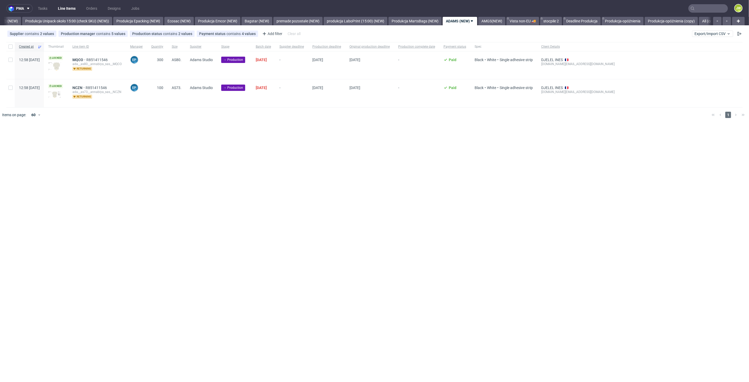
scroll to position [0, 1004]
click at [299, 189] on div "pma Tasks Line Items Orders Designs Jobs JW All DTP Late Shipped Shipments DTP …" at bounding box center [374, 191] width 749 height 382
click at [9, 48] on input "checkbox" at bounding box center [10, 47] width 4 height 4
checkbox input "true"
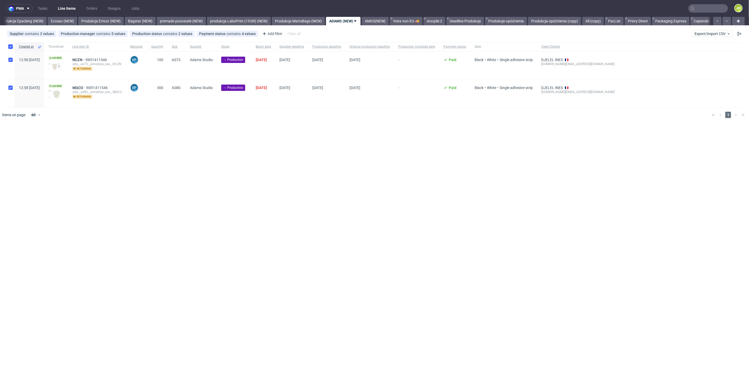
checkbox input "true"
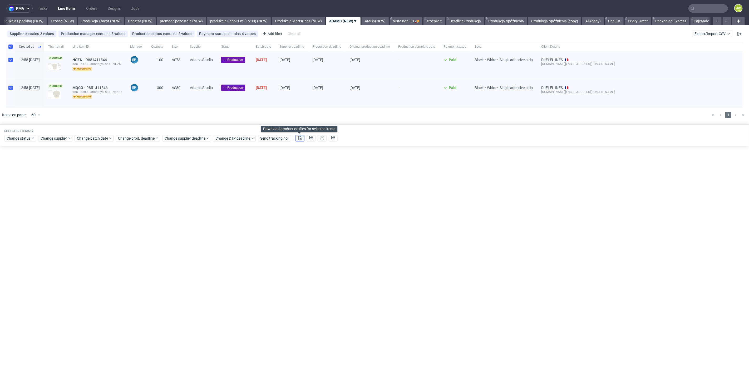
click at [298, 138] on icon at bounding box center [300, 138] width 4 height 4
click at [310, 138] on icon at bounding box center [311, 138] width 4 height 4
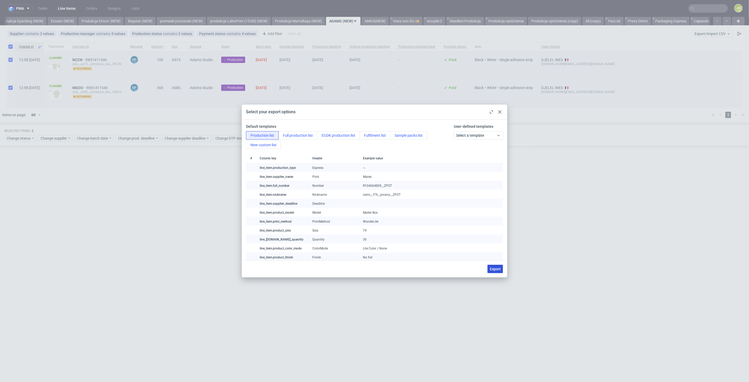
click at [491, 271] on button "Export" at bounding box center [496, 269] width 16 height 8
checkbox input "false"
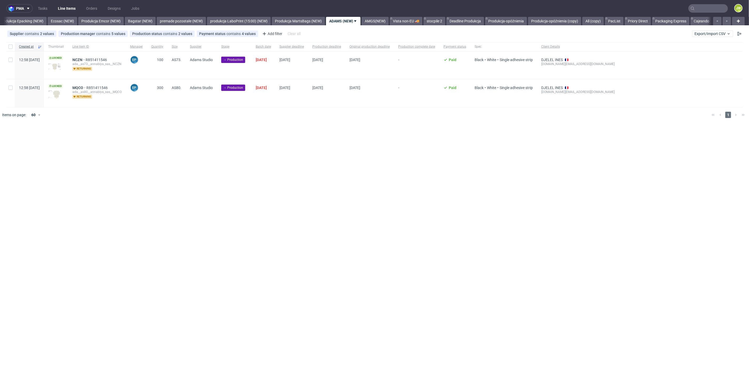
drag, startPoint x: 178, startPoint y: 177, endPoint x: 58, endPoint y: 54, distance: 172.2
click at [176, 177] on div "pma Tasks Line Items Orders Designs Jobs JW All DTP Late Shipped Shipments DTP …" at bounding box center [374, 191] width 749 height 382
click at [12, 46] on input "checkbox" at bounding box center [10, 47] width 4 height 4
checkbox input "true"
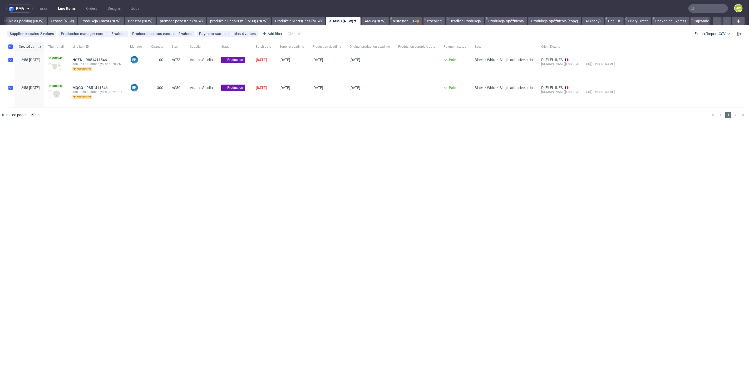
checkbox input "true"
click at [20, 139] on span "Change status" at bounding box center [19, 138] width 25 height 5
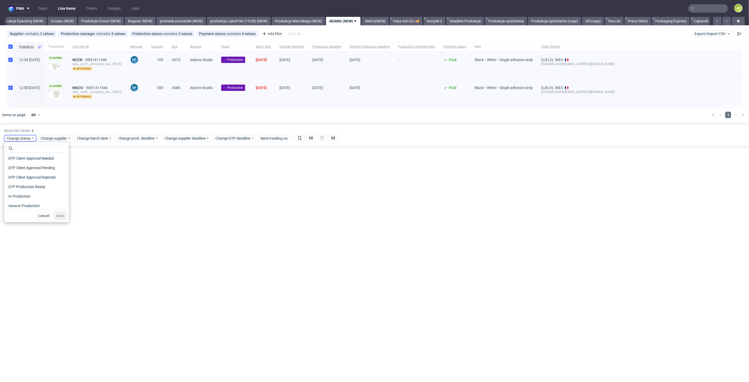
scroll to position [59, 0]
click at [16, 177] on span "In Production" at bounding box center [19, 176] width 27 height 7
click at [60, 217] on span "Save" at bounding box center [60, 216] width 8 height 4
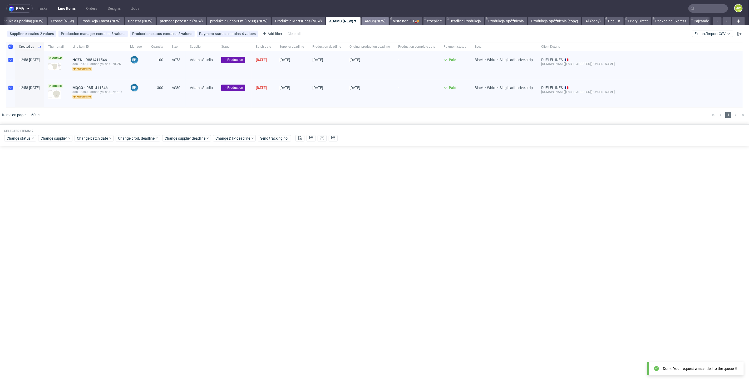
click at [384, 21] on link "AMGS(NEW)" at bounding box center [375, 21] width 27 height 8
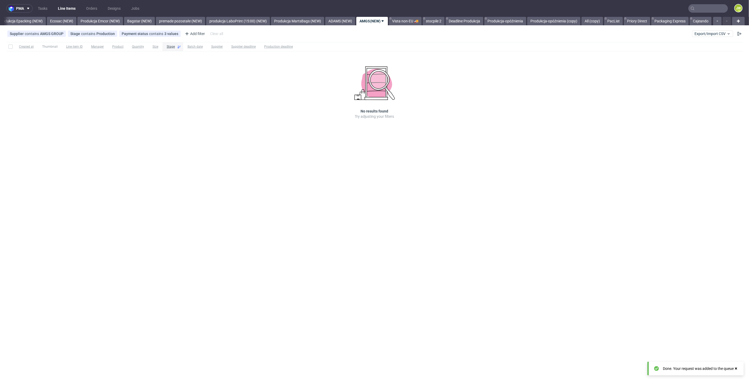
scroll to position [0, 1085]
click at [301, 20] on link "Produkcja MartsBags (NEW)" at bounding box center [297, 21] width 53 height 8
click at [391, 20] on link "ADAMS (NEW)" at bounding box center [388, 21] width 30 height 8
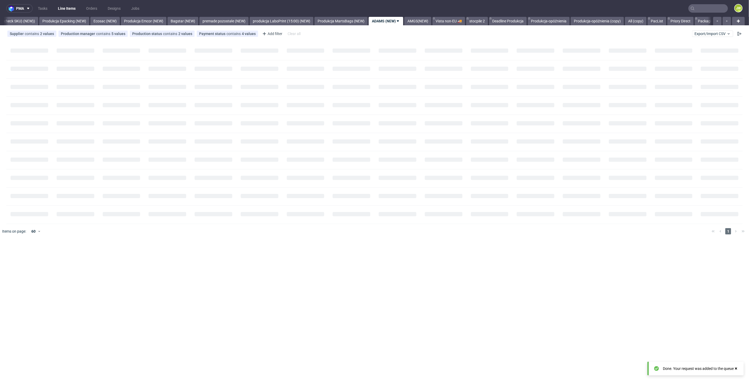
scroll to position [0, 1069]
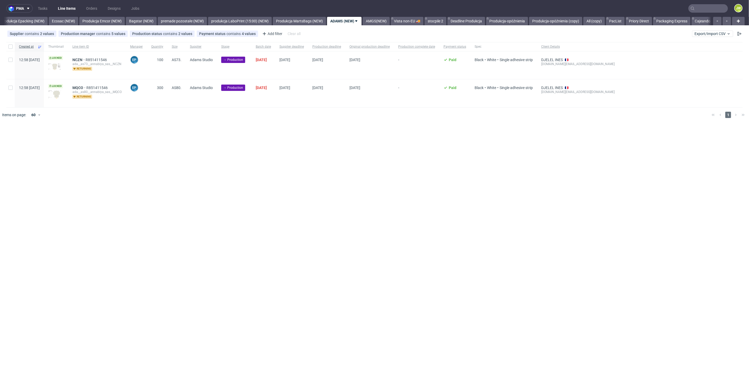
scroll to position [0, 1069]
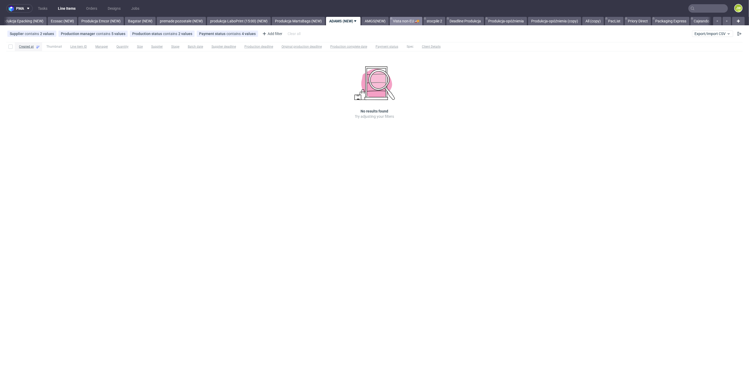
click at [417, 20] on link "Vista non-EU 🚚" at bounding box center [406, 21] width 33 height 8
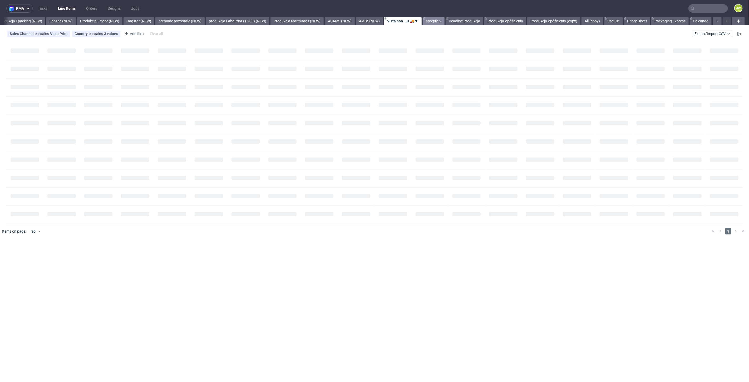
scroll to position [0, 1085]
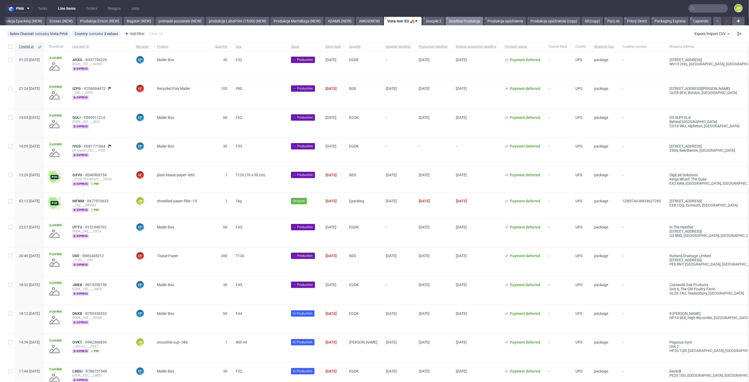
click at [457, 20] on link "Deadline Produkcja" at bounding box center [465, 21] width 38 height 8
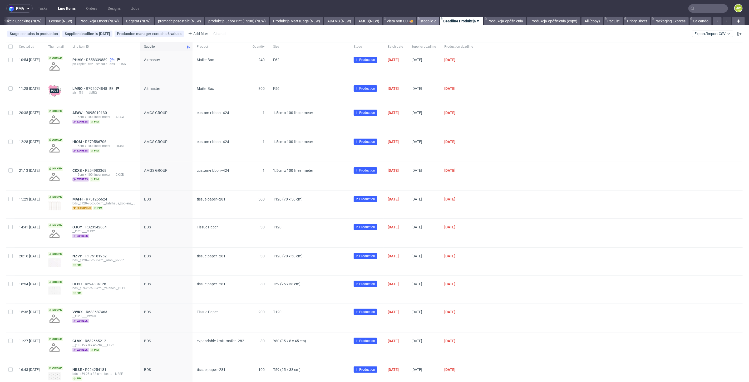
click at [424, 22] on link "stocpile 2" at bounding box center [428, 21] width 22 height 8
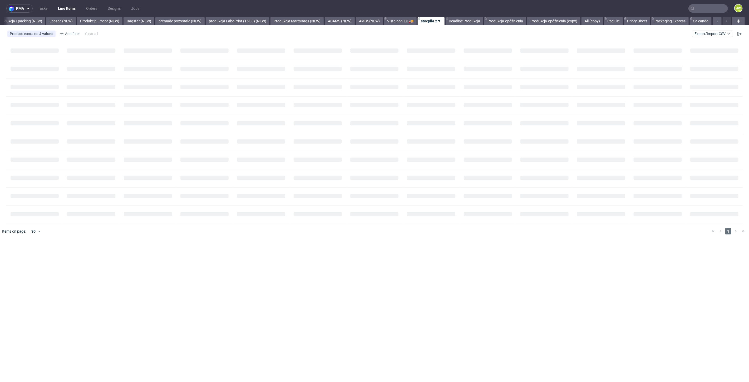
scroll to position [0, 1085]
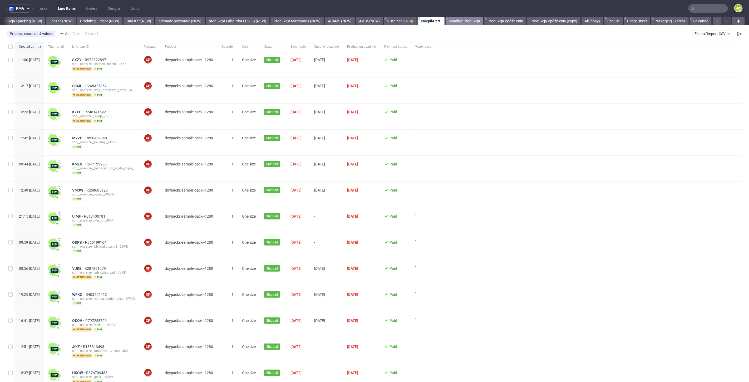
click at [471, 21] on link "Deadline Produkcja" at bounding box center [465, 21] width 38 height 8
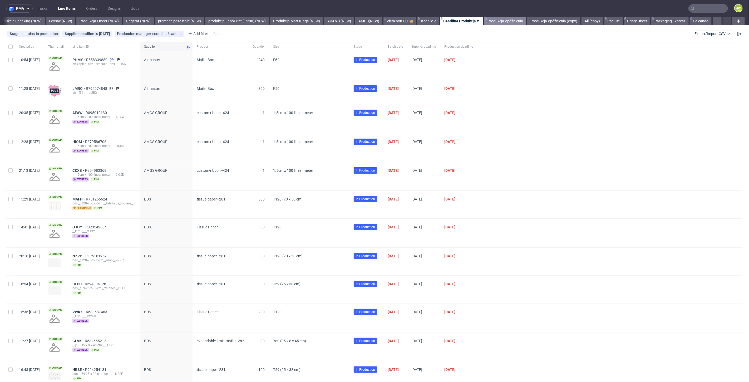
click at [493, 22] on link "Produkcja-opóźnienia" at bounding box center [506, 21] width 42 height 8
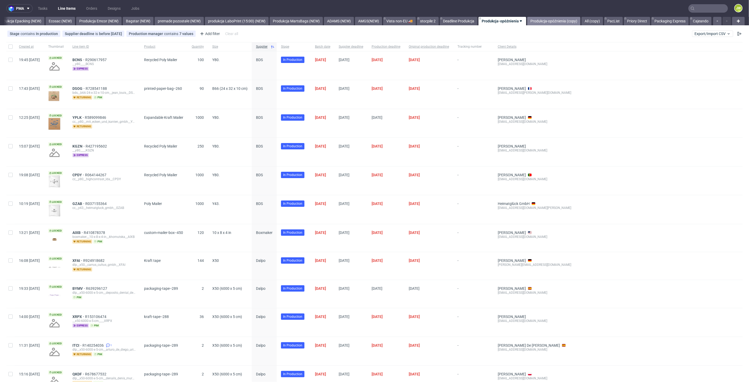
click at [545, 18] on link "Produkcja-opóźnienia (copy)" at bounding box center [554, 21] width 53 height 8
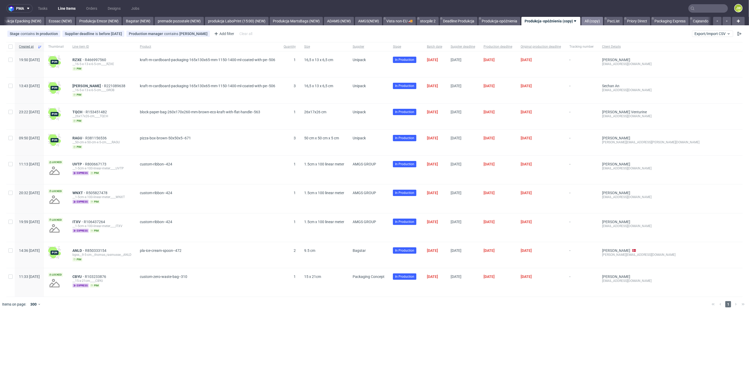
click at [591, 23] on link "All (copy)" at bounding box center [593, 21] width 22 height 8
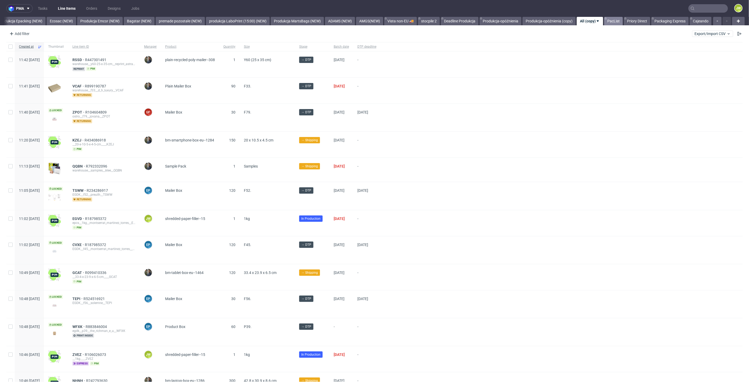
click at [617, 23] on link "PacList" at bounding box center [614, 21] width 19 height 8
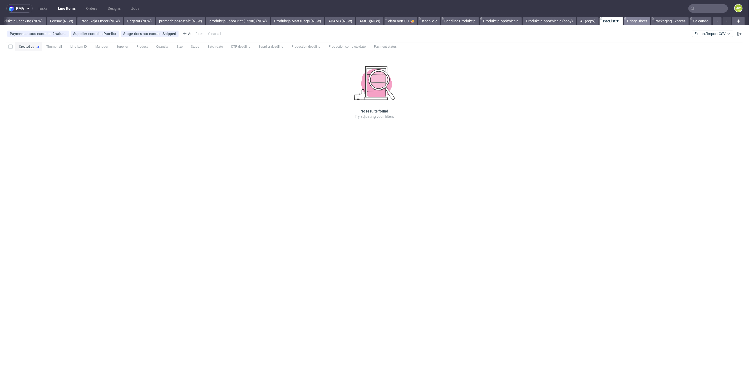
click at [627, 22] on link "Priory Direct" at bounding box center [637, 21] width 26 height 8
click at [663, 22] on link "Packaging Express" at bounding box center [670, 21] width 37 height 8
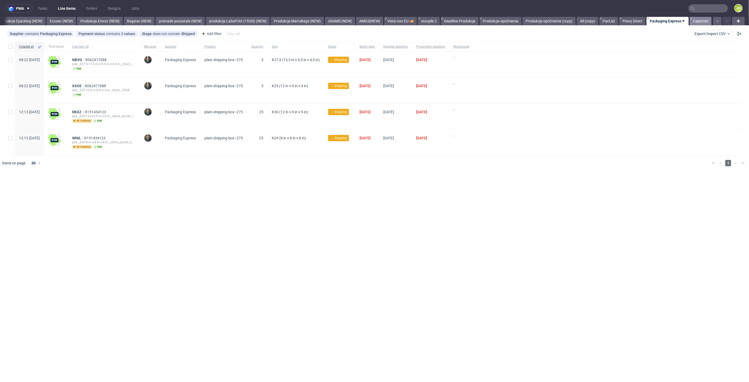
click at [703, 22] on link "Cajeando" at bounding box center [701, 21] width 22 height 8
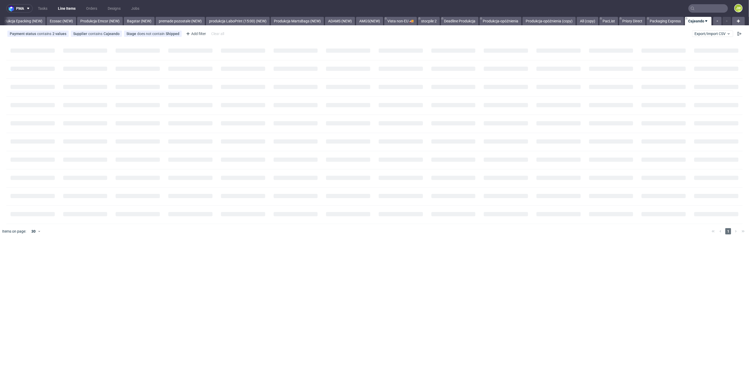
scroll to position [0, 1085]
click at [719, 21] on icon "button" at bounding box center [718, 21] width 2 height 4
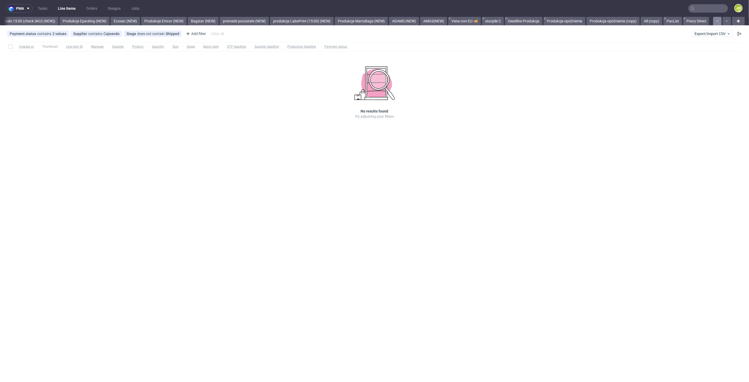
click at [719, 21] on icon "button" at bounding box center [718, 21] width 2 height 4
click at [725, 21] on button "button" at bounding box center [727, 21] width 8 height 8
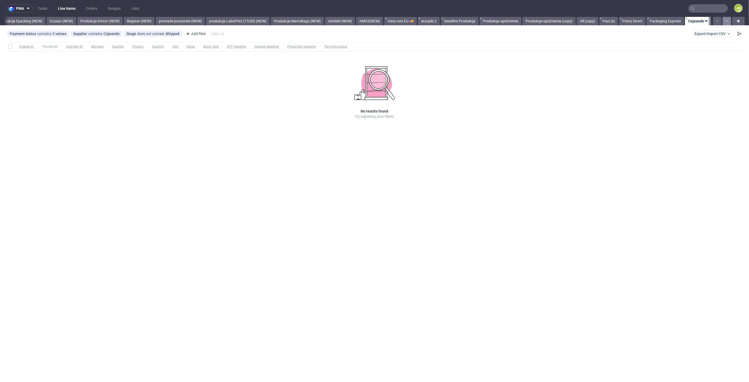
click at [725, 21] on div at bounding box center [722, 21] width 19 height 8
click at [351, 143] on div "pma Tasks Line Items Orders Designs Jobs JW All DTP Late Shipped Shipments DTP …" at bounding box center [374, 191] width 749 height 382
click at [329, 270] on div "pma Tasks Line Items Orders Designs Jobs JW All DTP Late Shipped Shipments DTP …" at bounding box center [374, 191] width 749 height 382
click at [713, 37] on div "Payment status contains 2 values Paid, Credit Owed Supplier contains Cajeando S…" at bounding box center [374, 33] width 749 height 13
click at [711, 35] on span "Export/Import CSV" at bounding box center [713, 34] width 36 height 4
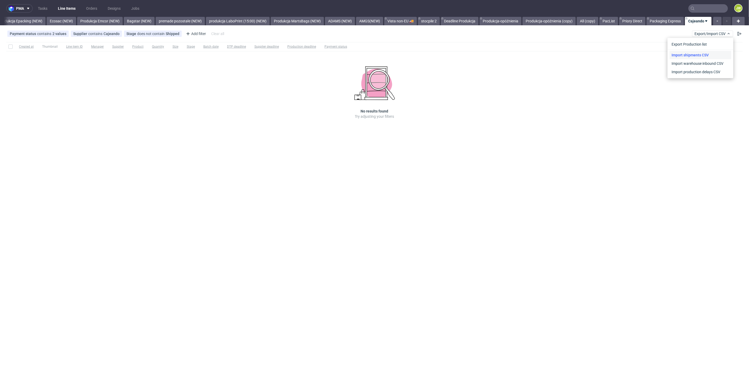
click at [706, 57] on link "Import shipments CSV" at bounding box center [701, 55] width 62 height 8
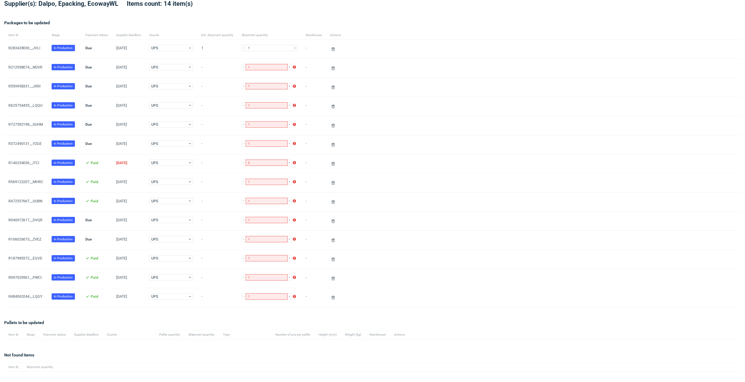
scroll to position [69, 0]
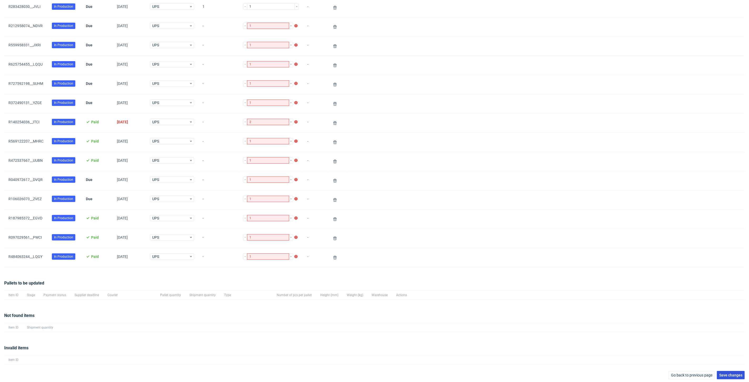
click at [721, 373] on span "Save changes" at bounding box center [731, 375] width 23 height 4
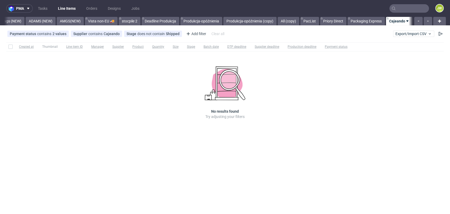
scroll to position [0, 1386]
click at [408, 7] on input "text" at bounding box center [409, 8] width 40 height 8
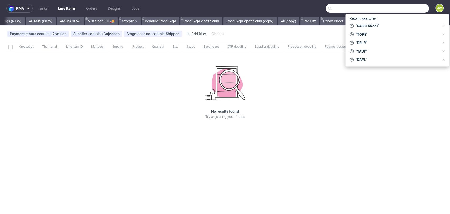
paste input "mailer-box-6742"
type input "mailer-box-6742"
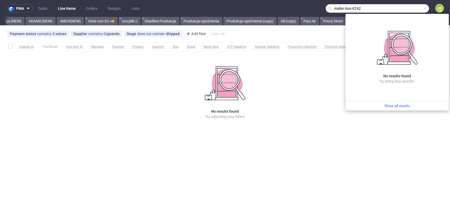
drag, startPoint x: 388, startPoint y: 11, endPoint x: 152, endPoint y: -6, distance: 236.7
click at [152, 0] on html "pma Tasks Line Items Orders Designs Jobs mailer-box-6742 JW All DTP Late Shippe…" at bounding box center [225, 107] width 450 height 214
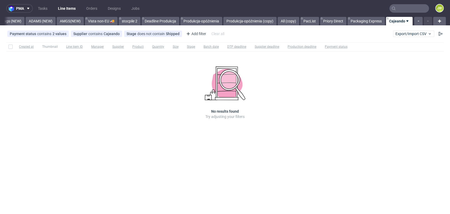
click at [124, 135] on div "Created at Thumbnail Line item ID Manager Supplier Product Quantity Size Stage …" at bounding box center [225, 88] width 450 height 96
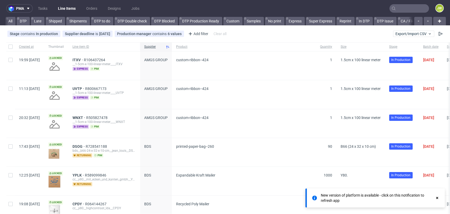
scroll to position [0, 1343]
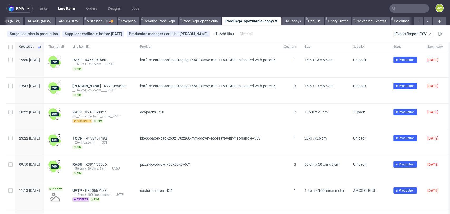
scroll to position [0, 1391]
